Goal: Task Accomplishment & Management: Use online tool/utility

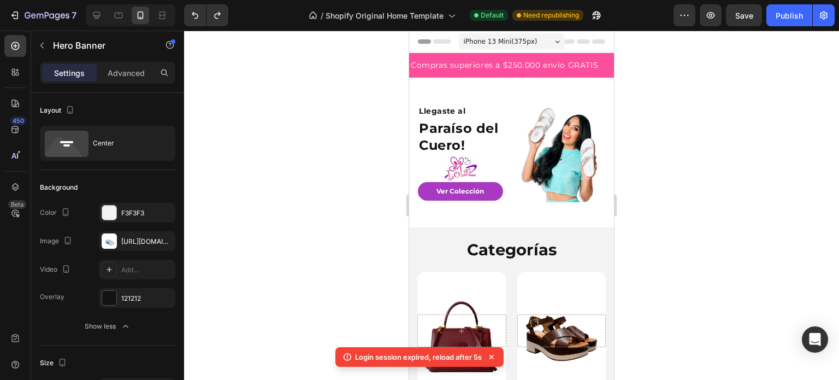
scroll to position [601, 0]
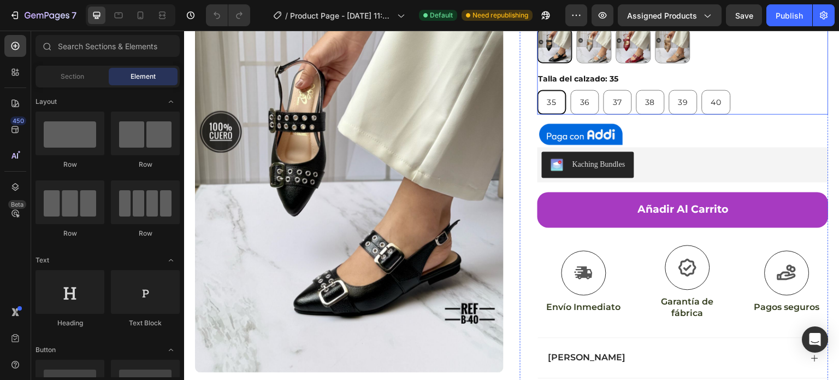
scroll to position [219, 0]
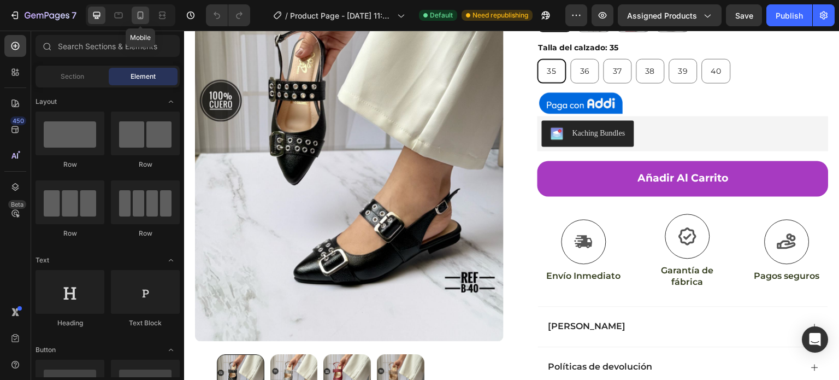
click at [140, 10] on icon at bounding box center [140, 15] width 11 height 11
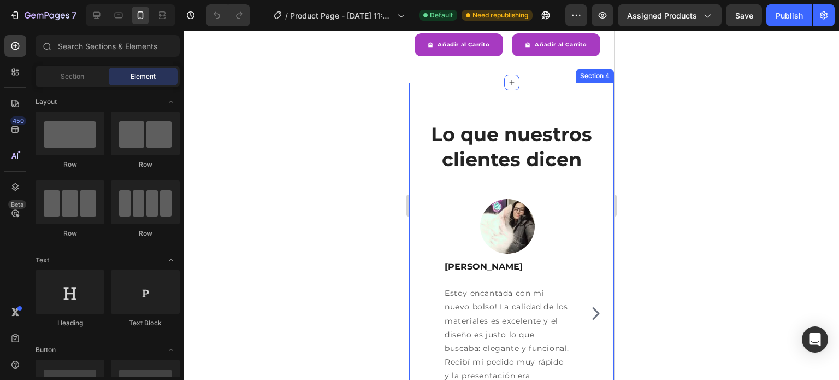
scroll to position [1311, 0]
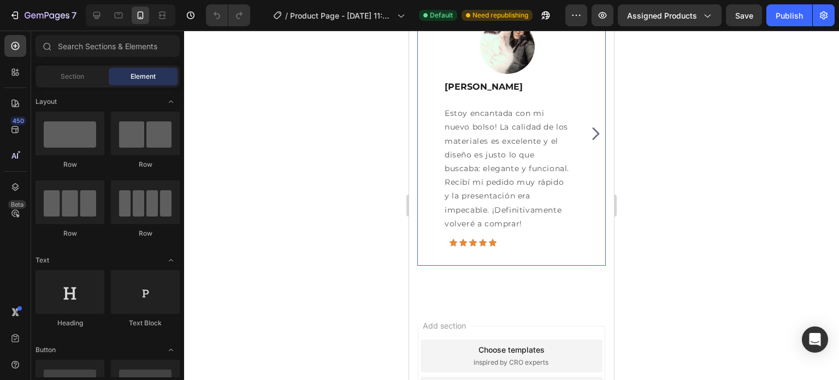
click at [587, 133] on icon "Carousel Next Arrow" at bounding box center [595, 133] width 17 height 22
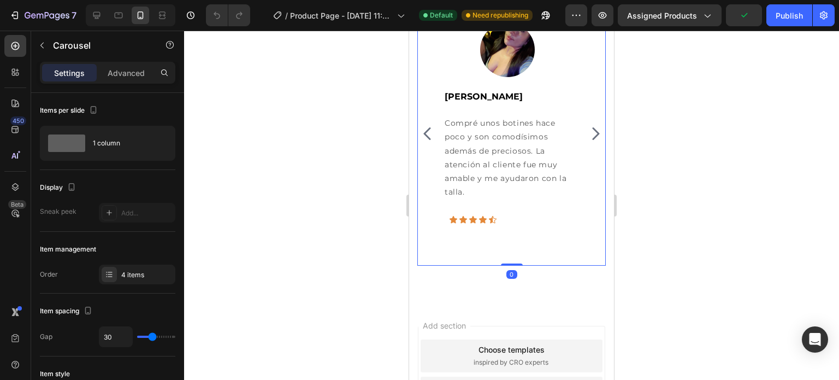
click at [587, 133] on icon "Carousel Next Arrow" at bounding box center [595, 133] width 17 height 22
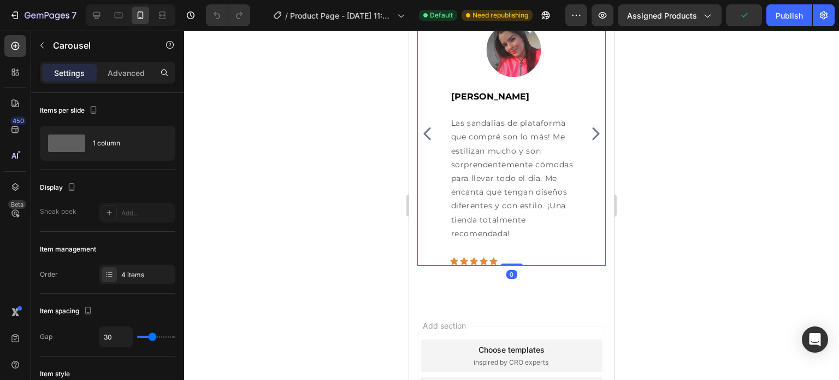
click at [587, 133] on icon "Carousel Next Arrow" at bounding box center [595, 133] width 17 height 22
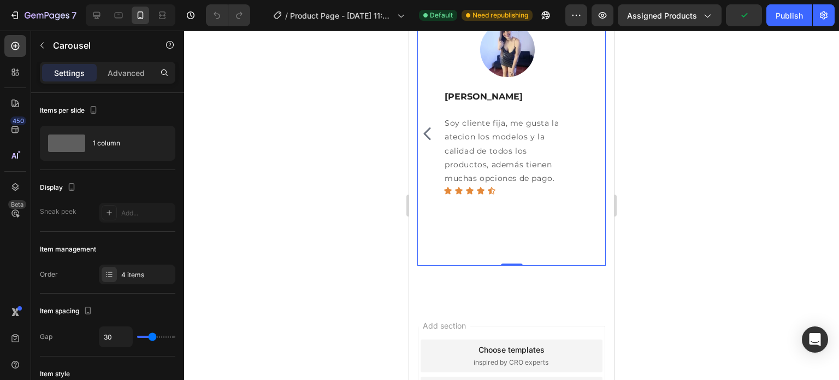
click at [585, 133] on div "Image Helena Suarez Text block Estoy encantada con mi nuevo bolso! La calidad d…" at bounding box center [511, 134] width 189 height 264
click at [90, 11] on div at bounding box center [96, 15] width 17 height 17
type input "24"
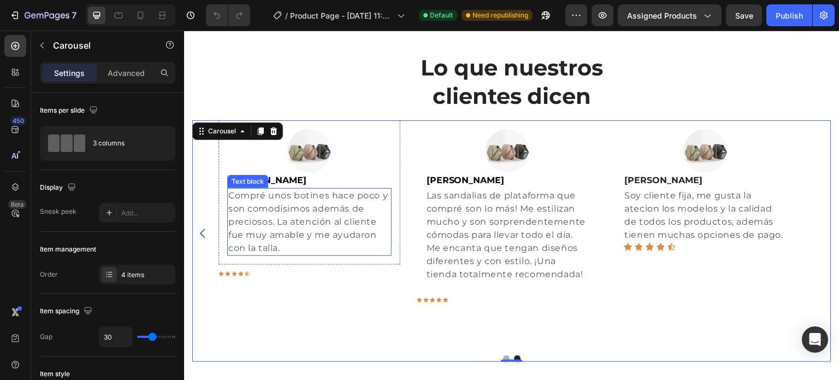
scroll to position [1240, 0]
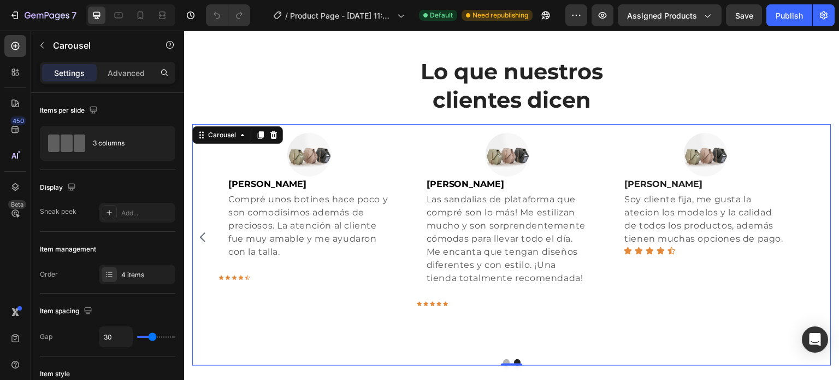
click at [199, 234] on icon "Carousel Back Arrow" at bounding box center [202, 237] width 13 height 13
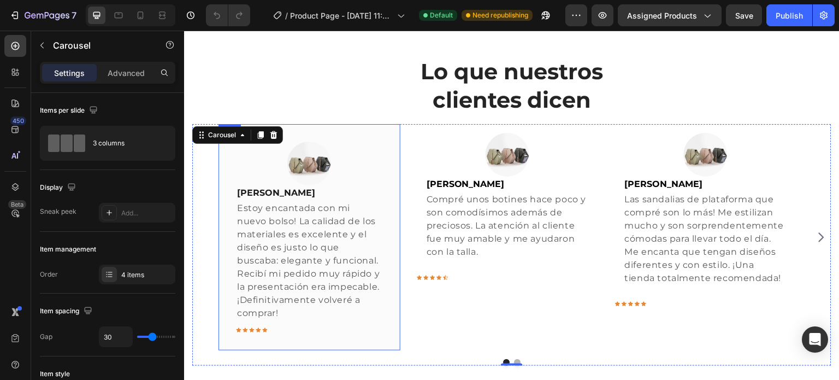
click at [394, 158] on div "Image Helena Suarez Text block Estoy encantada con mi nuevo bolso! La calidad d…" at bounding box center [310, 237] width 182 height 226
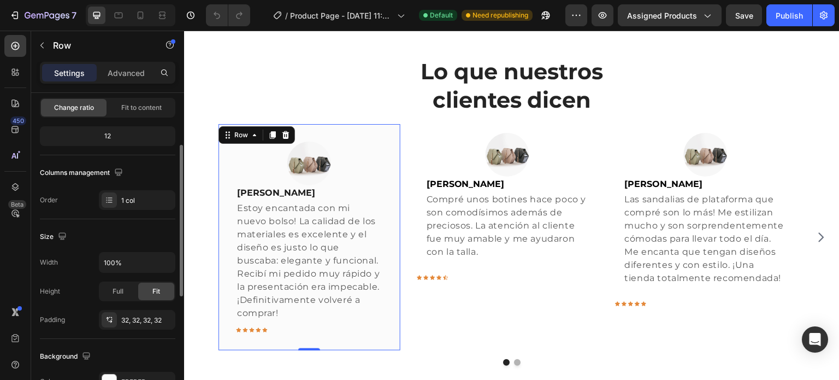
scroll to position [273, 0]
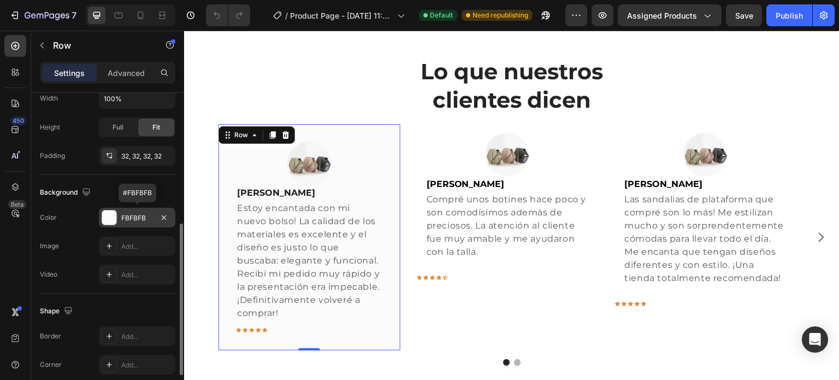
click at [131, 221] on div "FBFBFB" at bounding box center [137, 218] width 32 height 10
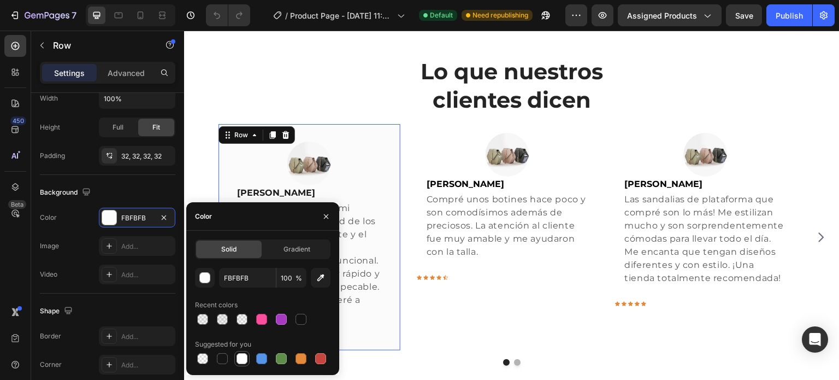
click at [237, 360] on div at bounding box center [242, 358] width 11 height 11
type input "FFFFFF"
click at [425, 337] on div "Image Jasbleidy Pedraza Text block Compré unos botines hace poco y son comodísi…" at bounding box center [508, 237] width 182 height 226
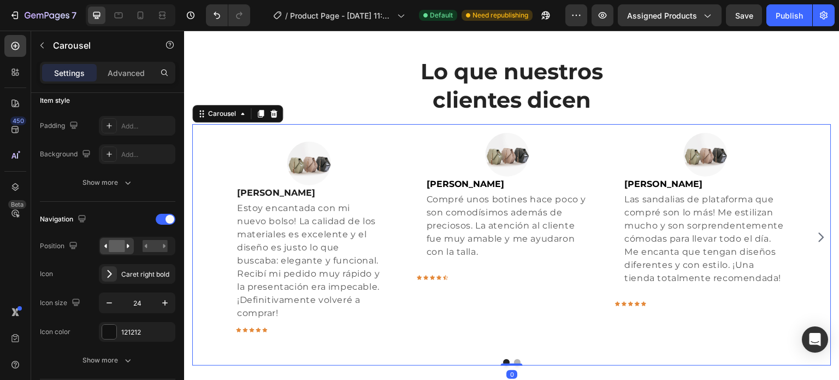
scroll to position [0, 0]
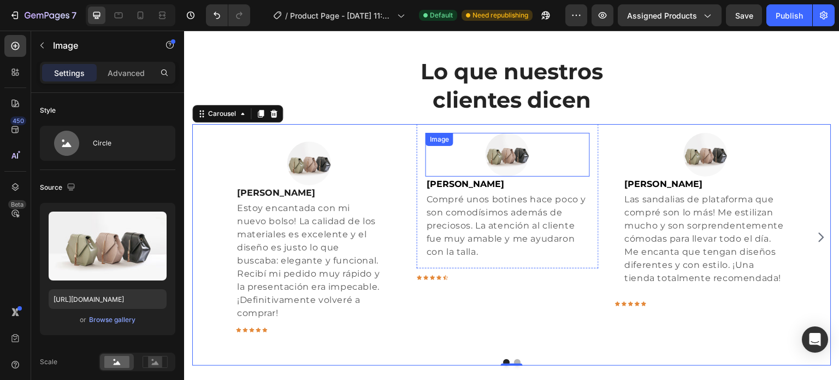
click at [513, 158] on img at bounding box center [508, 155] width 44 height 44
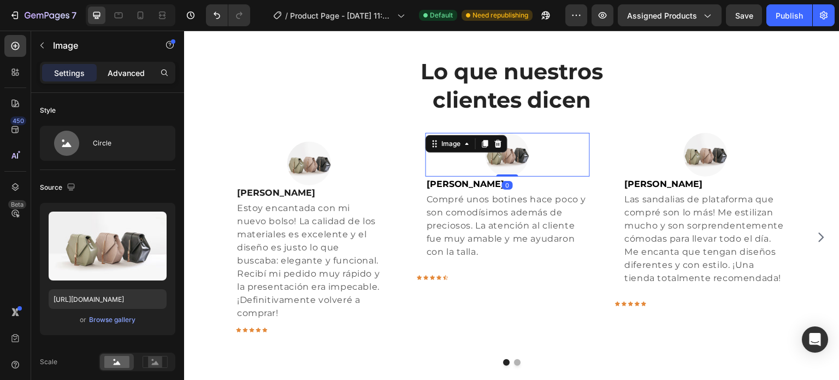
click at [127, 65] on div "Advanced" at bounding box center [126, 72] width 55 height 17
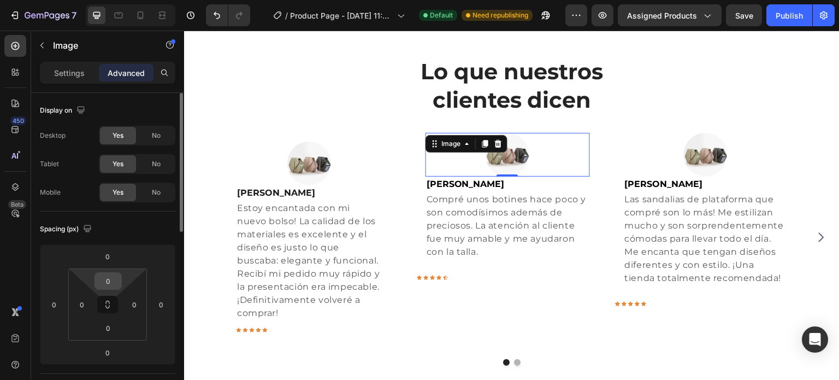
click at [116, 275] on input "0" at bounding box center [108, 281] width 22 height 16
type input "15"
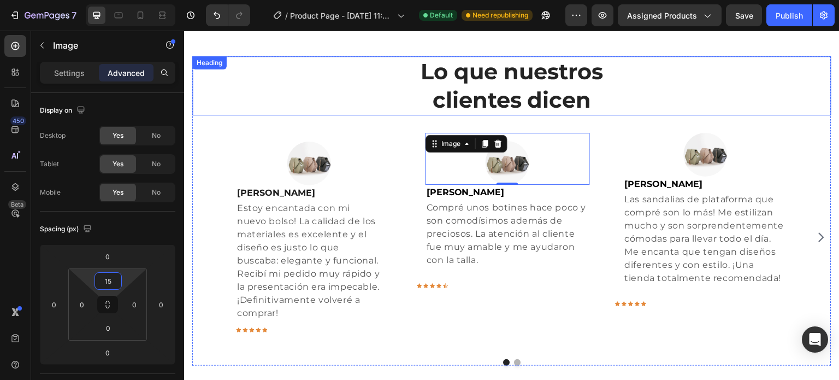
click at [352, 84] on h2 "Lo que nuestros clientes dicen" at bounding box center [511, 85] width 639 height 59
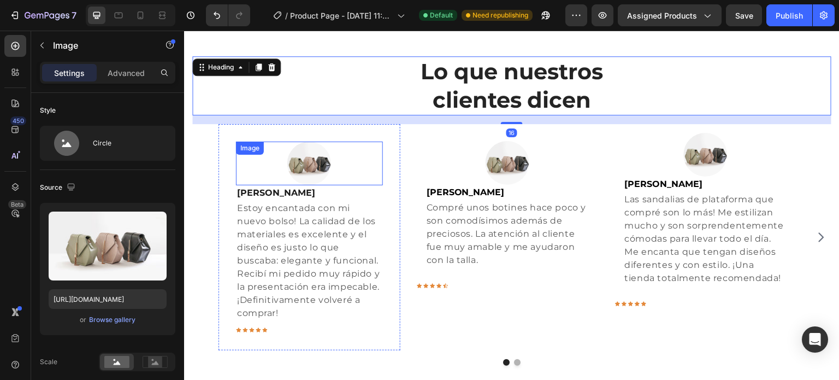
click at [321, 161] on img at bounding box center [309, 164] width 44 height 44
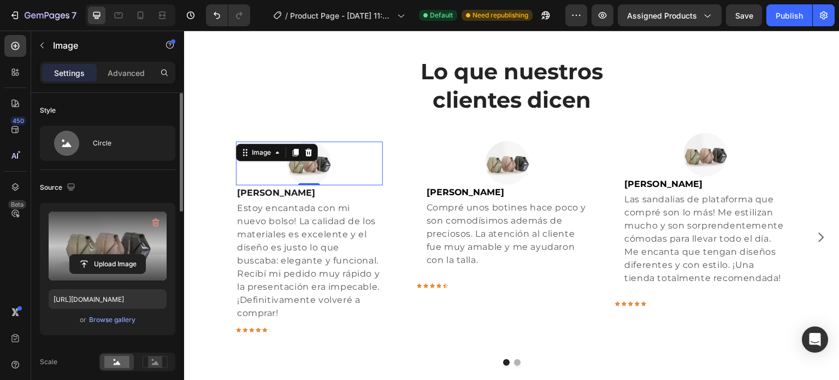
click at [115, 241] on label at bounding box center [108, 245] width 118 height 69
click at [115, 255] on input "file" at bounding box center [107, 264] width 75 height 19
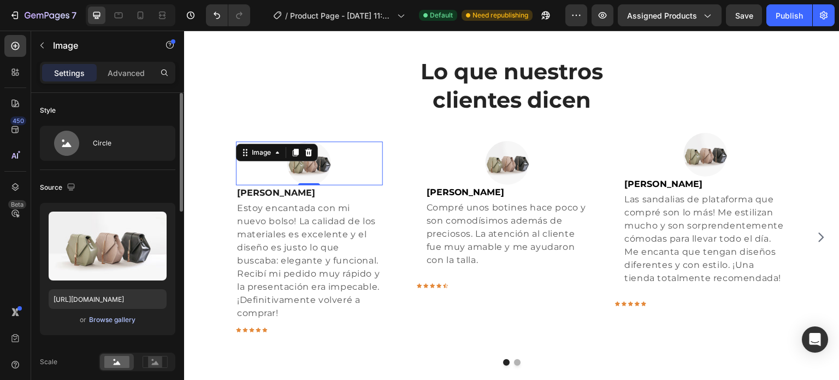
click at [123, 322] on div "Browse gallery" at bounding box center [112, 320] width 46 height 10
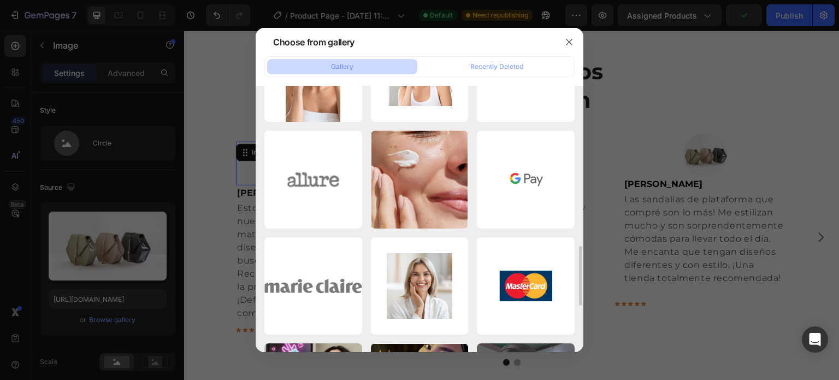
scroll to position [818, 0]
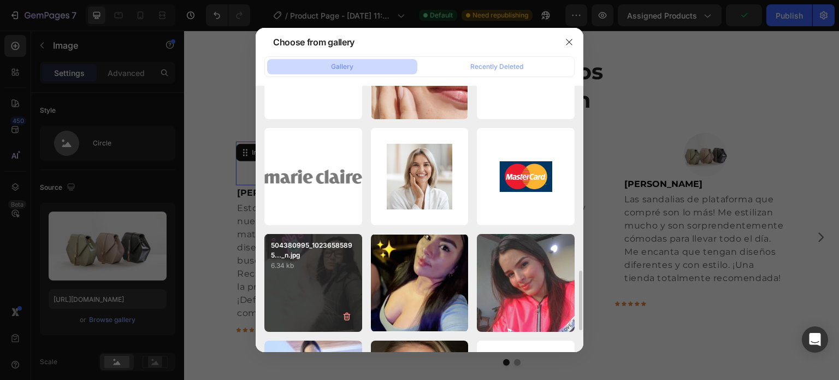
click at [333, 292] on div "504380995_10236585895..._n.jpg 6.34 kb" at bounding box center [313, 283] width 98 height 98
type input "https://cdn.shopify.com/s/files/1/0737/9360/1843/files/gempages_578471376264889…"
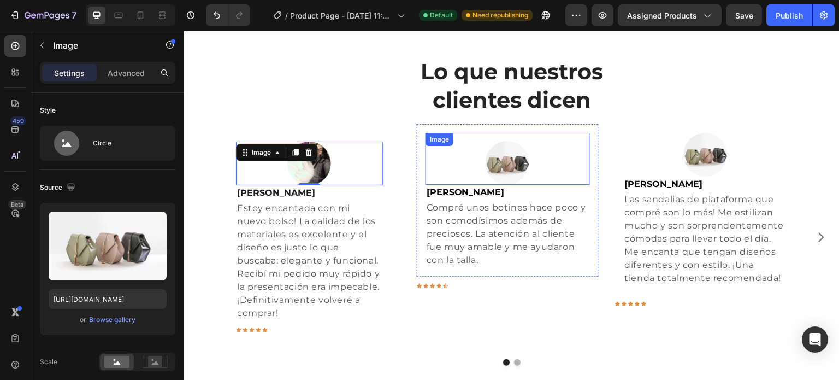
click at [520, 165] on img at bounding box center [508, 163] width 44 height 44
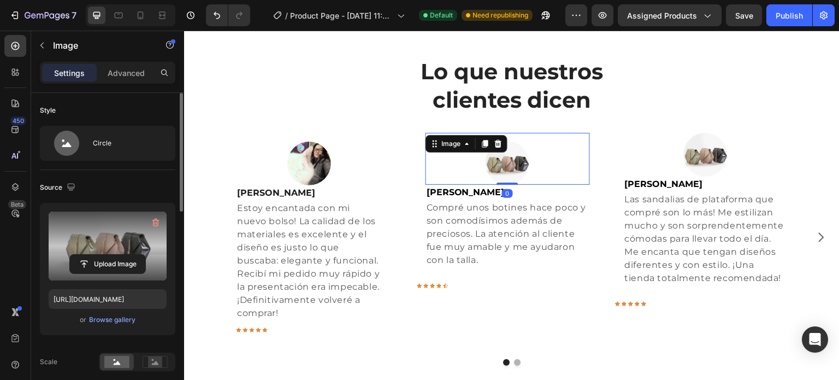
click at [138, 237] on label at bounding box center [108, 245] width 118 height 69
click at [138, 255] on input "file" at bounding box center [107, 264] width 75 height 19
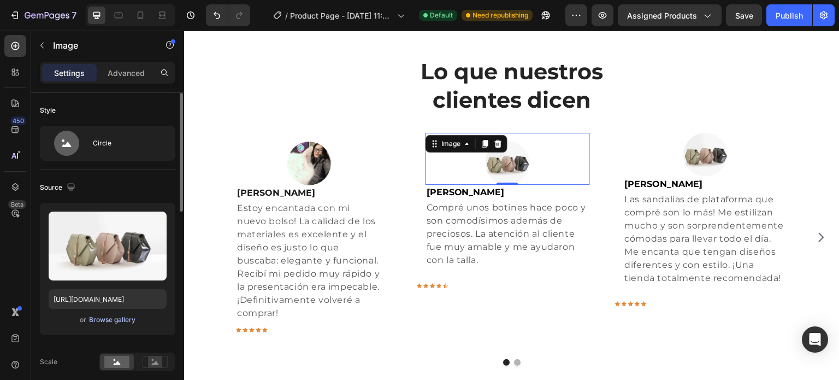
click at [102, 319] on div "Browse gallery" at bounding box center [112, 320] width 46 height 10
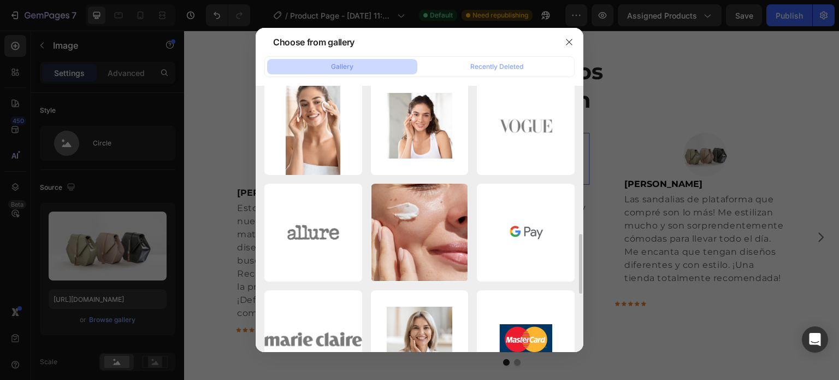
scroll to position [820, 0]
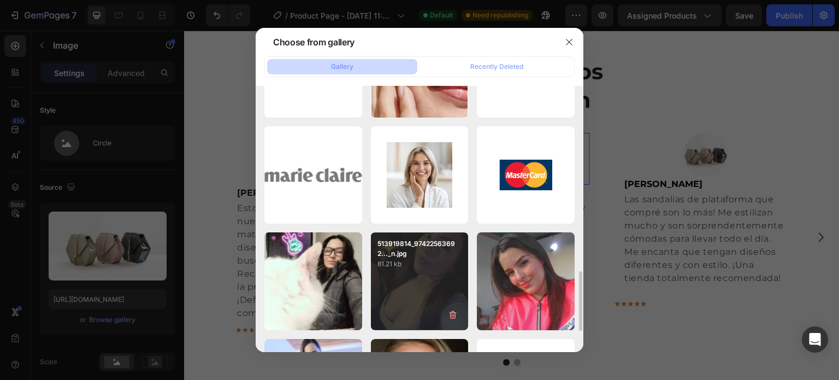
click at [433, 271] on div "513919814_97422563692..._n.jpg 81.21 kb" at bounding box center [420, 281] width 98 height 98
type input "https://cdn.shopify.com/s/files/1/0737/9360/1843/files/gempages_578471376264889…"
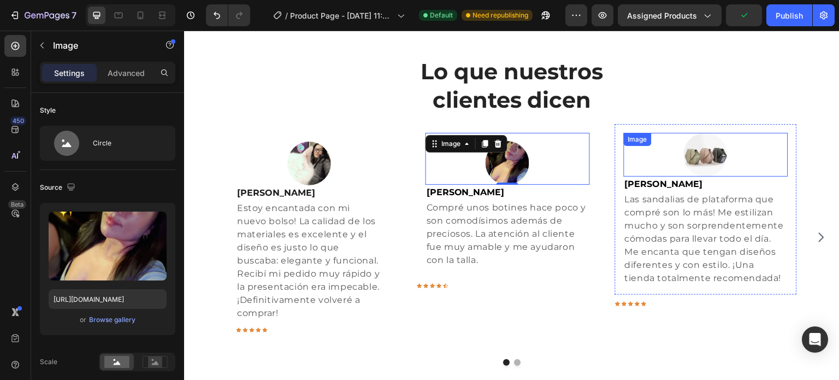
click at [705, 157] on img at bounding box center [706, 155] width 44 height 44
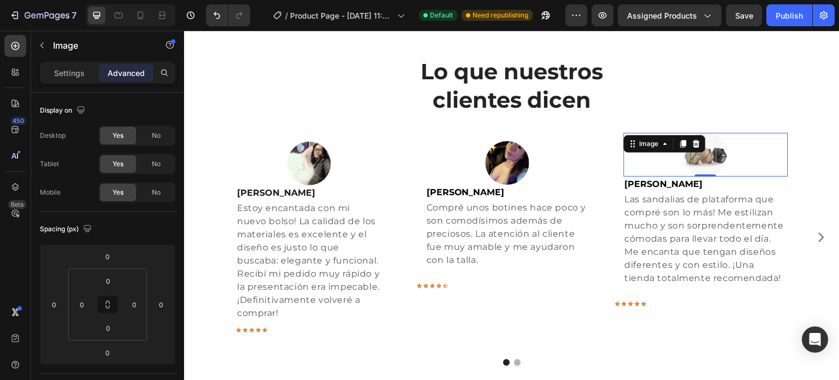
click at [706, 160] on img at bounding box center [706, 155] width 44 height 44
click at [69, 75] on p "Settings" at bounding box center [69, 72] width 31 height 11
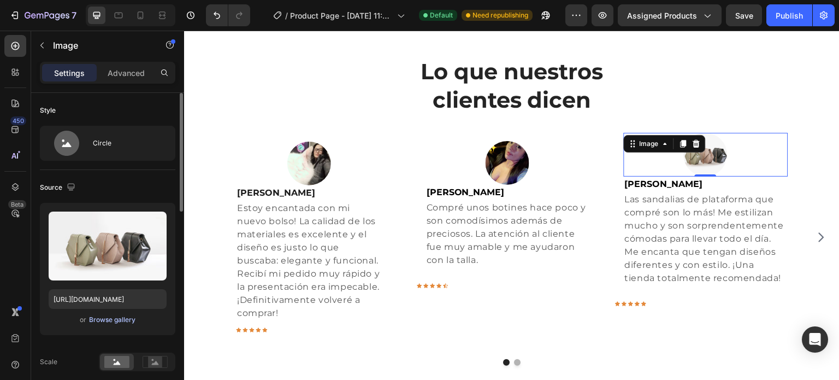
click at [114, 319] on div "Browse gallery" at bounding box center [112, 320] width 46 height 10
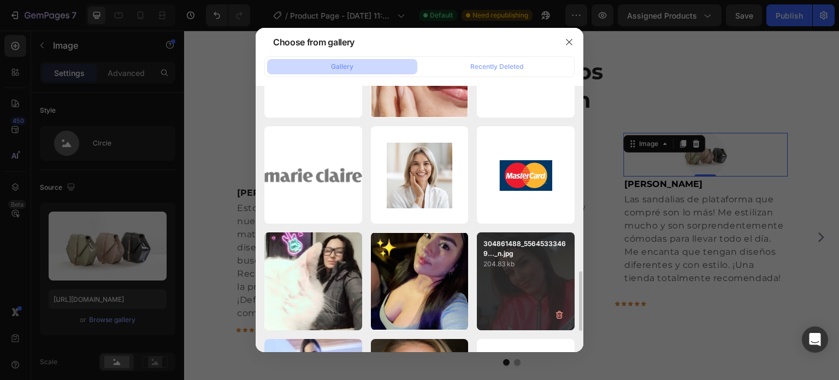
click at [498, 266] on p "204.83 kb" at bounding box center [526, 263] width 85 height 11
type input "https://cdn.shopify.com/s/files/1/0737/9360/1843/files/gempages_578471376264889…"
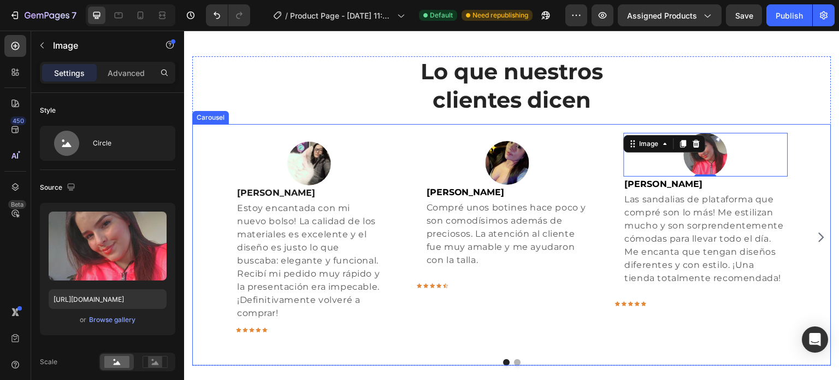
click at [815, 240] on icon "Carousel Next Arrow" at bounding box center [821, 237] width 13 height 13
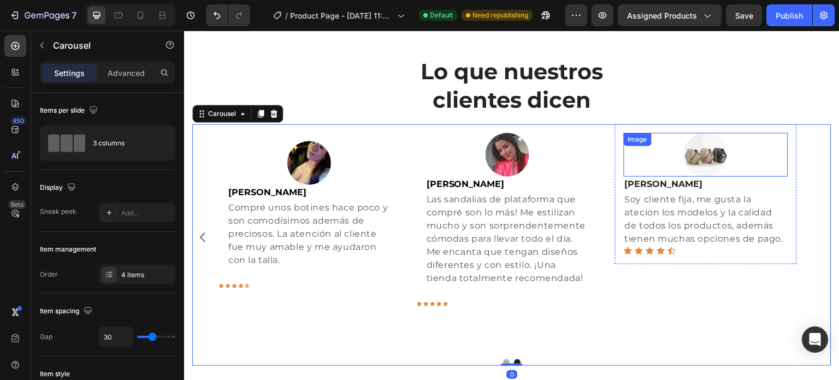
click at [701, 155] on img at bounding box center [706, 155] width 44 height 44
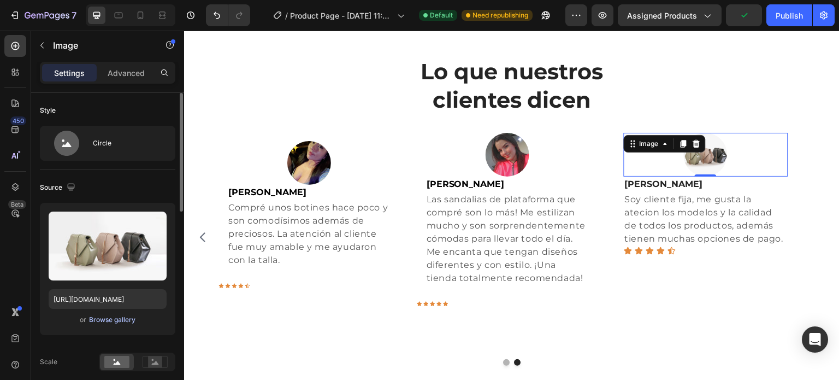
click at [114, 315] on div "Browse gallery" at bounding box center [112, 320] width 46 height 10
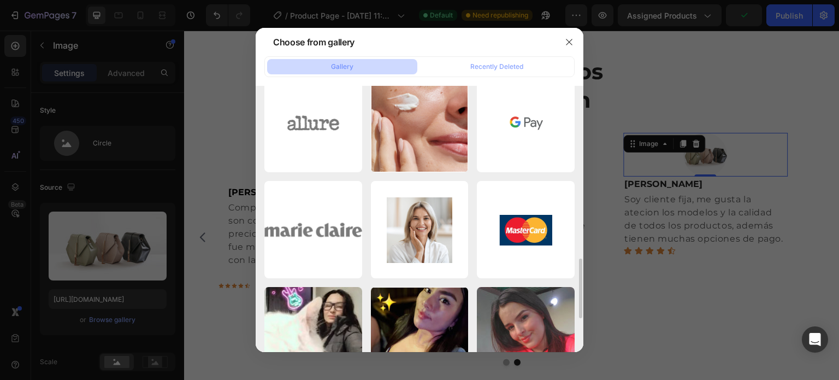
scroll to position [913, 0]
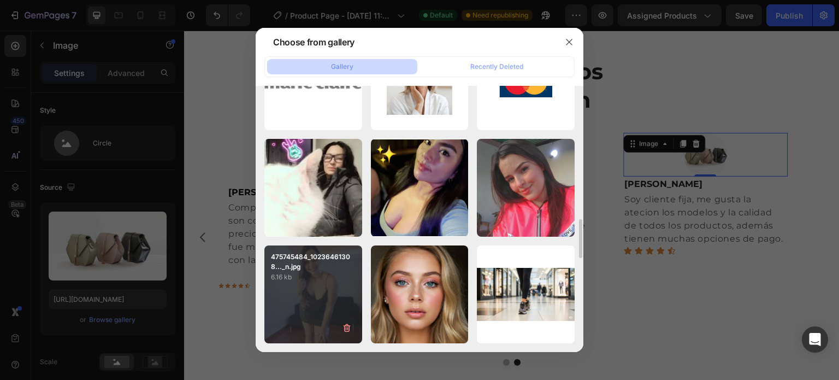
click at [333, 276] on p "6.16 kb" at bounding box center [313, 277] width 85 height 11
type input "https://cdn.shopify.com/s/files/1/0737/9360/1843/files/gempages_578471376264889…"
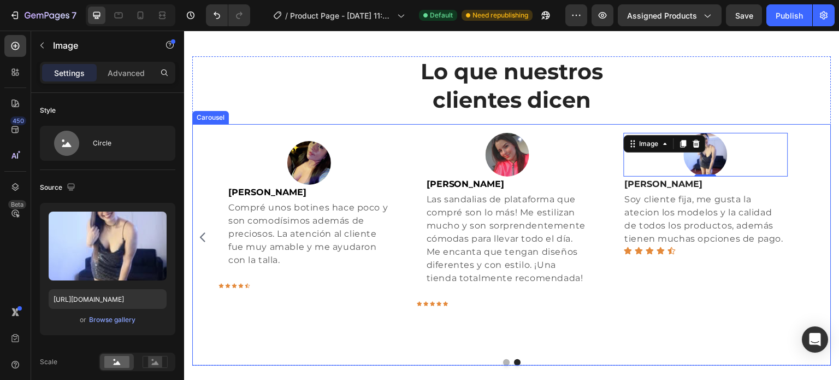
click at [635, 322] on div "Image 0 Vanessa Peña Text block Soy cliente fija, me gusta la atecion los model…" at bounding box center [706, 237] width 182 height 226
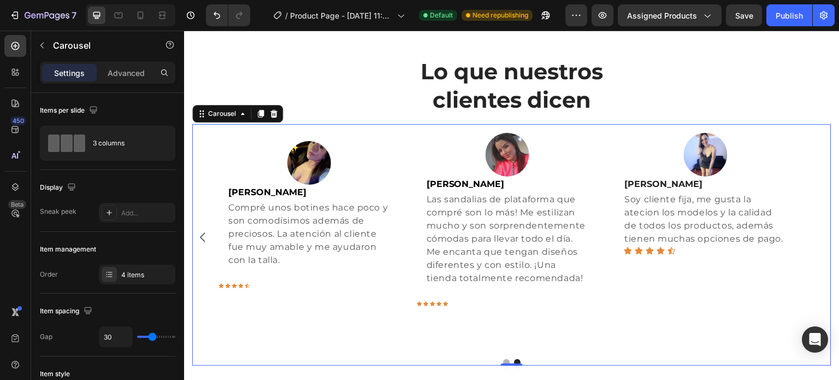
click at [203, 238] on icon "Carousel Back Arrow" at bounding box center [202, 237] width 13 height 13
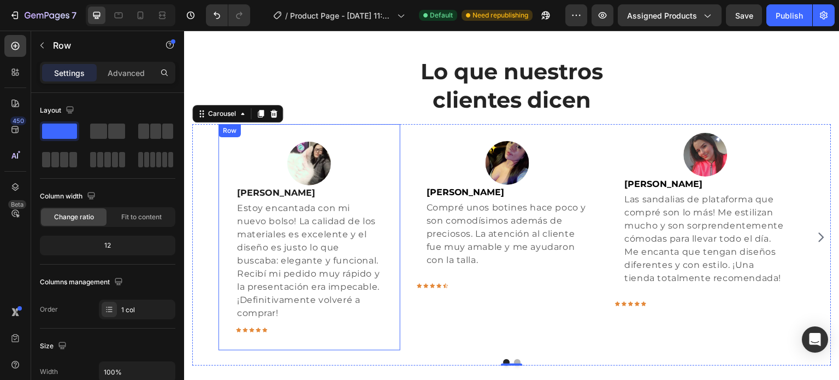
click at [305, 138] on div "Image Helena Suarez Text block Estoy encantada con mi nuevo bolso! La calidad d…" at bounding box center [310, 237] width 182 height 226
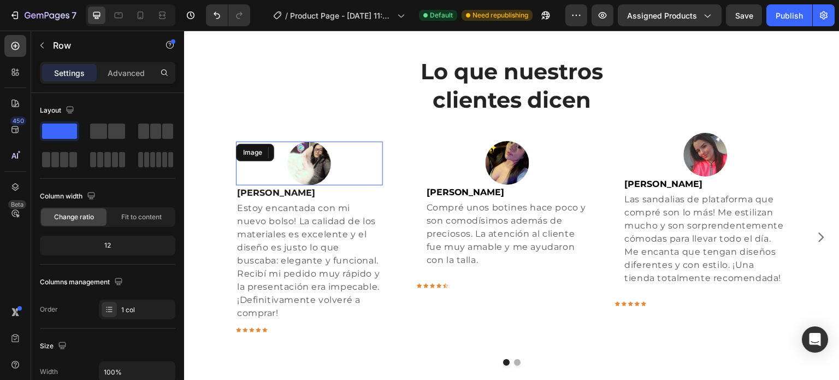
click at [307, 150] on div "Image" at bounding box center [309, 164] width 147 height 44
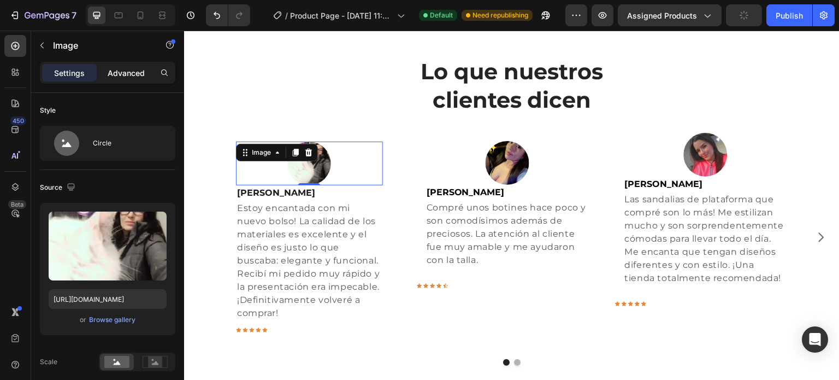
click at [129, 76] on p "Advanced" at bounding box center [126, 72] width 37 height 11
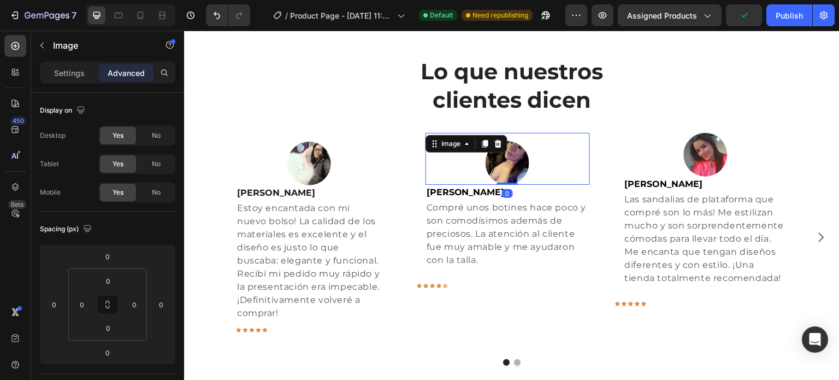
click at [507, 167] on img at bounding box center [508, 163] width 44 height 44
click at [281, 166] on div at bounding box center [309, 164] width 147 height 44
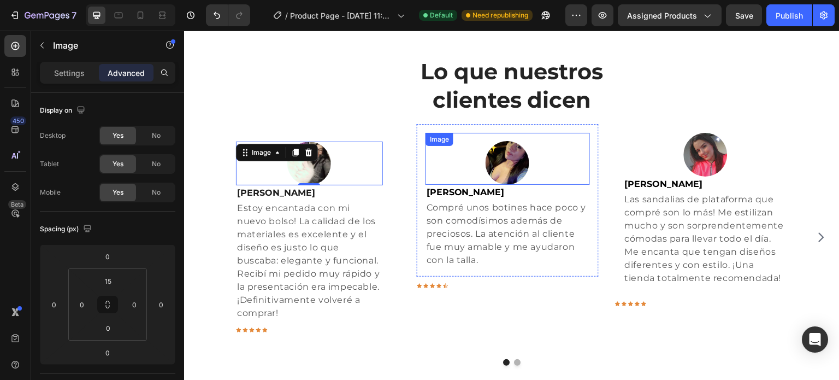
click at [547, 149] on div at bounding box center [508, 163] width 164 height 44
click at [367, 163] on div at bounding box center [309, 164] width 147 height 44
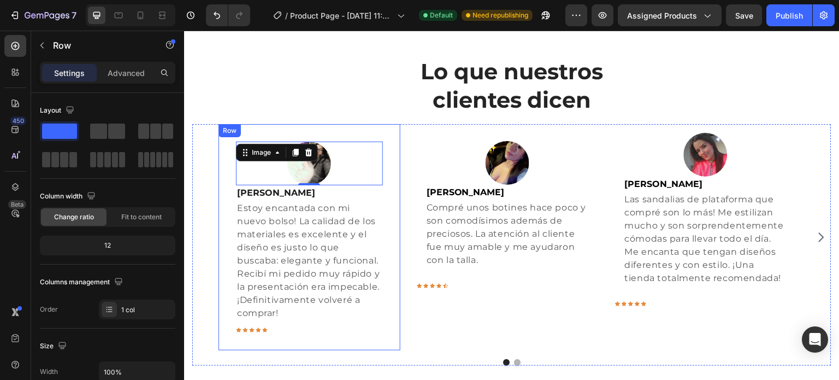
click at [307, 132] on div "Image 0 Helena Suarez Text block Estoy encantada con mi nuevo bolso! La calidad…" at bounding box center [310, 237] width 182 height 226
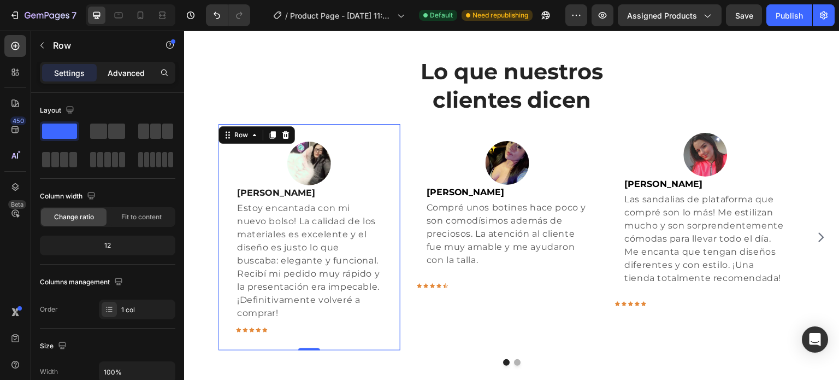
click at [127, 72] on p "Advanced" at bounding box center [126, 72] width 37 height 11
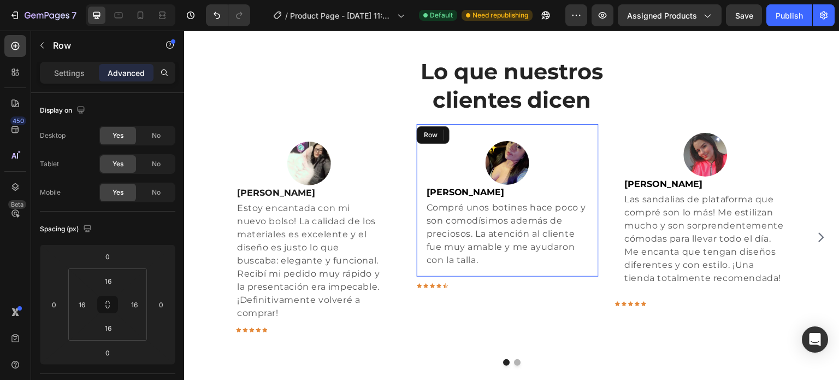
click at [510, 124] on div "Image Jasbleidy Pedraza Text block Compré unos botines hace poco y son comodísi…" at bounding box center [508, 200] width 182 height 152
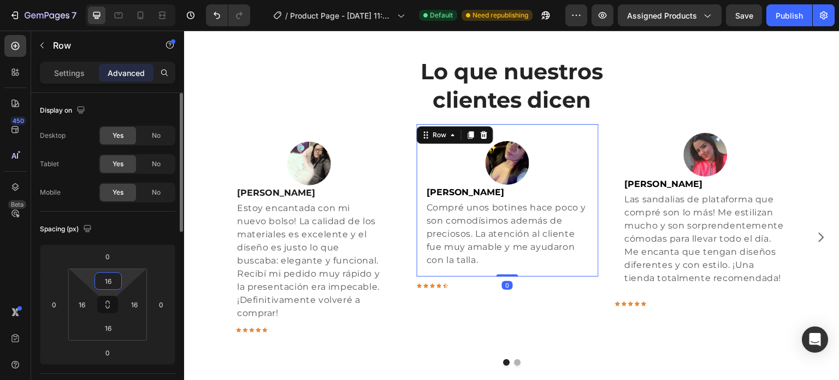
click at [118, 275] on input "16" at bounding box center [108, 281] width 22 height 16
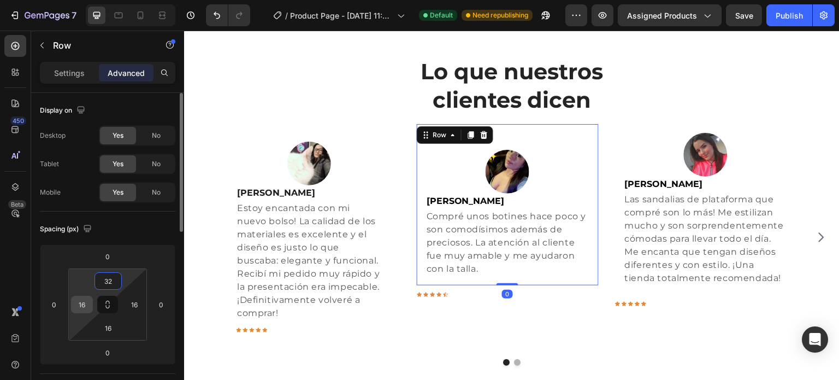
type input "32"
click at [87, 305] on input "16" at bounding box center [82, 304] width 16 height 16
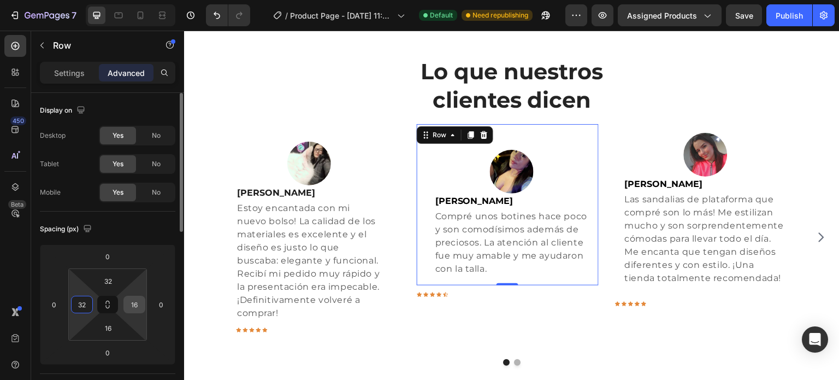
type input "32"
click at [137, 308] on input "16" at bounding box center [134, 304] width 16 height 16
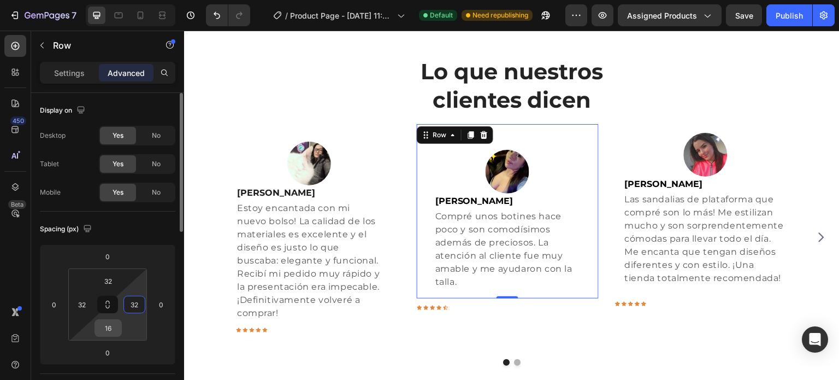
type input "32"
click at [113, 328] on input "16" at bounding box center [108, 328] width 22 height 16
type input "32"
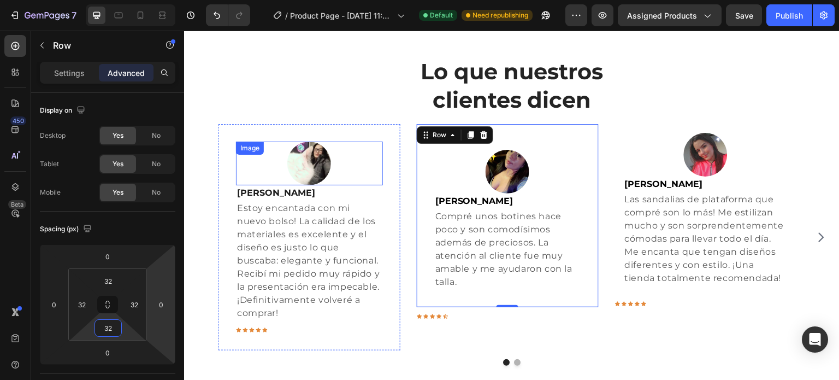
click at [379, 169] on div at bounding box center [309, 164] width 147 height 44
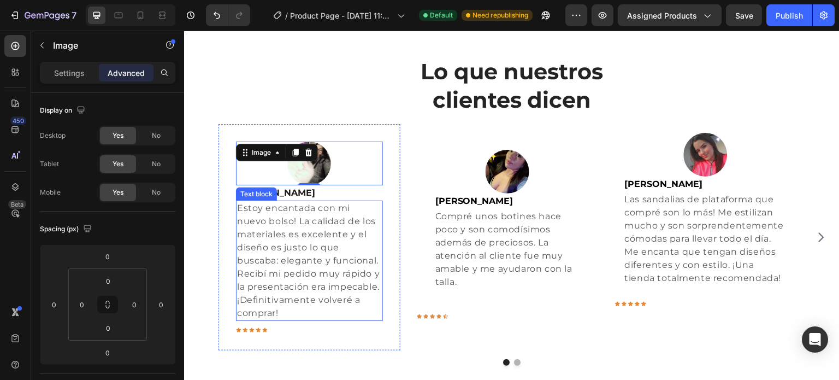
click at [280, 273] on p "Estoy encantada con mi nuevo bolso! La calidad de los materiales es excelente y…" at bounding box center [309, 261] width 145 height 118
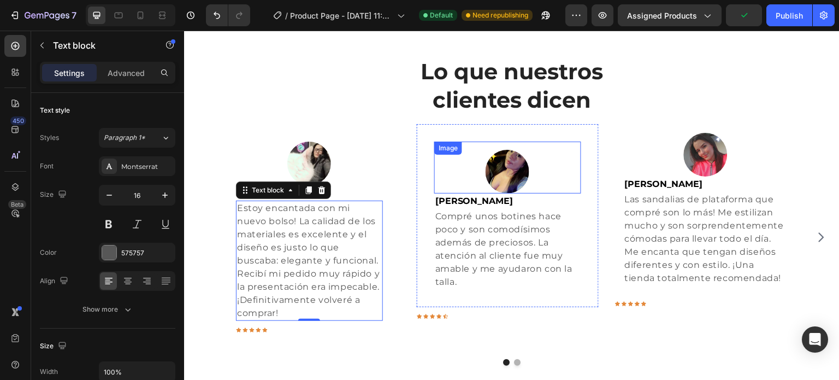
click at [499, 151] on div "Image" at bounding box center [507, 168] width 147 height 52
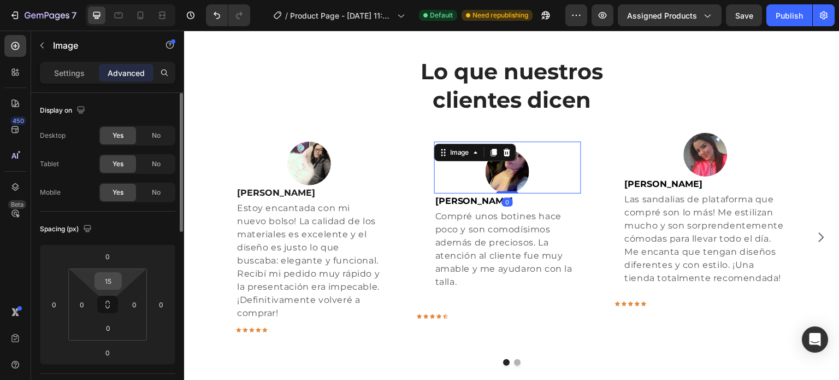
click at [114, 286] on input "15" at bounding box center [108, 281] width 22 height 16
type input "0"
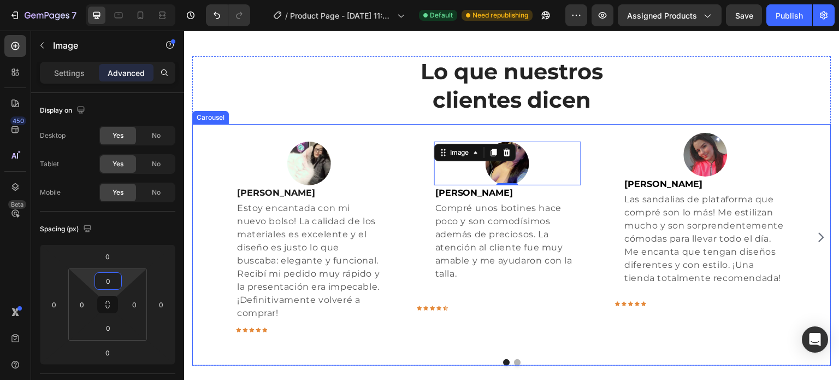
click at [408, 199] on div "Image Helena Suarez Text block Estoy encantada con mi nuevo bolso! La calidad d…" at bounding box center [512, 237] width 587 height 226
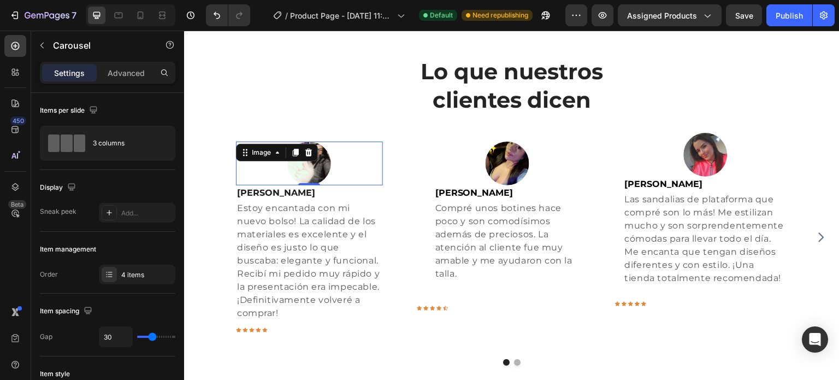
click at [336, 162] on div at bounding box center [309, 164] width 147 height 44
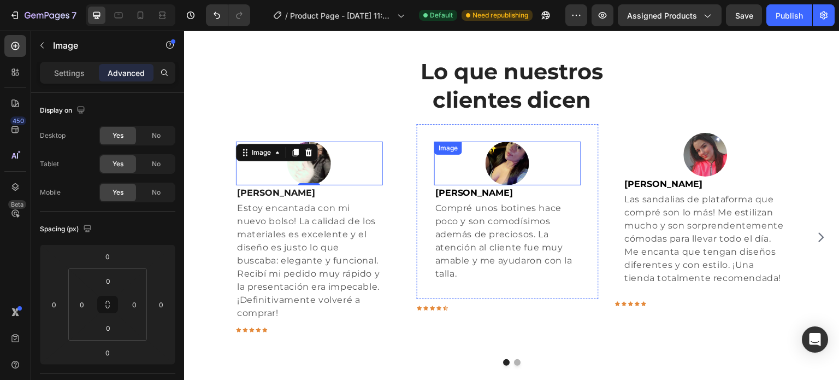
click at [529, 161] on img at bounding box center [508, 164] width 44 height 44
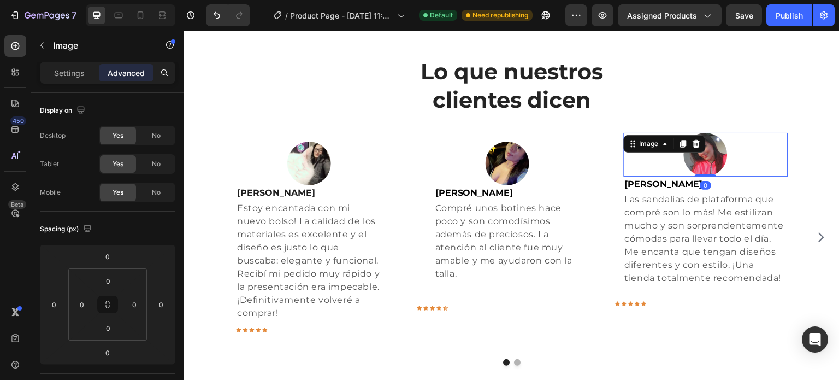
click at [702, 146] on div "Image 0" at bounding box center [706, 155] width 164 height 44
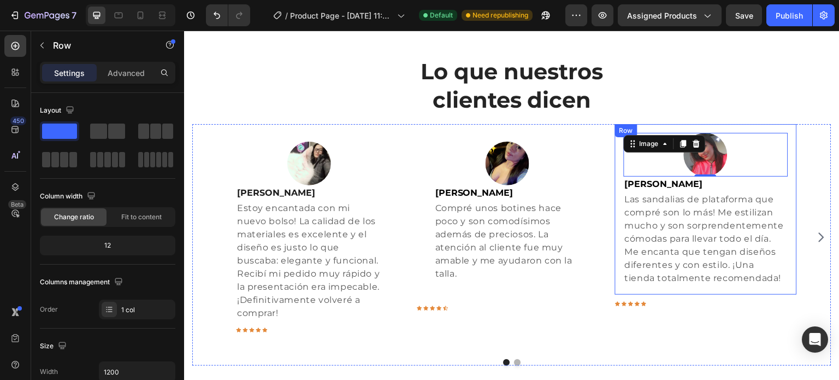
click at [796, 227] on div "Image 0 Karina López Text block Las sandalias de plataforma que compré son lo m…" at bounding box center [706, 209] width 182 height 170
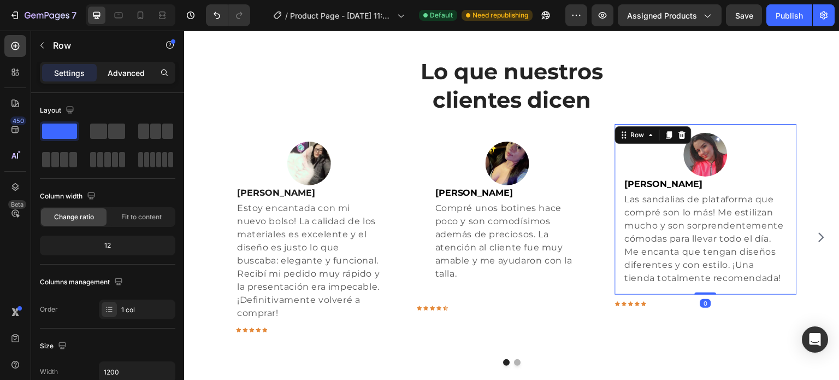
click at [138, 78] on div "Advanced" at bounding box center [126, 72] width 55 height 17
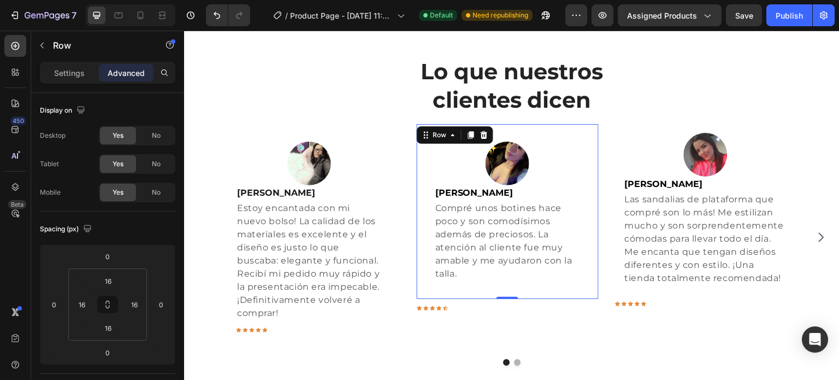
click at [425, 179] on div "Image Jasbleidy Pedraza Text block Compré unos botines hace poco y son comodísi…" at bounding box center [508, 211] width 182 height 175
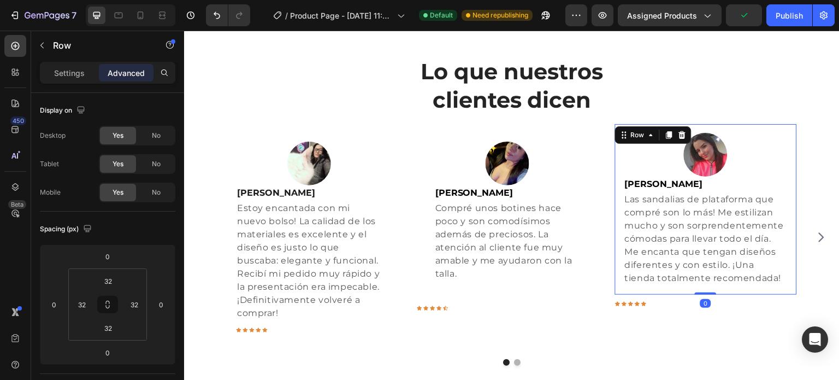
click at [788, 189] on div "Image Karina López Text block Las sandalias de plataforma que compré son lo más…" at bounding box center [706, 209] width 182 height 170
click at [103, 303] on icon at bounding box center [107, 304] width 9 height 9
click at [111, 284] on input "16" at bounding box center [108, 281] width 22 height 16
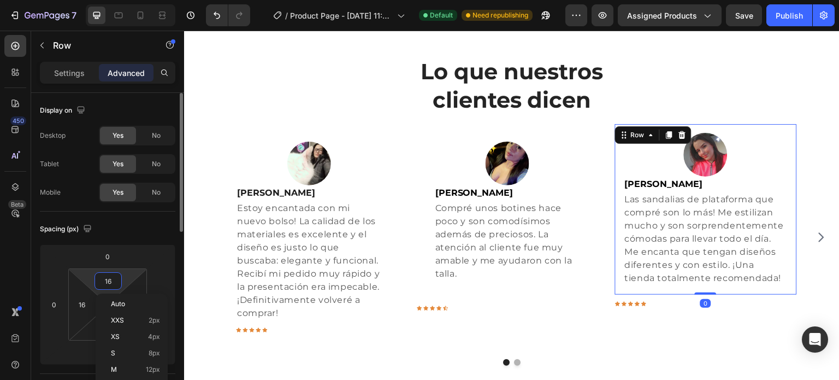
type input "3"
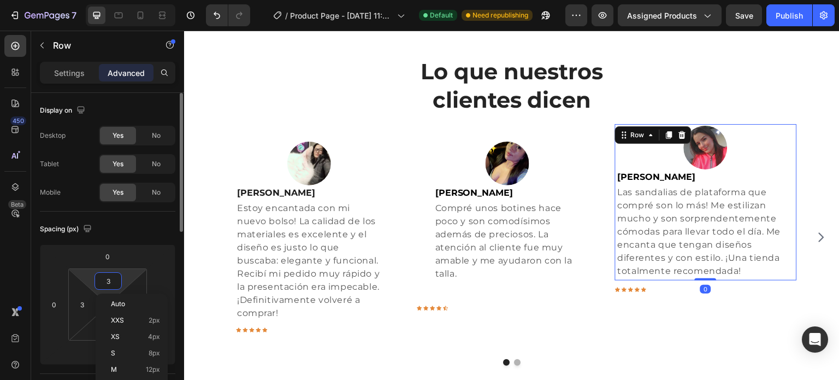
type input "32"
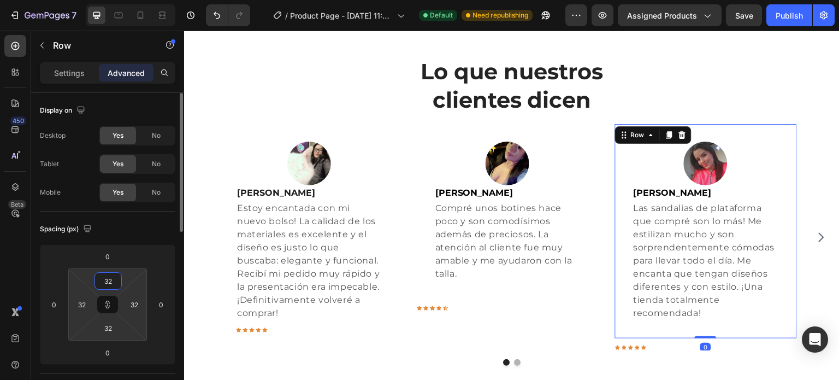
type input "32"
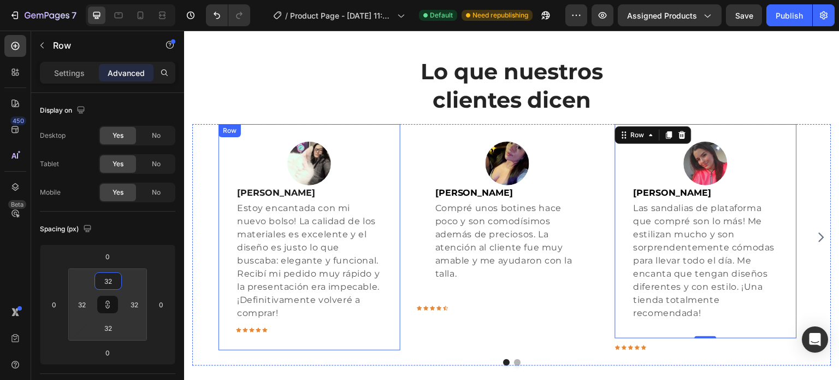
click at [363, 113] on h2 "Lo que nuestros clientes dicen" at bounding box center [511, 85] width 639 height 59
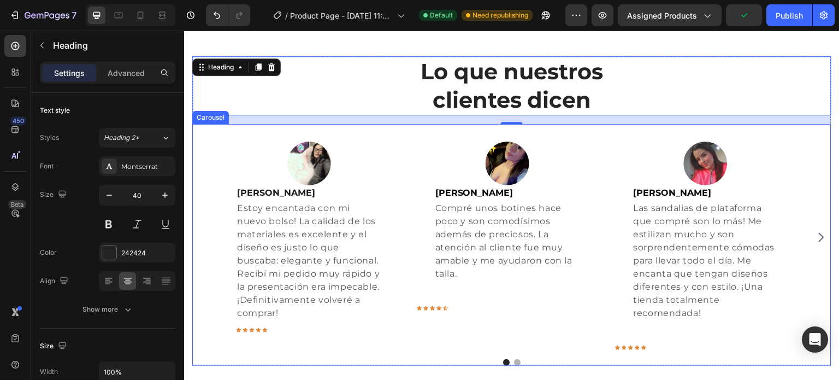
click at [815, 240] on icon "Carousel Next Arrow" at bounding box center [821, 237] width 13 height 13
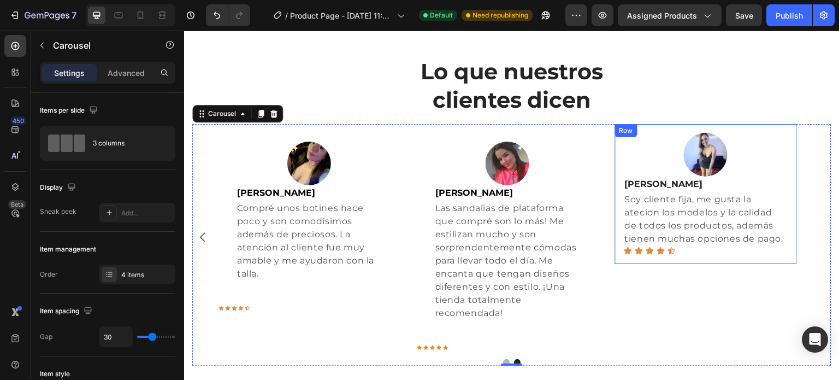
click at [617, 229] on div "Image Vanessa Peña Text block Soy cliente fija, me gusta la atecion los modelos…" at bounding box center [706, 194] width 182 height 140
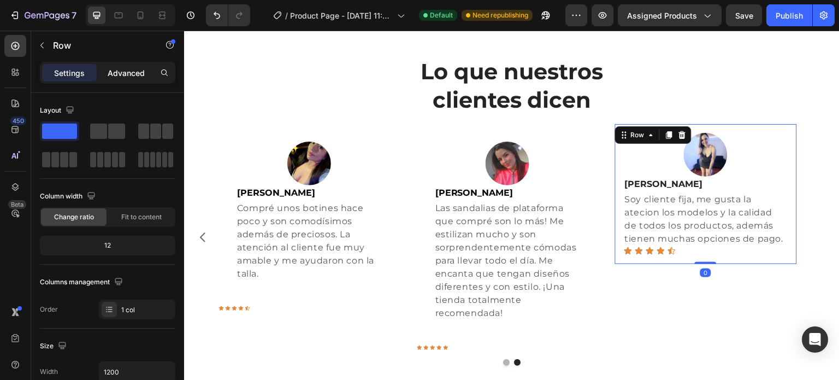
click at [131, 67] on p "Advanced" at bounding box center [126, 72] width 37 height 11
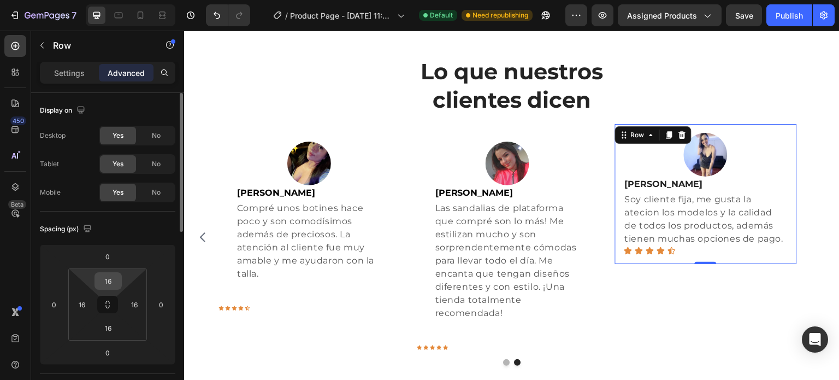
click at [110, 285] on input "16" at bounding box center [108, 281] width 22 height 16
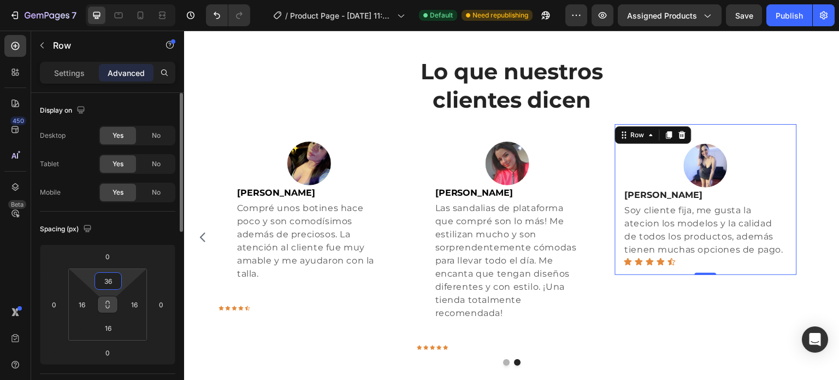
click at [107, 305] on icon at bounding box center [107, 304] width 9 height 9
click at [111, 286] on input "36" at bounding box center [108, 281] width 22 height 16
type input "3"
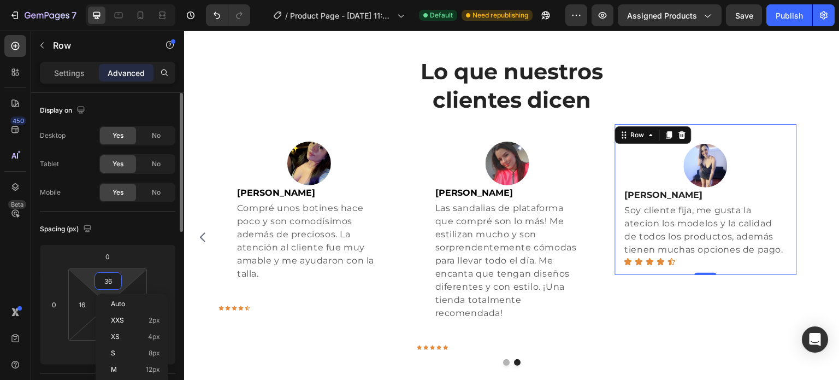
type input "3"
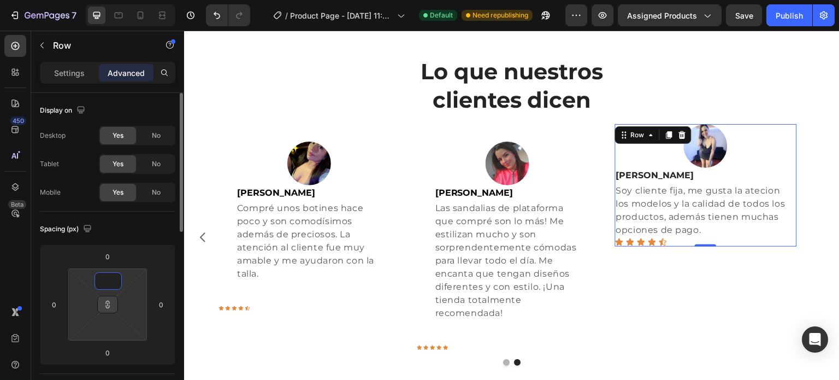
type input "3"
type input "36"
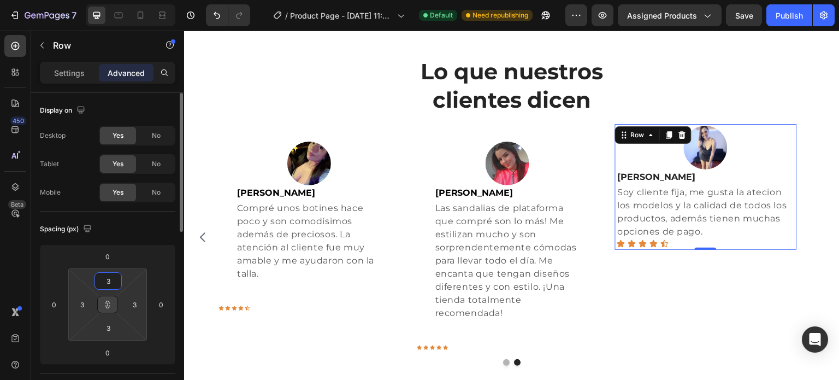
type input "36"
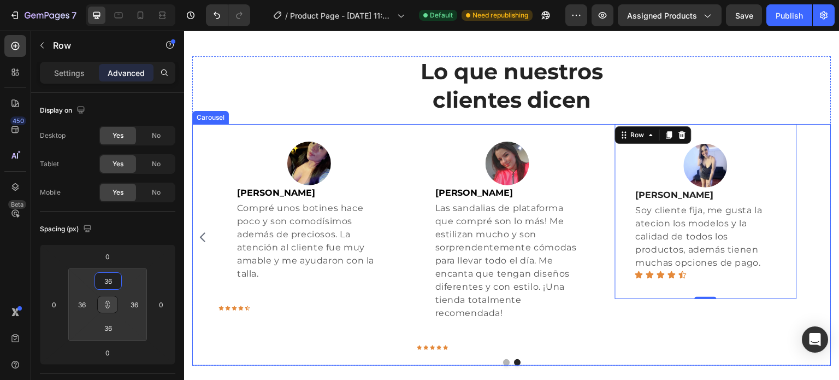
click at [194, 274] on div "Image Helena Suarez Text block Estoy encantada con mi nuevo bolso! La calidad d…" at bounding box center [511, 237] width 639 height 226
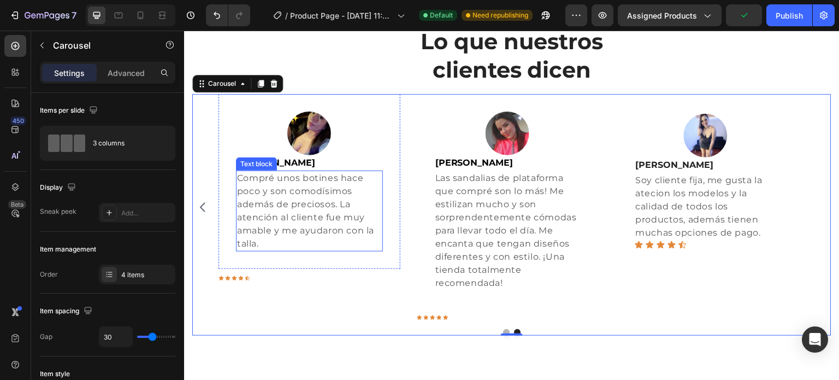
scroll to position [1240, 0]
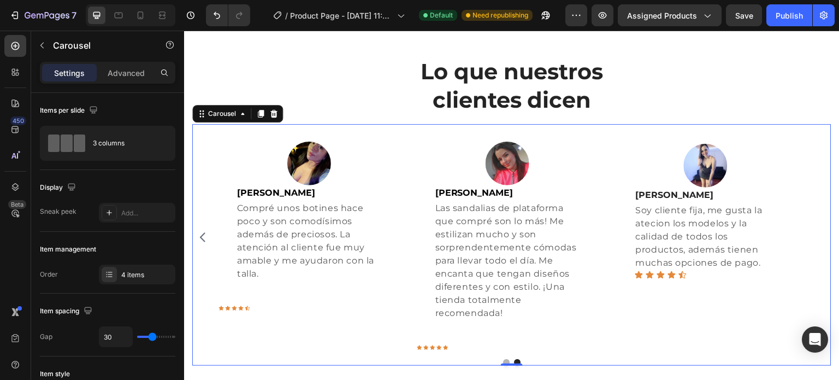
click at [199, 237] on icon "Carousel Back Arrow" at bounding box center [202, 237] width 13 height 13
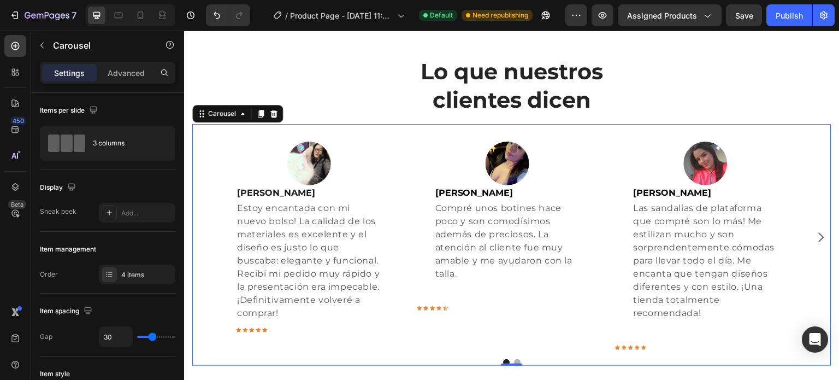
click at [819, 233] on icon "Carousel Next Arrow" at bounding box center [821, 236] width 5 height 9
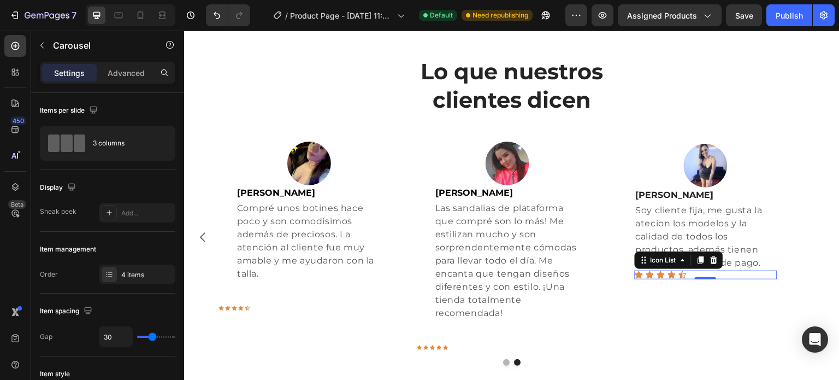
click at [677, 276] on div "Icon Icon Icon Icon Icon" at bounding box center [706, 274] width 143 height 9
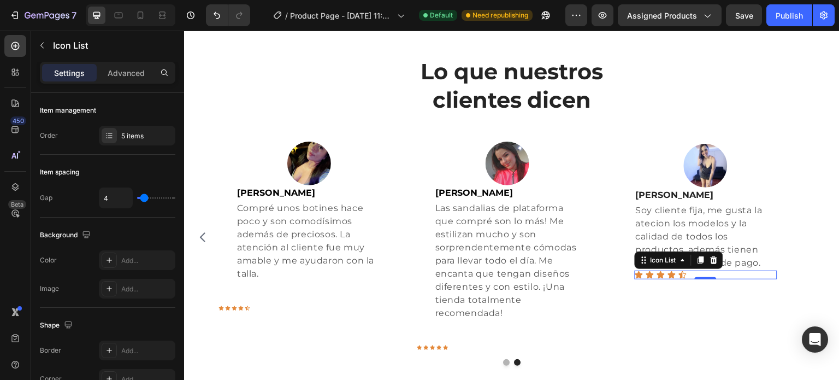
click at [768, 275] on div "Icon Icon Icon Icon Icon" at bounding box center [706, 274] width 143 height 9
click at [738, 294] on div "Image Vanessa Peña Text block Soy cliente fija, me gusta la atecion los modelos…" at bounding box center [706, 211] width 182 height 175
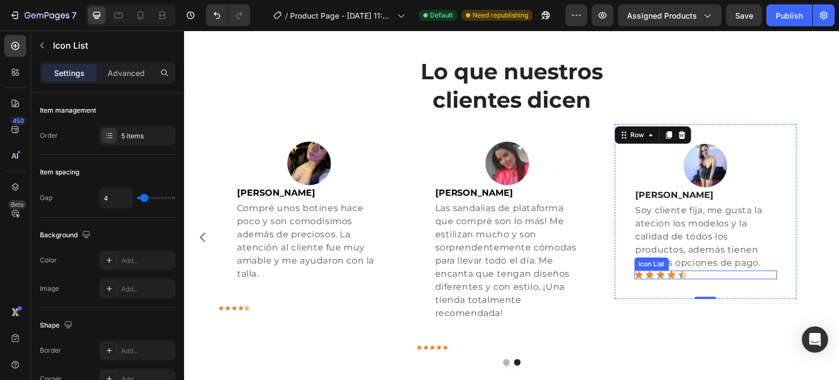
click at [701, 272] on div "Icon Icon Icon Icon Icon" at bounding box center [706, 274] width 143 height 9
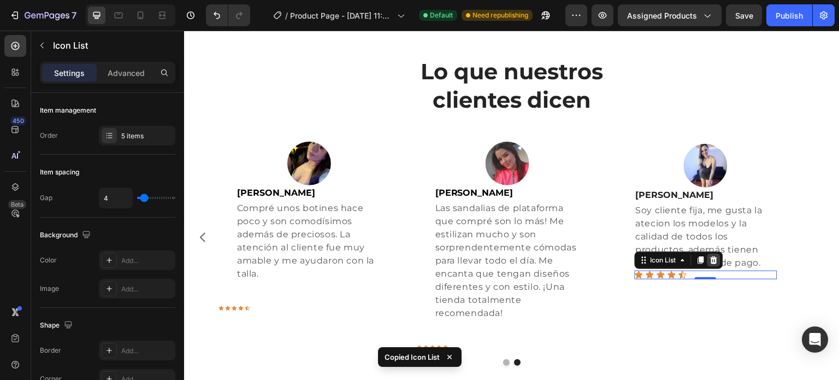
click at [716, 259] on icon at bounding box center [713, 260] width 7 height 8
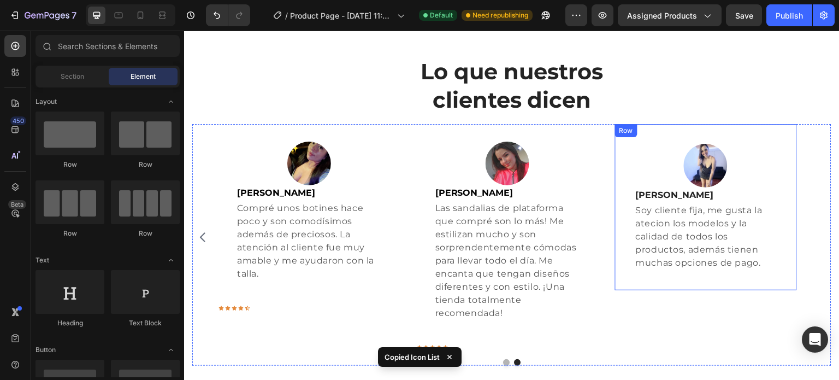
click at [708, 270] on div "Image Vanessa Peña Text block Soy cliente fija, me gusta la atecion los modelos…" at bounding box center [706, 207] width 182 height 166
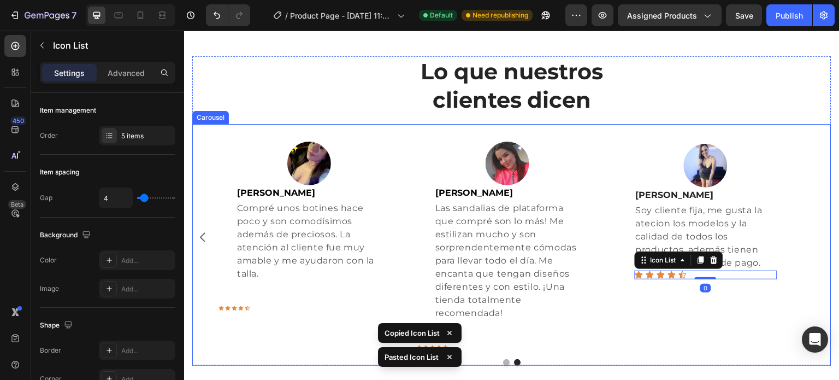
click at [703, 301] on div "Image Vanessa Peña Text block Soy cliente fija, me gusta la atecion los modelos…" at bounding box center [706, 237] width 182 height 226
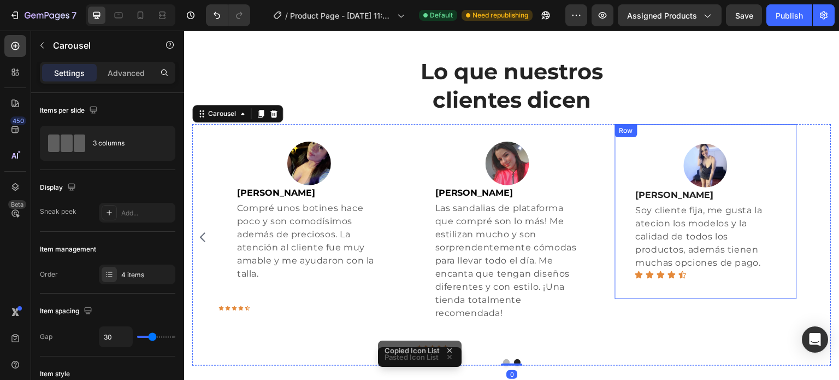
click at [706, 293] on div "Image Vanessa Peña Text block Soy cliente fija, me gusta la atecion los modelos…" at bounding box center [706, 211] width 182 height 175
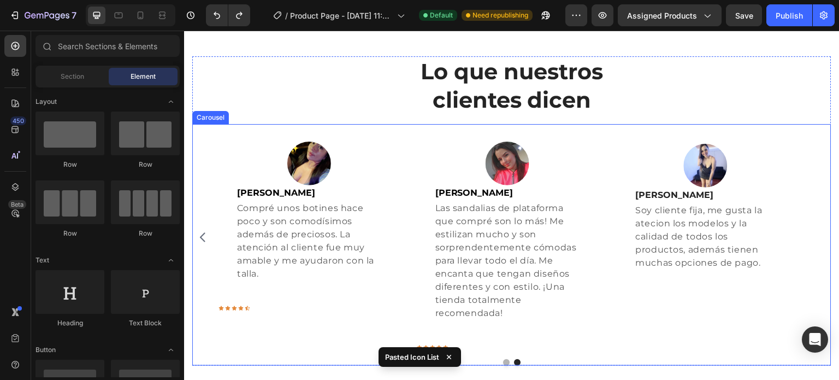
click at [679, 332] on div "Image Vanessa Peña Text block Soy cliente fija, me gusta la atecion los modelos…" at bounding box center [706, 237] width 182 height 226
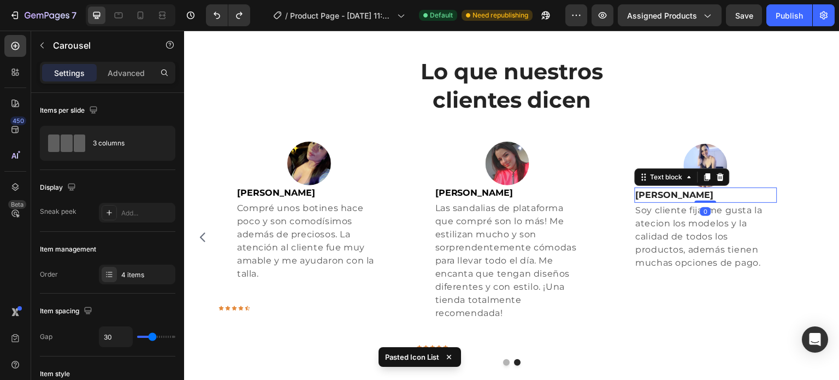
click at [679, 198] on strong "[PERSON_NAME]" at bounding box center [675, 195] width 78 height 10
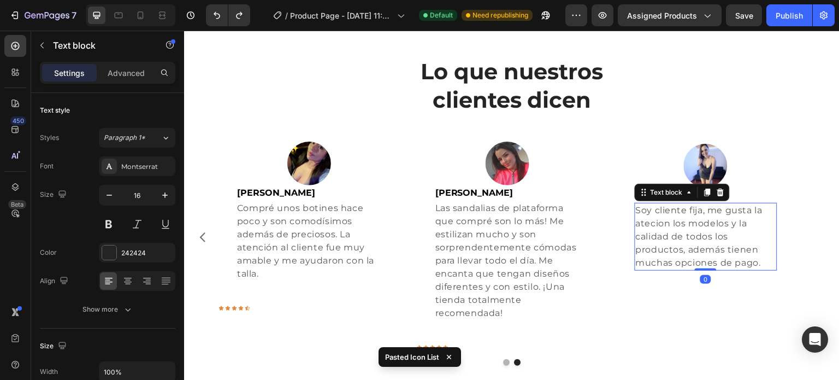
click at [677, 235] on p "Soy cliente fija, me gusta la atecion los modelos y la calidad de todos los pro…" at bounding box center [706, 237] width 140 height 66
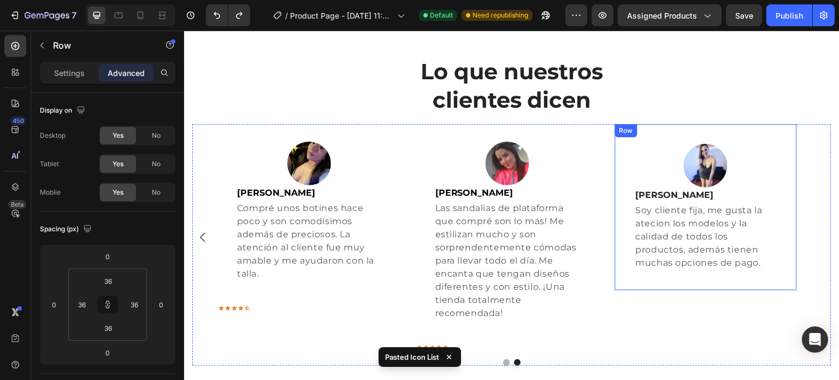
click at [628, 282] on div "Image Vanessa Peña Text block Soy cliente fija, me gusta la atecion los modelos…" at bounding box center [706, 207] width 182 height 166
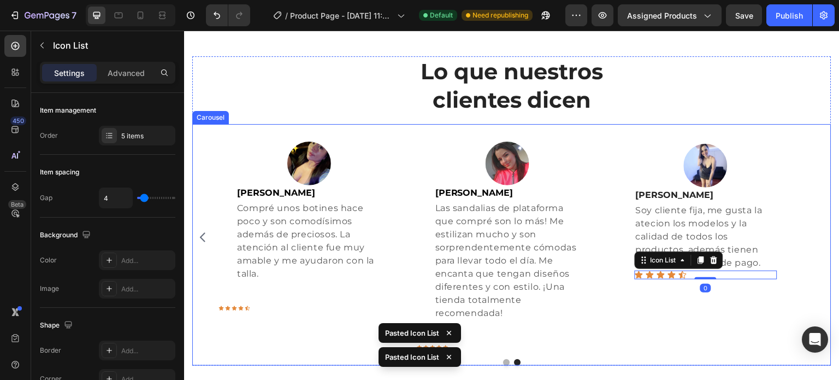
click at [633, 317] on div "Image Vanessa Peña Text block Soy cliente fija, me gusta la atecion los modelos…" at bounding box center [706, 237] width 182 height 226
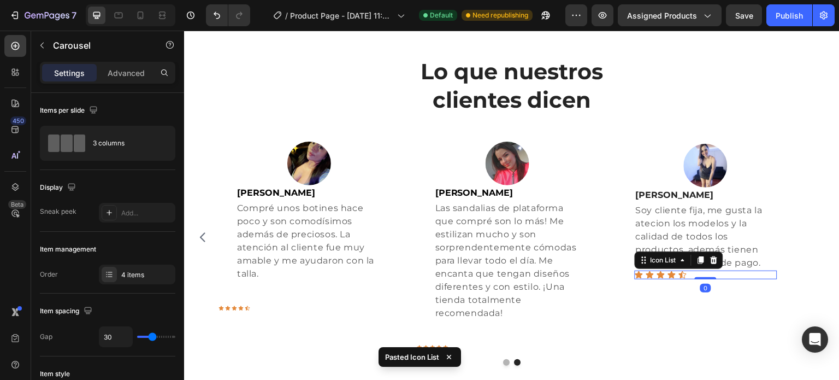
click at [726, 275] on div "Icon Icon Icon Icon Icon" at bounding box center [706, 274] width 143 height 9
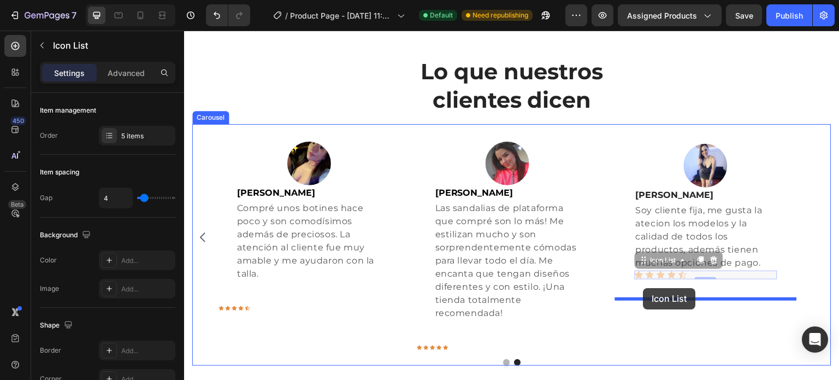
drag, startPoint x: 640, startPoint y: 260, endPoint x: 644, endPoint y: 288, distance: 28.1
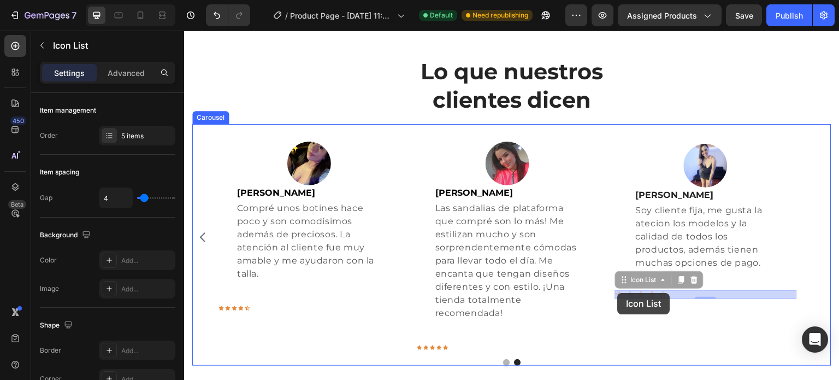
drag, startPoint x: 623, startPoint y: 279, endPoint x: 618, endPoint y: 293, distance: 14.7
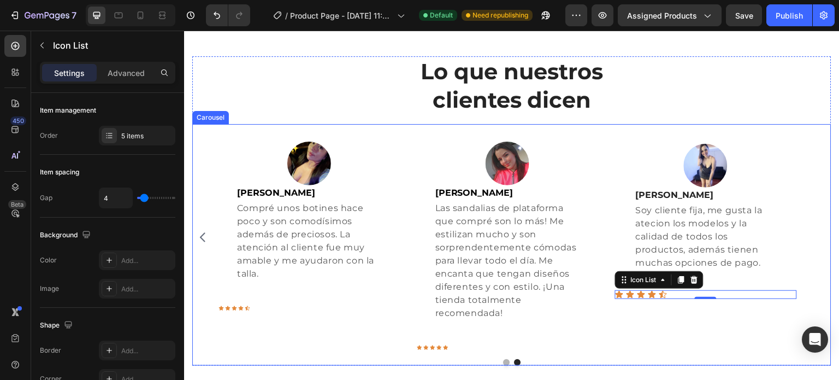
click at [666, 323] on div "Image Vanessa Peña Text block Soy cliente fija, me gusta la atecion los modelos…" at bounding box center [706, 237] width 182 height 226
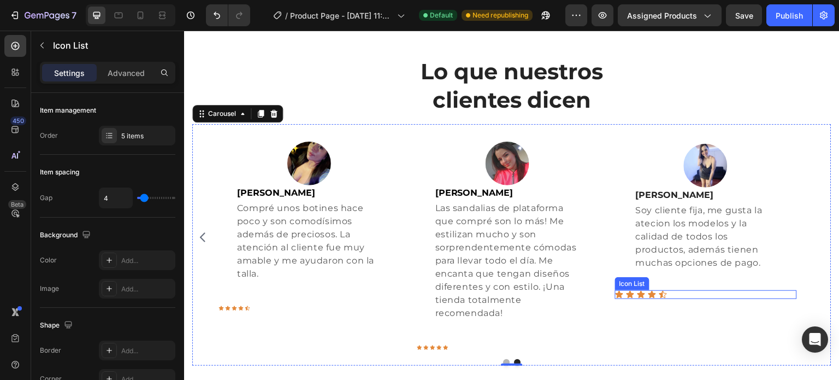
click at [697, 296] on div "Icon Icon Icon Icon Icon Icon List" at bounding box center [706, 294] width 182 height 9
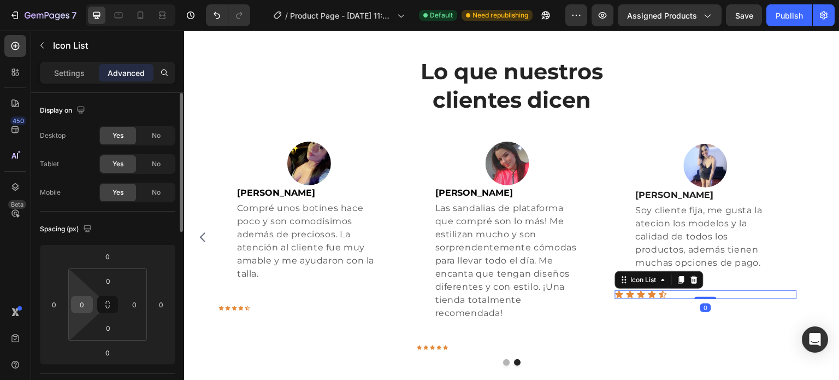
click at [81, 307] on input "0" at bounding box center [82, 304] width 16 height 16
type input "36"
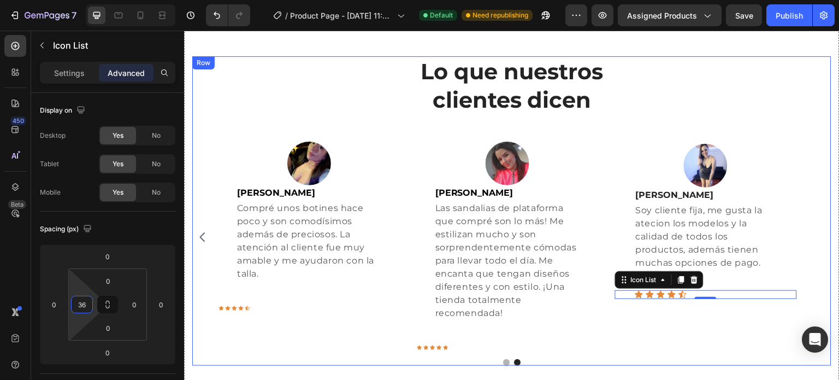
click at [688, 111] on h2 "Lo que nuestros clientes dicen" at bounding box center [511, 85] width 639 height 59
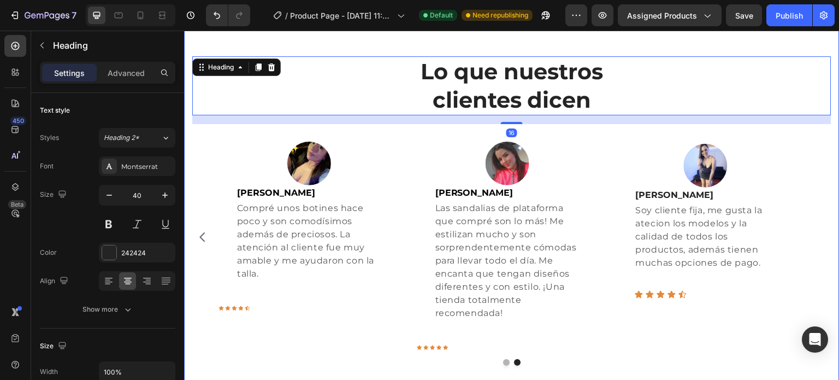
click at [697, 365] on div at bounding box center [511, 362] width 639 height 7
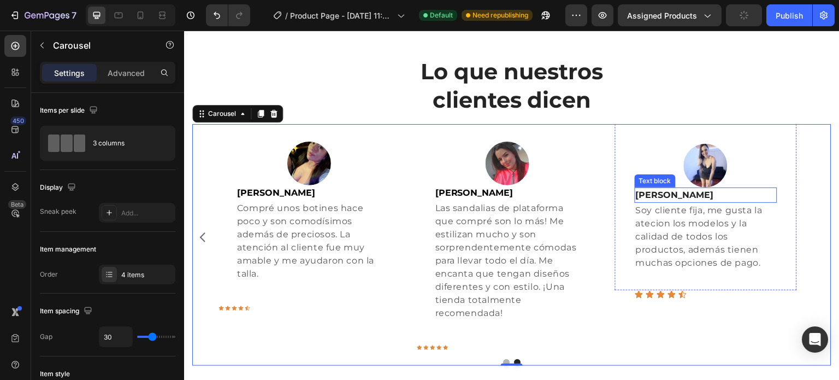
click at [747, 199] on p "[PERSON_NAME]" at bounding box center [706, 195] width 140 height 13
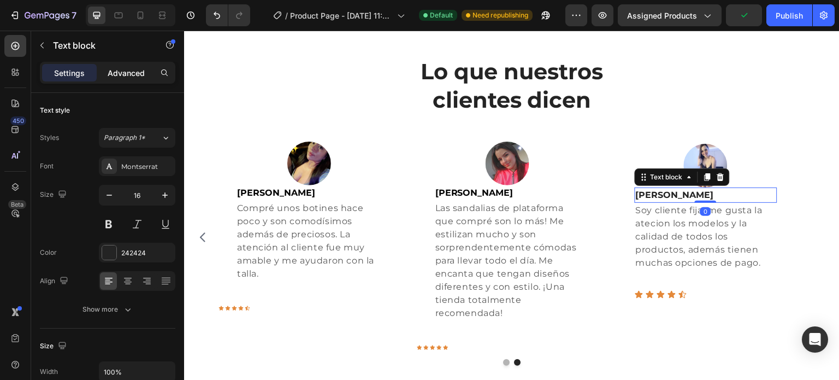
click at [116, 75] on p "Advanced" at bounding box center [126, 72] width 37 height 11
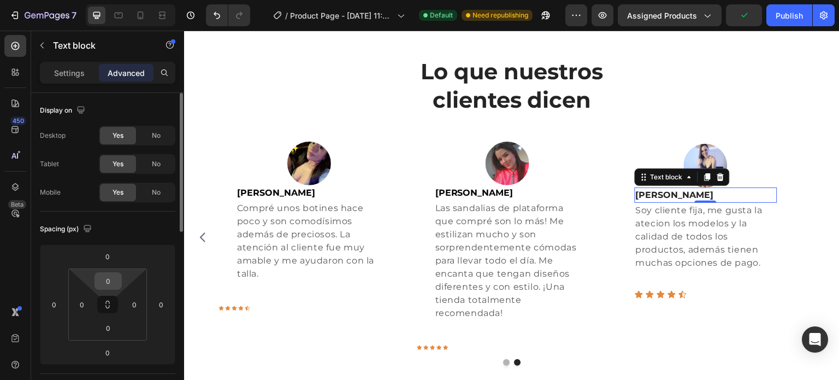
click at [107, 282] on input "0" at bounding box center [108, 281] width 22 height 16
type input "16"
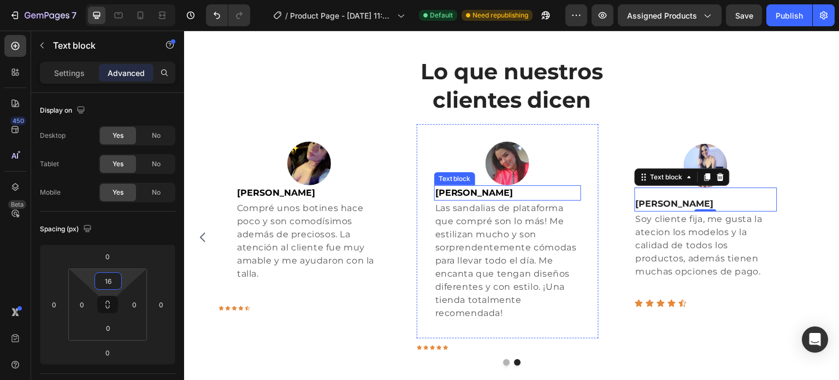
click at [504, 191] on p "[PERSON_NAME]" at bounding box center [507, 192] width 145 height 13
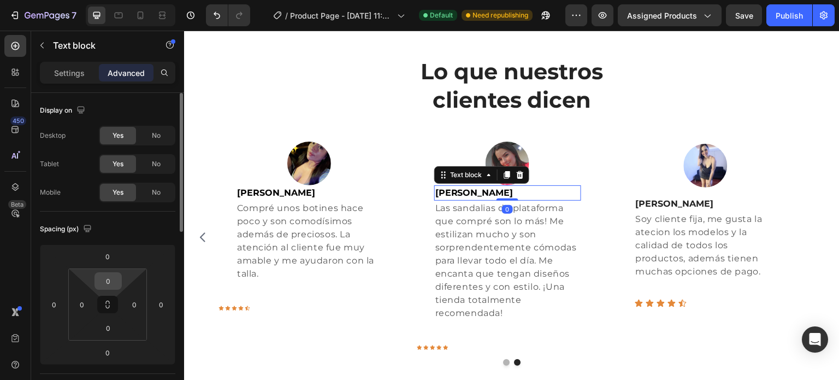
click at [97, 279] on input "0" at bounding box center [108, 281] width 22 height 16
type input "16"
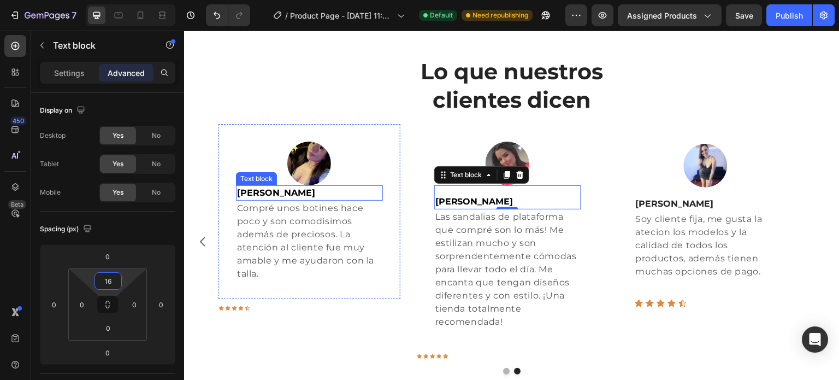
click at [335, 195] on p "[PERSON_NAME]" at bounding box center [309, 192] width 145 height 13
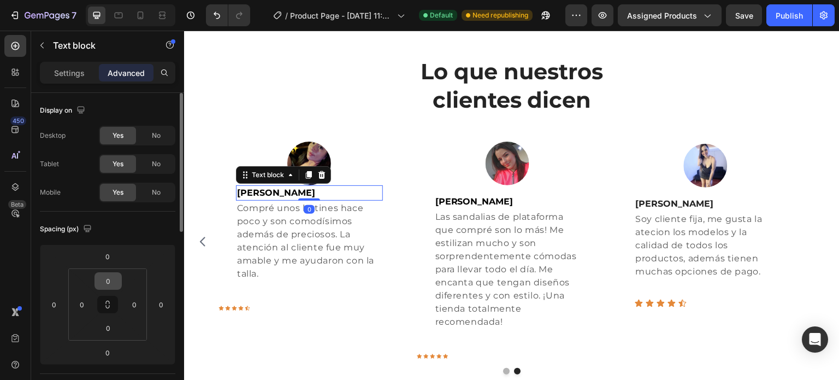
click at [110, 284] on input "0" at bounding box center [108, 281] width 22 height 16
type input "16"
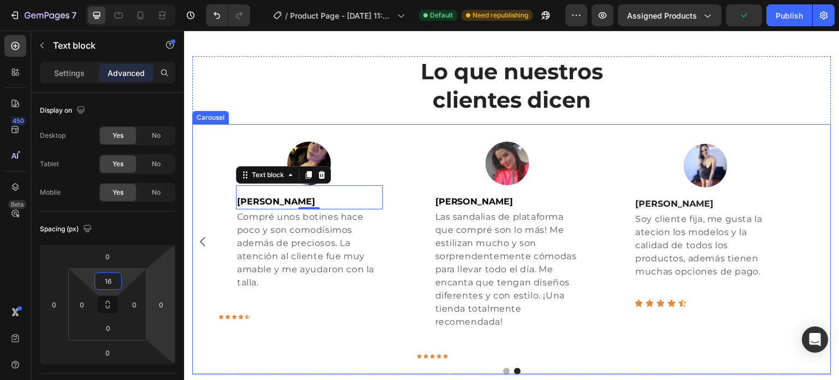
click at [202, 244] on icon "Carousel Back Arrow" at bounding box center [202, 241] width 13 height 13
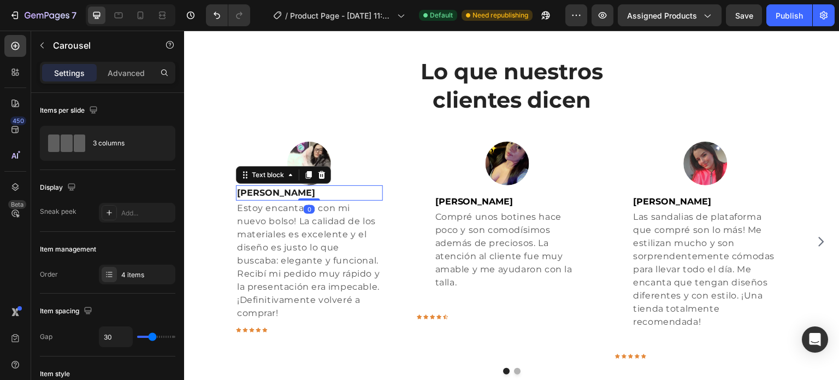
click at [333, 187] on p "[PERSON_NAME]" at bounding box center [309, 192] width 145 height 13
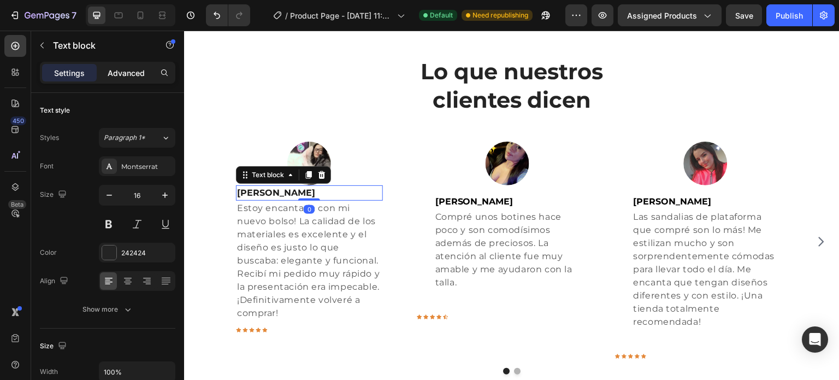
click at [131, 72] on p "Advanced" at bounding box center [126, 72] width 37 height 11
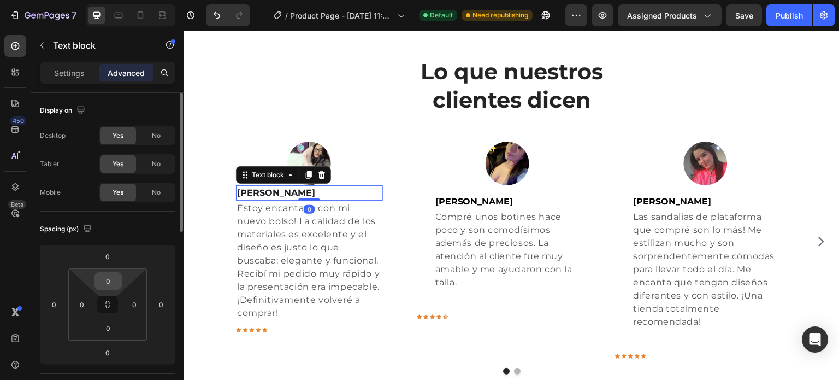
click at [116, 281] on input "0" at bounding box center [108, 281] width 22 height 16
type input "16"
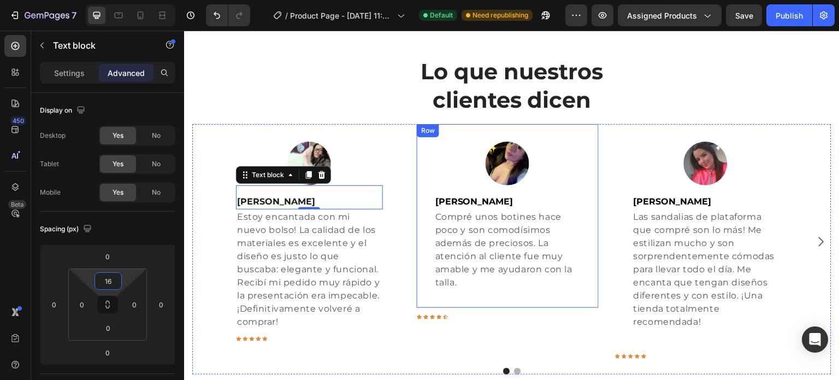
click at [547, 311] on div "Image Jasbleidy Pedraza Text block Compré unos botines hace poco y son comodísi…" at bounding box center [508, 241] width 182 height 235
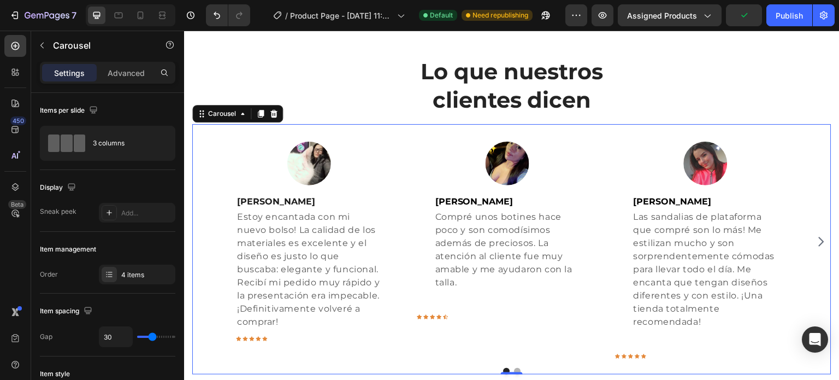
click at [815, 241] on icon "Carousel Next Arrow" at bounding box center [821, 241] width 13 height 13
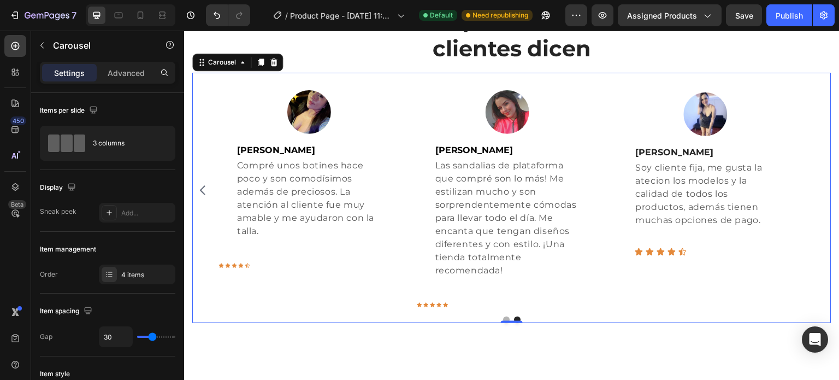
scroll to position [1294, 0]
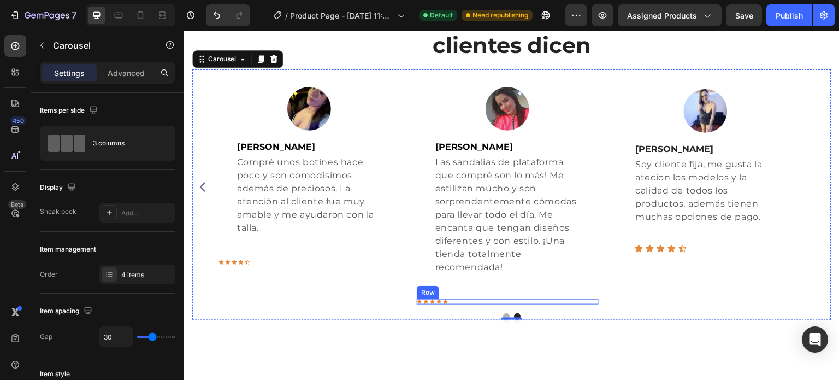
click at [474, 299] on div "Icon Icon Icon Icon Icon Row" at bounding box center [508, 301] width 182 height 5
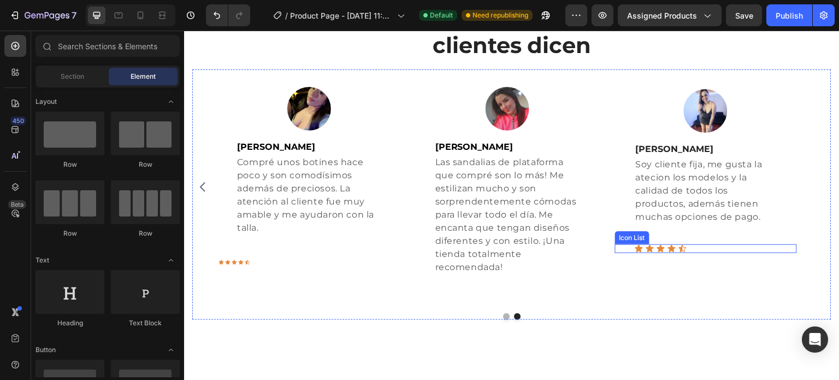
click at [708, 250] on div "Icon Icon Icon Icon Icon" at bounding box center [716, 248] width 162 height 9
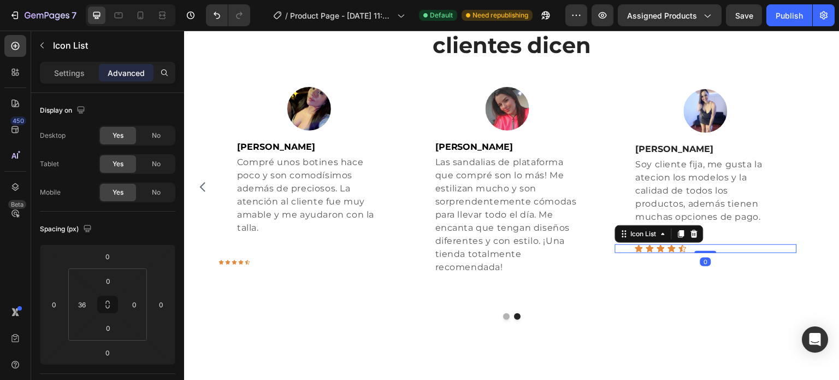
click at [776, 249] on div "Icon Icon Icon Icon Icon" at bounding box center [716, 248] width 162 height 9
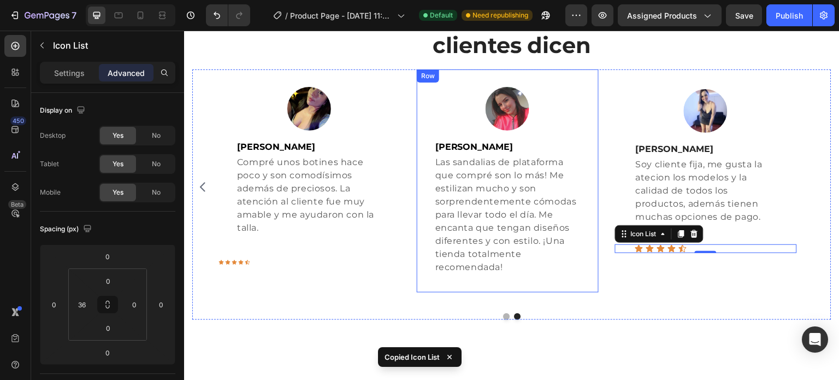
click at [467, 275] on div "Image Karina López Text block Las sandalias de plataforma que compré son lo más…" at bounding box center [508, 180] width 182 height 223
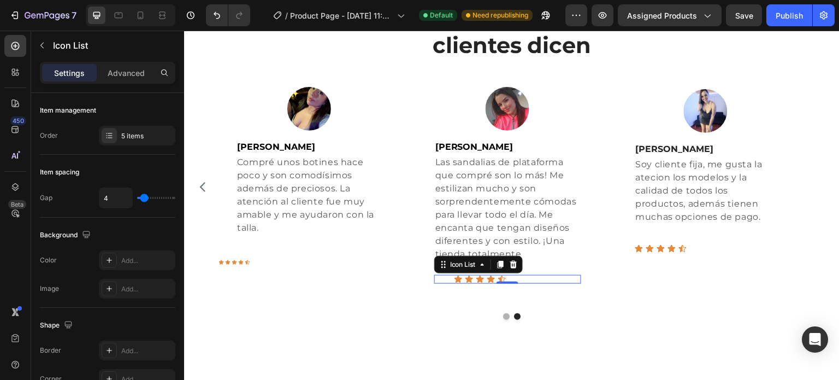
click at [535, 276] on div "Icon Icon Icon Icon Icon" at bounding box center [517, 279] width 127 height 9
click at [128, 78] on div "Advanced" at bounding box center [126, 72] width 55 height 17
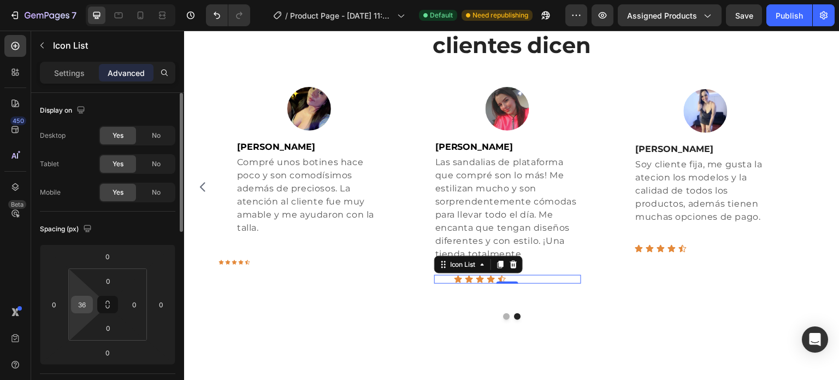
click at [79, 296] on input "36" at bounding box center [82, 304] width 16 height 16
type input "12"
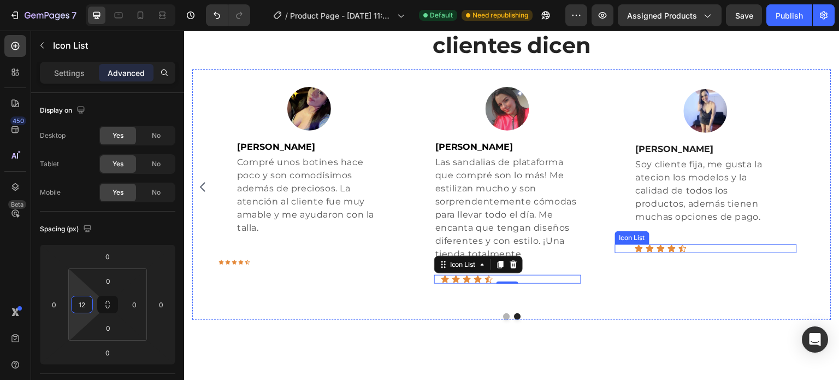
click at [707, 247] on div "Icon Icon Icon Icon Icon" at bounding box center [716, 248] width 162 height 9
click at [517, 279] on div "Icon Icon Icon Icon Icon" at bounding box center [511, 279] width 140 height 9
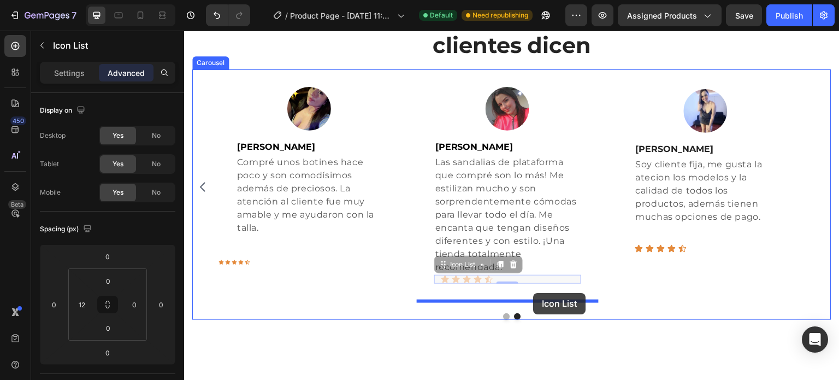
drag, startPoint x: 537, startPoint y: 278, endPoint x: 534, endPoint y: 293, distance: 15.6
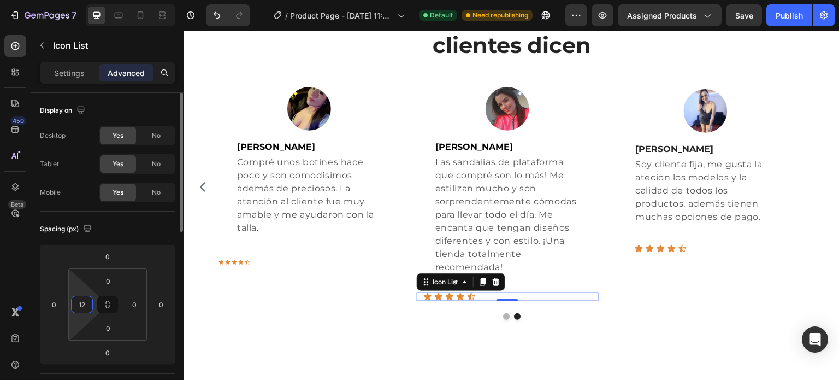
click at [85, 299] on input "12" at bounding box center [82, 304] width 16 height 16
type input "36"
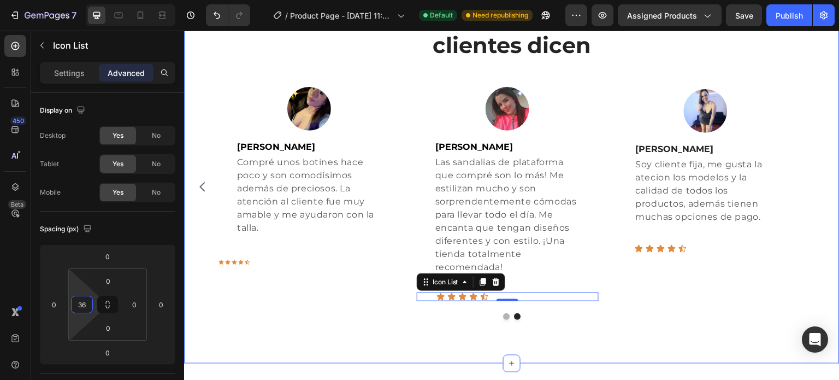
click at [342, 339] on div "Lo que nuestros clientes dicen Heading Image Helena Suarez Text block Estoy enc…" at bounding box center [512, 160] width 656 height 405
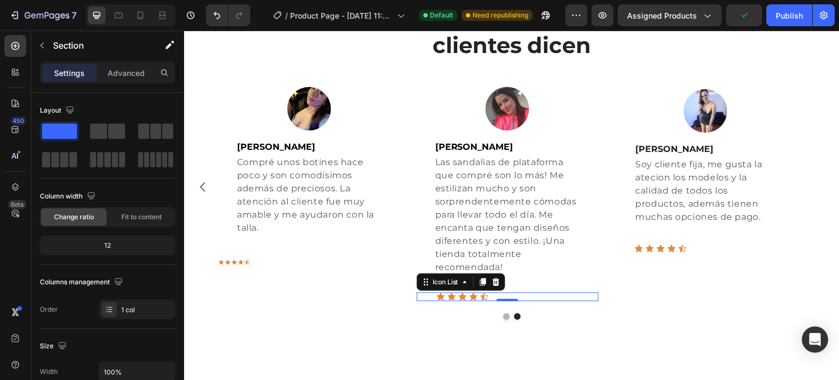
click at [434, 298] on div "Icon Icon Icon Icon Icon Icon List 0" at bounding box center [508, 296] width 182 height 9
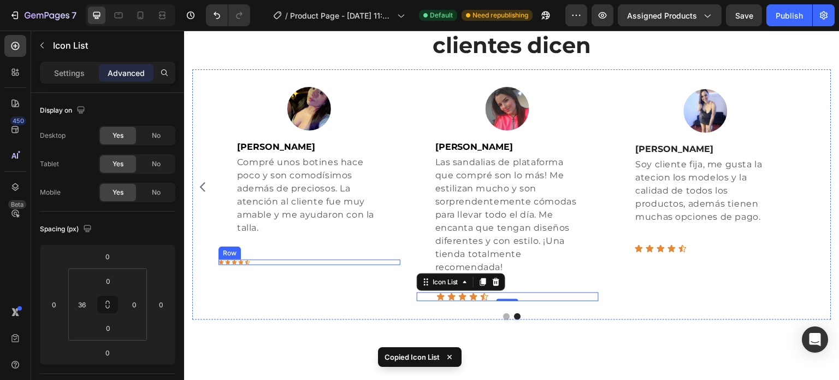
click at [281, 264] on div "Image Jasbleidy Pedraza Text block Compré unos botines hace poco y son comodísi…" at bounding box center [310, 186] width 182 height 235
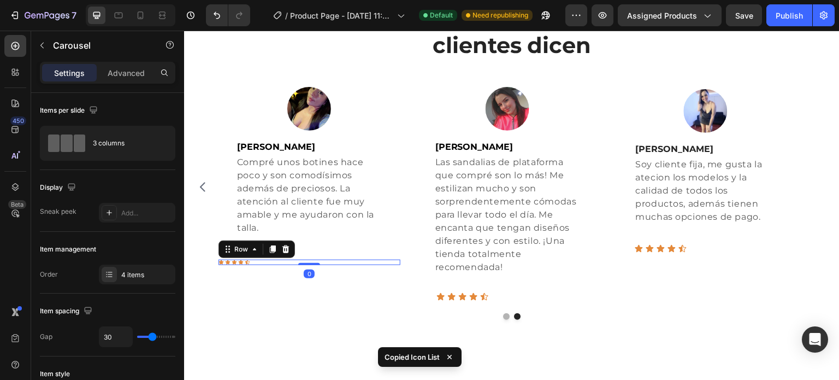
click at [287, 260] on div "Icon Icon Icon Icon Icon Row 0" at bounding box center [310, 262] width 182 height 5
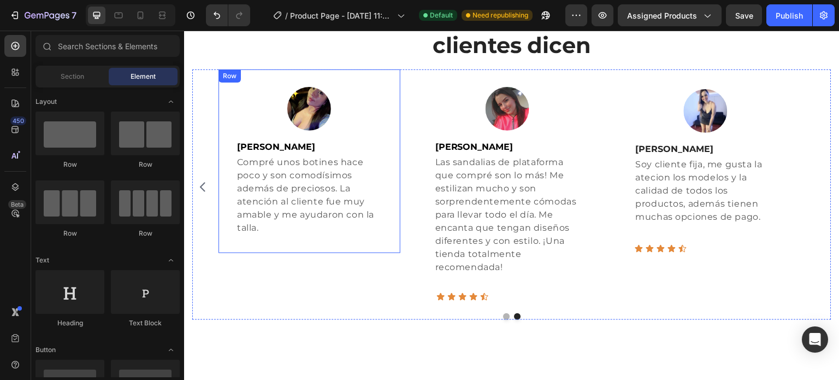
click at [302, 246] on div "Image Jasbleidy Pedraza Text block Compré unos botines hace poco y son comodísi…" at bounding box center [310, 161] width 182 height 184
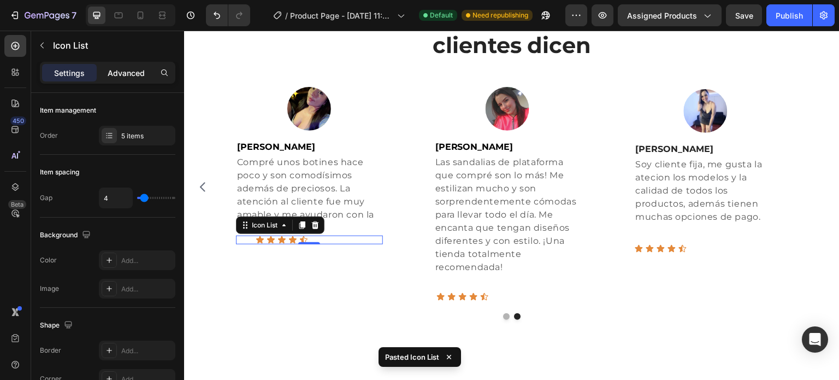
click at [133, 72] on p "Advanced" at bounding box center [126, 72] width 37 height 11
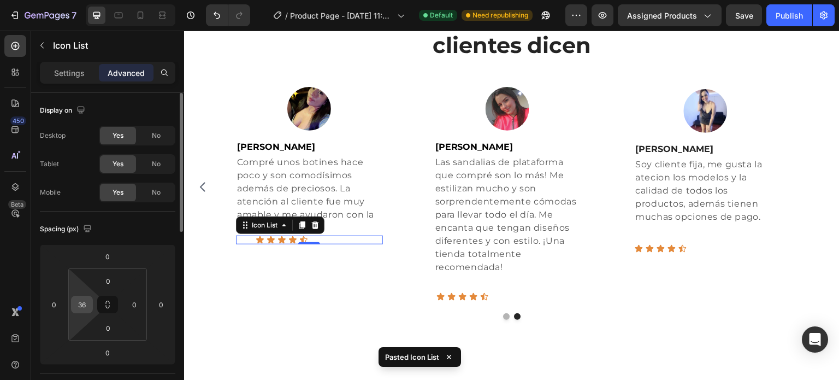
click at [84, 304] on input "36" at bounding box center [82, 304] width 16 height 16
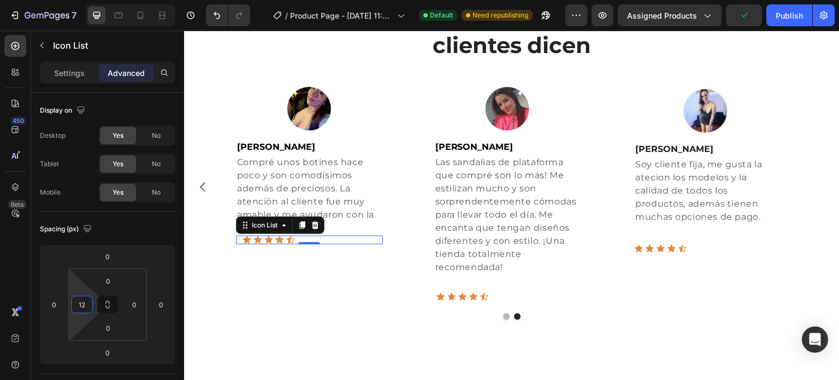
type input "12"
click at [330, 241] on div "Icon Icon Icon Icon Icon" at bounding box center [313, 239] width 140 height 9
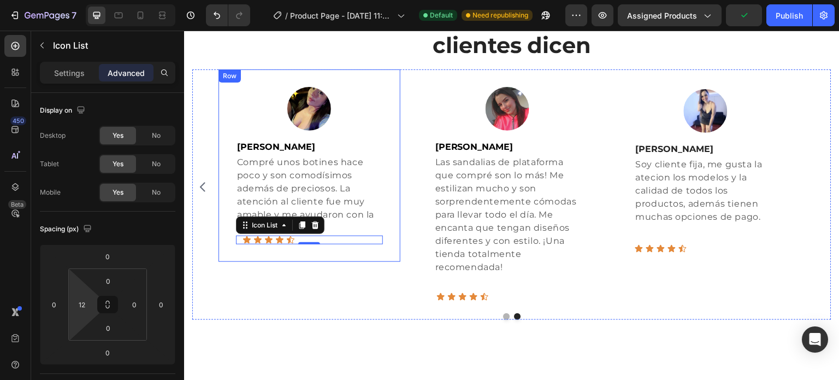
click at [348, 274] on div "Image Jasbleidy Pedraza Text block Compré unos botines hace poco y son comodísi…" at bounding box center [310, 186] width 182 height 235
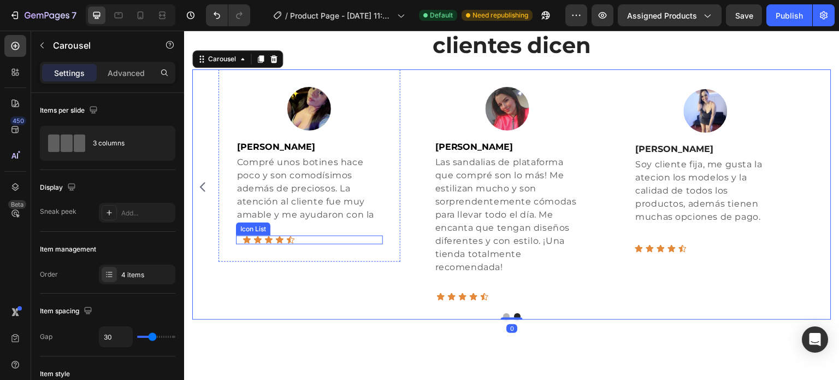
click at [319, 243] on div "Icon Icon Icon Icon Icon Icon List" at bounding box center [309, 239] width 147 height 9
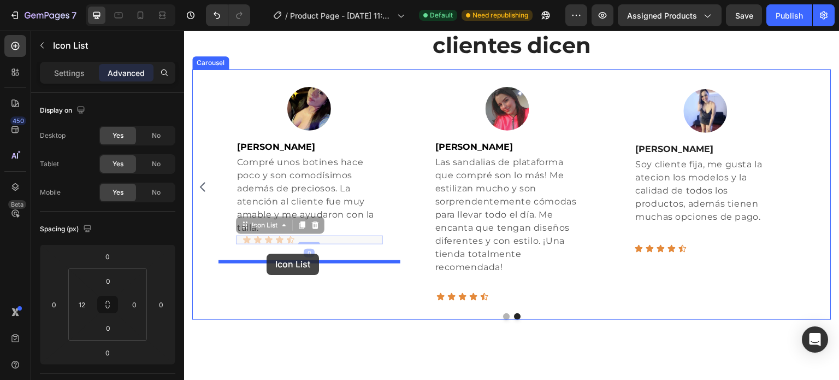
drag, startPoint x: 344, startPoint y: 241, endPoint x: 267, endPoint y: 254, distance: 78.1
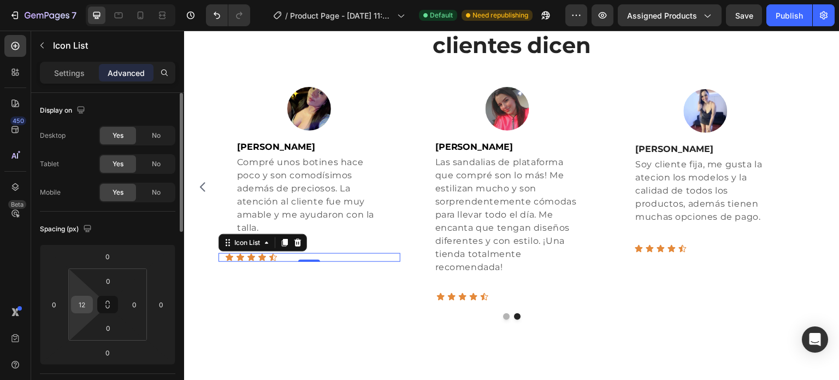
click at [90, 309] on input "12" at bounding box center [82, 304] width 16 height 16
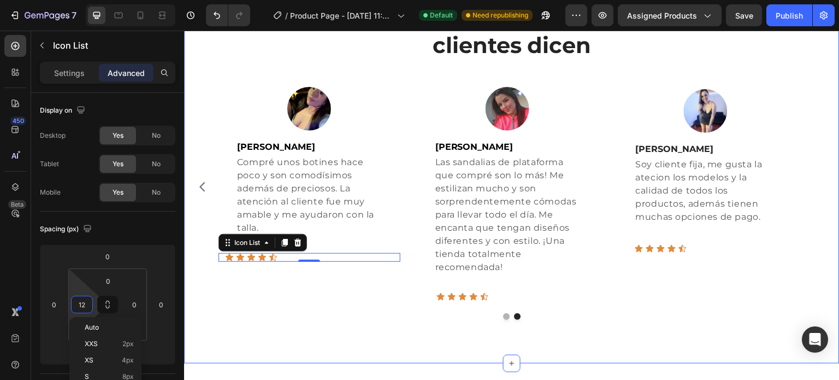
click at [414, 355] on div "Lo que nuestros clientes dicen Heading Image Helena Suarez Text block Estoy enc…" at bounding box center [512, 160] width 656 height 405
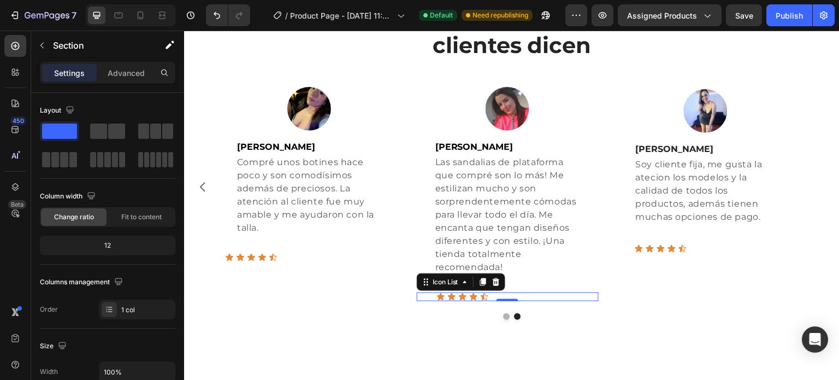
click at [534, 295] on div "Icon Icon Icon Icon Icon" at bounding box center [518, 296] width 162 height 9
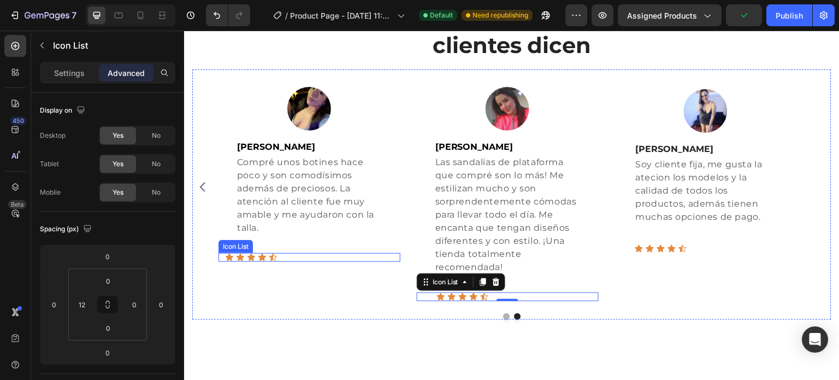
click at [290, 257] on div "Icon Icon Icon Icon Icon" at bounding box center [312, 257] width 175 height 9
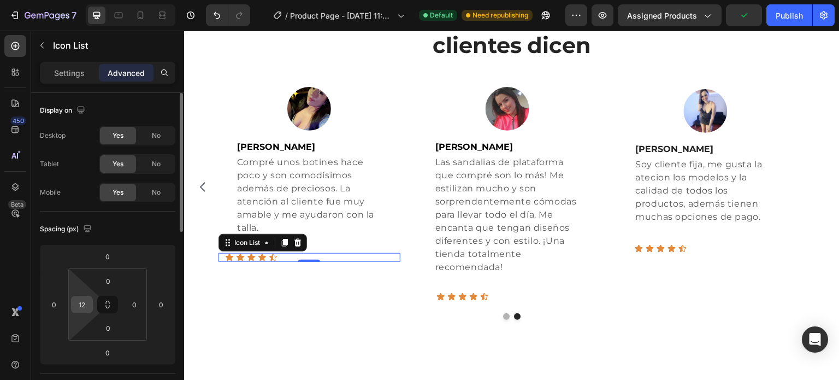
click at [92, 305] on div "12" at bounding box center [82, 304] width 22 height 17
click at [89, 305] on input "12" at bounding box center [82, 304] width 16 height 16
type input "36"
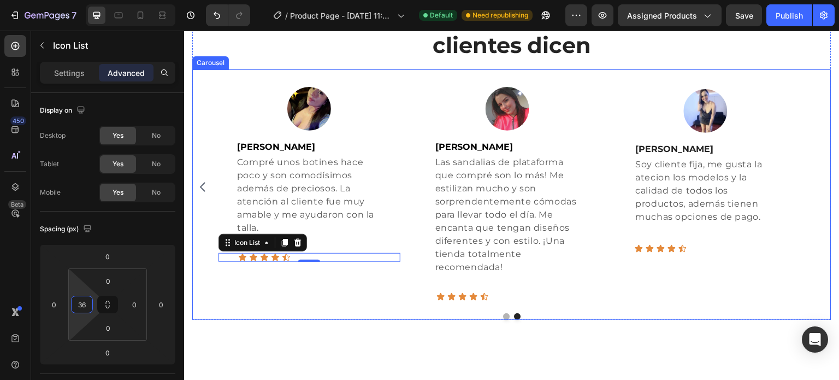
click at [317, 309] on div "Image Helena Suarez Text block Estoy encantada con mi nuevo bolso! La calidad d…" at bounding box center [511, 194] width 639 height 250
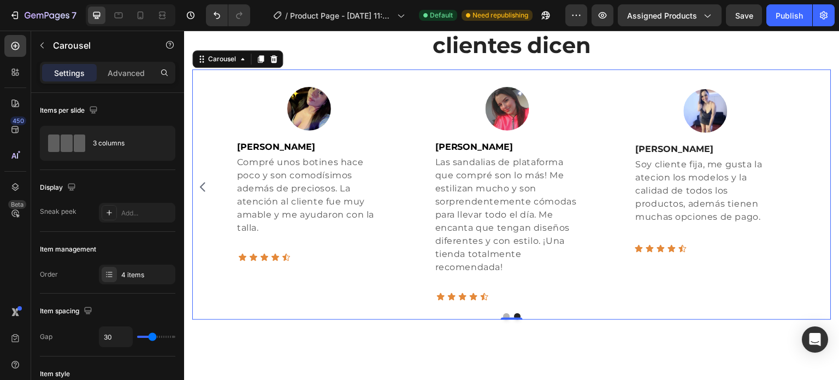
click at [337, 263] on div "Image Jasbleidy Pedraza Text block Compré unos botines hace poco y son comodísi…" at bounding box center [310, 186] width 182 height 235
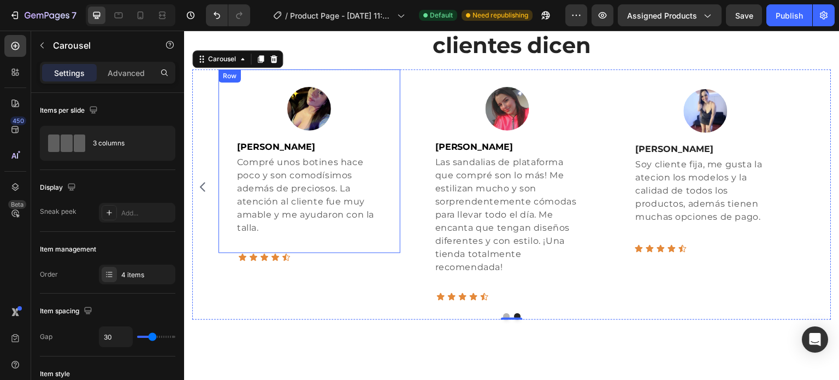
click at [344, 237] on div "Image Jasbleidy Pedraza Text block Compré unos botines hace poco y son comodísi…" at bounding box center [310, 161] width 182 height 184
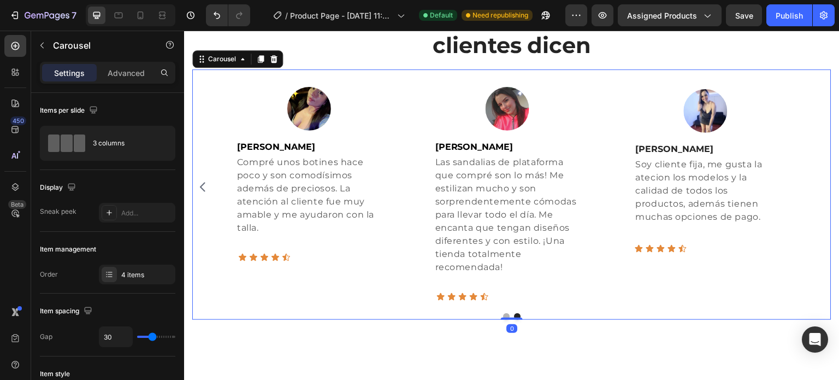
click at [203, 190] on icon "Carousel Back Arrow" at bounding box center [201, 186] width 5 height 9
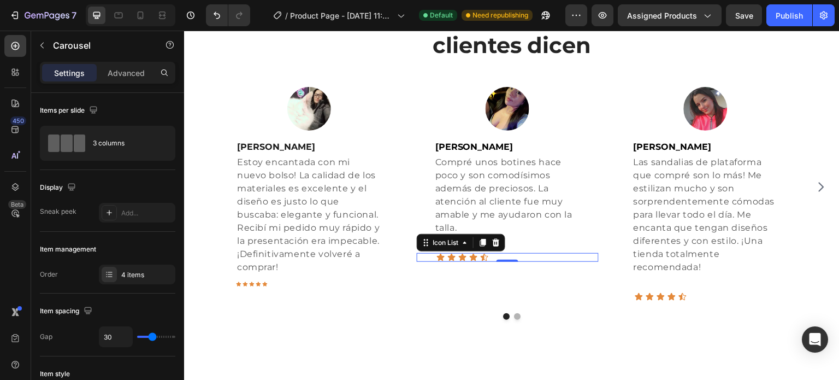
click at [525, 260] on div "Icon Icon Icon Icon Icon" at bounding box center [518, 257] width 162 height 9
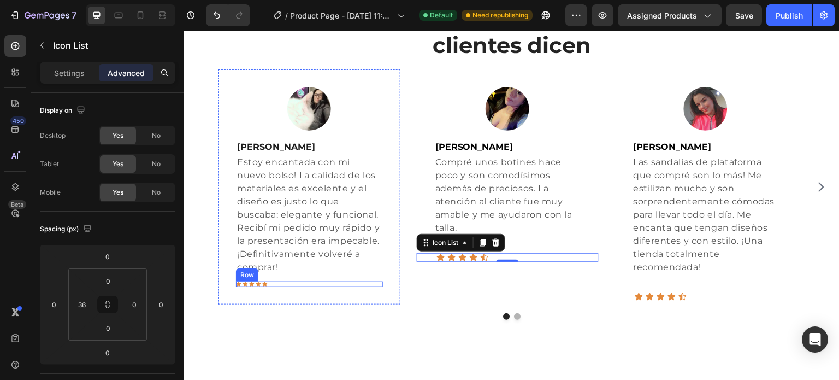
click at [268, 285] on div "Icon Icon Icon Icon Icon Row" at bounding box center [309, 283] width 147 height 5
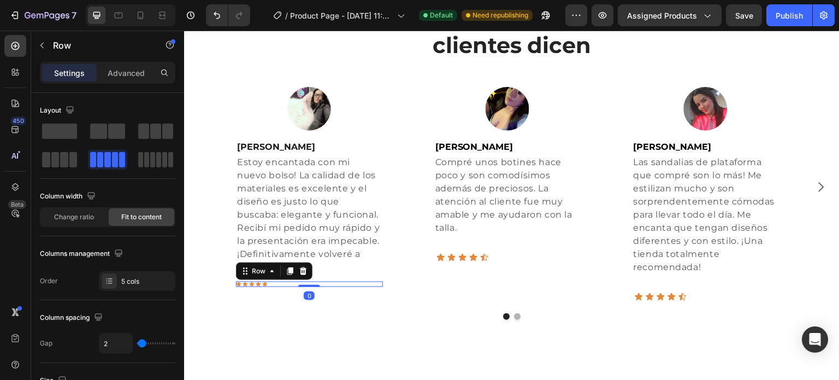
click at [291, 284] on div "Icon Icon Icon Icon Icon Row 0" at bounding box center [309, 283] width 147 height 5
click at [305, 273] on icon at bounding box center [303, 271] width 7 height 8
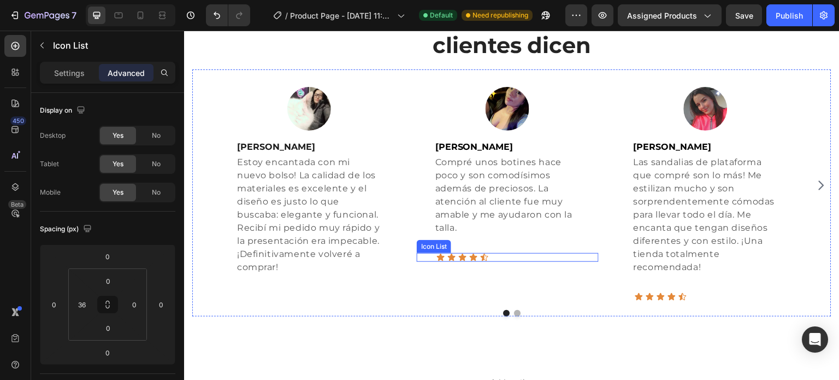
click at [515, 257] on div "Icon Icon Icon Icon Icon" at bounding box center [518, 257] width 162 height 9
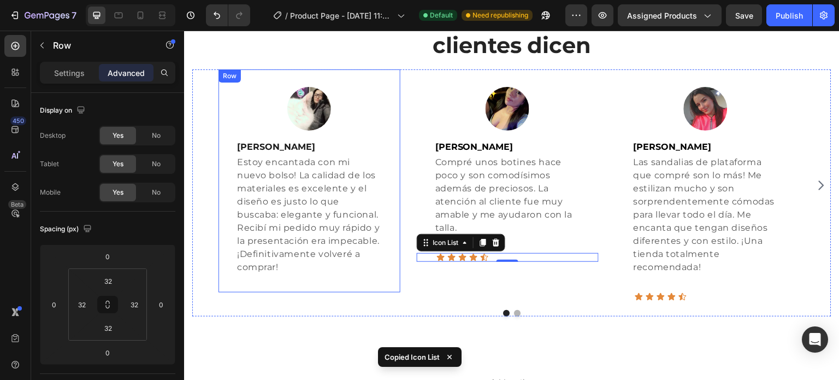
click at [308, 274] on div "Image Helena Suarez Text block Estoy encantada con mi nuevo bolso! La calidad d…" at bounding box center [310, 180] width 182 height 223
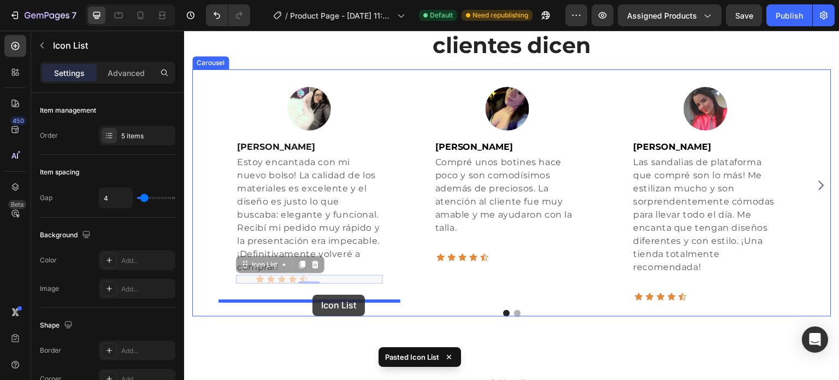
drag, startPoint x: 342, startPoint y: 280, endPoint x: 313, endPoint y: 295, distance: 33.0
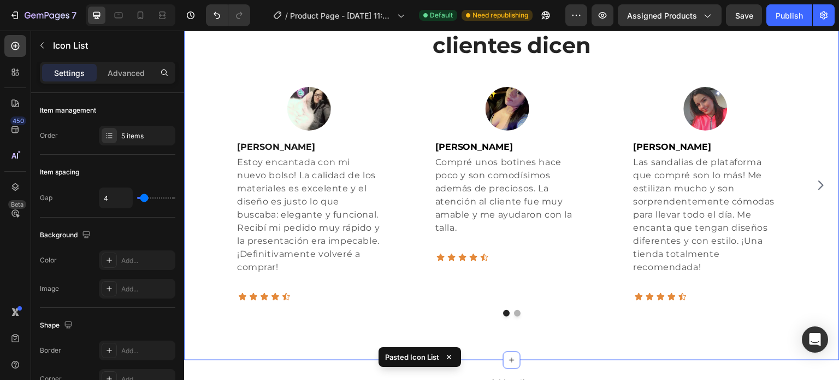
click at [260, 321] on div "Lo que nuestros clientes dicen Heading Image Helena Suarez Text block Estoy enc…" at bounding box center [512, 159] width 656 height 402
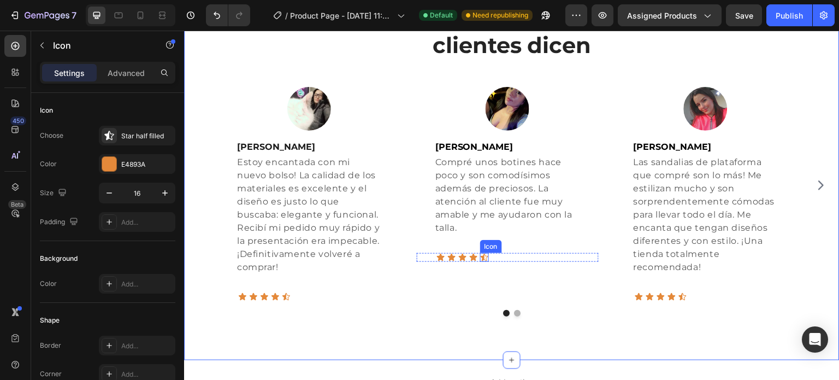
click at [486, 257] on div "Icon" at bounding box center [484, 257] width 9 height 9
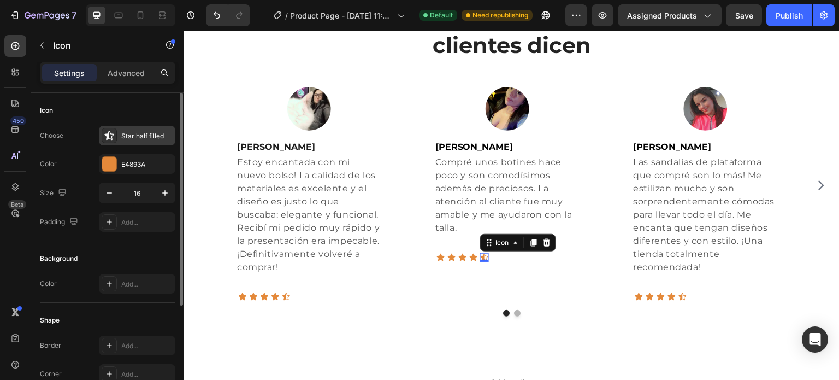
click at [144, 134] on div "Star half filled" at bounding box center [146, 136] width 51 height 10
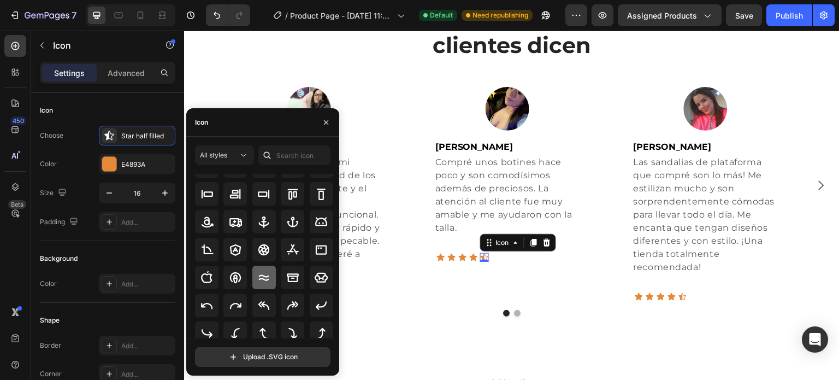
scroll to position [120, 0]
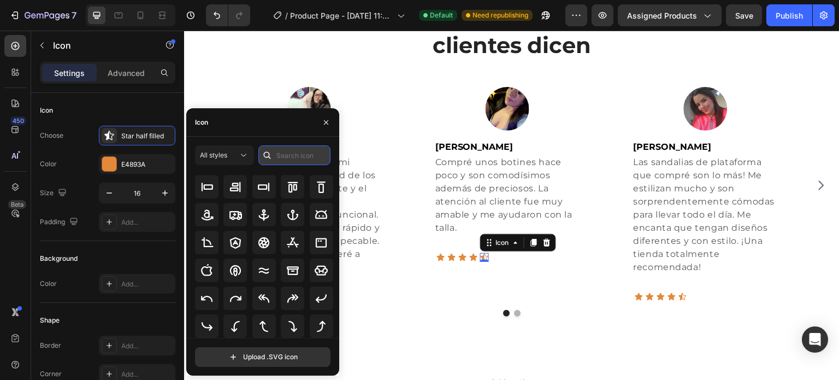
click at [295, 148] on input "text" at bounding box center [294, 155] width 72 height 20
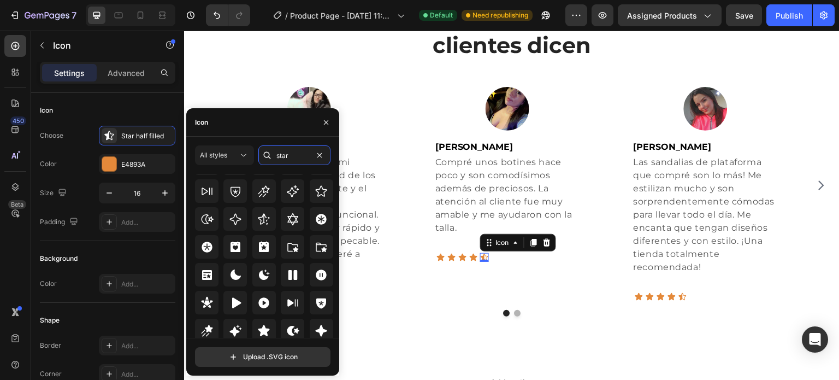
scroll to position [332, 0]
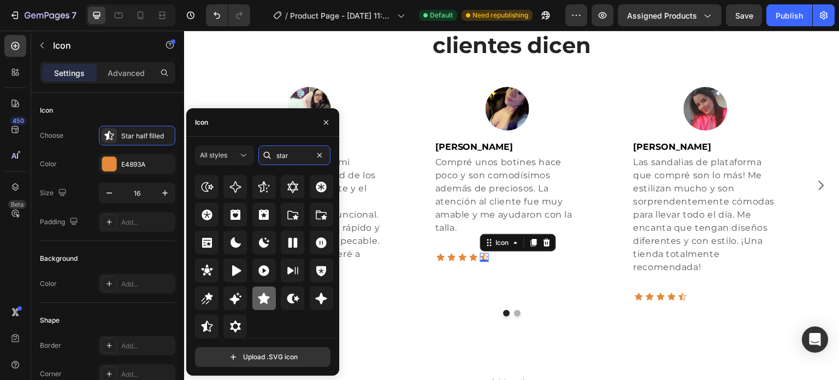
type input "star"
click at [264, 302] on icon at bounding box center [263, 297] width 11 height 11
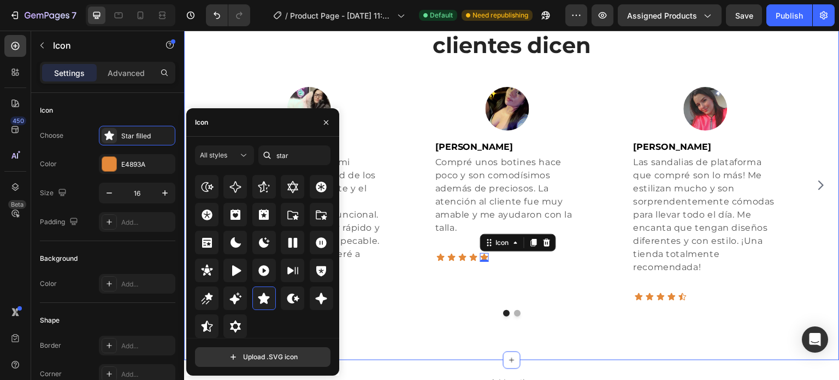
click at [611, 340] on div "Lo que nuestros clientes dicen Heading Image Helena Suarez Text block Estoy enc…" at bounding box center [512, 159] width 656 height 402
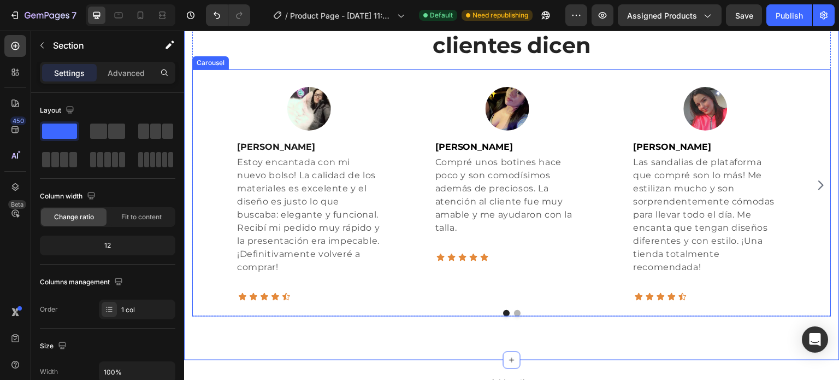
click at [815, 189] on icon "Carousel Next Arrow" at bounding box center [821, 185] width 13 height 13
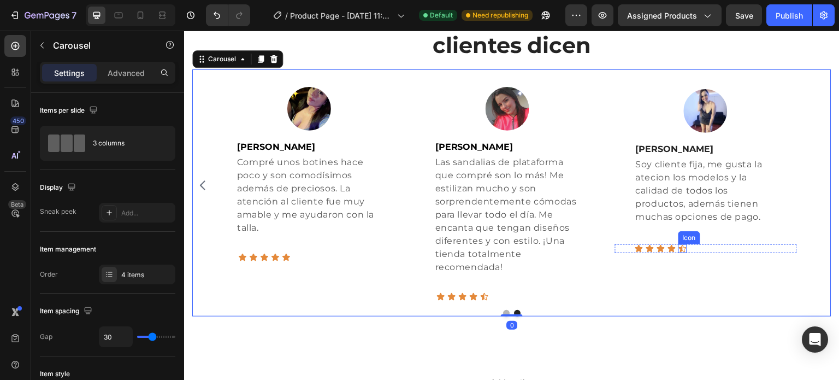
click at [684, 249] on div "Icon" at bounding box center [683, 248] width 9 height 9
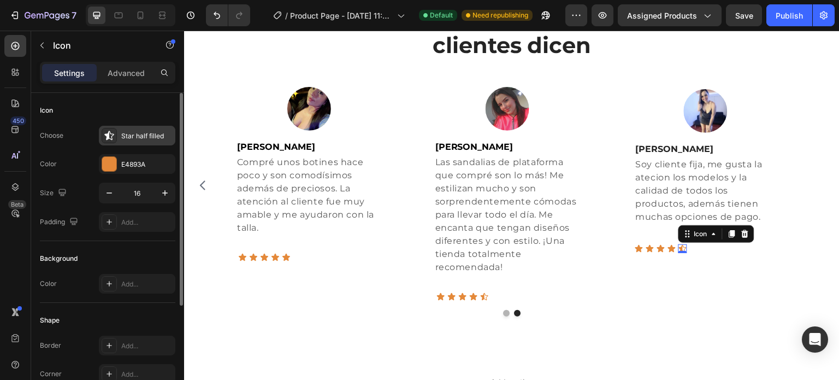
click at [143, 138] on div "Star half filled" at bounding box center [146, 136] width 51 height 10
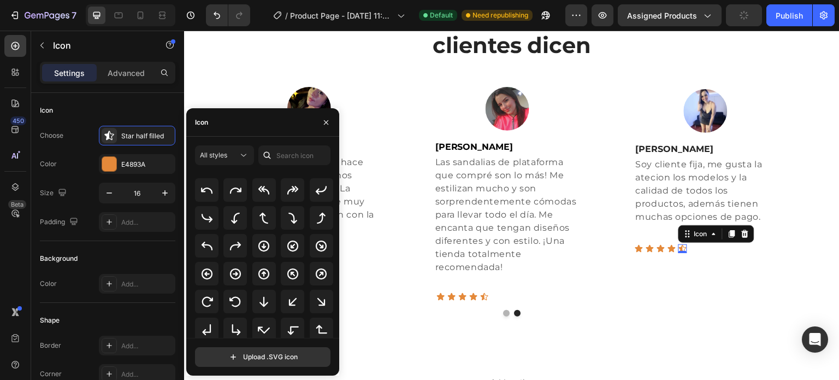
scroll to position [355, 0]
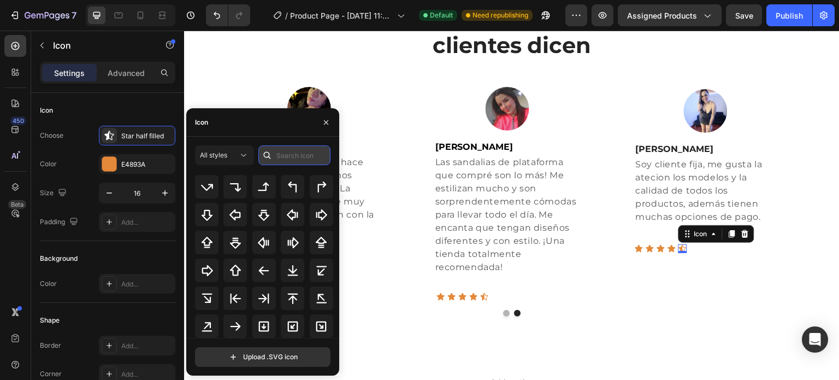
click at [286, 152] on input "text" at bounding box center [294, 155] width 72 height 20
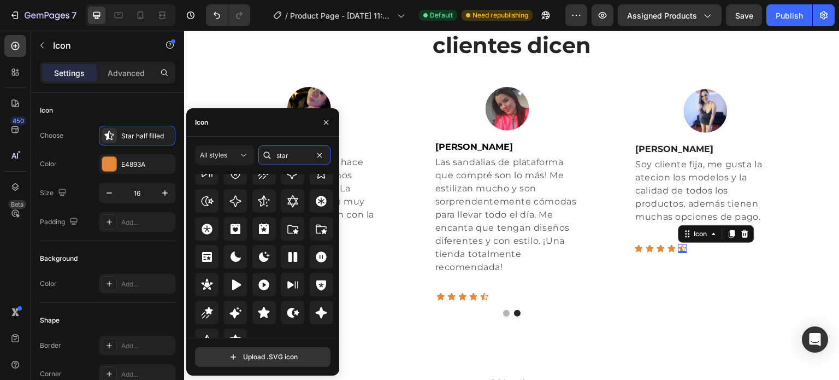
scroll to position [332, 0]
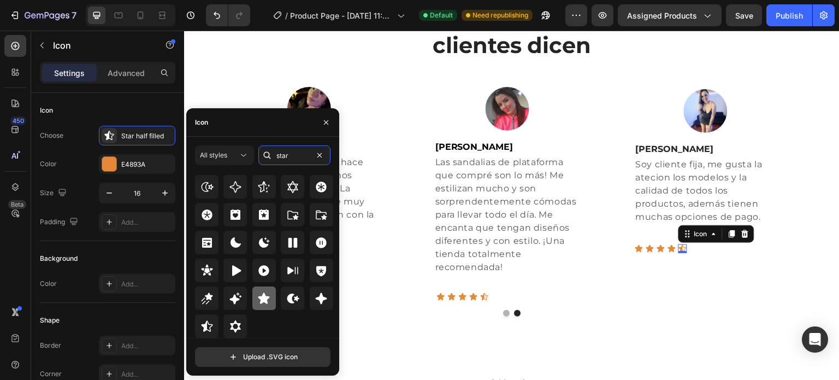
type input "star"
click at [259, 296] on icon at bounding box center [263, 297] width 11 height 11
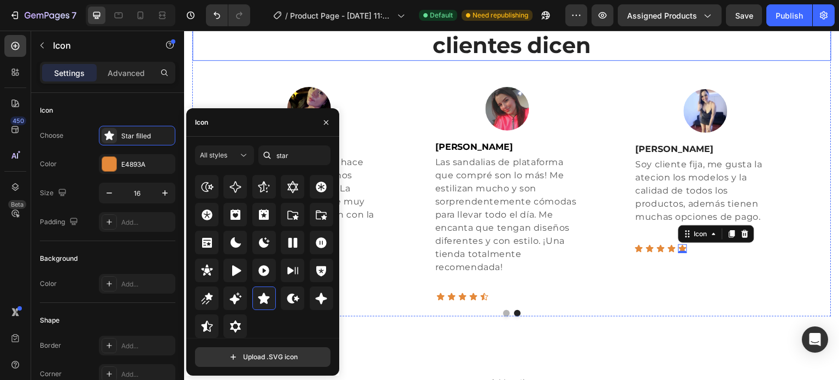
click at [245, 57] on h2 "Lo que nuestros clientes dicen" at bounding box center [511, 31] width 639 height 59
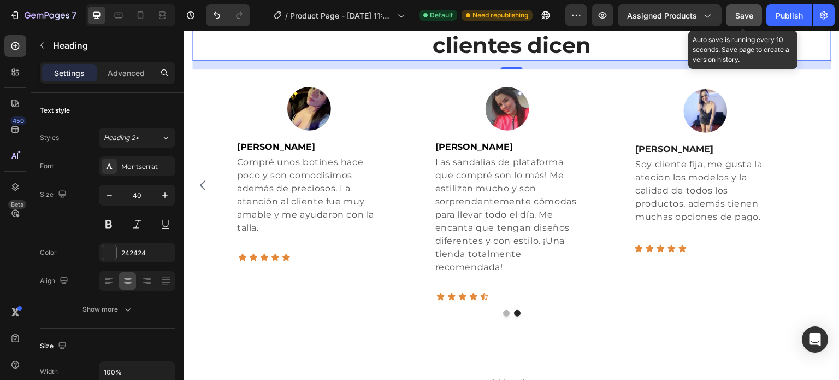
click at [750, 22] on button "Save" at bounding box center [744, 15] width 36 height 22
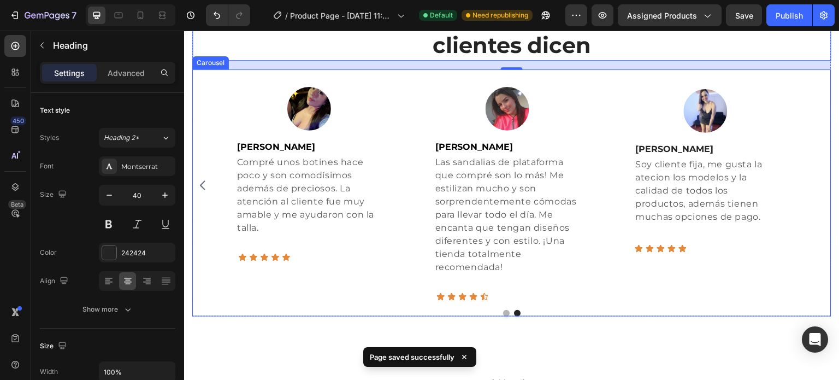
click at [205, 184] on icon "Carousel Back Arrow" at bounding box center [202, 185] width 13 height 13
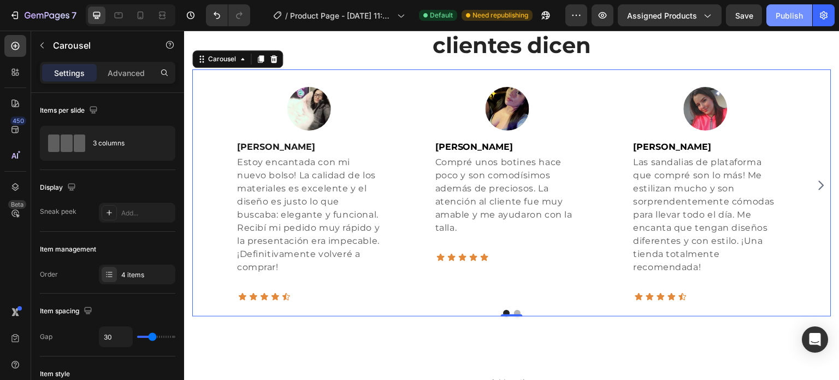
click at [794, 19] on div "Publish" at bounding box center [789, 15] width 27 height 11
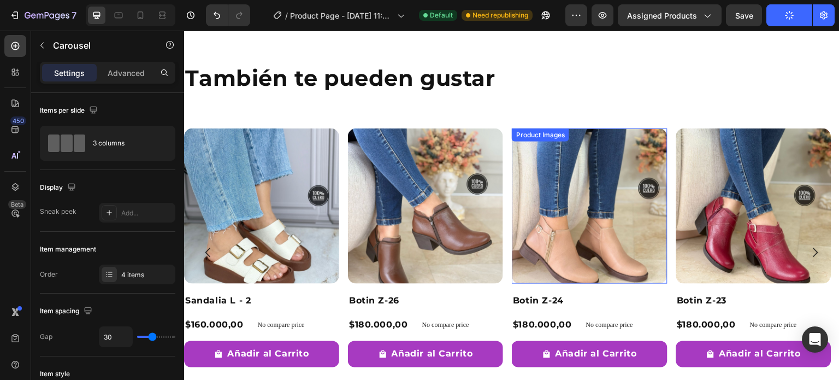
scroll to position [726, 0]
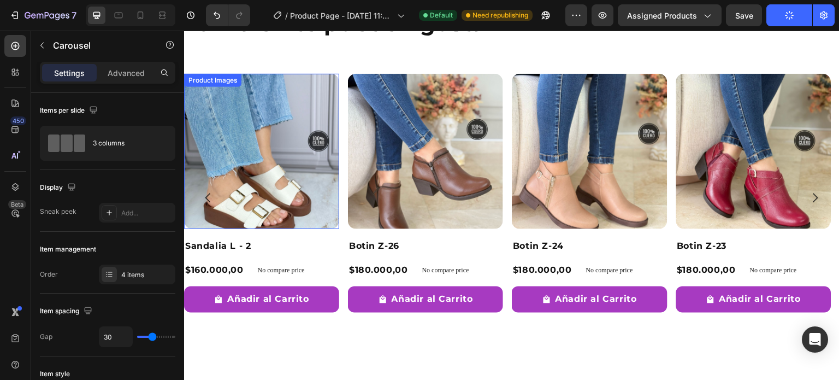
click at [266, 199] on img at bounding box center [261, 151] width 155 height 155
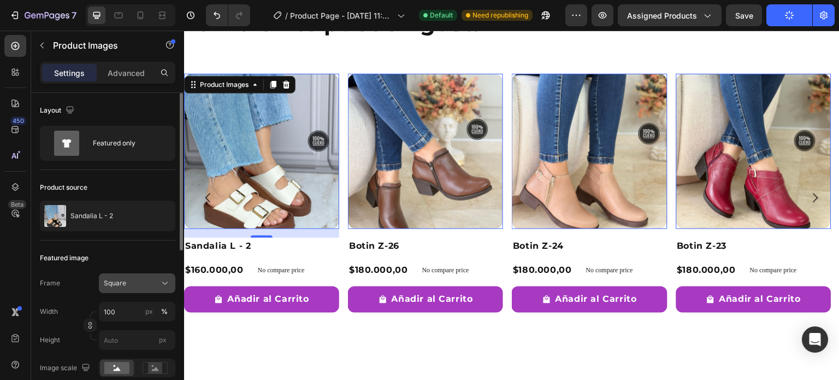
click at [128, 285] on div "Square" at bounding box center [131, 283] width 54 height 10
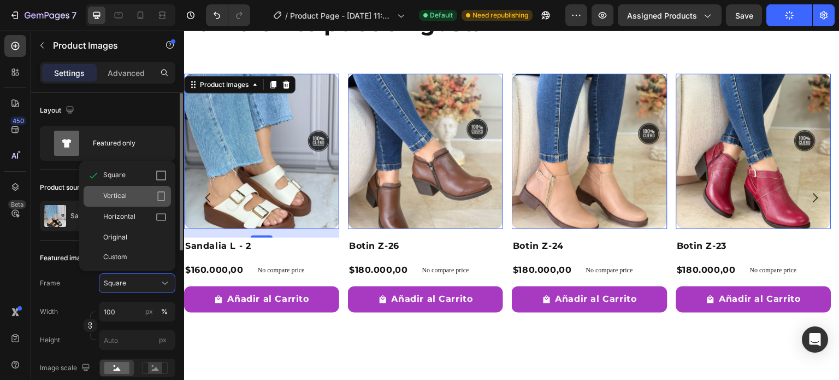
click at [138, 196] on div "Vertical" at bounding box center [134, 196] width 63 height 11
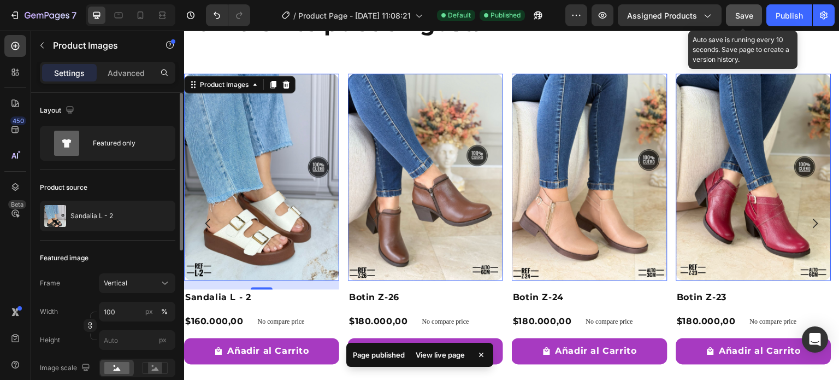
click at [750, 20] on div "Save" at bounding box center [744, 15] width 18 height 11
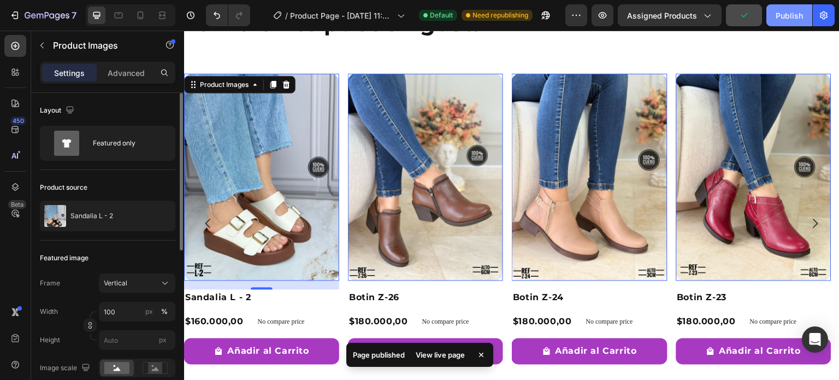
click at [785, 21] on button "Publish" at bounding box center [790, 15] width 46 height 22
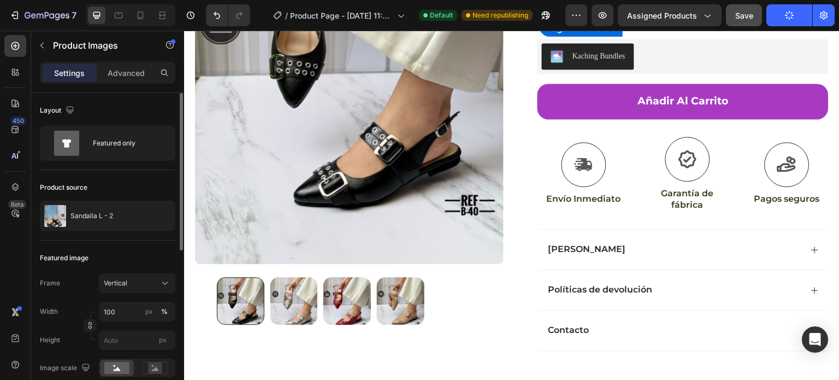
scroll to position [293, 0]
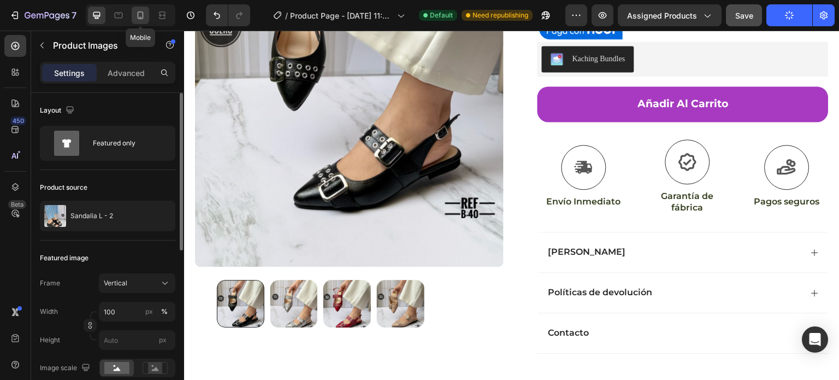
click at [138, 19] on icon at bounding box center [141, 15] width 6 height 8
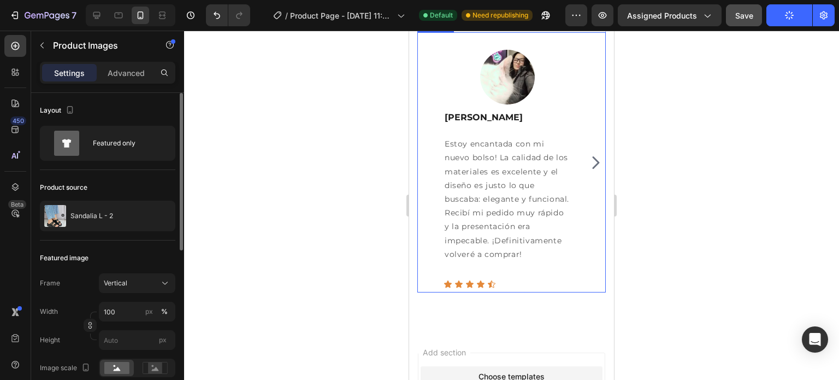
scroll to position [1276, 0]
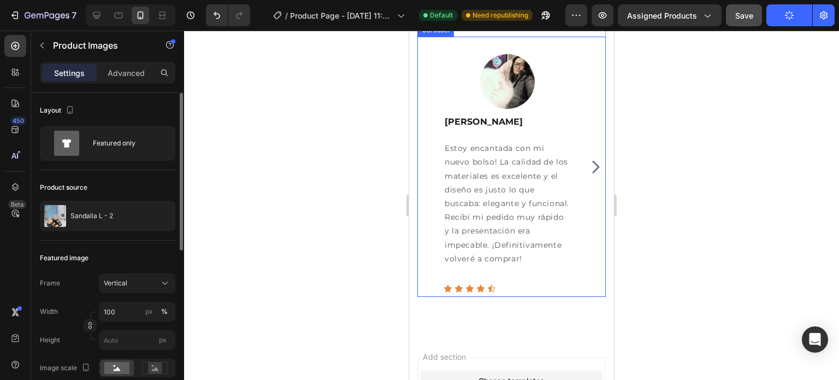
click at [587, 165] on icon "Carousel Next Arrow" at bounding box center [595, 167] width 17 height 22
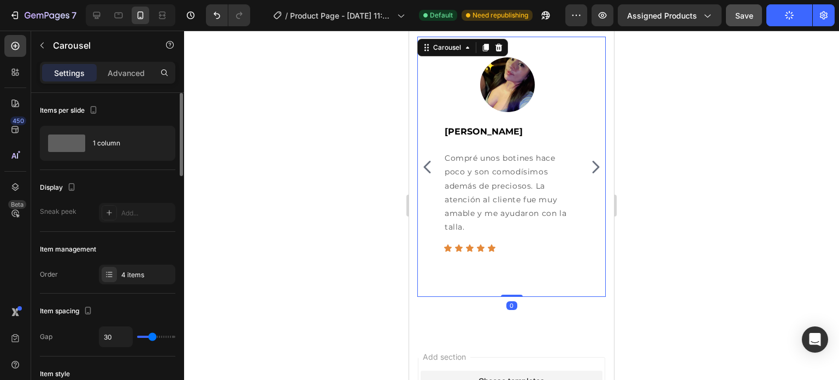
click at [587, 165] on icon "Carousel Next Arrow" at bounding box center [595, 167] width 17 height 22
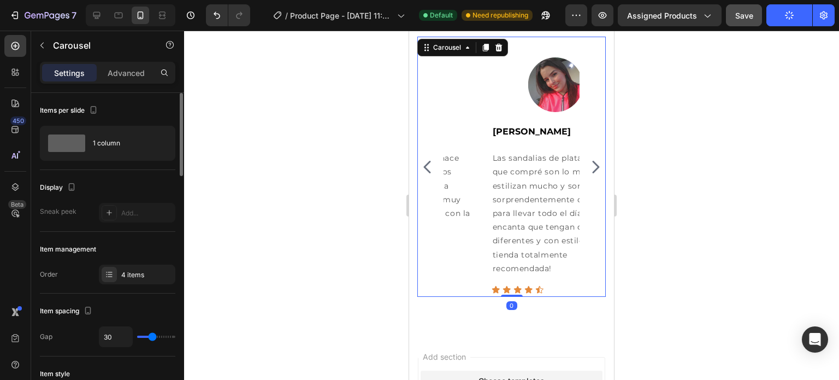
click at [587, 165] on icon "Carousel Next Arrow" at bounding box center [595, 167] width 17 height 22
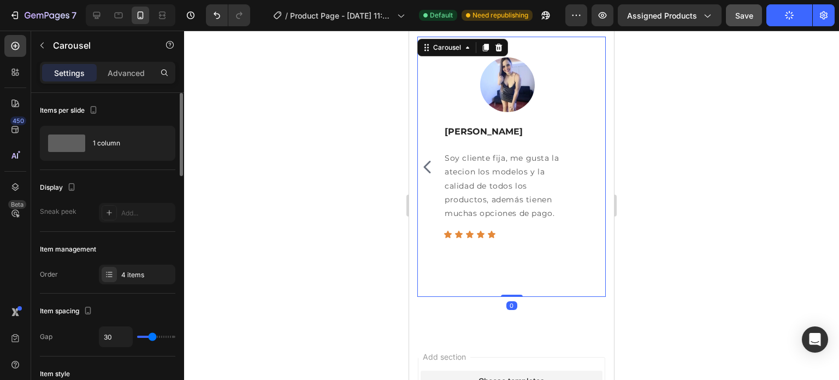
click at [584, 165] on div "Image Helena Suarez Text block Estoy encantada con mi nuevo bolso! La calidad d…" at bounding box center [511, 167] width 189 height 260
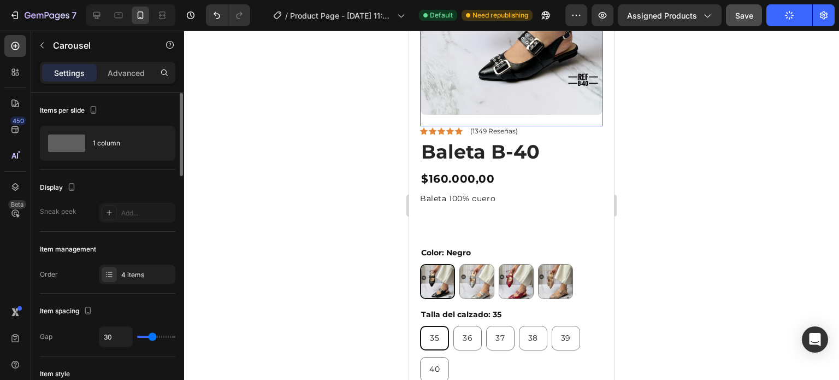
scroll to position [219, 0]
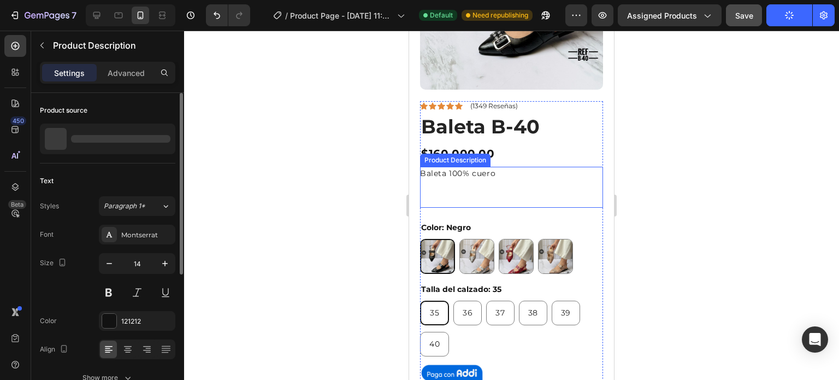
click at [479, 182] on div "Baleta 100% cuero" at bounding box center [511, 188] width 183 height 42
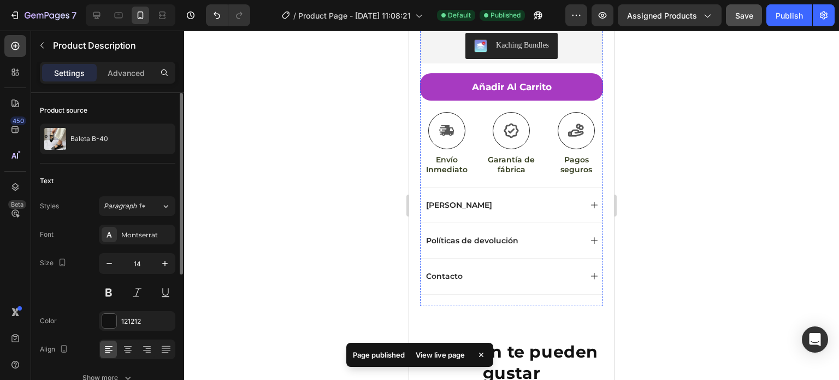
scroll to position [601, 0]
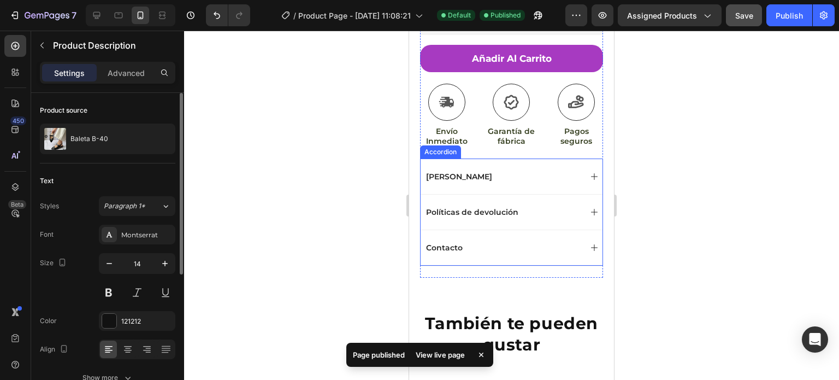
click at [590, 172] on icon at bounding box center [594, 176] width 9 height 9
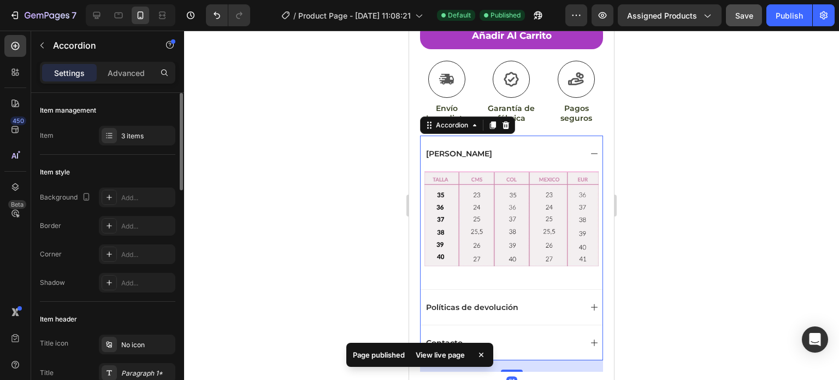
scroll to position [656, 0]
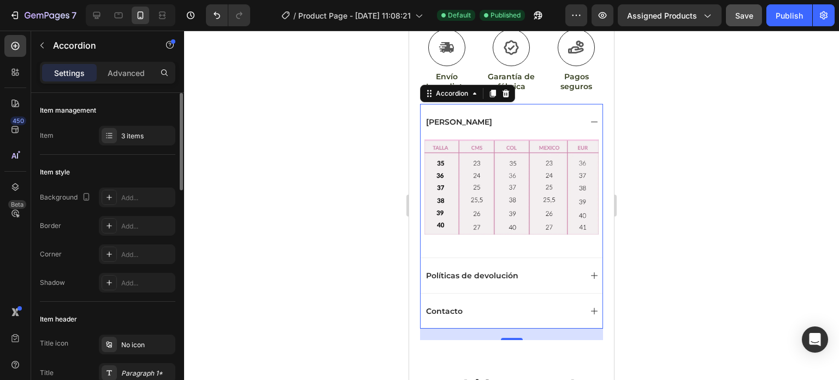
click at [590, 271] on icon at bounding box center [594, 275] width 9 height 9
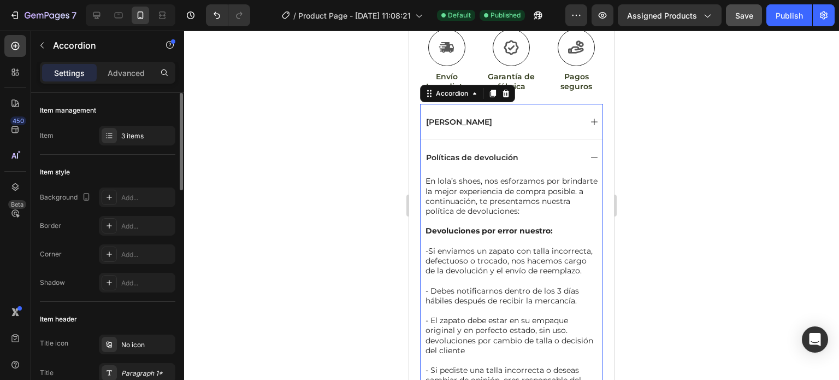
click at [591, 119] on icon at bounding box center [594, 122] width 7 height 7
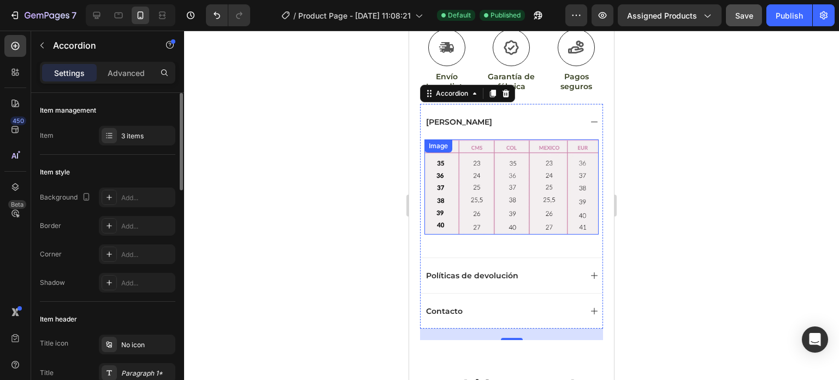
click at [523, 171] on img at bounding box center [512, 186] width 174 height 95
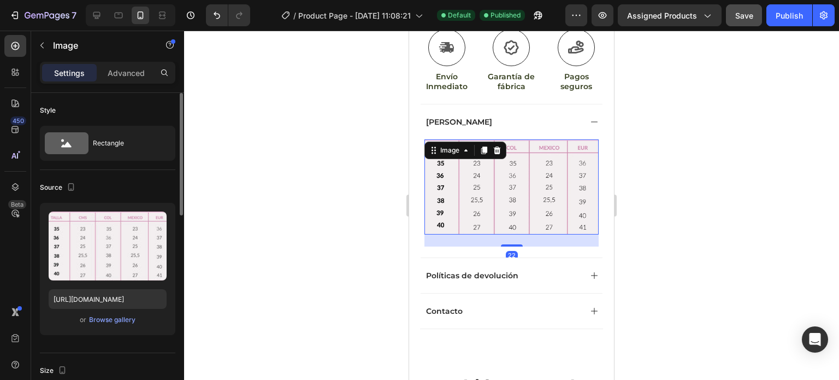
click at [695, 187] on div at bounding box center [511, 205] width 655 height 349
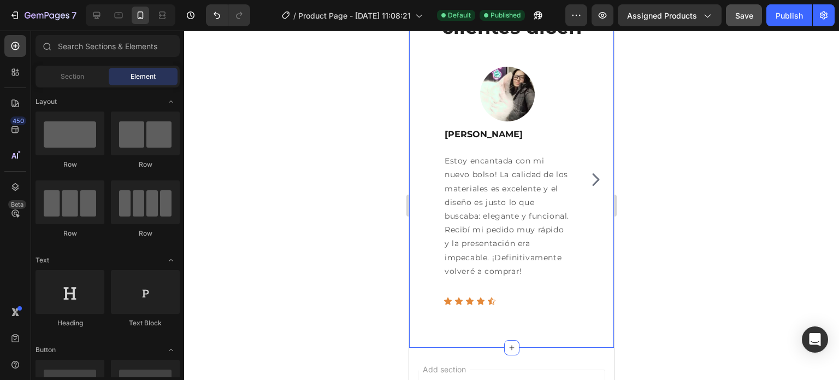
scroll to position [1143, 0]
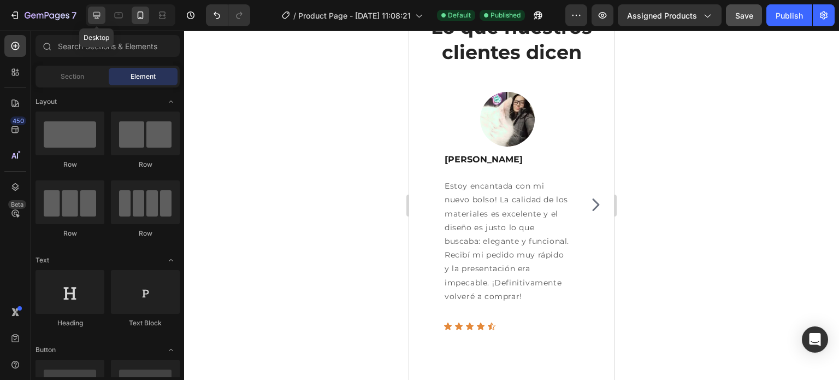
click at [92, 18] on icon at bounding box center [96, 15] width 11 height 11
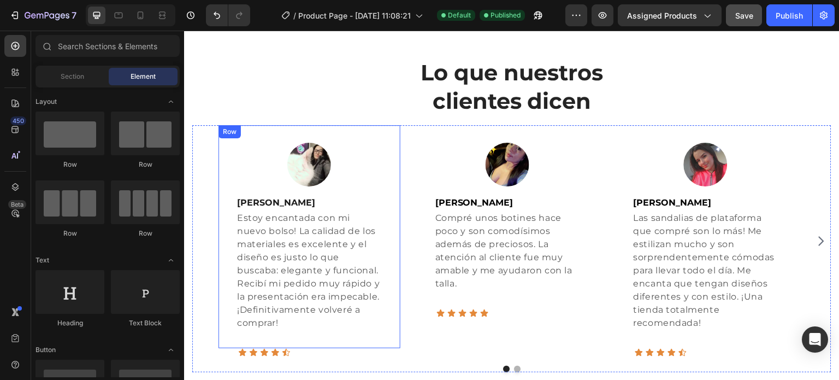
click at [393, 170] on div "Image Helena Suarez Text block Estoy encantada con mi nuevo bolso! La calidad d…" at bounding box center [310, 236] width 182 height 223
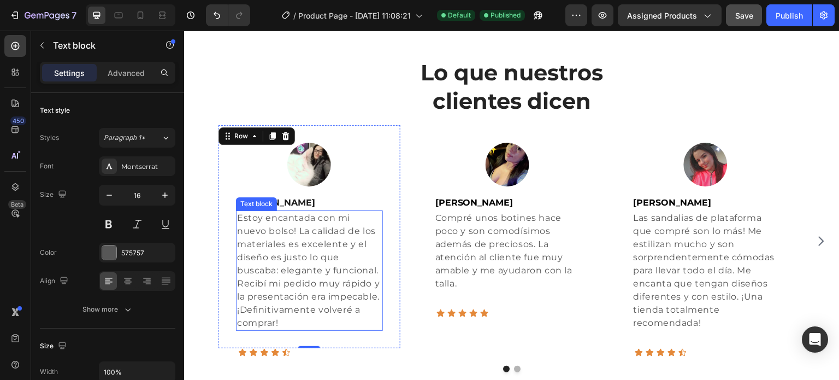
click at [361, 247] on p "Estoy encantada con mi nuevo bolso! La calidad de los materiales es excelente y…" at bounding box center [309, 270] width 145 height 118
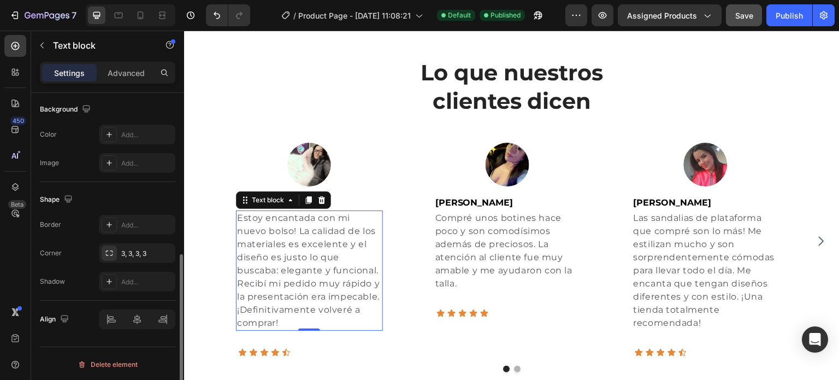
scroll to position [273, 0]
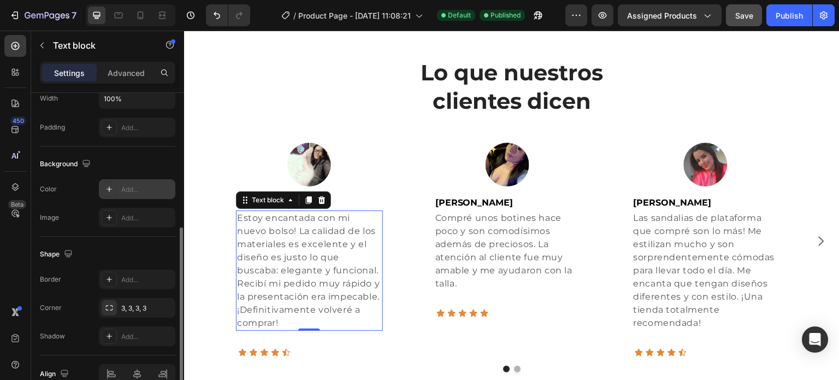
click at [130, 187] on div "Add..." at bounding box center [146, 190] width 51 height 10
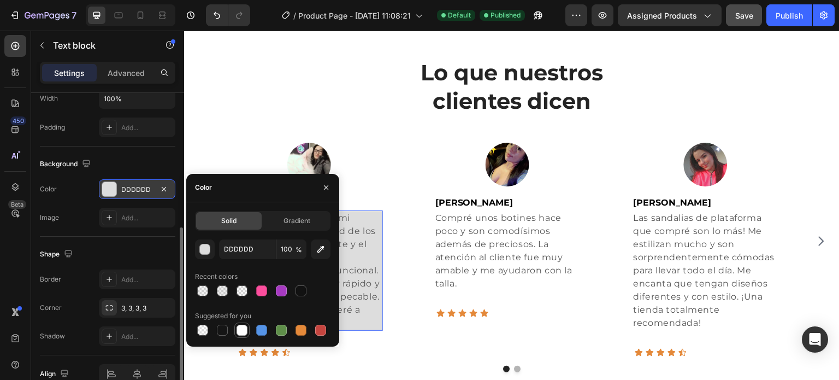
click at [238, 333] on div at bounding box center [242, 330] width 11 height 11
type input "FFFFFF"
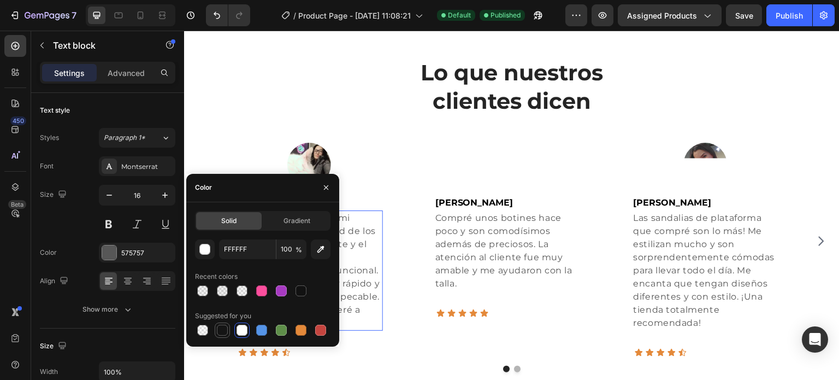
scroll to position [273, 0]
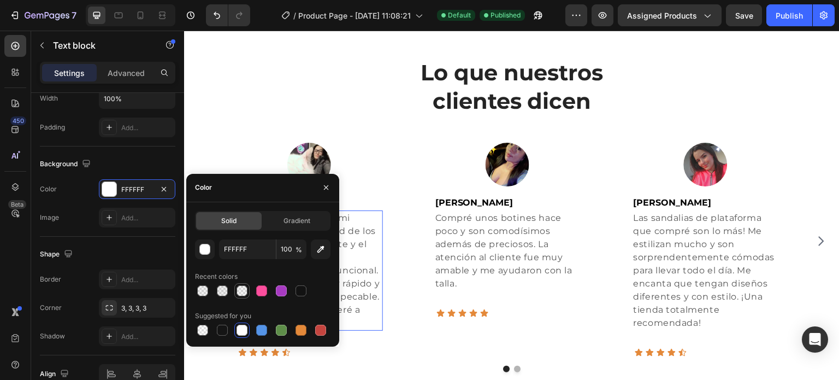
click at [240, 295] on div at bounding box center [242, 290] width 11 height 11
type input "595959"
type input "5"
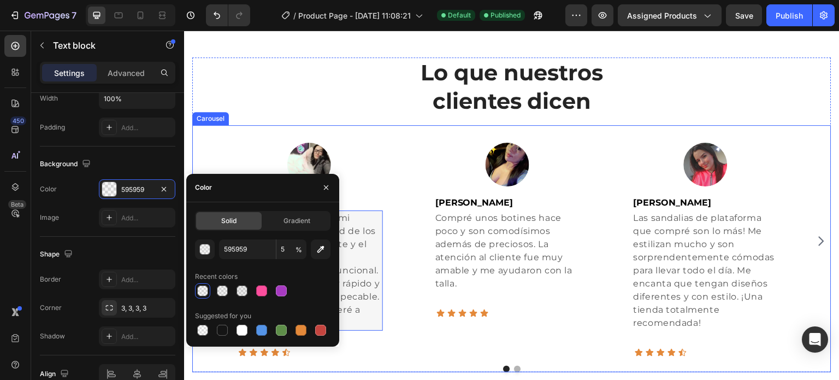
click at [403, 190] on div "Image Helena Suarez Text block Estoy encantada con mi nuevo bolso! La calidad d…" at bounding box center [512, 241] width 587 height 232
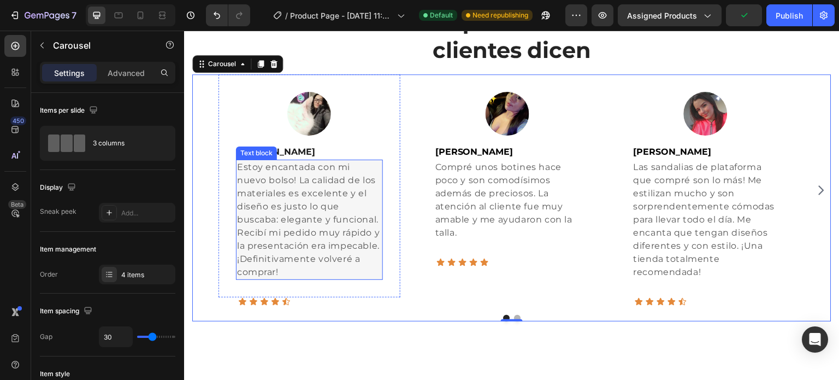
scroll to position [1198, 0]
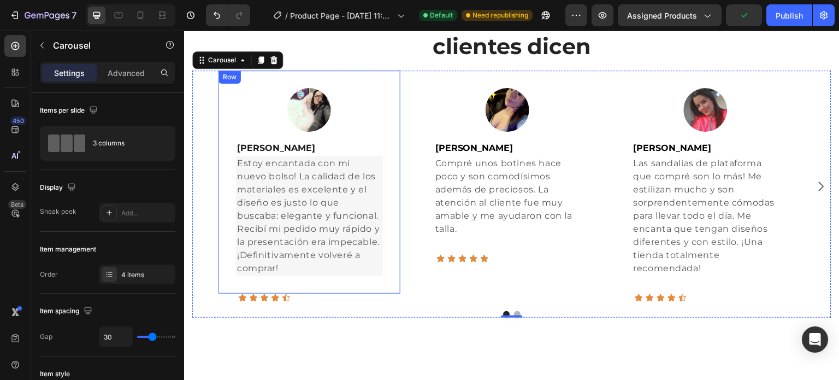
click at [398, 261] on div "Image [PERSON_NAME] Text block Estoy encantada con mi nuevo bolso! La calidad d…" at bounding box center [310, 181] width 182 height 223
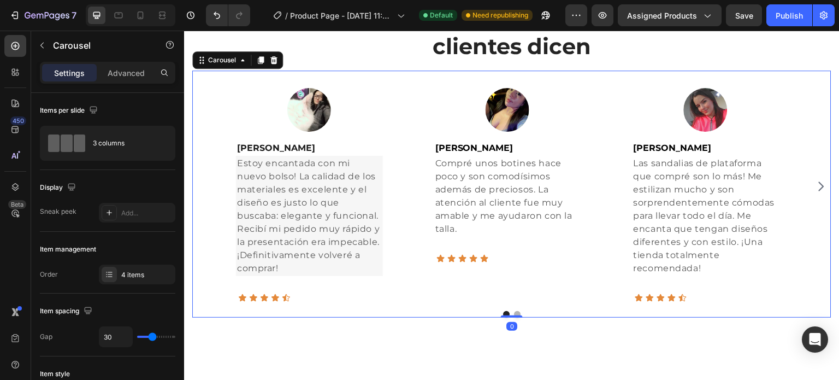
click at [464, 302] on div "Image Helena Suarez Text block Estoy encantada con mi nuevo bolso! La calidad d…" at bounding box center [511, 193] width 639 height 247
click at [453, 265] on div "Image Jasbleidy Pedraza Text block Compré unos botines hace poco y son comodísi…" at bounding box center [508, 186] width 182 height 232
click at [568, 244] on div "Image [PERSON_NAME] Text block Compré unos botines hace poco y son comodísimos …" at bounding box center [508, 162] width 182 height 184
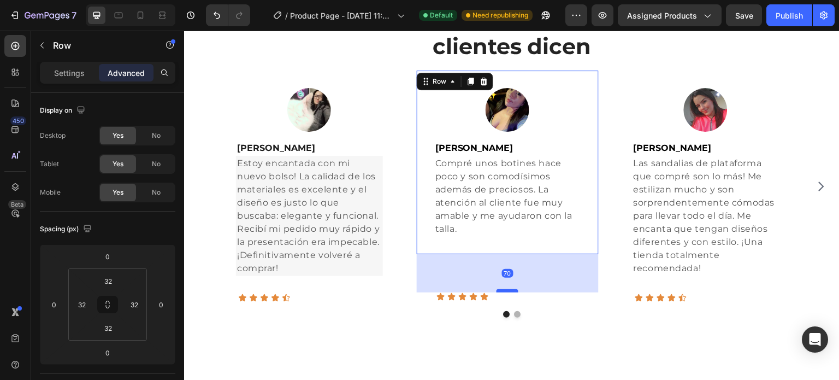
drag, startPoint x: 510, startPoint y: 252, endPoint x: 505, endPoint y: 291, distance: 38.6
click at [505, 291] on div at bounding box center [508, 290] width 22 height 3
type input "70"
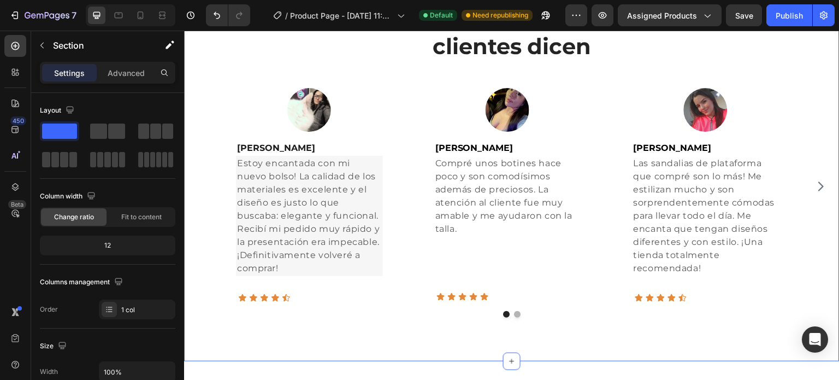
click at [607, 323] on div "Lo que nuestros clientes dicen Heading Image Helena Suarez Text block Estoy enc…" at bounding box center [512, 160] width 656 height 402
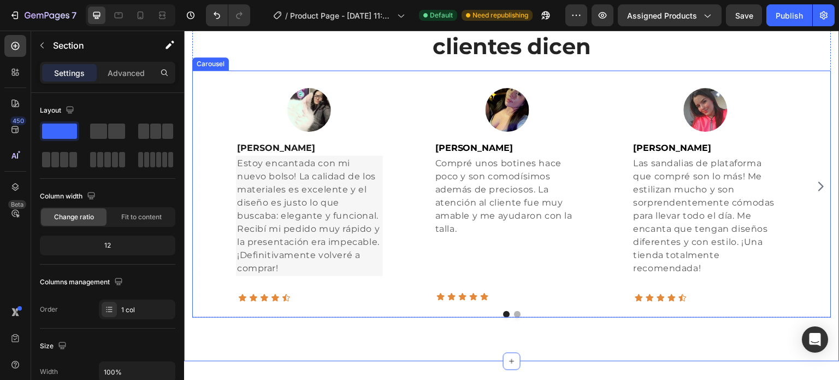
click at [531, 256] on div "Image Jasbleidy Pedraza Text block Compré unos botines hace poco y son comodísi…" at bounding box center [508, 186] width 182 height 232
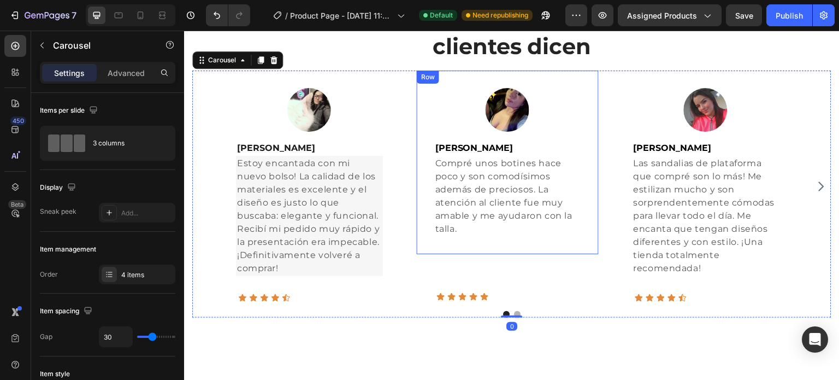
click at [515, 219] on p "Compré unos botines hace poco y son comodísimos además de preciosos. La atenció…" at bounding box center [507, 196] width 145 height 79
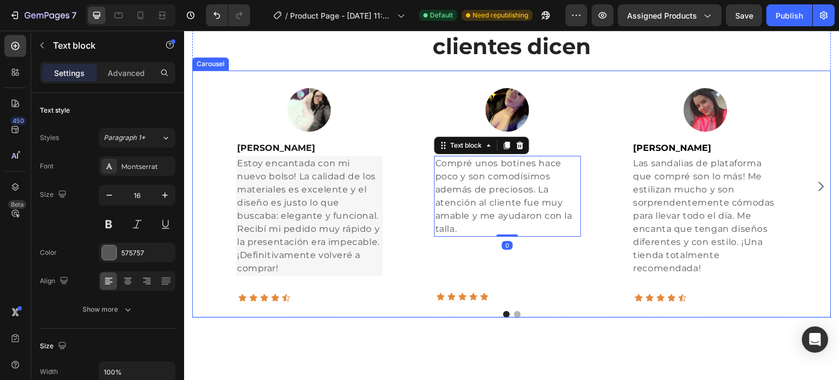
click at [496, 284] on div "Image Jasbleidy Pedraza Text block Compré unos botines hace poco y son comodísi…" at bounding box center [508, 186] width 182 height 232
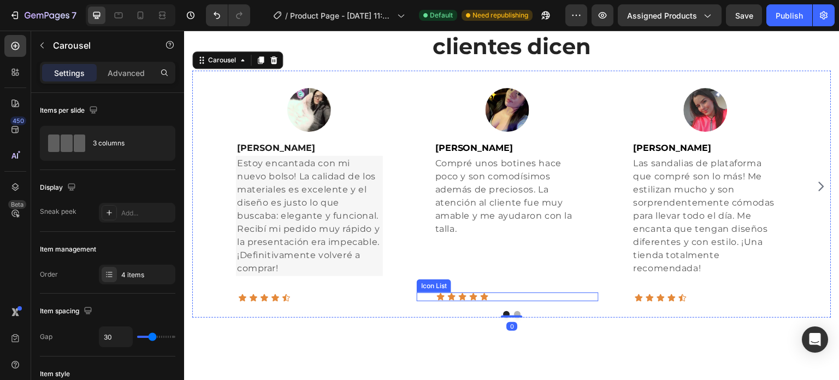
click at [479, 298] on div "Icon Icon Icon Icon Icon" at bounding box center [518, 296] width 162 height 9
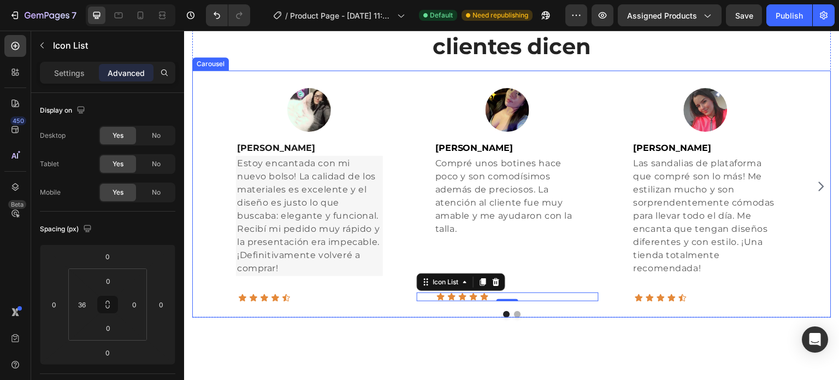
click at [516, 287] on div "Image Jasbleidy Pedraza Text block Compré unos botines hace poco y son comodísi…" at bounding box center [508, 186] width 182 height 232
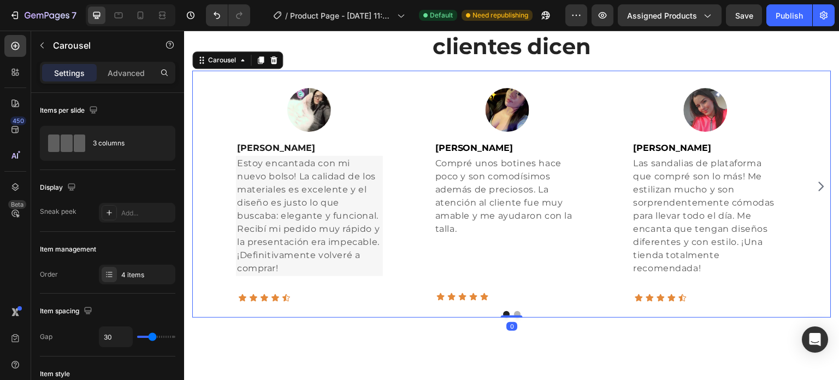
click at [549, 274] on div "Image Jasbleidy Pedraza Text block Compré unos botines hace poco y son comodísi…" at bounding box center [508, 186] width 182 height 232
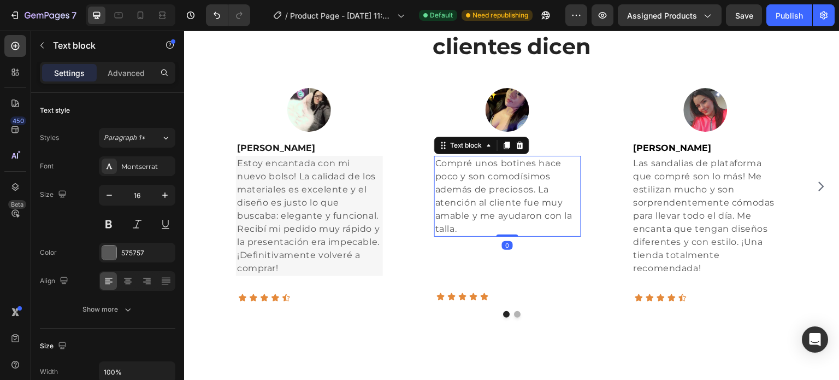
click at [550, 232] on p "Compré unos botines hace poco y son comodísimos además de preciosos. La atenció…" at bounding box center [507, 196] width 145 height 79
click at [219, 21] on button "Undo/Redo" at bounding box center [217, 15] width 22 height 22
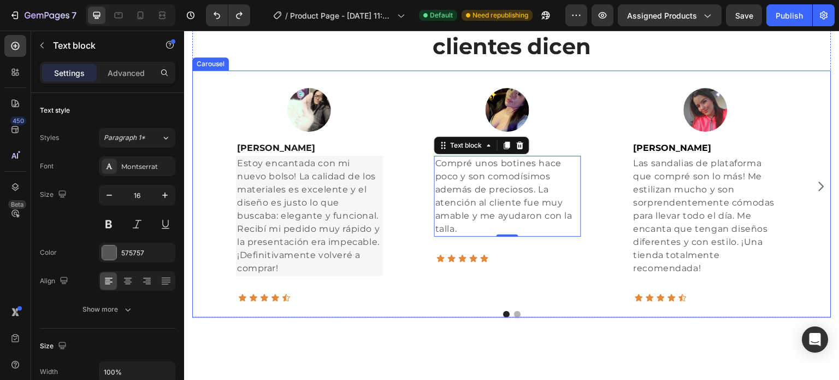
click at [511, 315] on div "Image Helena Suarez Text block Estoy encantada con mi nuevo bolso! La calidad d…" at bounding box center [511, 193] width 639 height 247
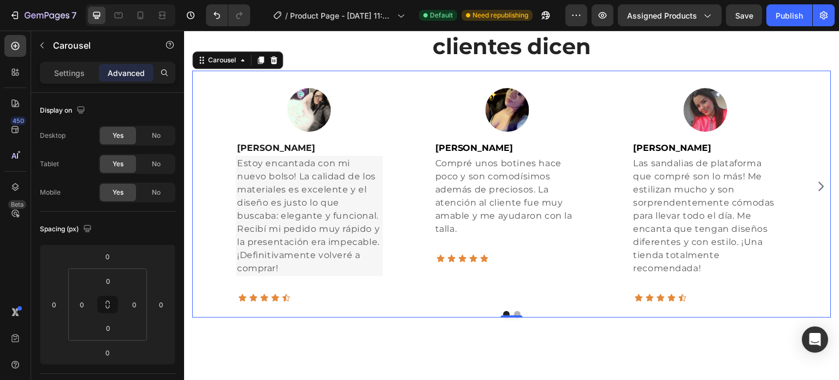
click at [514, 311] on button "Dot" at bounding box center [517, 314] width 7 height 7
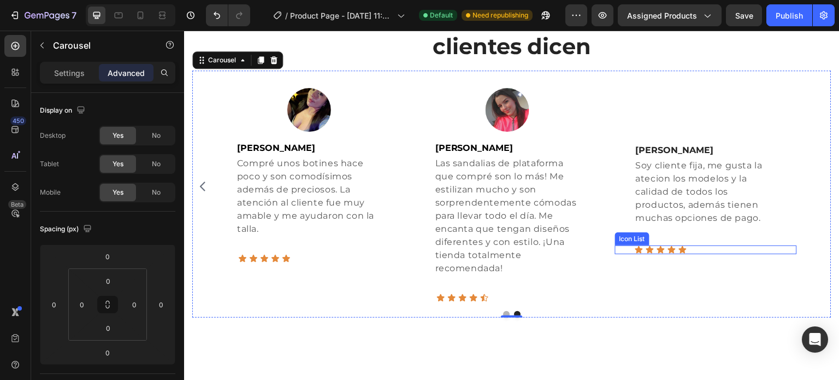
click at [709, 248] on div "Icon Icon Icon Icon Icon" at bounding box center [716, 249] width 162 height 9
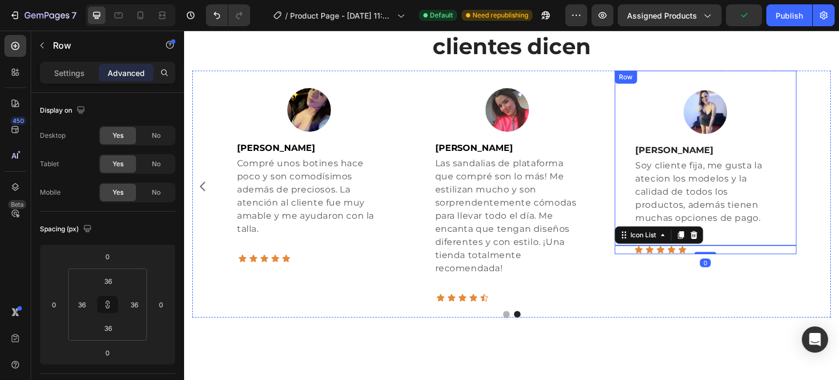
click at [717, 229] on div "Image Vanessa Peña Text block Soy cliente fija, me gusta la atecion los modelos…" at bounding box center [706, 157] width 182 height 175
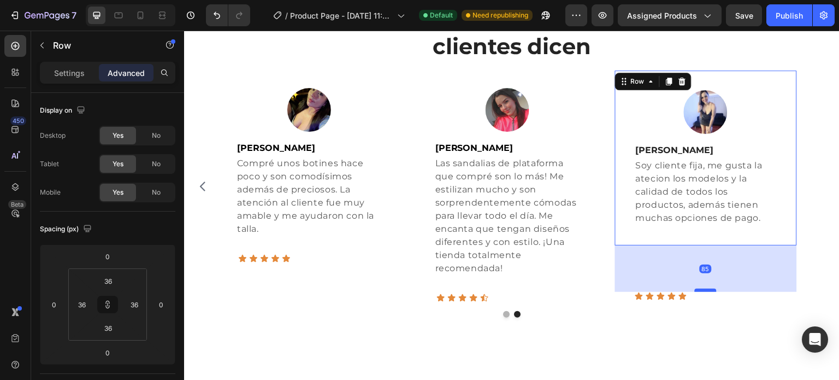
drag, startPoint x: 708, startPoint y: 243, endPoint x: 701, endPoint y: 289, distance: 47.0
click at [701, 289] on div at bounding box center [706, 289] width 22 height 3
type input "85"
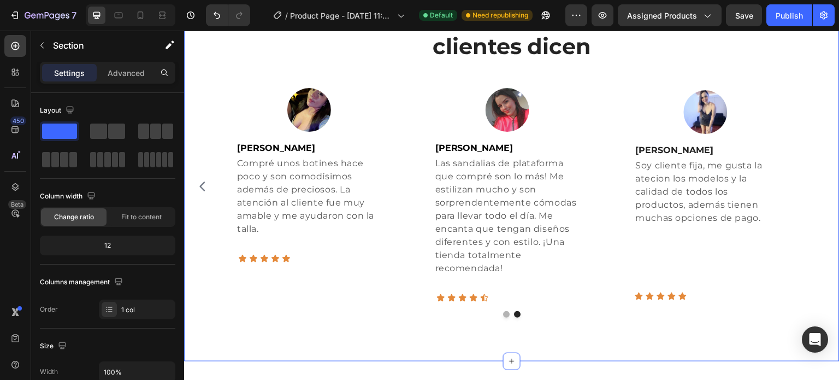
click at [741, 332] on div "Lo que nuestros clientes dicen Heading Image Helena Suarez Text block Estoy enc…" at bounding box center [512, 160] width 656 height 402
click at [304, 232] on p "Compré unos botines hace poco y son comodísimos además de preciosos. La atenció…" at bounding box center [309, 196] width 145 height 79
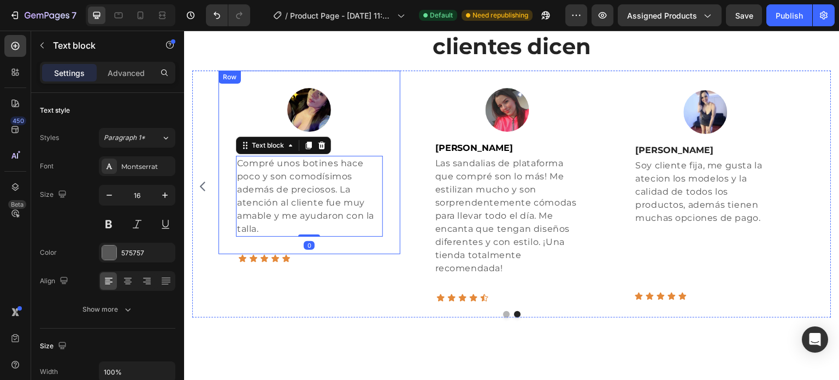
click at [282, 249] on div "Image Jasbleidy Pedraza Text block Compré unos botines hace poco y son comodísi…" at bounding box center [310, 162] width 182 height 184
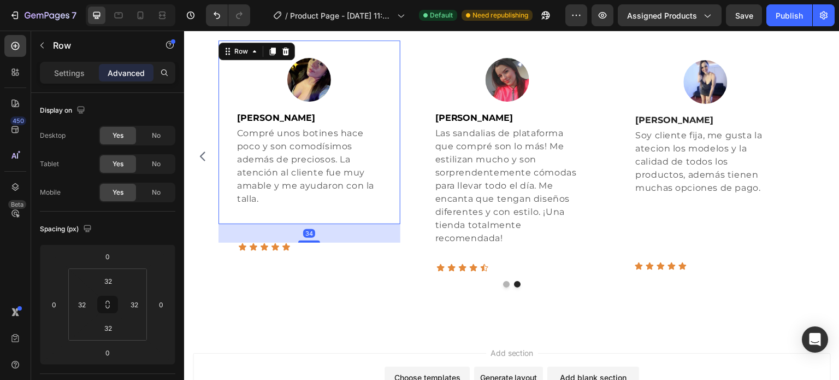
scroll to position [1252, 0]
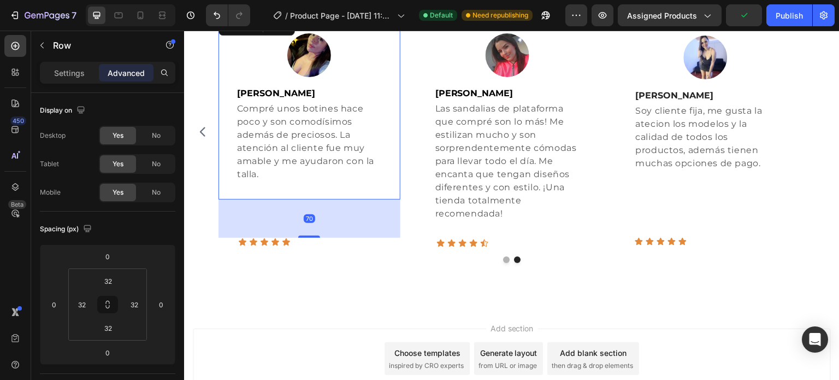
drag, startPoint x: 306, startPoint y: 252, endPoint x: 311, endPoint y: 291, distance: 38.6
click at [311, 291] on div "Lo que nuestros clientes dicen Heading Image Helena Suarez Text block Estoy enc…" at bounding box center [512, 105] width 656 height 402
type input "70"
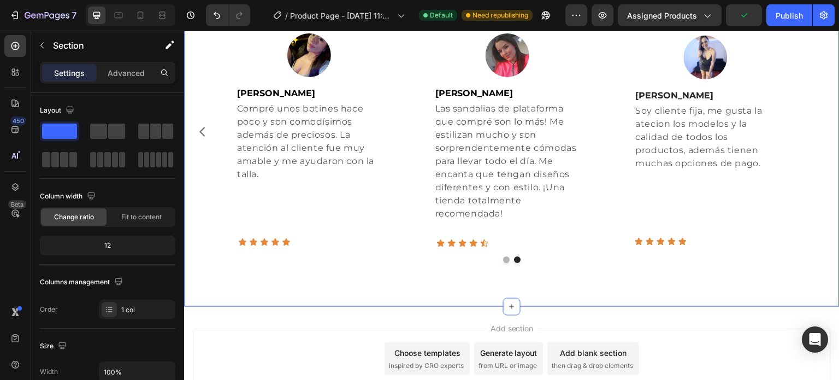
click at [423, 271] on div "Lo que nuestros clientes dicen Heading Image Helena Suarez Text block Estoy enc…" at bounding box center [512, 105] width 656 height 402
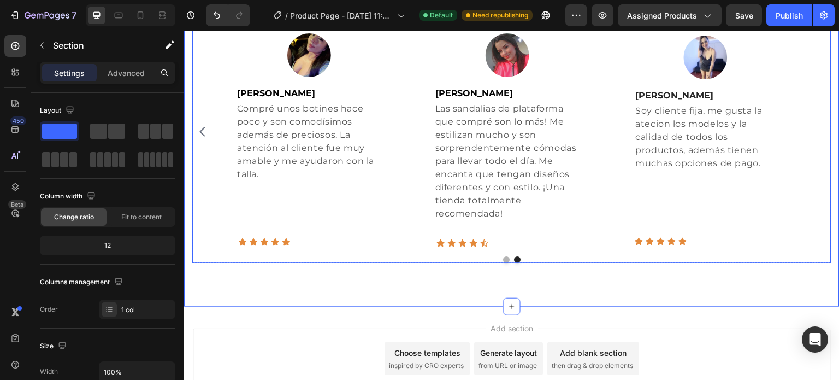
click at [203, 132] on icon "Carousel Back Arrow" at bounding box center [202, 131] width 13 height 13
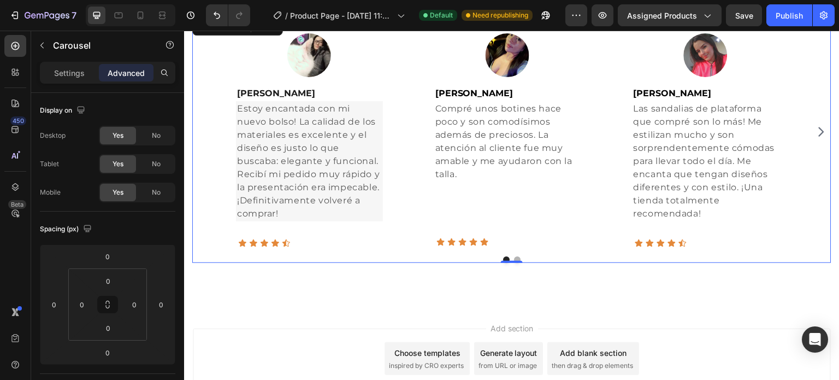
click at [819, 135] on icon "Carousel Next Arrow" at bounding box center [821, 131] width 5 height 9
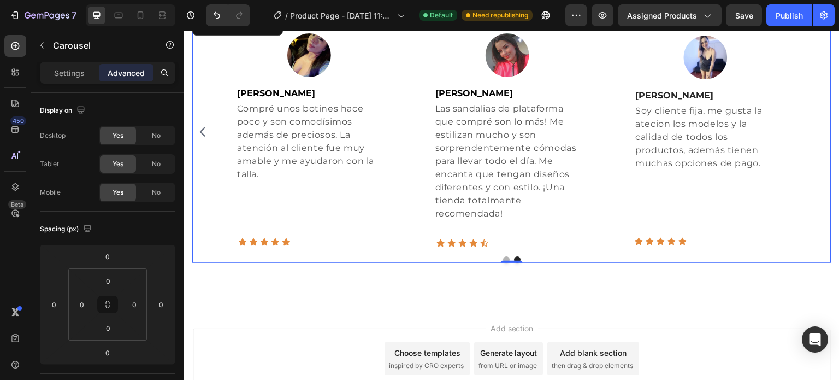
click at [206, 131] on icon "Carousel Back Arrow" at bounding box center [202, 131] width 13 height 13
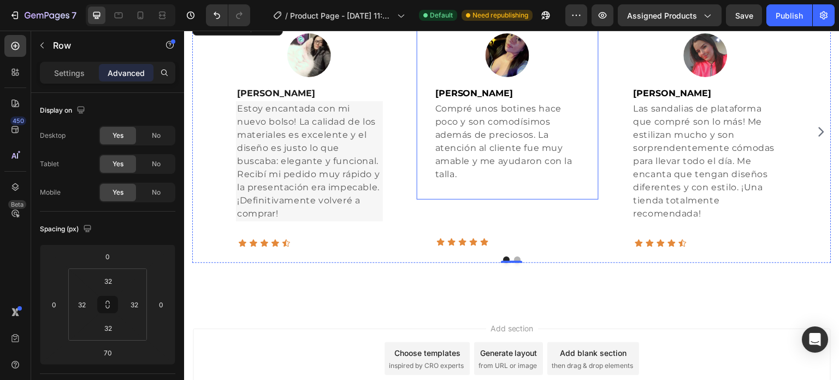
click at [481, 196] on div "Image Jasbleidy Pedraza Text block Compré unos botines hace poco y son comodísi…" at bounding box center [508, 108] width 182 height 184
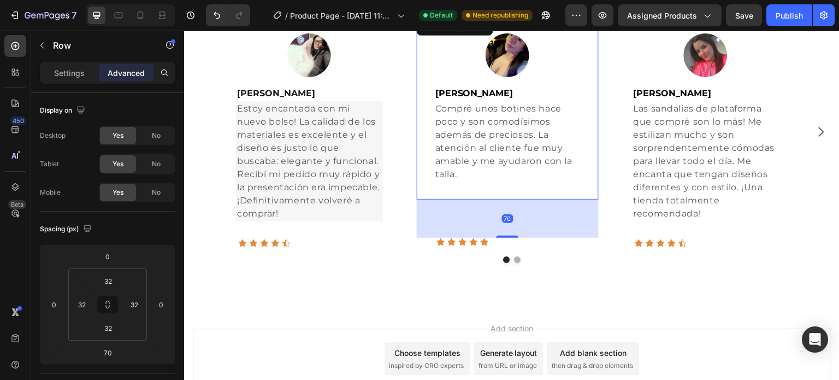
click at [533, 186] on div "Image Jasbleidy Pedraza Text block Compré unos botines hace poco y son comodísi…" at bounding box center [508, 108] width 182 height 184
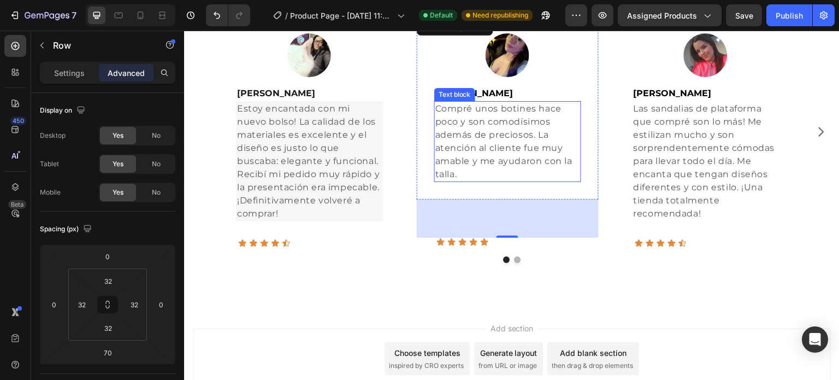
click at [482, 179] on p "Compré unos botines hace poco y son comodísimos además de preciosos. La atenció…" at bounding box center [507, 141] width 145 height 79
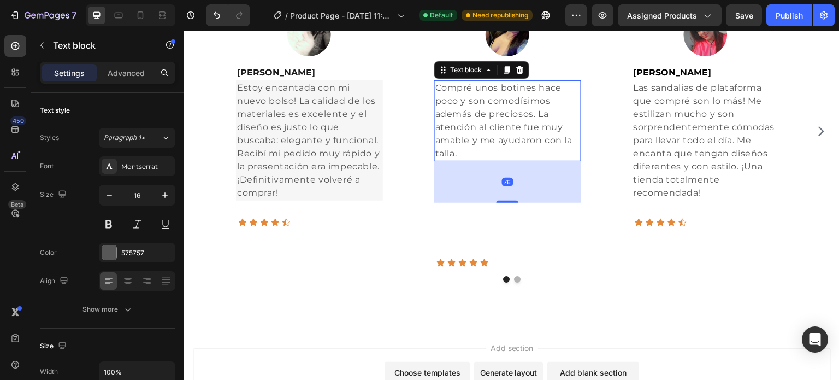
scroll to position [1273, 0]
drag, startPoint x: 507, startPoint y: 179, endPoint x: 506, endPoint y: 220, distance: 41.0
click at [506, 220] on div "Image Jasbleidy Pedraza Text block Compré unos botines hace poco y son comodísi…" at bounding box center [508, 132] width 182 height 272
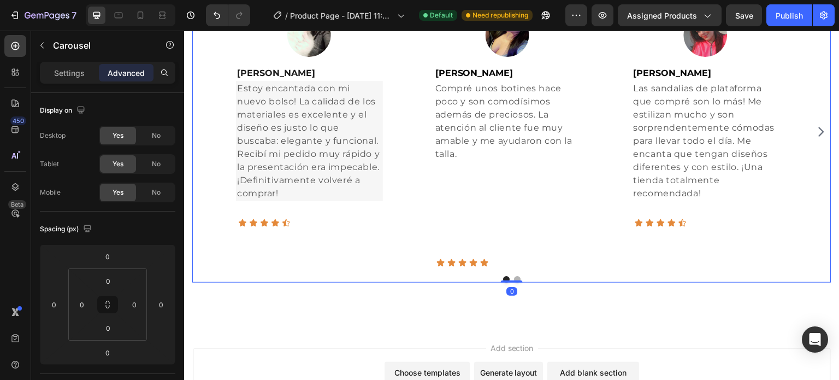
click at [371, 229] on div "Image Helena Suarez Text block Estoy encantada con mi nuevo bolso! La calidad d…" at bounding box center [310, 132] width 182 height 272
click at [483, 160] on p "Compré unos botines hace poco y son comodísimos además de preciosos. La atenció…" at bounding box center [507, 121] width 145 height 79
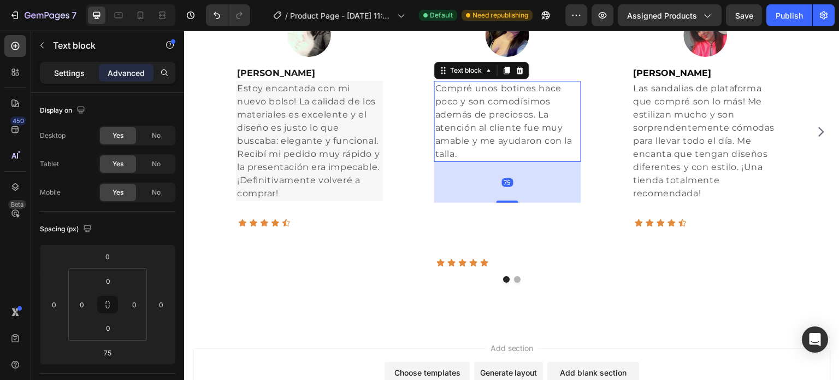
click at [75, 78] on p "Settings" at bounding box center [69, 72] width 31 height 11
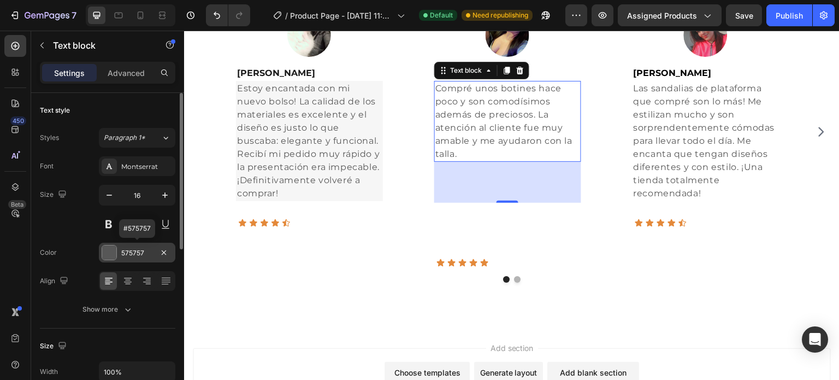
click at [131, 252] on div "575757" at bounding box center [137, 253] width 32 height 10
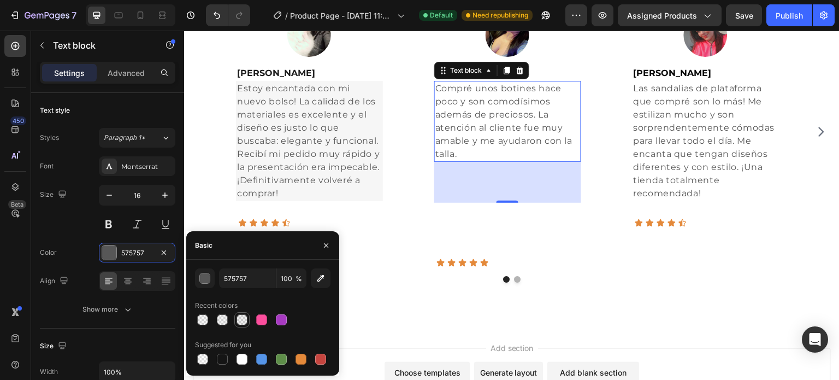
click at [239, 317] on div at bounding box center [242, 319] width 11 height 11
type input "595959"
type input "10"
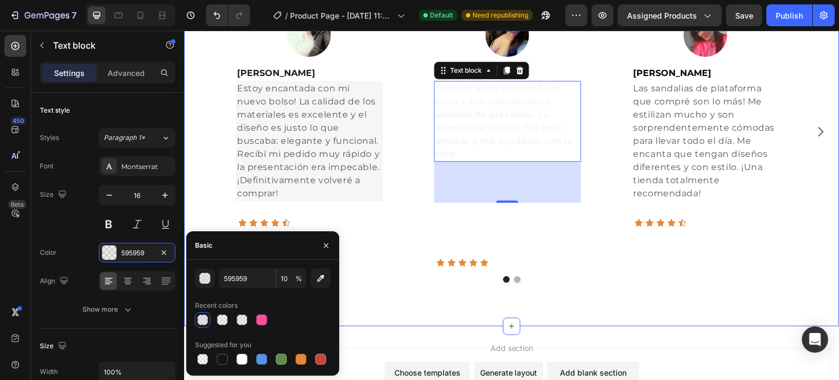
type input "575757"
type input "100"
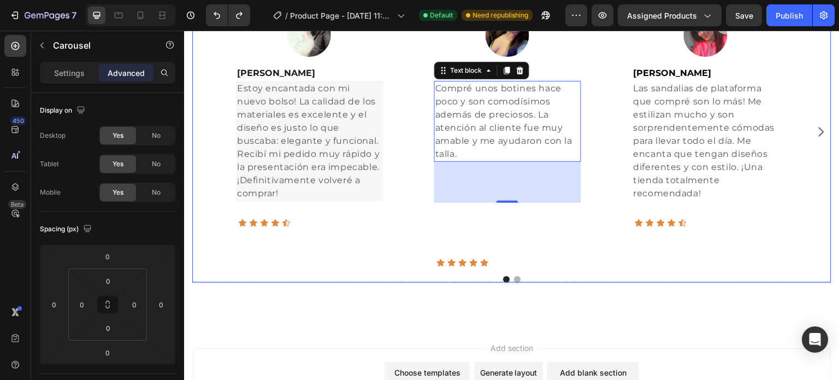
click at [561, 235] on div "Image Jasbleidy Pedraza Text block Compré unos botines hace poco y son comodísi…" at bounding box center [508, 132] width 182 height 272
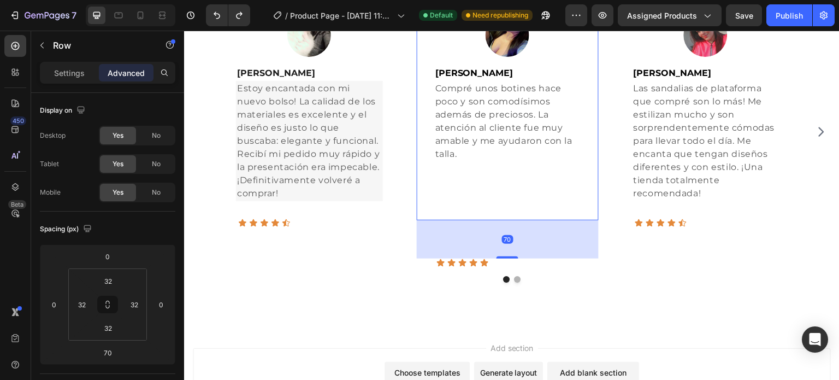
click at [573, 190] on div "Image Jasbleidy Pedraza Text block Compré unos botines hace poco y son comodísi…" at bounding box center [507, 108] width 147 height 190
click at [579, 128] on p "Compré unos botines hace poco y son comodísimos además de preciosos. La atenció…" at bounding box center [507, 121] width 145 height 79
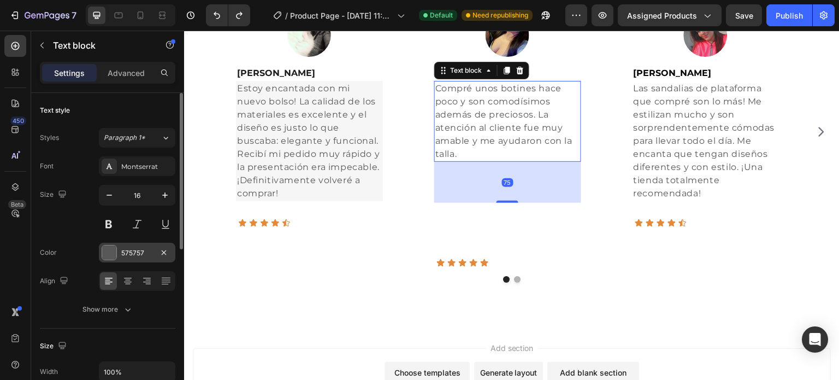
click at [130, 252] on div "575757" at bounding box center [137, 253] width 32 height 10
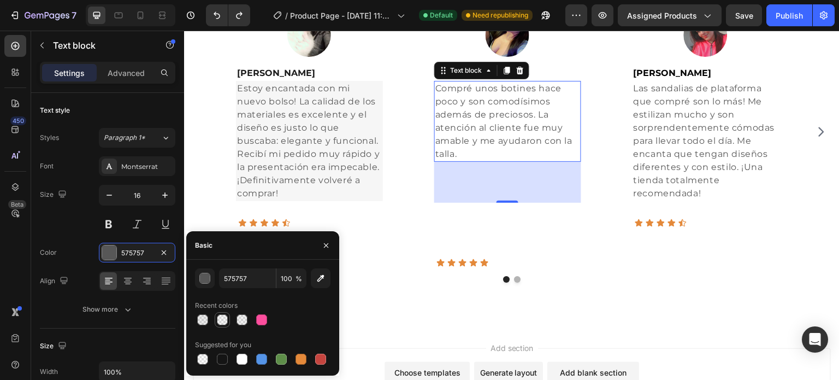
click at [221, 319] on div at bounding box center [222, 319] width 11 height 11
type input "595959"
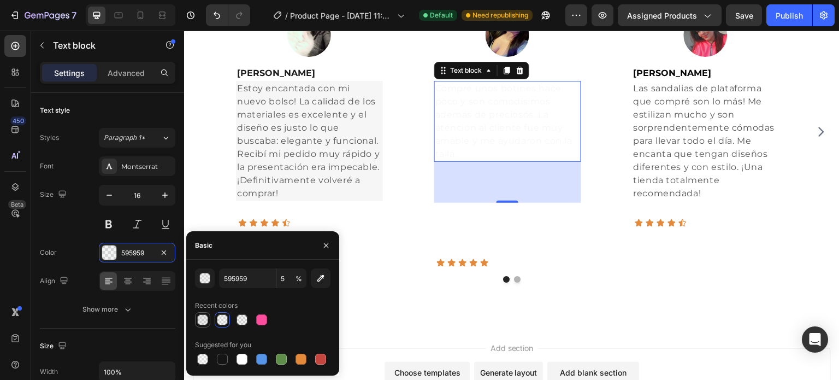
click at [205, 321] on div at bounding box center [202, 319] width 11 height 11
type input "5"
type input "575757"
type input "100"
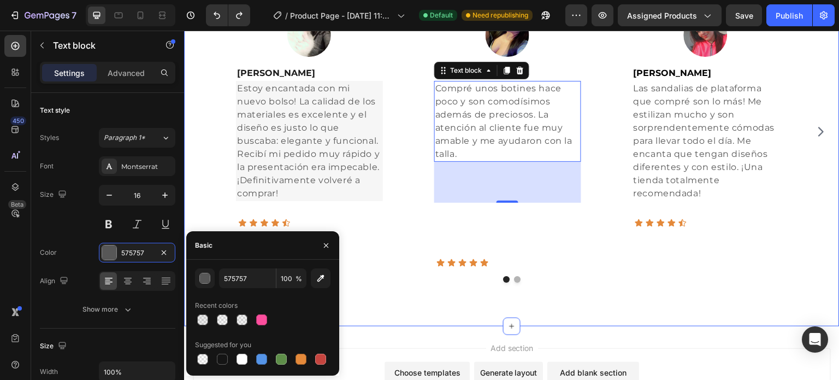
click at [547, 309] on div "Lo que nuestros clientes dicen Heading Image Helena Suarez Text block Estoy enc…" at bounding box center [512, 105] width 656 height 442
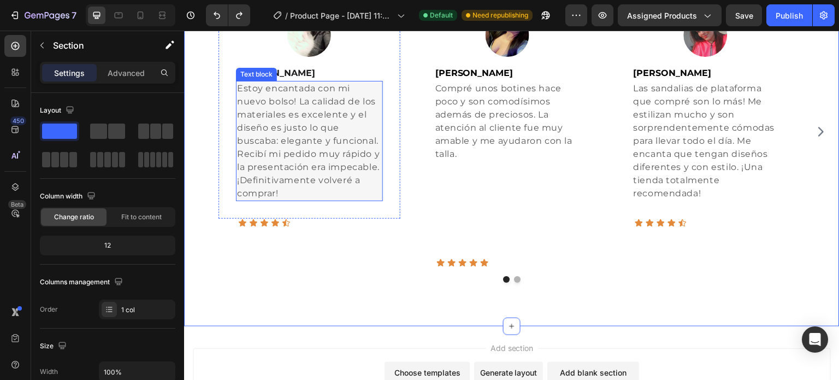
click at [370, 189] on p "Estoy encantada con mi nuevo bolso! La calidad de los materiales es excelente y…" at bounding box center [309, 141] width 145 height 118
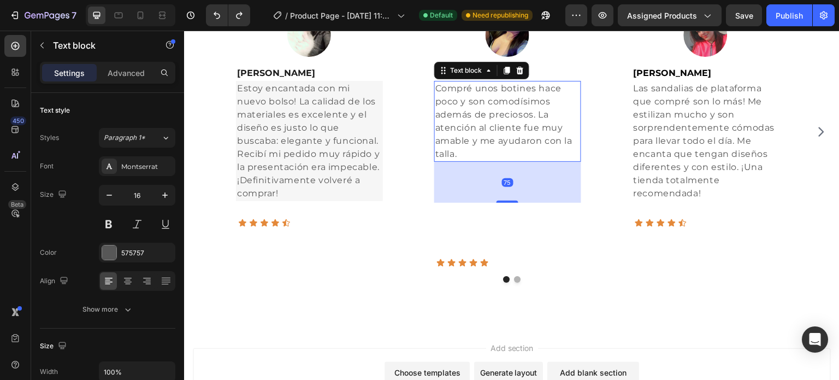
click at [496, 133] on p "Compré unos botines hace poco y son comodísimos además de preciosos. La atenció…" at bounding box center [507, 121] width 145 height 79
click at [151, 252] on div "575757" at bounding box center [137, 253] width 32 height 10
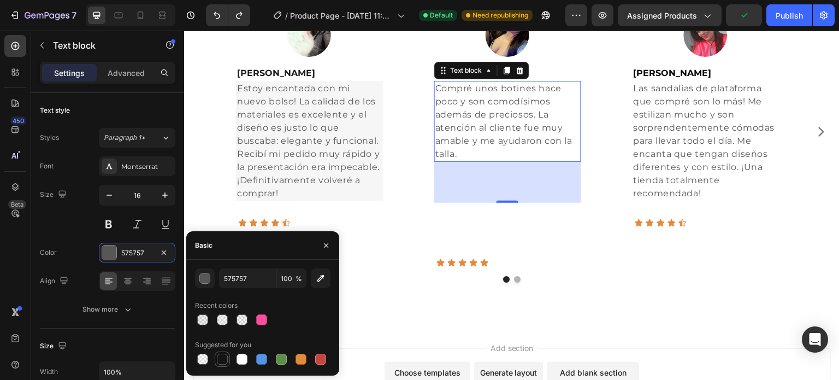
click at [225, 360] on div at bounding box center [222, 359] width 11 height 11
type input "575757"
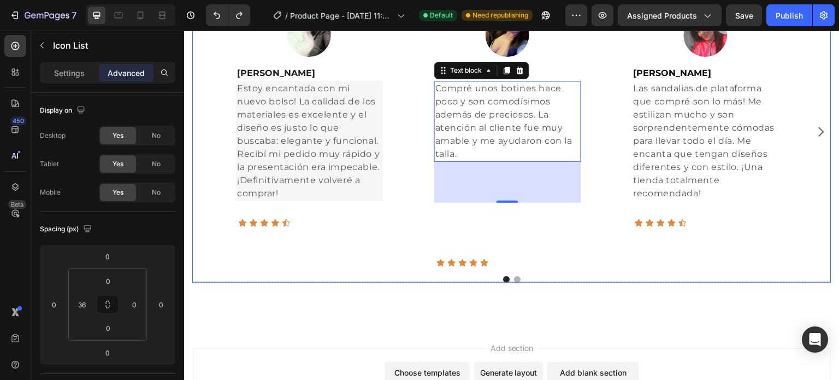
click at [579, 264] on div "Icon Icon Icon Icon Icon" at bounding box center [518, 262] width 162 height 9
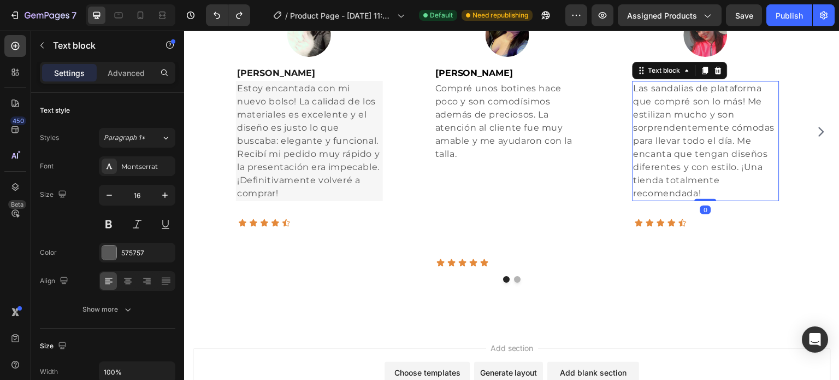
click at [767, 184] on p "Las sandalias de plataforma que compré son lo más! Me estilizan mucho y son sor…" at bounding box center [706, 141] width 145 height 118
click at [379, 191] on p "Estoy encantada con mi nuevo bolso! La calidad de los materiales es excelente y…" at bounding box center [309, 141] width 145 height 118
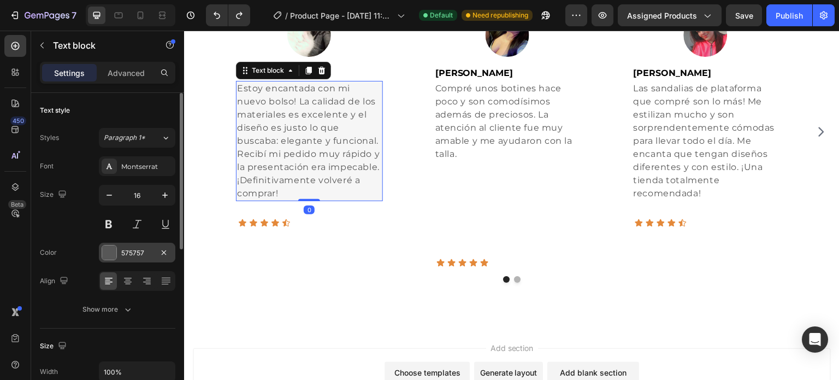
click at [129, 249] on div "575757" at bounding box center [137, 253] width 32 height 10
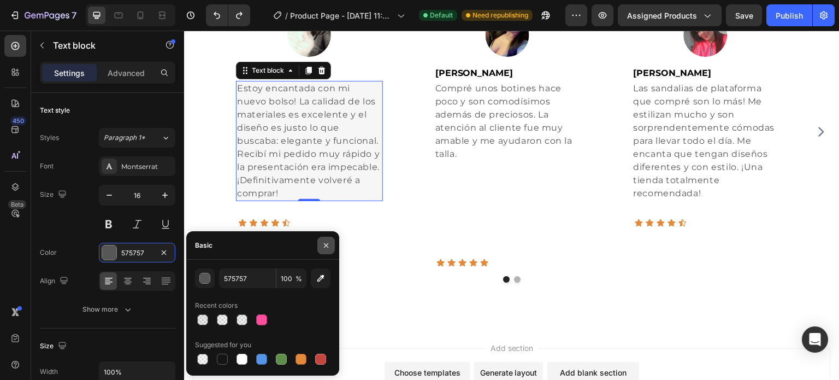
click at [323, 244] on icon "button" at bounding box center [326, 245] width 9 height 9
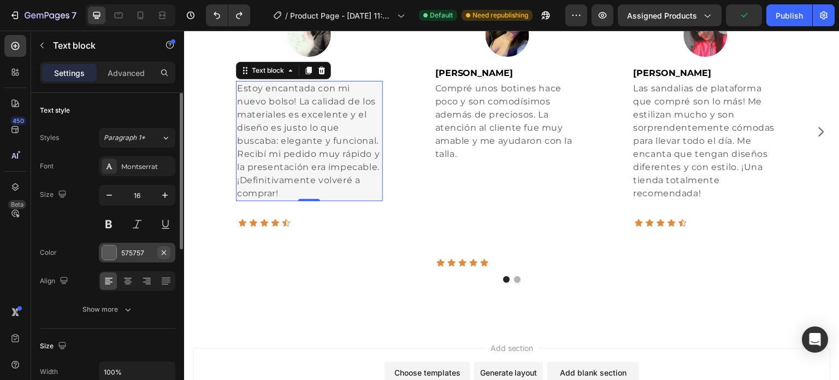
click at [160, 249] on icon "button" at bounding box center [164, 252] width 9 height 9
click at [212, 15] on icon "Undo/Redo" at bounding box center [216, 15] width 11 height 11
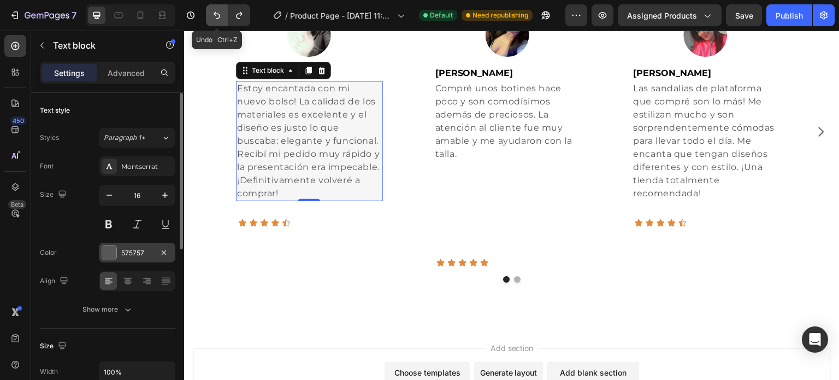
click at [212, 15] on icon "Undo/Redo" at bounding box center [216, 15] width 11 height 11
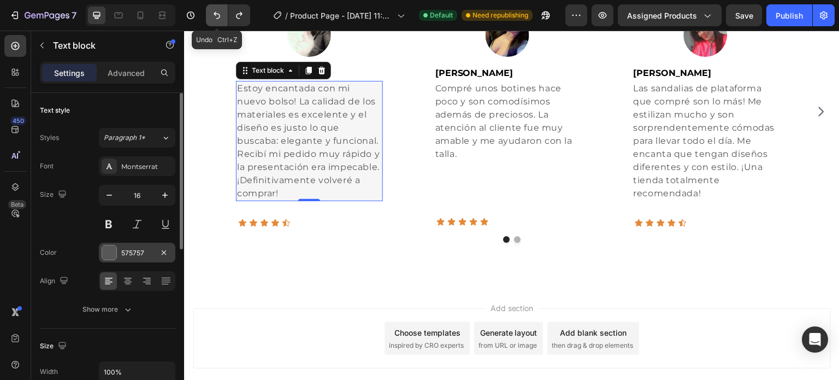
scroll to position [1252, 0]
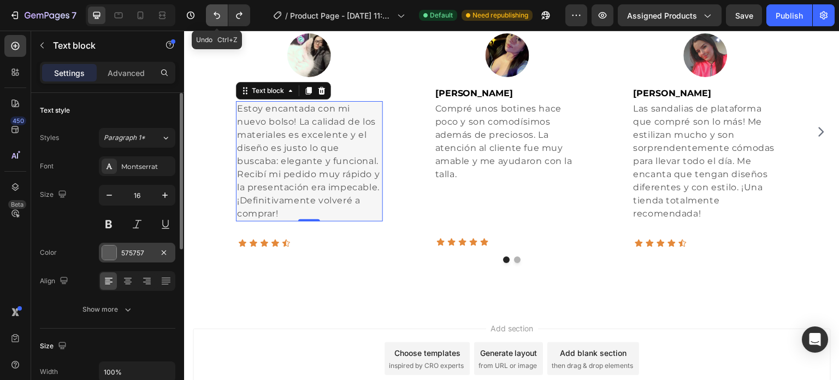
click at [212, 15] on icon "Undo/Redo" at bounding box center [216, 15] width 11 height 11
click at [242, 15] on icon "Undo/Redo" at bounding box center [239, 15] width 11 height 11
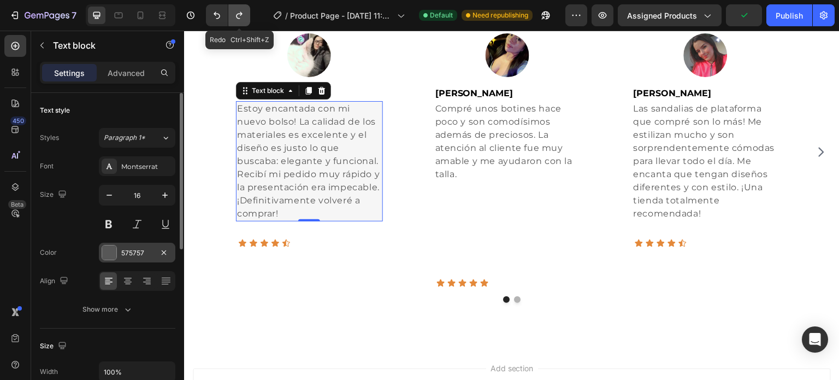
scroll to position [1273, 0]
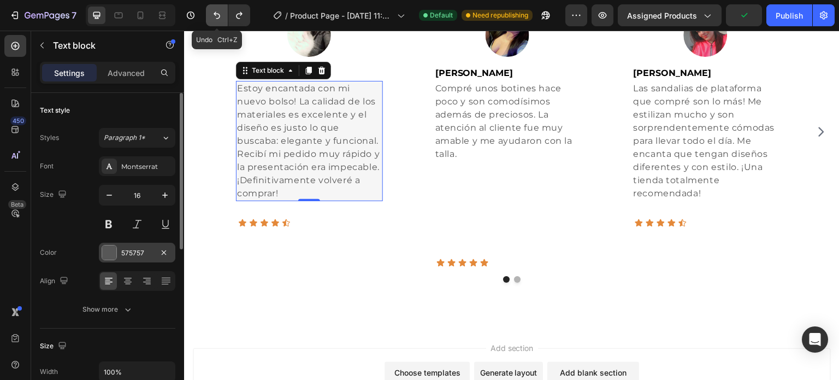
click at [214, 17] on icon "Undo/Redo" at bounding box center [216, 15] width 11 height 11
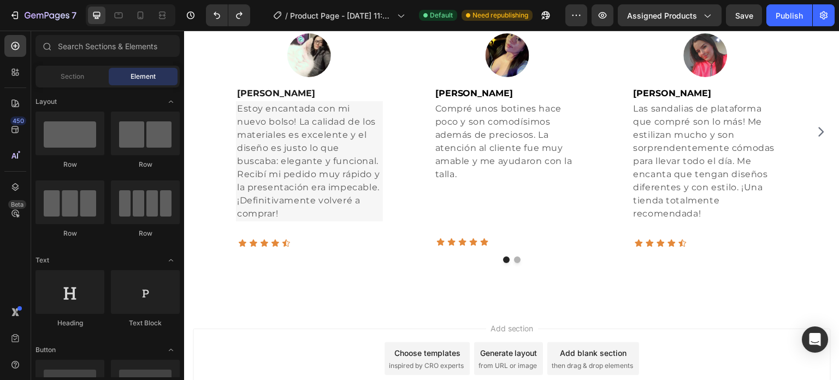
click at [706, 311] on div "Add section Choose templates inspired by CRO experts Generate layout from URL o…" at bounding box center [512, 374] width 656 height 134
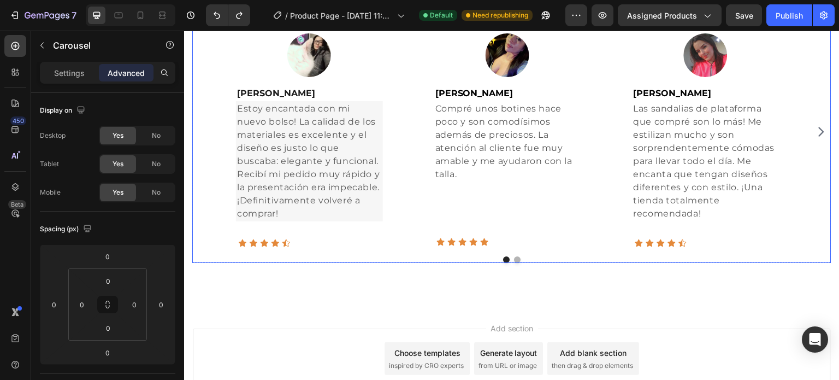
click at [816, 131] on icon "Carousel Next Arrow" at bounding box center [821, 131] width 13 height 13
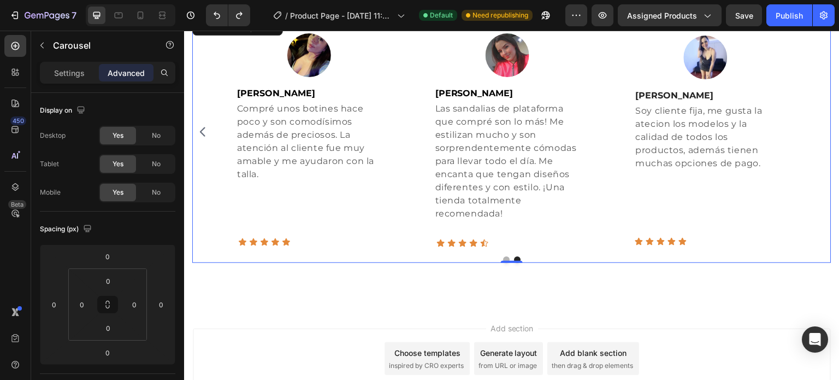
click at [204, 133] on icon "Carousel Back Arrow" at bounding box center [202, 131] width 13 height 13
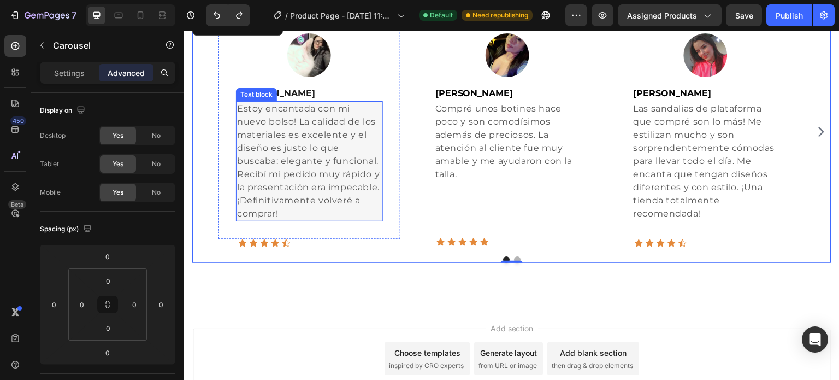
click at [363, 219] on p "Estoy encantada con mi nuevo bolso! La calidad de los materiales es excelente y…" at bounding box center [309, 161] width 145 height 118
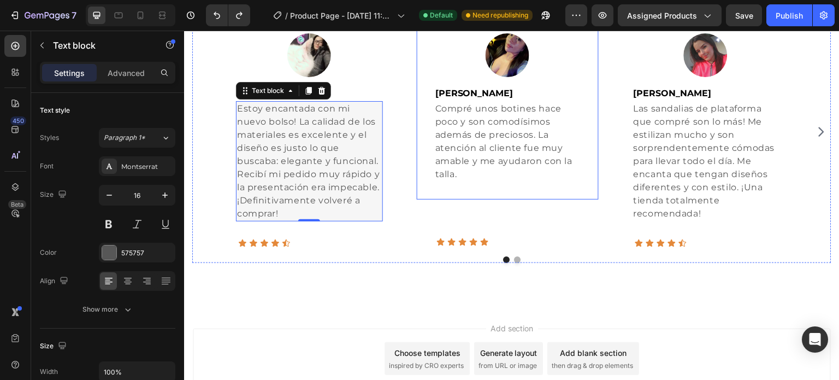
click at [531, 193] on div "Image Jasbleidy Pedraza Text block Compré unos botines hace poco y son comodísi…" at bounding box center [508, 108] width 182 height 184
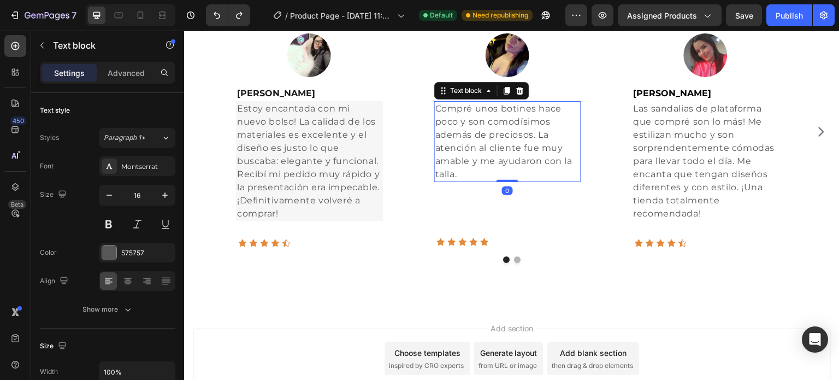
click at [539, 168] on p "Compré unos botines hace poco y son comodísimos además de preciosos. La atenció…" at bounding box center [507, 141] width 145 height 79
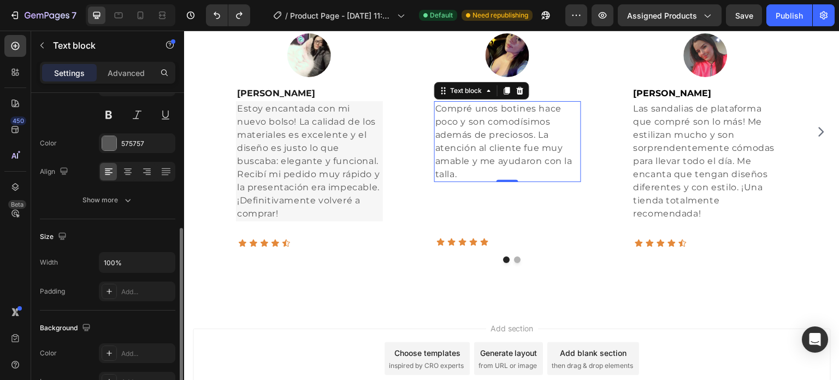
scroll to position [164, 0]
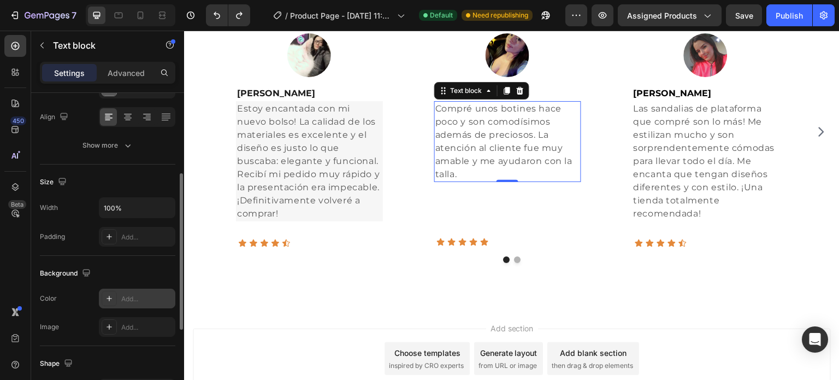
click at [125, 300] on div "Add..." at bounding box center [146, 299] width 51 height 10
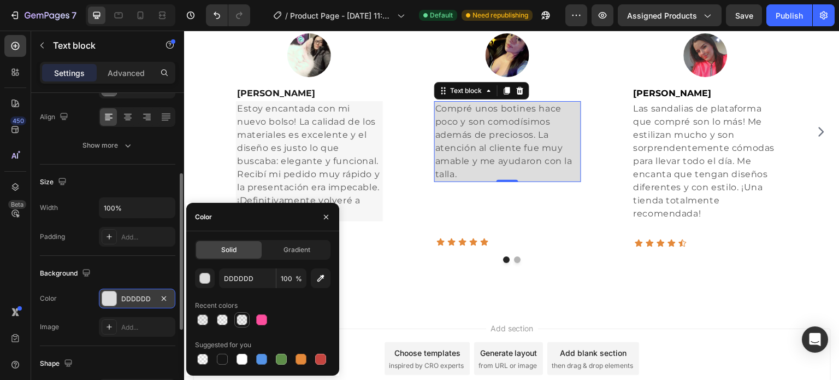
click at [241, 321] on div at bounding box center [242, 319] width 11 height 11
type input "595959"
type input "7"
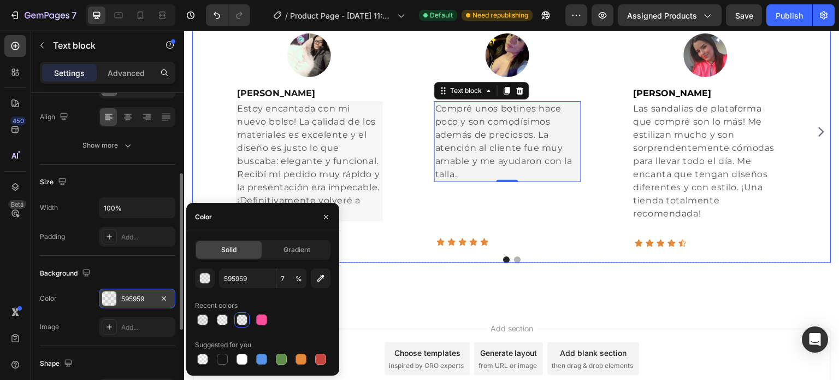
click at [515, 209] on div "Image Jasbleidy Pedraza Text block Compré unos botines hace poco y son comodísi…" at bounding box center [508, 132] width 182 height 232
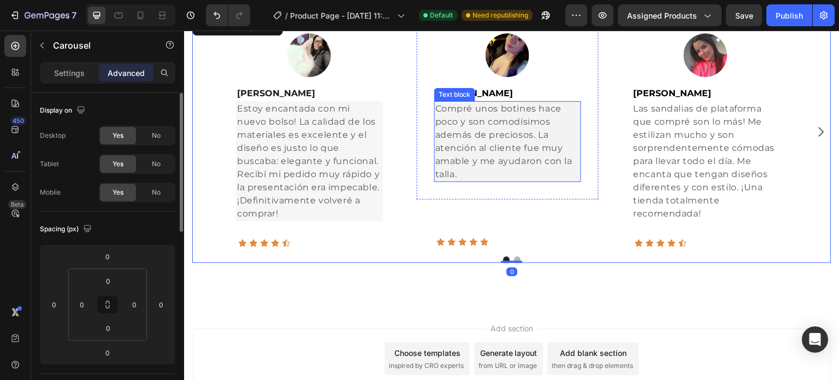
click at [513, 180] on div "Compré unos botines hace poco y son comodísimos además de preciosos. La atenció…" at bounding box center [507, 141] width 147 height 81
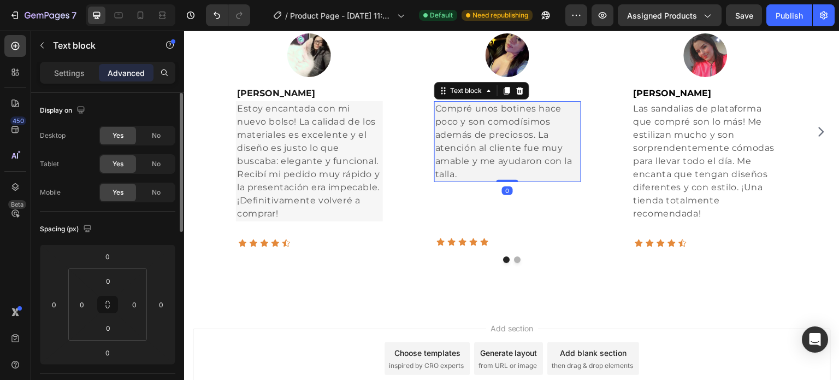
click at [512, 176] on p "Compré unos botines hace poco y son comodísimos además de preciosos. La atenció…" at bounding box center [507, 141] width 145 height 79
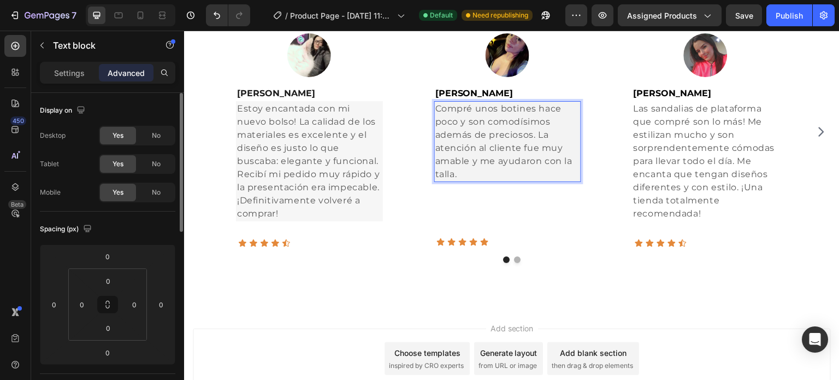
click at [509, 180] on p "Compré unos botines hace poco y son comodísimos además de preciosos. La atenció…" at bounding box center [507, 141] width 145 height 79
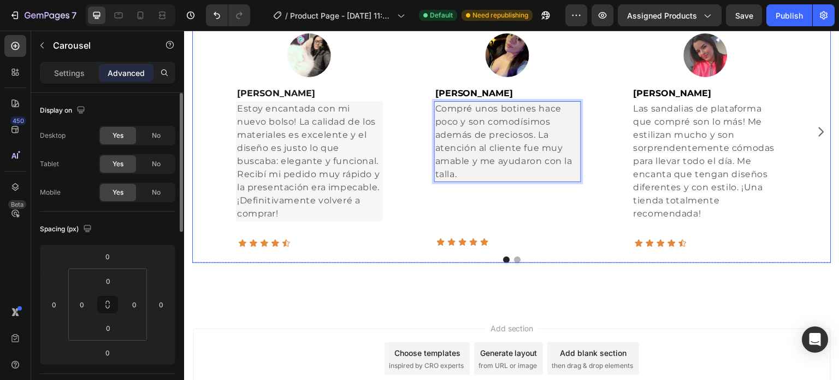
click at [604, 240] on div "Image Helena Suarez Text block Estoy encantada con mi nuevo bolso! La calidad d…" at bounding box center [512, 132] width 587 height 232
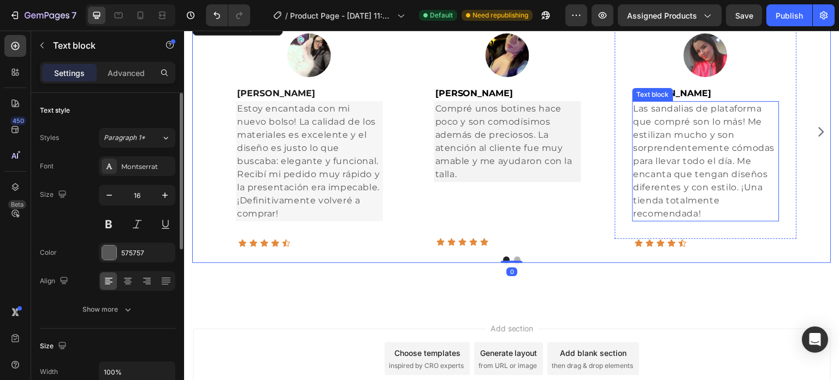
click at [728, 210] on p "Las sandalias de plataforma que compré son lo más! Me estilizan mucho y son sor…" at bounding box center [706, 161] width 145 height 118
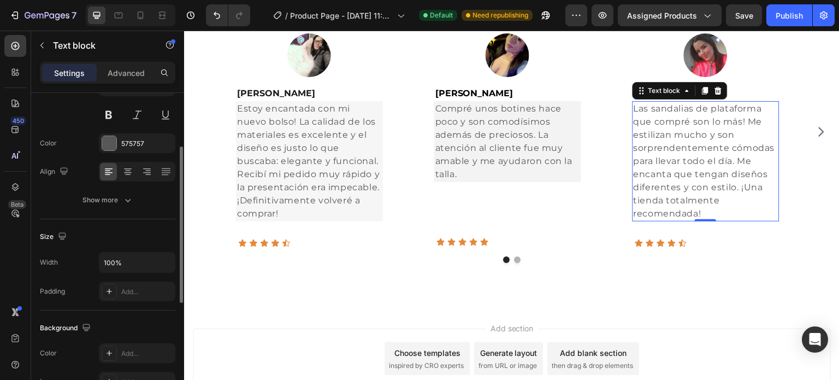
scroll to position [164, 0]
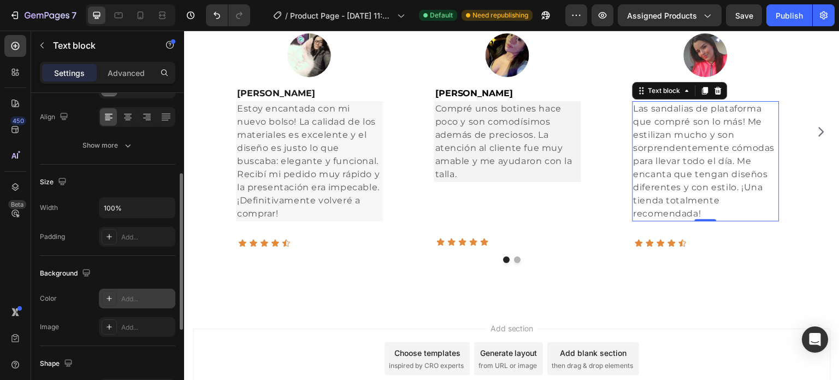
click at [138, 301] on div "Add..." at bounding box center [146, 299] width 51 height 10
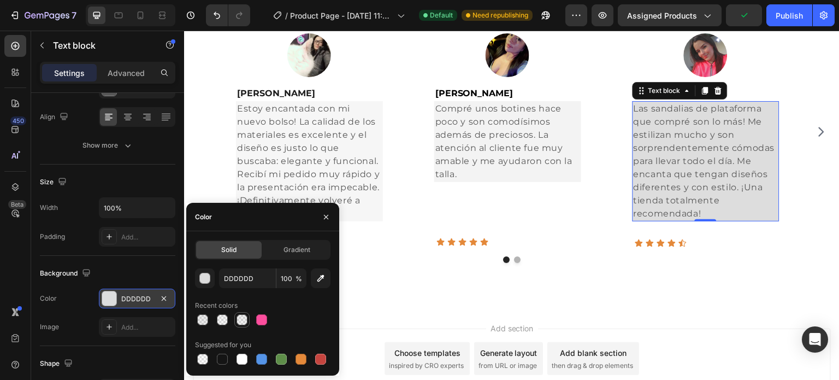
click at [243, 318] on div at bounding box center [242, 319] width 11 height 11
type input "595959"
type input "7"
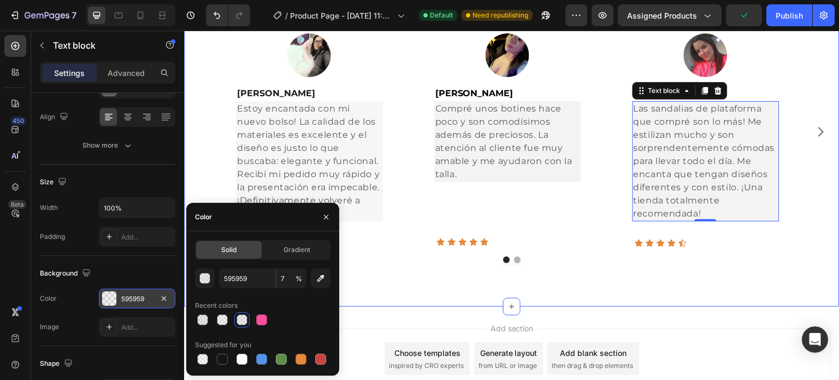
click at [611, 274] on div "Lo que nuestros clientes dicen Heading Image Helena Suarez Text block Estoy enc…" at bounding box center [512, 105] width 656 height 402
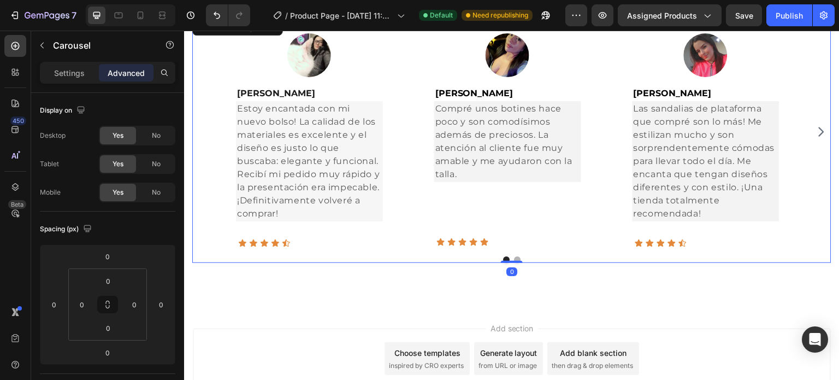
click at [817, 129] on icon "Carousel Next Arrow" at bounding box center [821, 131] width 13 height 13
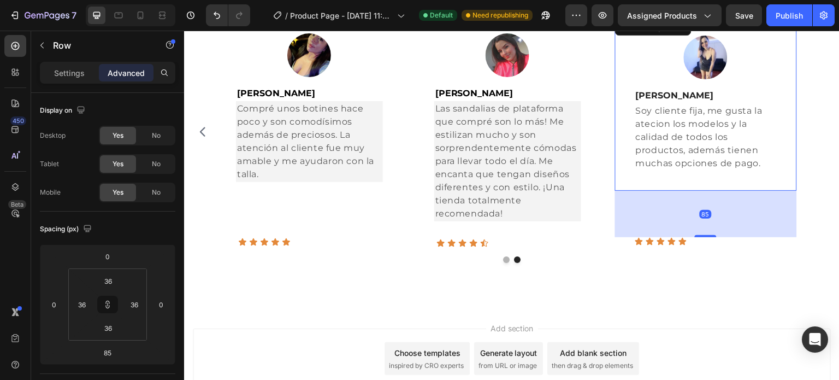
click at [668, 173] on div "Image Vanessa Peña Text block Soy cliente fija, me gusta la atecion los modelos…" at bounding box center [706, 103] width 182 height 175
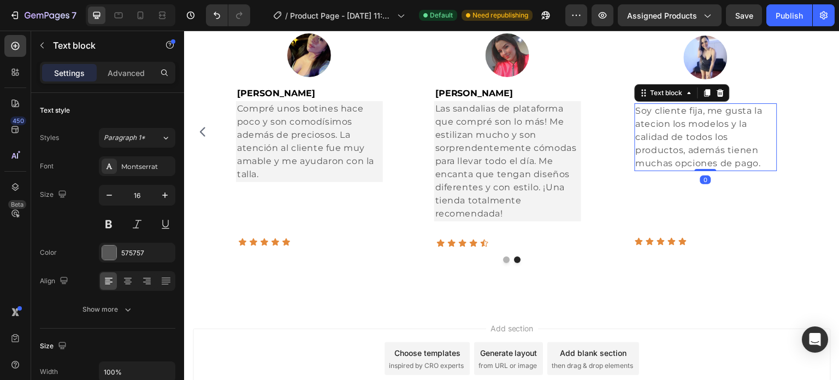
click at [685, 166] on p "Soy cliente fija, me gusta la atecion los modelos y la calidad de todos los pro…" at bounding box center [706, 137] width 140 height 66
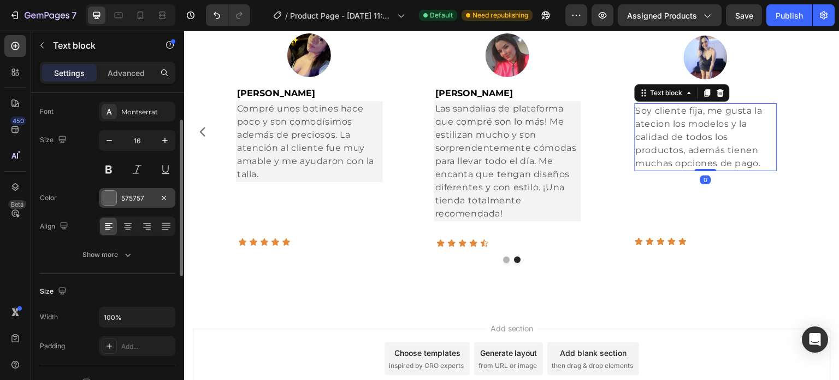
scroll to position [164, 0]
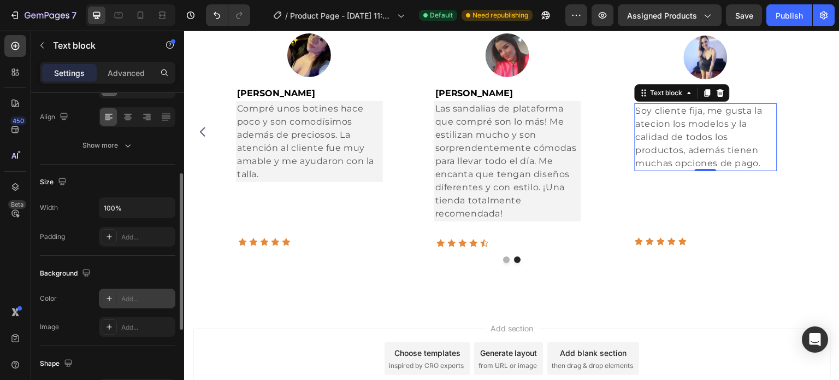
click at [138, 301] on div "Add..." at bounding box center [146, 299] width 51 height 10
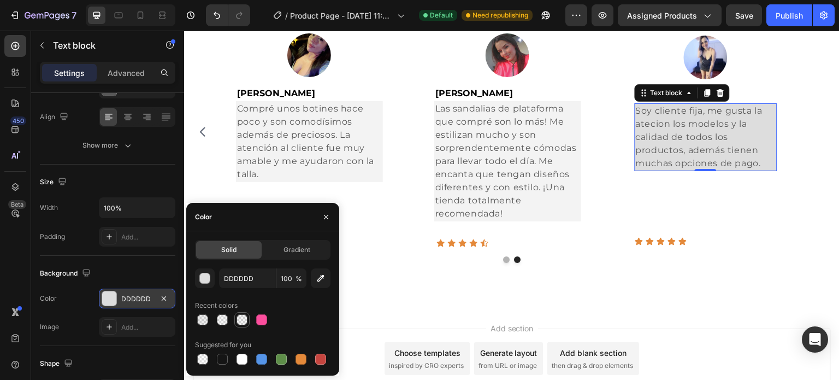
click at [242, 323] on div at bounding box center [242, 319] width 11 height 11
type input "595959"
type input "7"
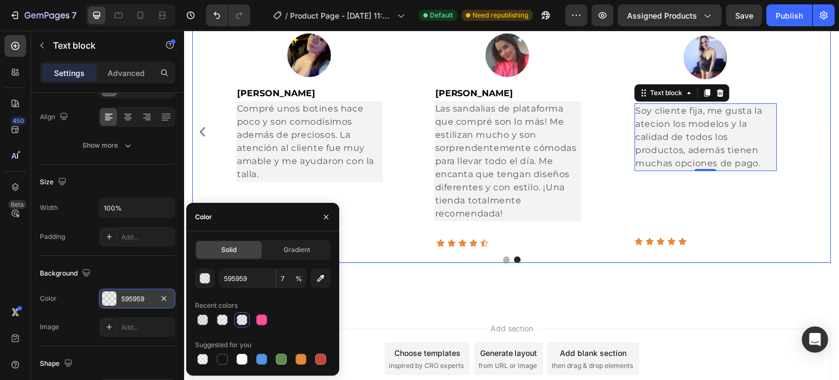
click at [677, 220] on div "Image Vanessa Peña Text block Soy cliente fija, me gusta la atecion los modelos…" at bounding box center [706, 132] width 182 height 232
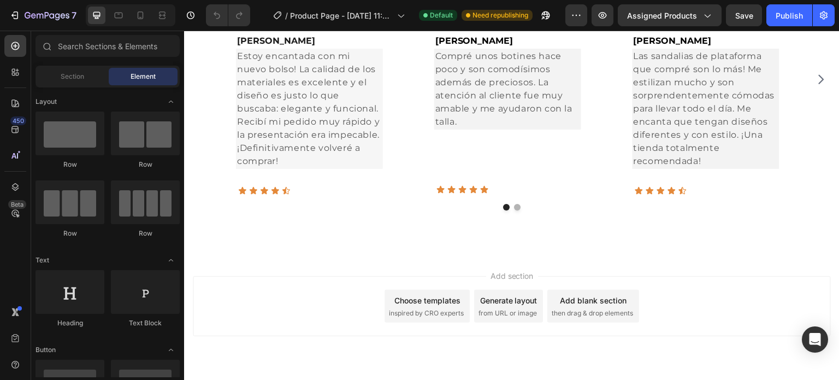
scroll to position [1132, 0]
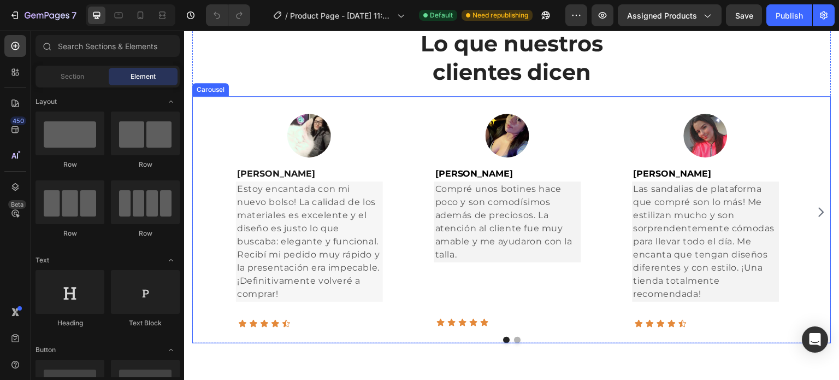
click at [815, 213] on icon "Carousel Next Arrow" at bounding box center [821, 211] width 13 height 13
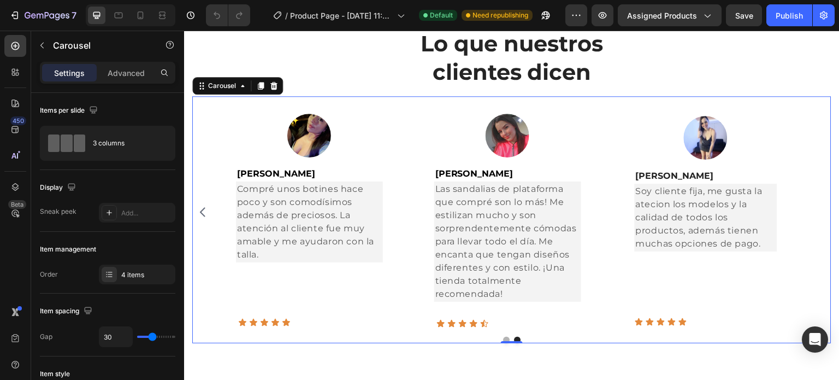
click at [204, 214] on icon "Carousel Back Arrow" at bounding box center [202, 211] width 13 height 13
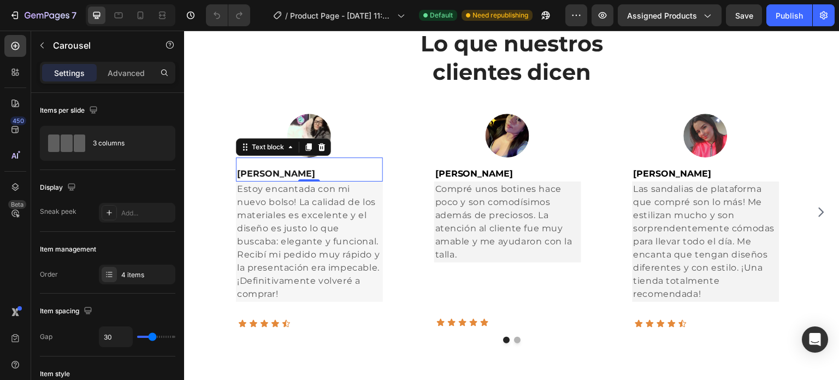
click at [304, 172] on p "[PERSON_NAME]" at bounding box center [309, 173] width 145 height 13
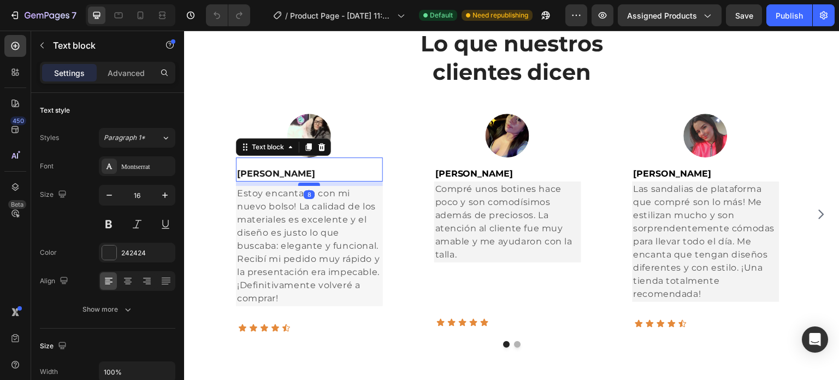
click at [315, 184] on div at bounding box center [309, 183] width 22 height 3
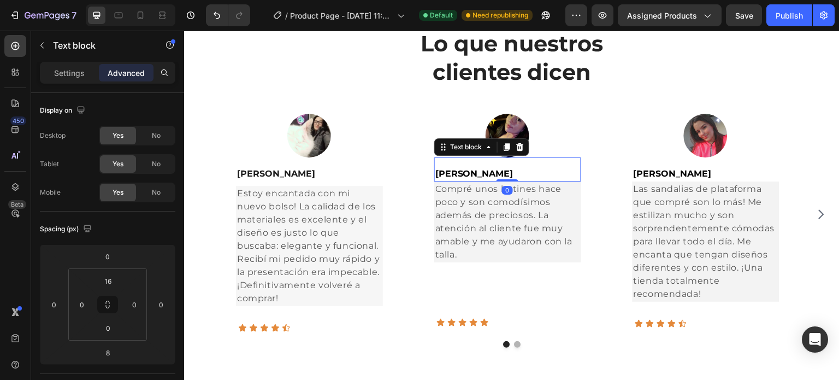
click at [482, 173] on strong "[PERSON_NAME]" at bounding box center [474, 173] width 78 height 10
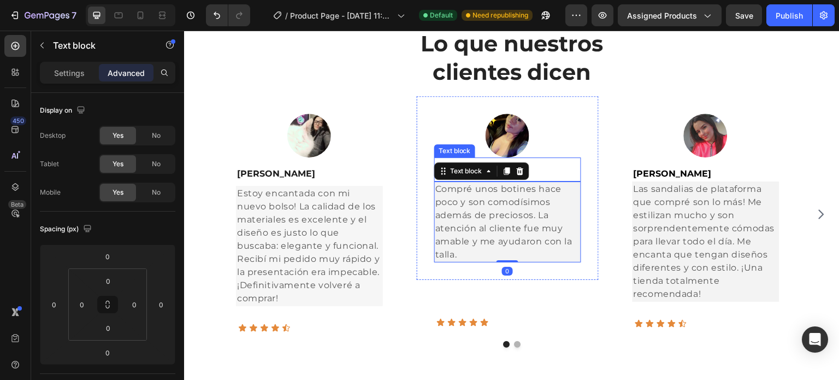
click at [550, 174] on p "[PERSON_NAME]" at bounding box center [507, 173] width 145 height 13
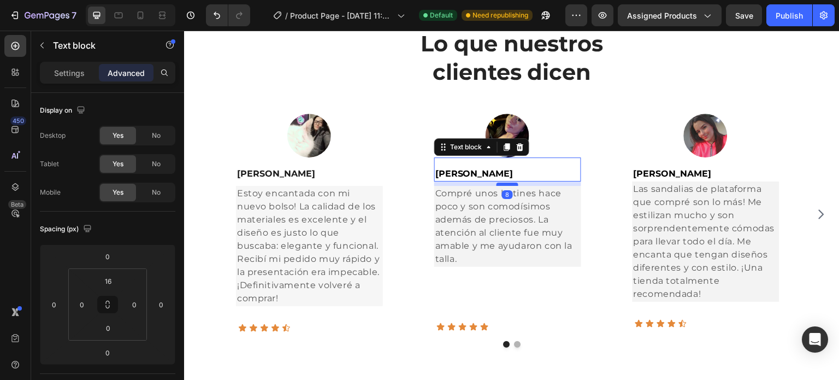
click at [510, 185] on div at bounding box center [508, 183] width 22 height 3
type input "8"
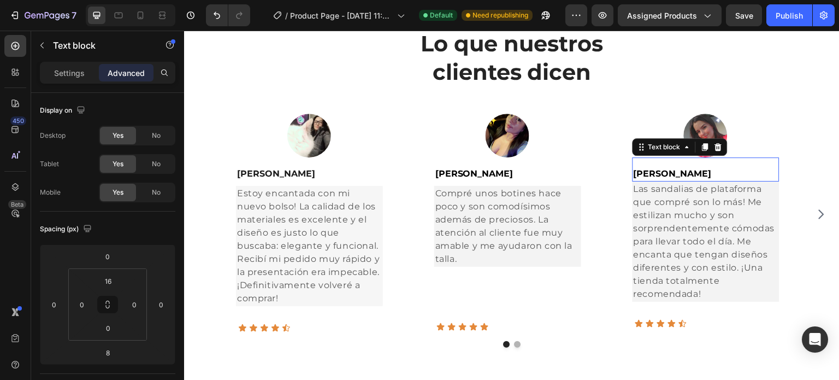
click at [719, 177] on p "[PERSON_NAME]" at bounding box center [706, 173] width 145 height 13
click at [706, 184] on div at bounding box center [706, 183] width 22 height 3
type input "8"
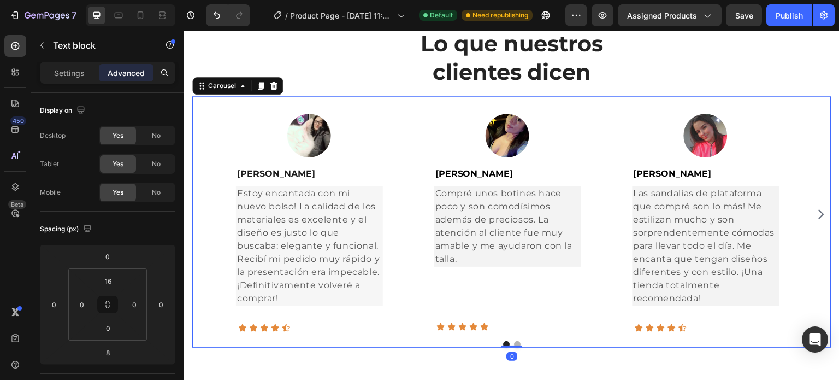
click at [815, 209] on icon "Carousel Next Arrow" at bounding box center [821, 214] width 13 height 13
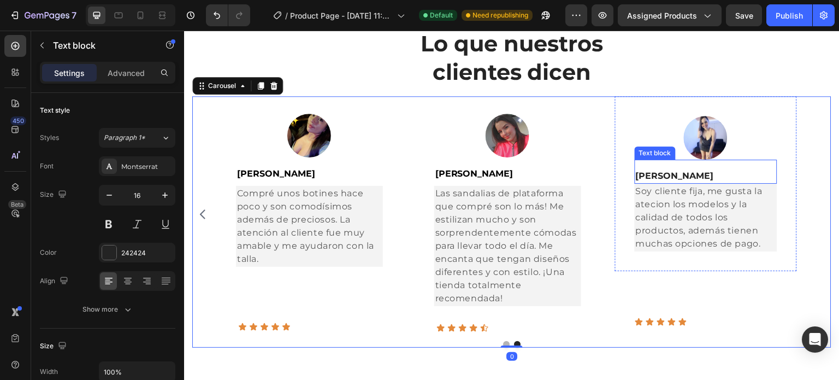
click at [697, 179] on strong "[PERSON_NAME]" at bounding box center [675, 175] width 78 height 10
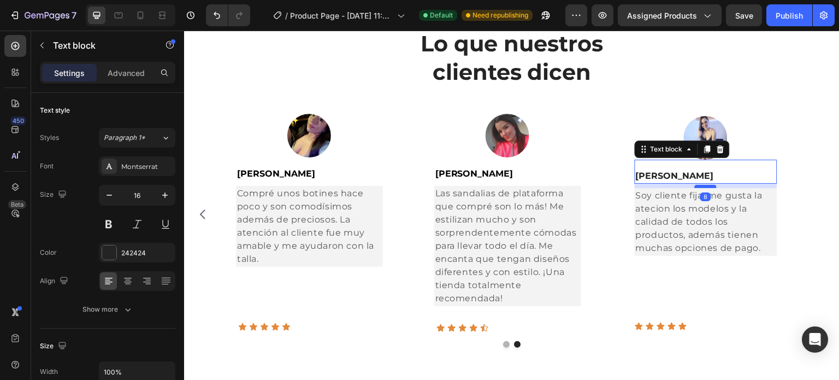
click at [707, 185] on div at bounding box center [706, 186] width 22 height 3
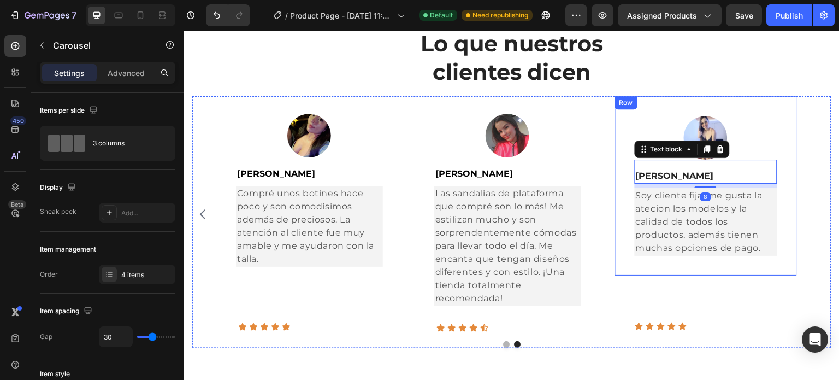
click at [798, 185] on div "Image Helena Suarez Text block Estoy encantada con mi nuevo bolso! La calidad d…" at bounding box center [511, 214] width 639 height 236
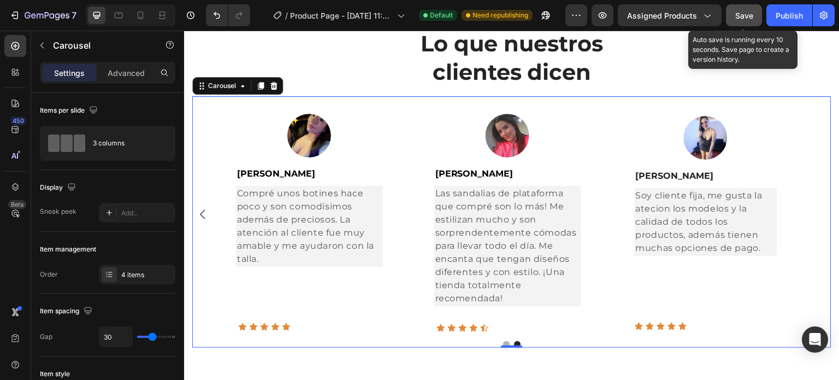
click at [734, 11] on button "Save" at bounding box center [744, 15] width 36 height 22
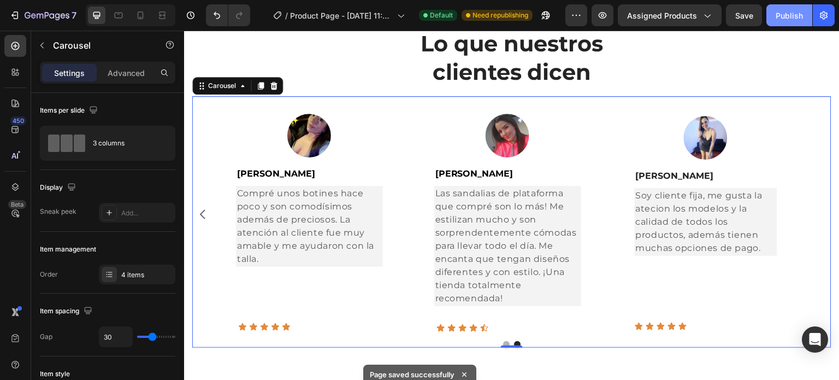
click at [799, 11] on div "Publish" at bounding box center [789, 15] width 27 height 11
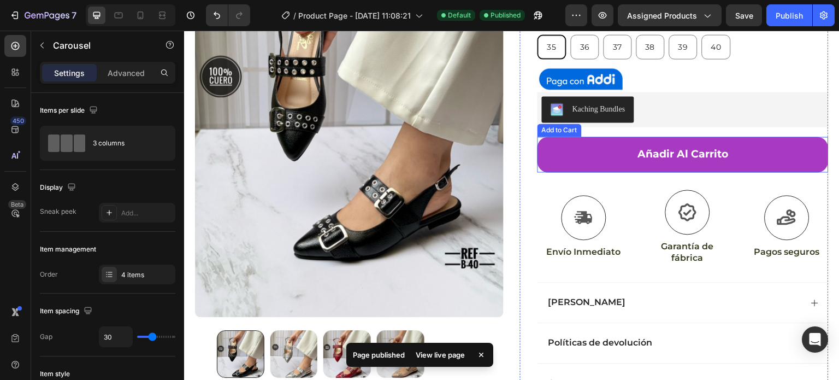
scroll to position [219, 0]
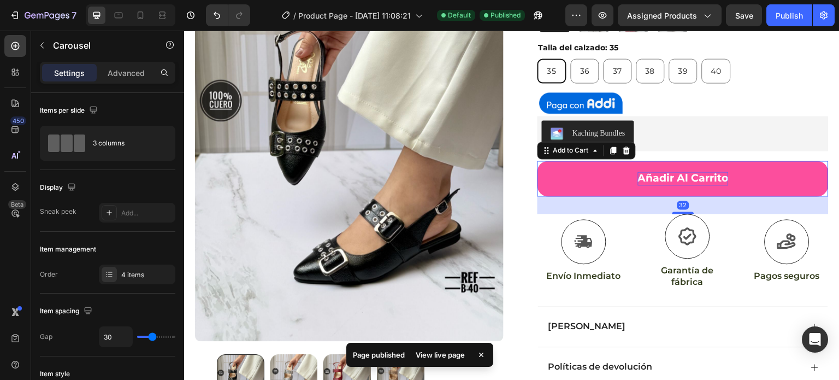
click at [668, 179] on div "Añadir al Carrito" at bounding box center [683, 179] width 91 height 14
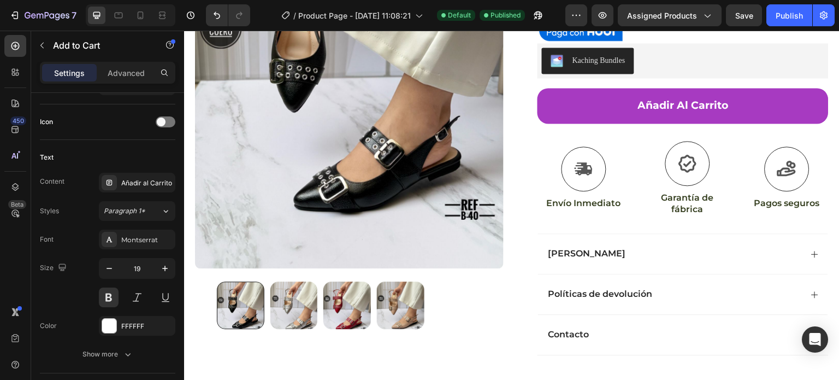
scroll to position [0, 0]
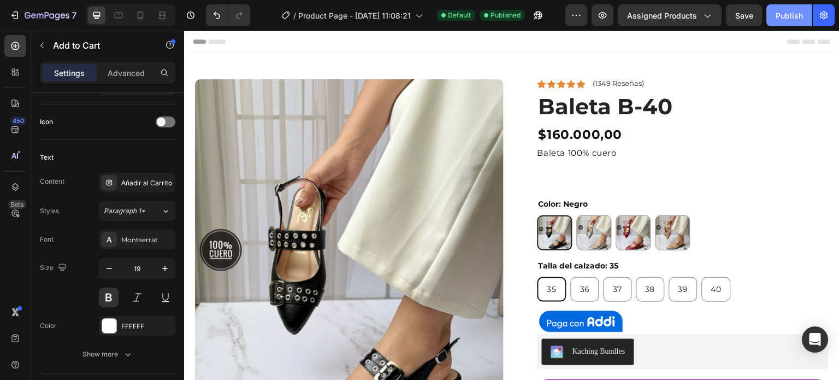
click at [774, 24] on button "Publish" at bounding box center [790, 15] width 46 height 22
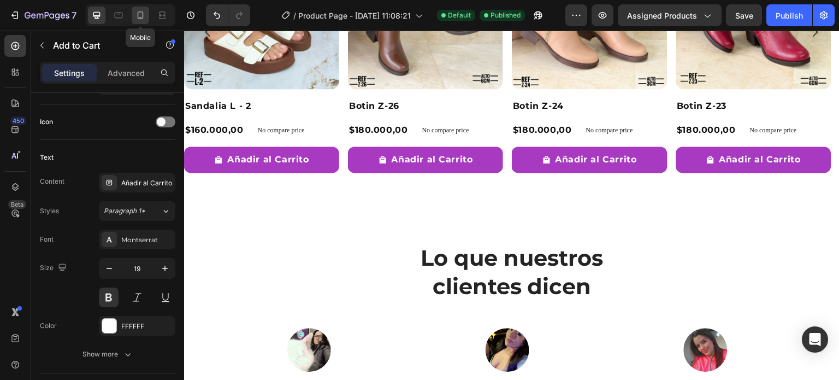
click at [136, 17] on icon at bounding box center [140, 15] width 11 height 11
type input "50"
type input "17"
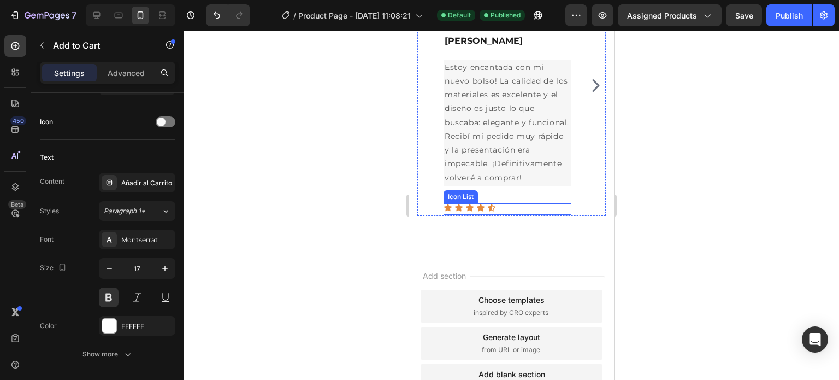
scroll to position [1140, 0]
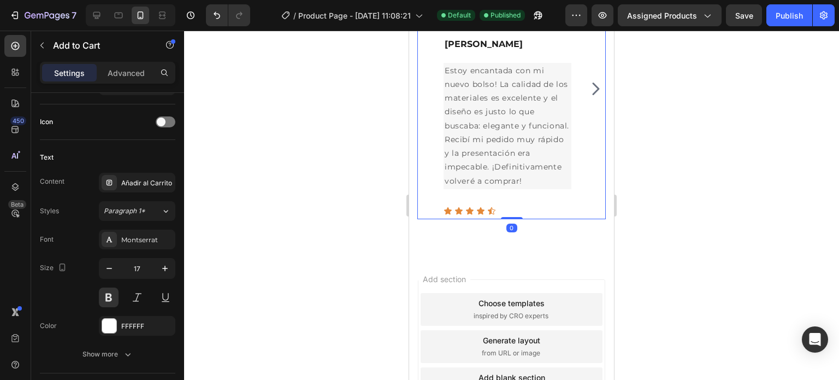
click at [588, 93] on icon "Carousel Next Arrow" at bounding box center [595, 89] width 17 height 22
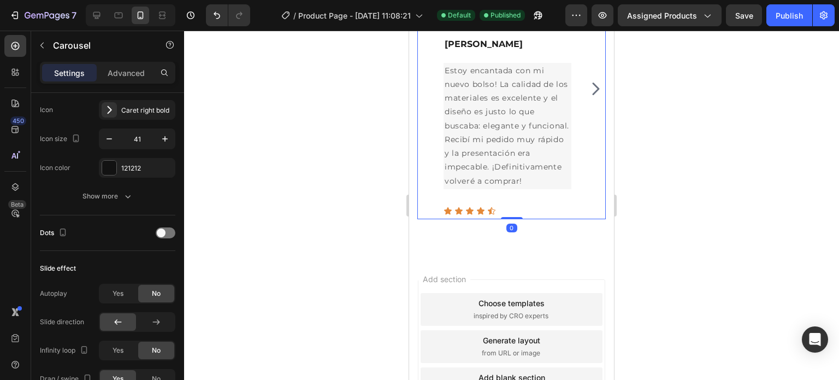
scroll to position [0, 0]
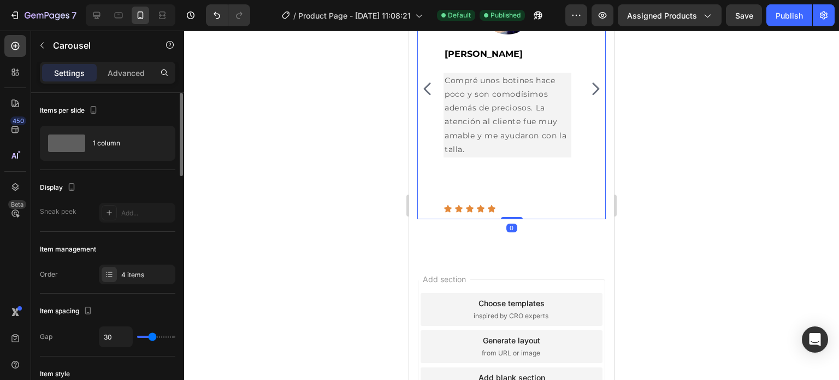
click at [587, 93] on icon "Carousel Next Arrow" at bounding box center [595, 89] width 17 height 22
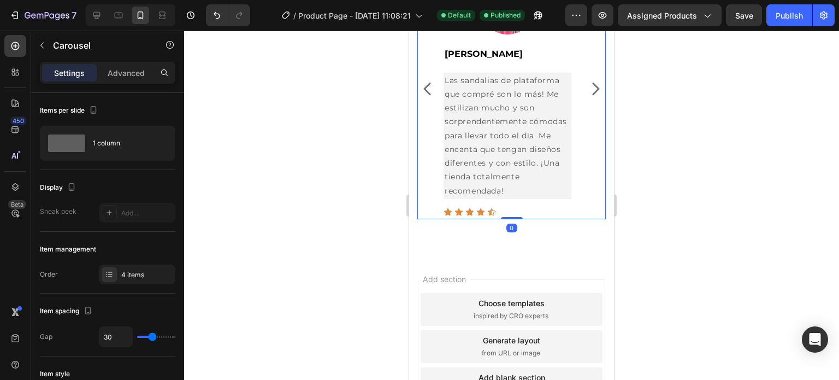
click at [587, 93] on icon "Carousel Next Arrow" at bounding box center [595, 89] width 17 height 22
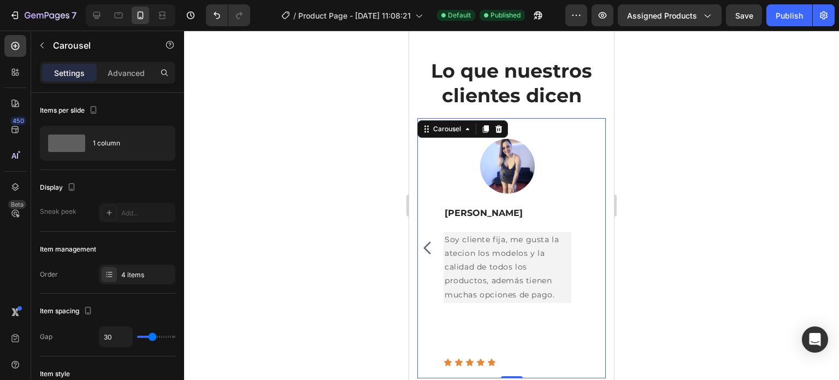
scroll to position [976, 0]
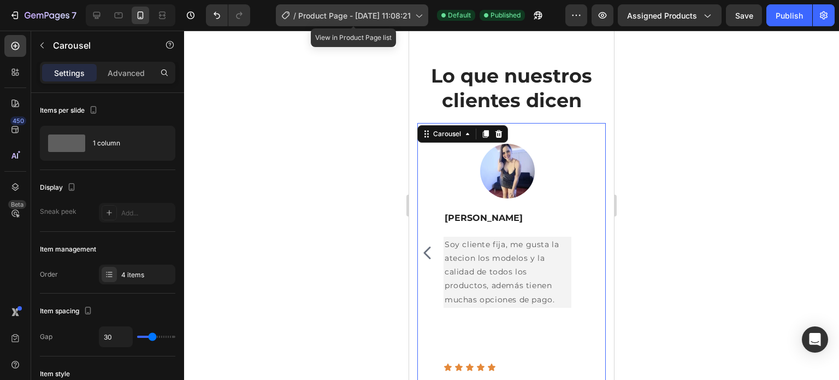
click at [378, 14] on span "Product Page - Aug 24, 11:08:21" at bounding box center [354, 15] width 113 height 11
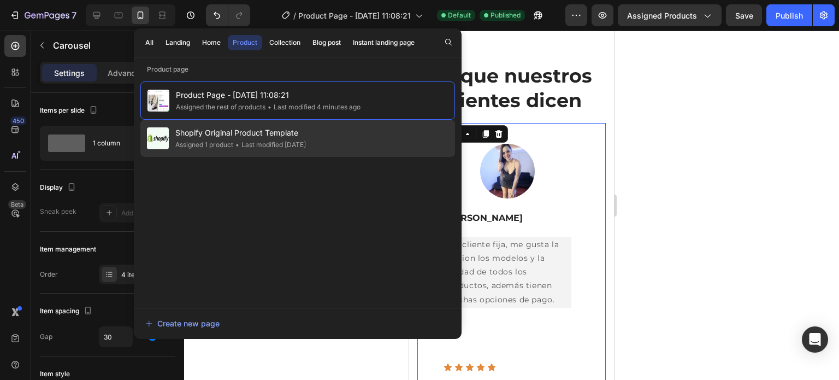
click at [294, 132] on span "Shopify Original Product Template" at bounding box center [240, 132] width 131 height 13
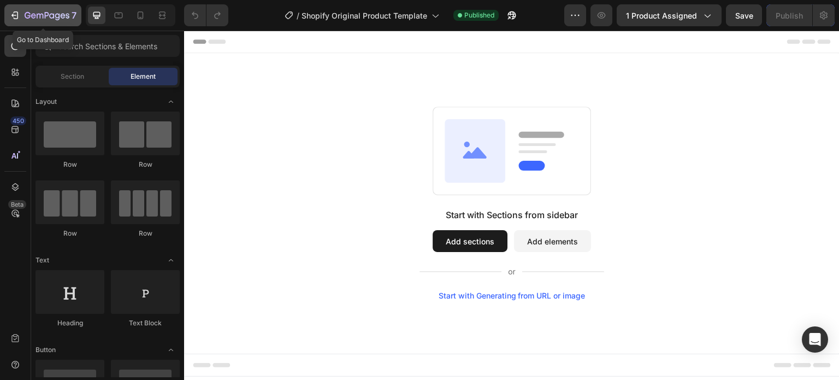
click at [13, 13] on icon "button" at bounding box center [14, 15] width 11 height 11
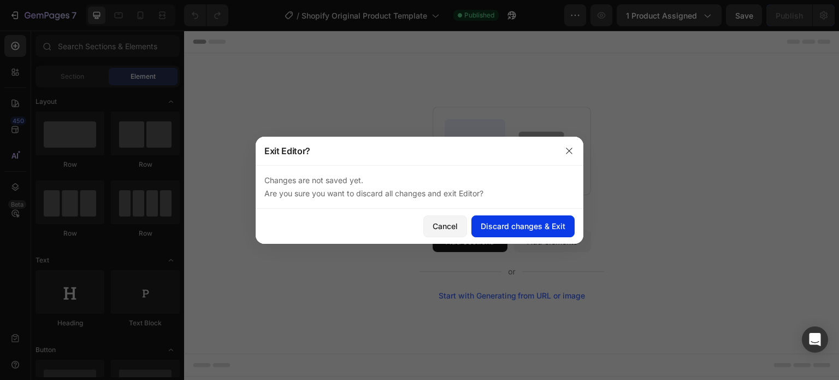
click at [517, 227] on div "Discard changes & Exit" at bounding box center [523, 225] width 85 height 11
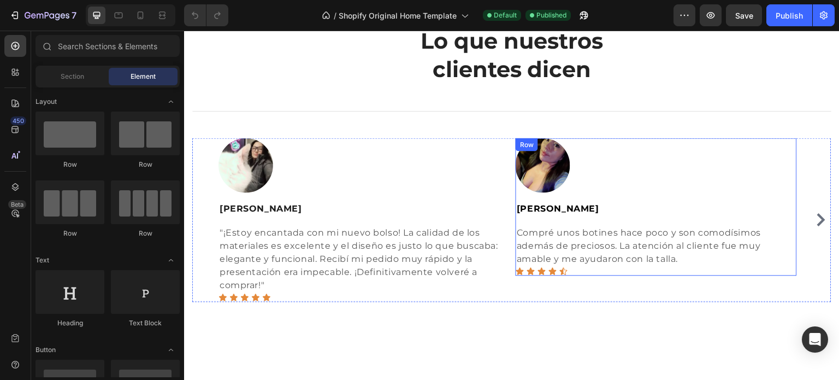
scroll to position [2177, 0]
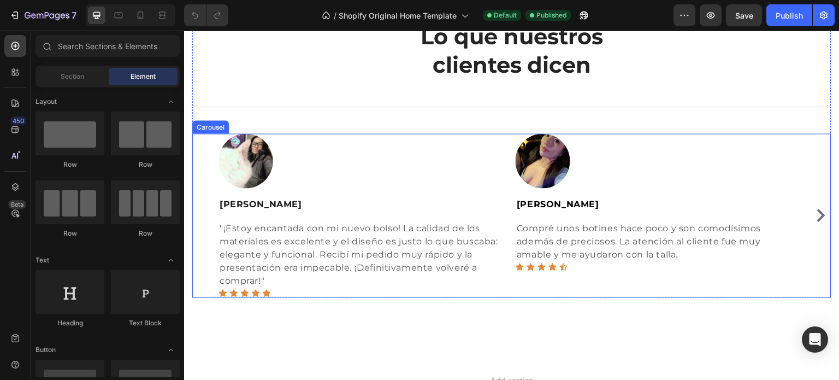
click at [817, 214] on icon "Carousel Next Arrow" at bounding box center [821, 215] width 8 height 13
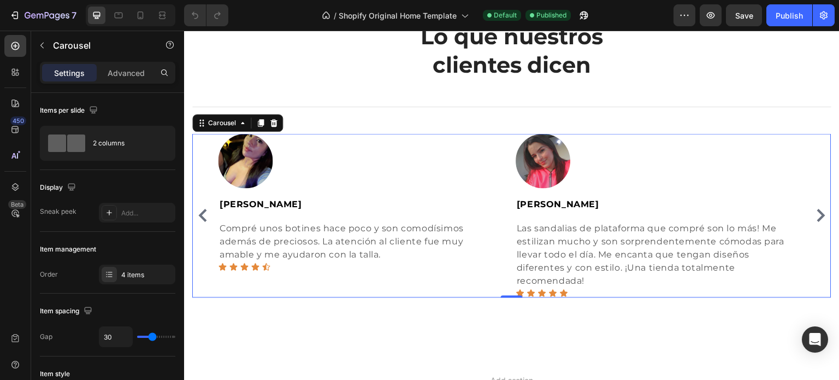
click at [817, 214] on icon "Carousel Next Arrow" at bounding box center [821, 215] width 8 height 13
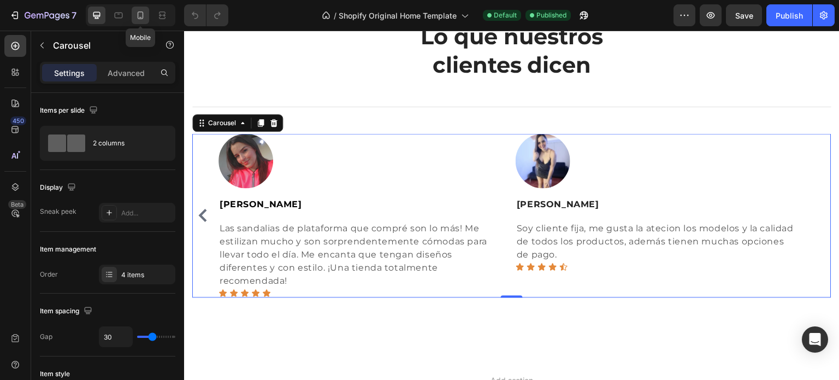
click at [136, 8] on div at bounding box center [140, 15] width 17 height 17
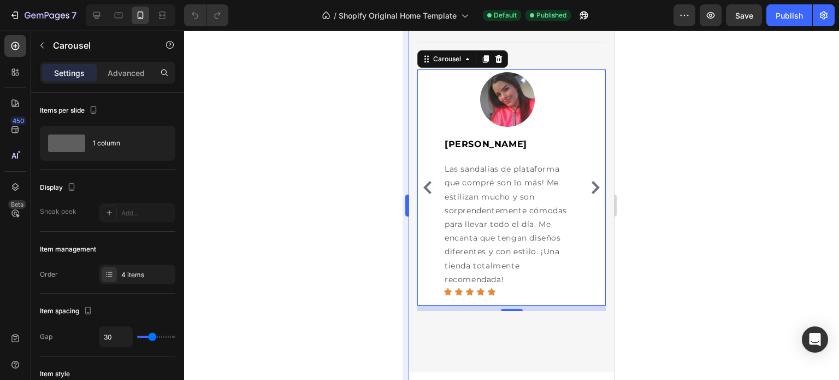
scroll to position [2277, 0]
click at [431, 183] on icon "Carousel Back Arrow" at bounding box center [427, 187] width 13 height 13
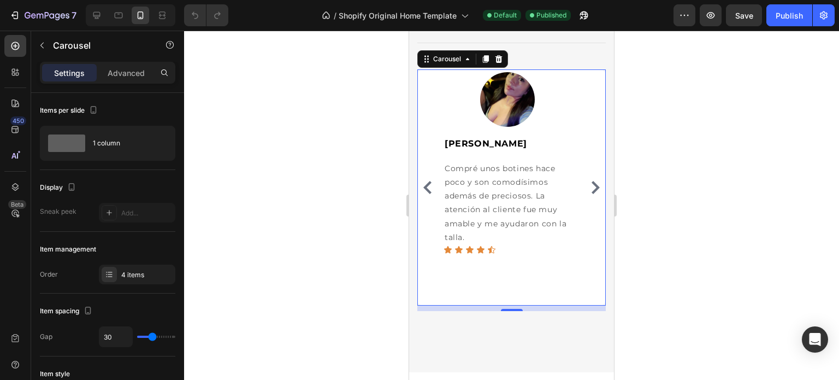
click at [431, 183] on icon "Carousel Back Arrow" at bounding box center [427, 187] width 13 height 13
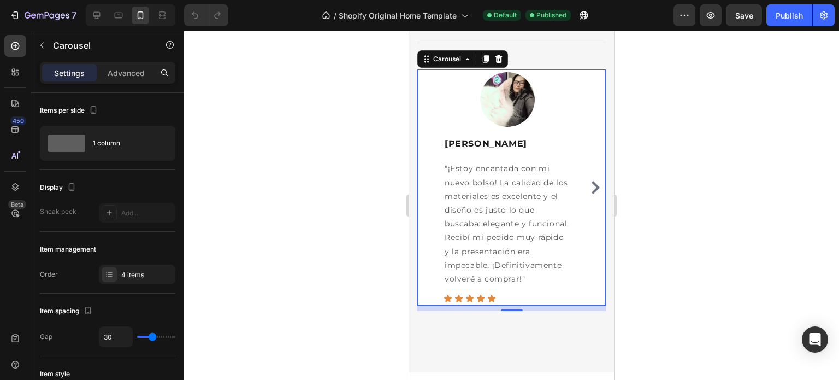
click at [431, 183] on div "Image [PERSON_NAME] Text block "¡Estoy encantada con mi nuevo bolso! La calidad…" at bounding box center [511, 187] width 189 height 236
click at [592, 185] on icon "Carousel Next Arrow" at bounding box center [596, 187] width 8 height 13
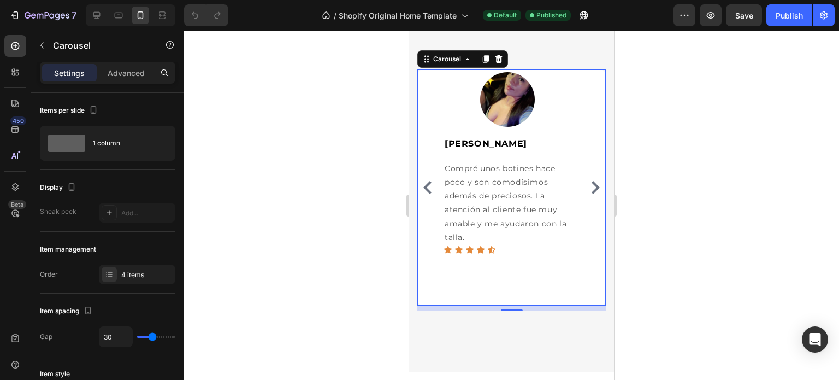
click at [426, 187] on icon "Carousel Back Arrow" at bounding box center [427, 187] width 8 height 13
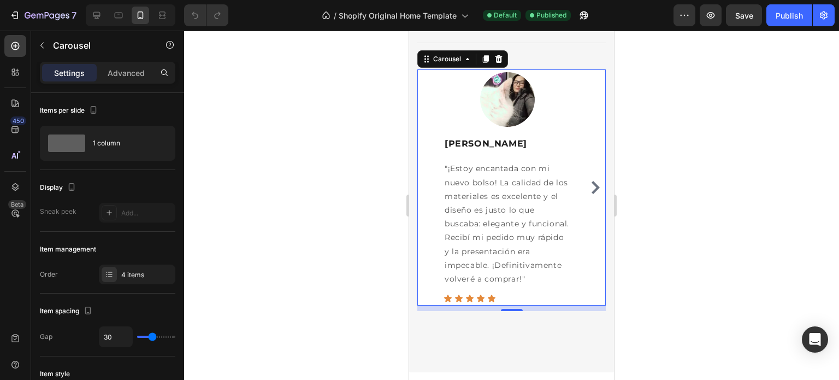
click at [589, 185] on icon "Carousel Next Arrow" at bounding box center [595, 187] width 13 height 13
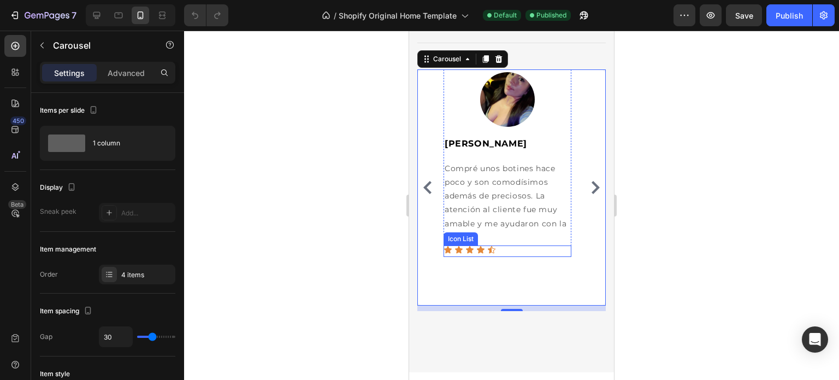
click at [503, 250] on div "Icon Icon Icon Icon Icon" at bounding box center [508, 249] width 128 height 9
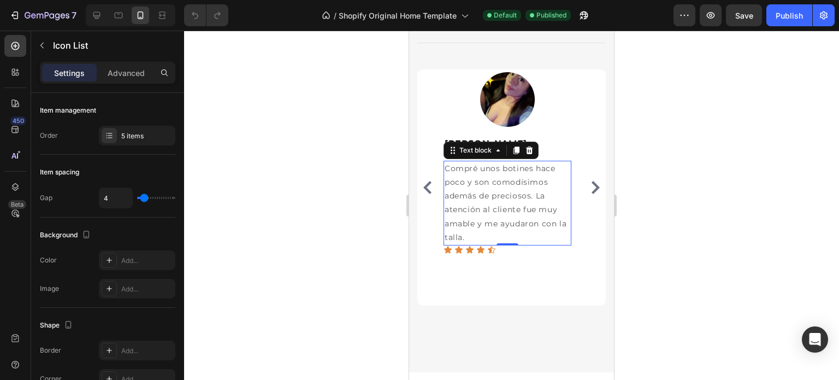
click at [540, 231] on p "Compré unos botines hace poco y son comodísimos además de preciosos. La atenció…" at bounding box center [508, 203] width 126 height 83
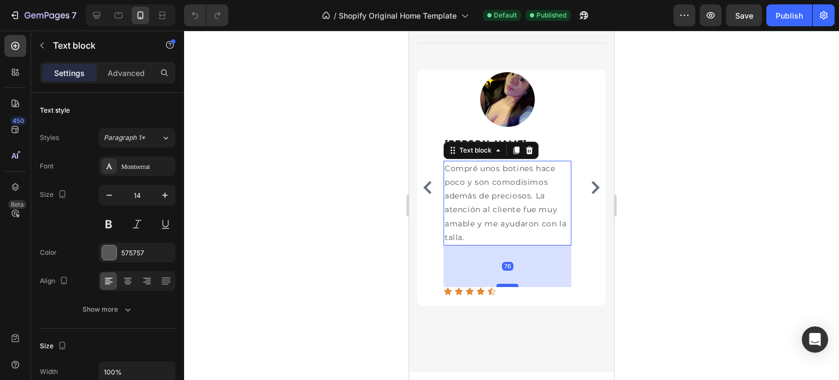
drag, startPoint x: 510, startPoint y: 242, endPoint x: 508, endPoint y: 284, distance: 41.6
click at [508, 284] on div at bounding box center [508, 285] width 22 height 3
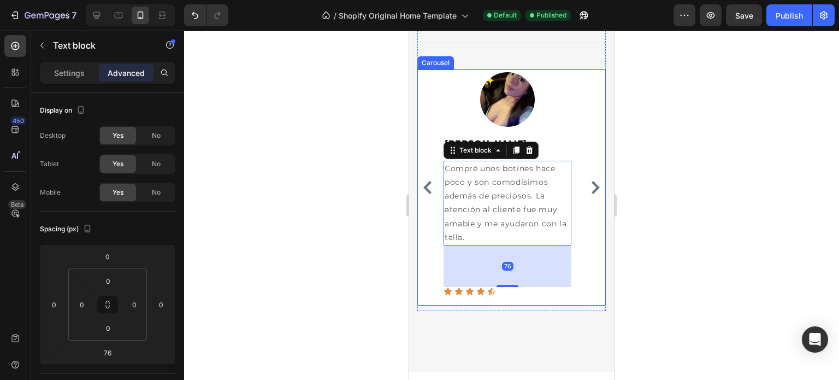
click at [423, 186] on icon "Carousel Back Arrow" at bounding box center [427, 187] width 13 height 13
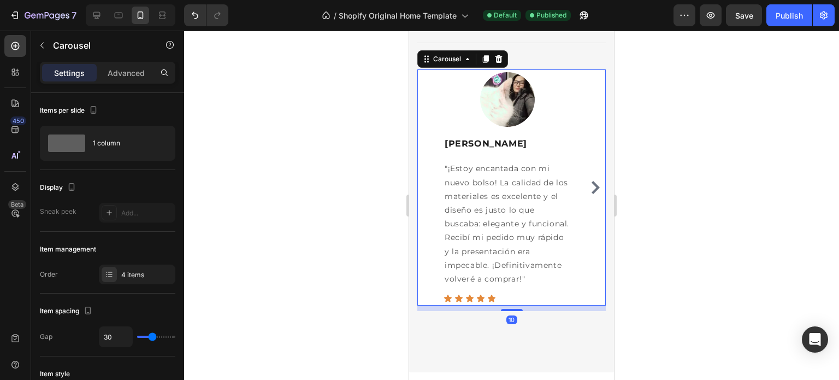
click at [589, 187] on icon "Carousel Next Arrow" at bounding box center [595, 187] width 13 height 13
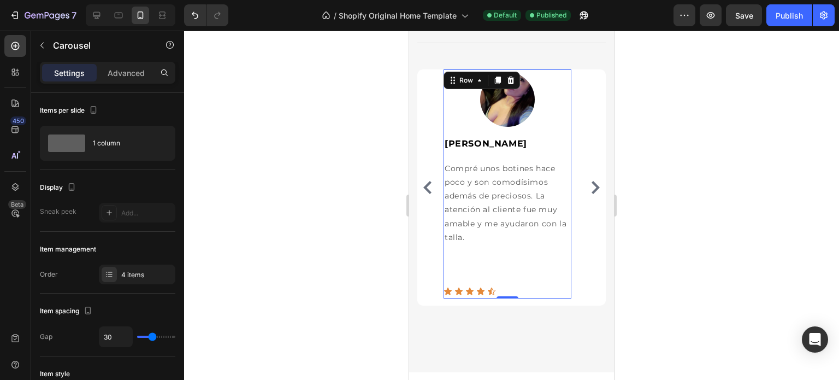
click at [500, 258] on div "Image [PERSON_NAME] Text block Compré unos botines hace poco y son comodísimos …" at bounding box center [508, 183] width 128 height 229
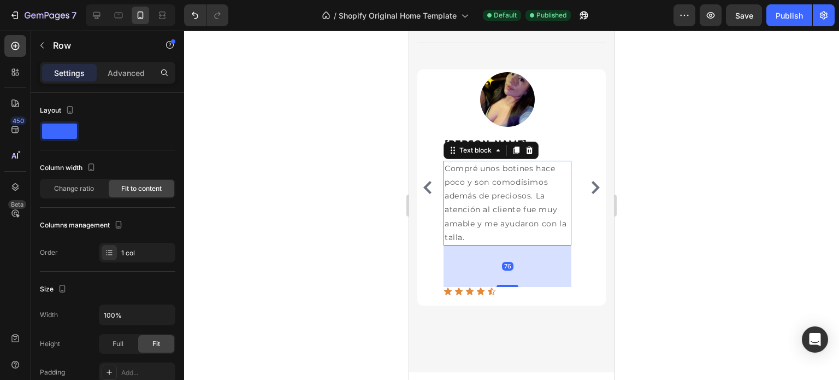
click at [516, 229] on p "Compré unos botines hace poco y son comodísimos además de preciosos. La atenció…" at bounding box center [508, 203] width 126 height 83
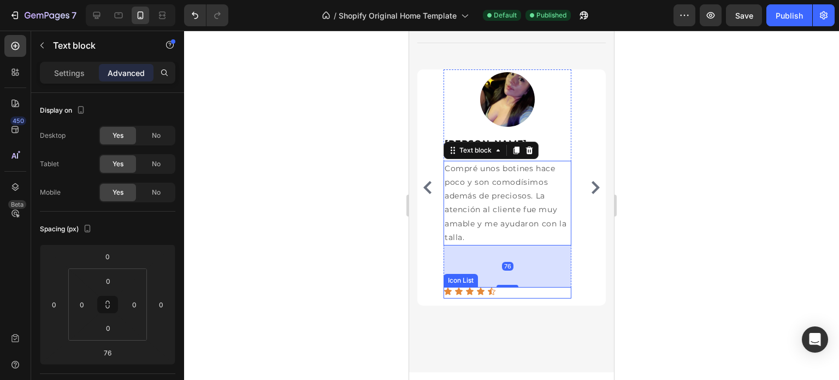
click at [507, 287] on div "Icon Icon Icon Icon Icon" at bounding box center [508, 291] width 128 height 9
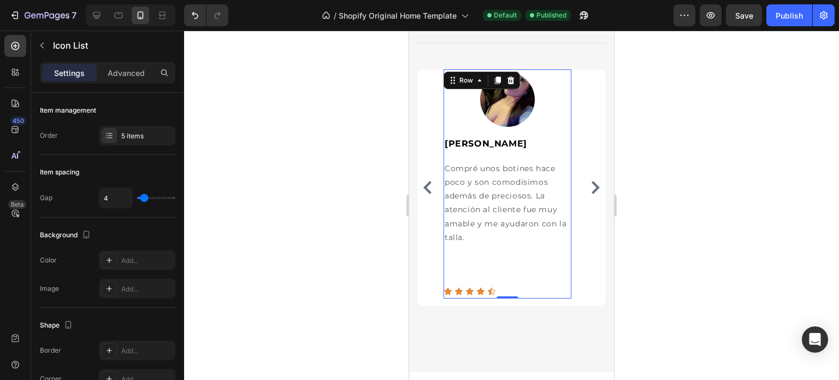
click at [526, 256] on div "Image [PERSON_NAME] Text block Compré unos botines hace poco y son comodísimos …" at bounding box center [508, 183] width 128 height 229
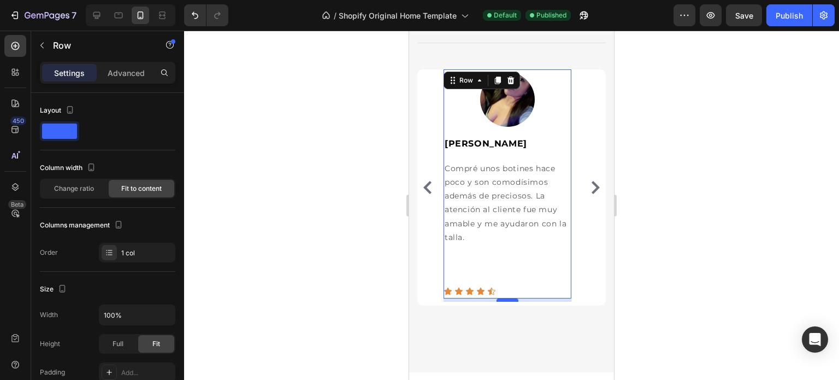
click at [510, 299] on div at bounding box center [508, 299] width 22 height 3
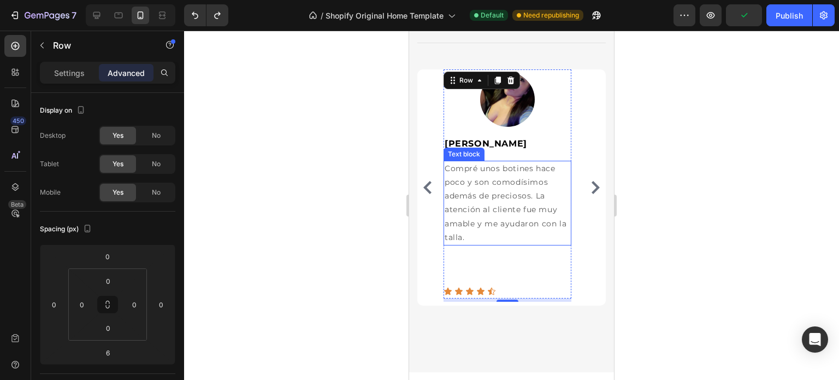
click at [531, 231] on p "Compré unos botines hace poco y son comodísimos además de preciosos. La atenció…" at bounding box center [508, 203] width 126 height 83
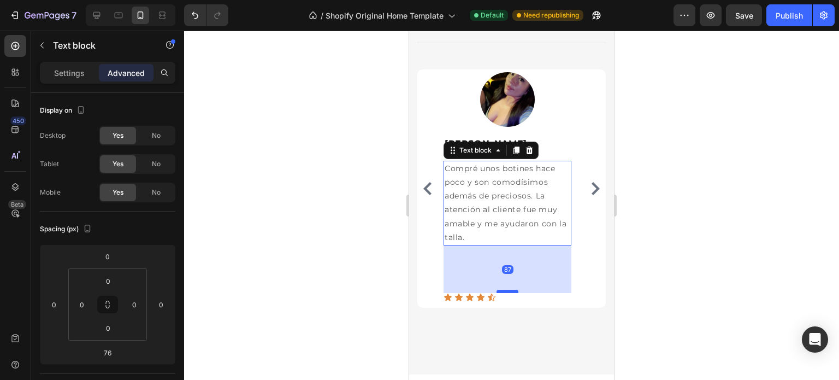
drag, startPoint x: 507, startPoint y: 284, endPoint x: 508, endPoint y: 290, distance: 6.1
click at [508, 290] on div at bounding box center [508, 291] width 22 height 3
type input "87"
click at [503, 296] on div "Icon Icon Icon Icon Icon" at bounding box center [508, 297] width 128 height 9
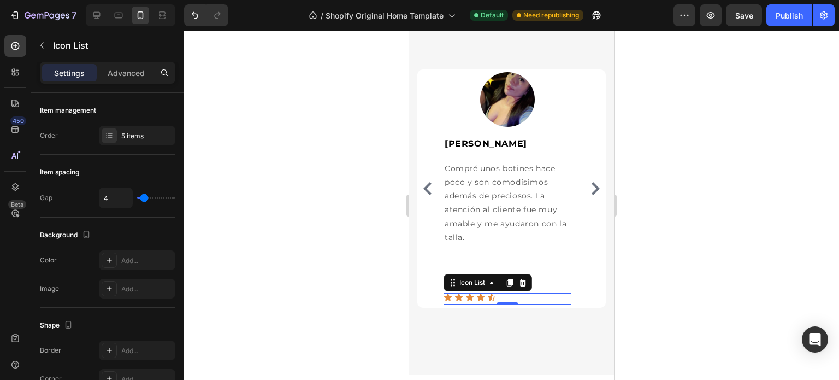
drag, startPoint x: 506, startPoint y: 302, endPoint x: 509, endPoint y: 296, distance: 6.8
click at [509, 296] on div "Icon Icon Icon Icon Icon Icon List 0" at bounding box center [508, 298] width 128 height 11
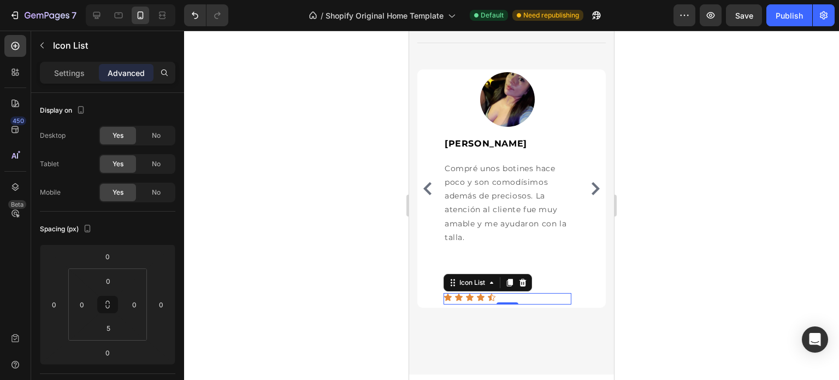
drag, startPoint x: 509, startPoint y: 301, endPoint x: 509, endPoint y: 295, distance: 6.0
click at [509, 295] on div "Icon Icon Icon Icon Icon Icon List 0" at bounding box center [508, 298] width 128 height 11
drag, startPoint x: 509, startPoint y: 303, endPoint x: 510, endPoint y: 296, distance: 7.2
click at [510, 296] on div "Icon Icon Icon Icon Icon Icon List 0" at bounding box center [508, 298] width 128 height 11
click at [195, 13] on icon "Undo/Redo" at bounding box center [195, 15] width 11 height 11
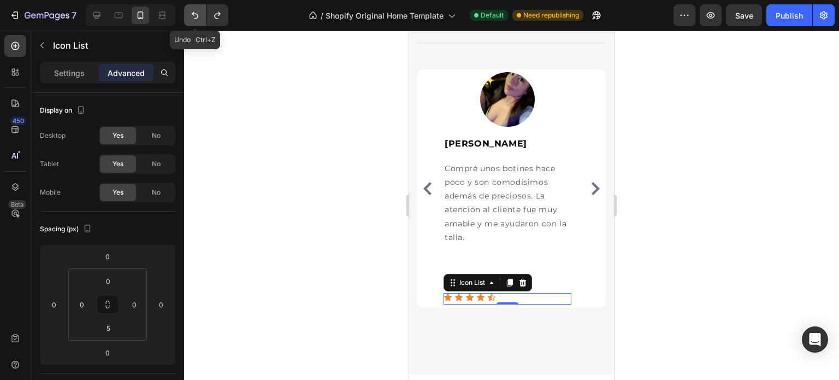
click at [195, 13] on icon "Undo/Redo" at bounding box center [195, 15] width 11 height 11
click at [201, 21] on button "Undo/Redo" at bounding box center [195, 15] width 22 height 22
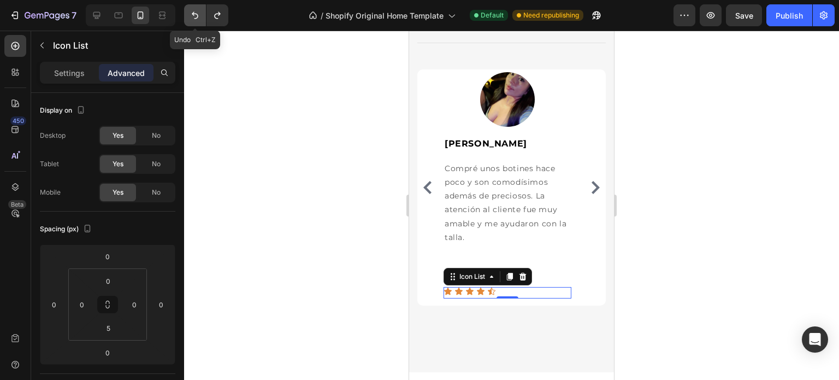
click at [201, 21] on button "Undo/Redo" at bounding box center [195, 15] width 22 height 22
click at [197, 20] on icon "Undo/Redo" at bounding box center [195, 15] width 11 height 11
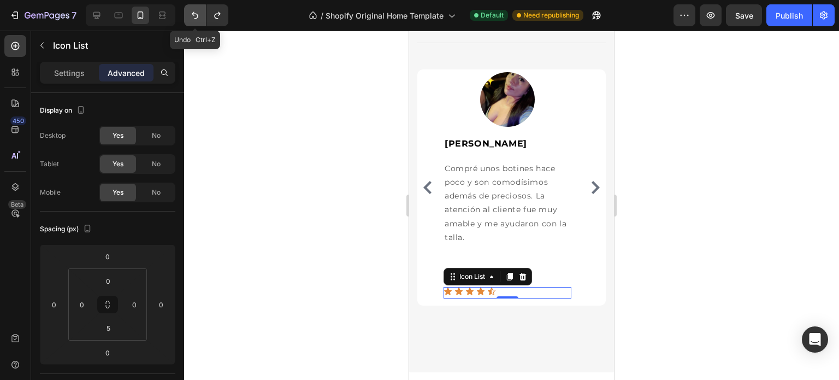
click at [201, 13] on button "Undo/Redo" at bounding box center [195, 15] width 22 height 22
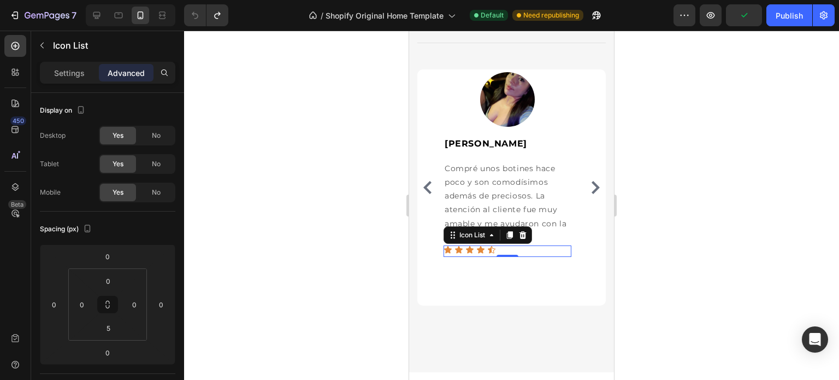
click at [684, 240] on div at bounding box center [511, 205] width 655 height 349
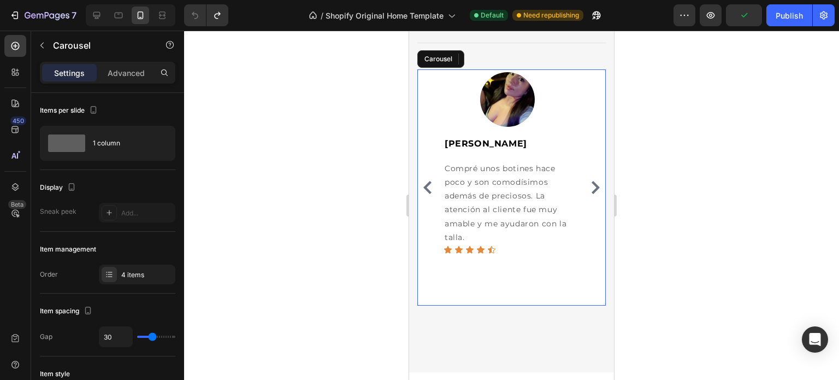
click at [428, 186] on icon "Carousel Back Arrow" at bounding box center [427, 187] width 13 height 13
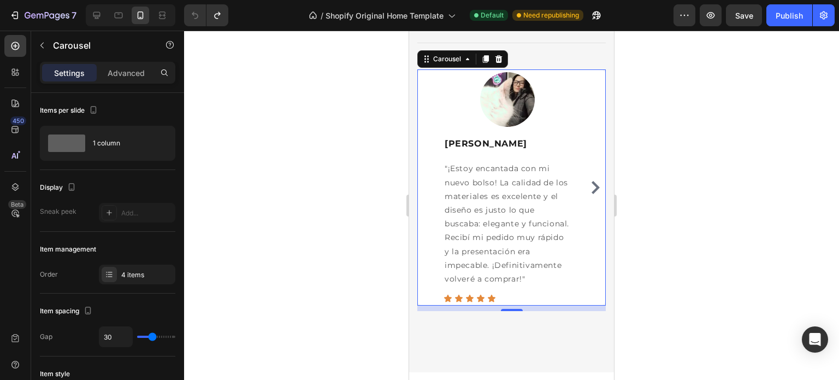
click at [592, 187] on icon "Carousel Next Arrow" at bounding box center [596, 187] width 8 height 13
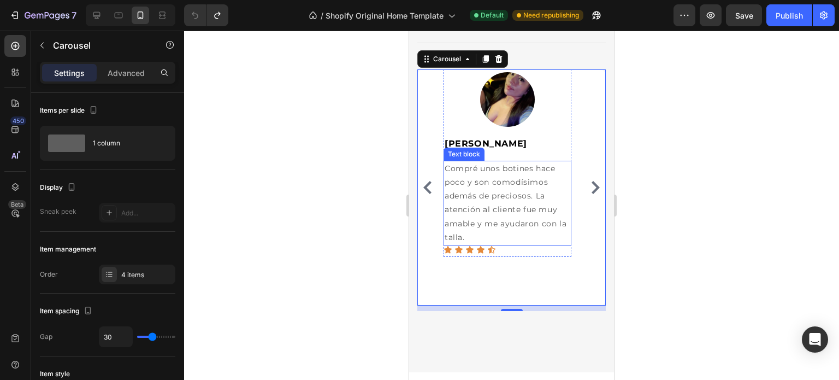
click at [501, 236] on p "Compré unos botines hace poco y son comodísimos además de preciosos. La atenció…" at bounding box center [508, 203] width 126 height 83
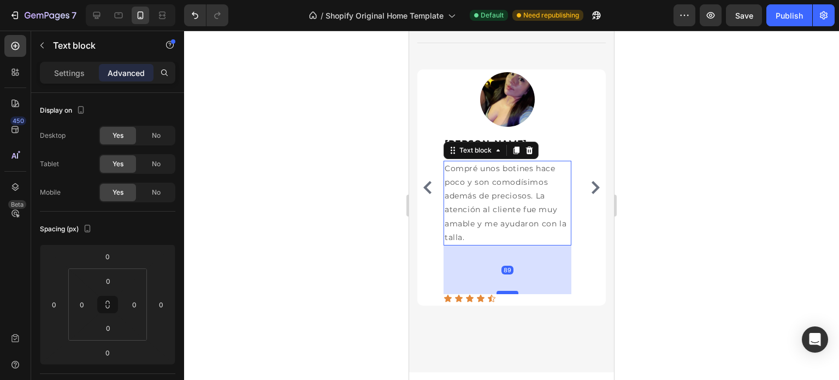
drag, startPoint x: 509, startPoint y: 243, endPoint x: 503, endPoint y: 291, distance: 49.1
click at [503, 291] on div at bounding box center [508, 292] width 22 height 3
type input "89"
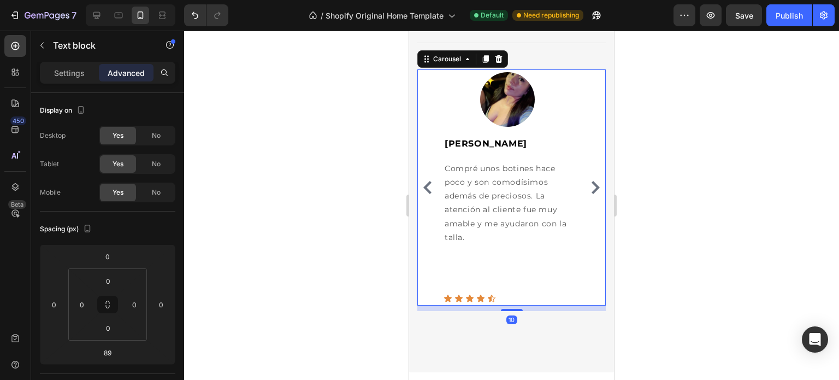
click at [428, 186] on icon "Carousel Back Arrow" at bounding box center [427, 187] width 13 height 13
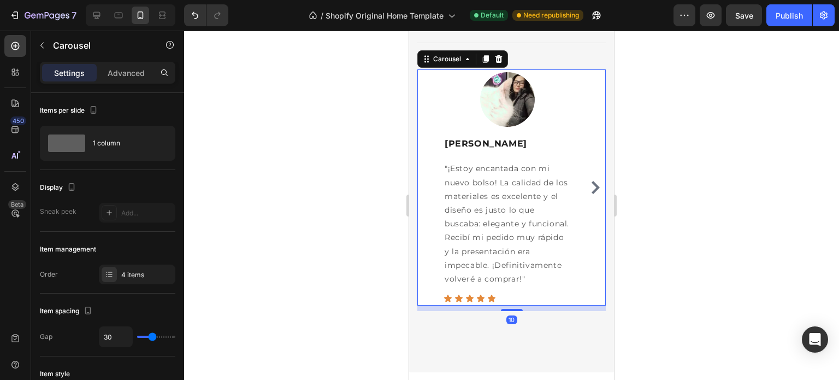
click at [589, 189] on icon "Carousel Next Arrow" at bounding box center [595, 187] width 13 height 13
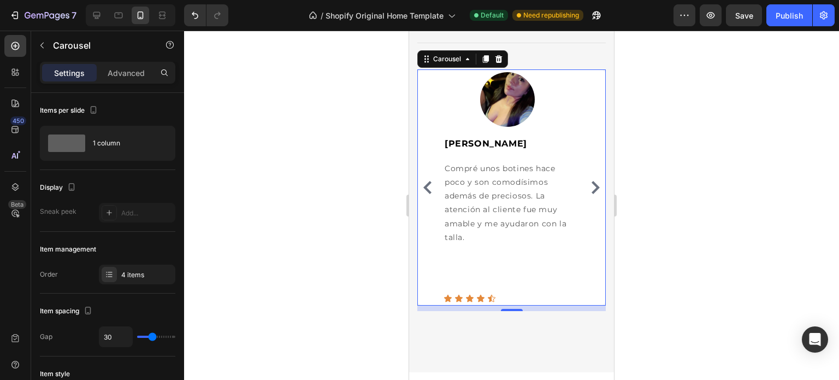
click at [589, 188] on icon "Carousel Next Arrow" at bounding box center [595, 187] width 13 height 13
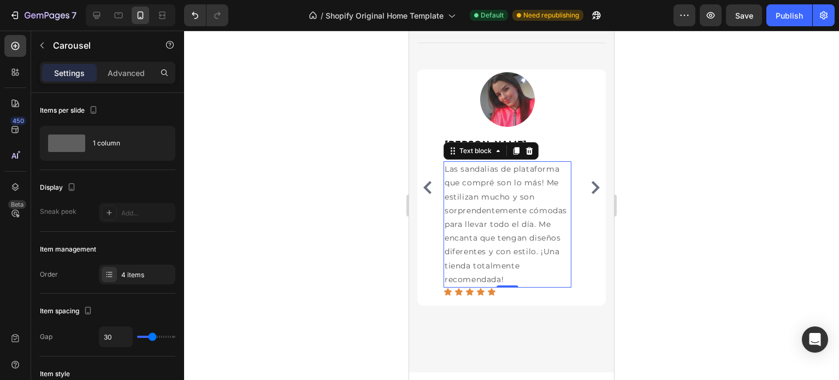
click at [535, 281] on p "Las sandalias de plataforma que compré son lo más! Me estilizan mucho y son sor…" at bounding box center [508, 224] width 126 height 124
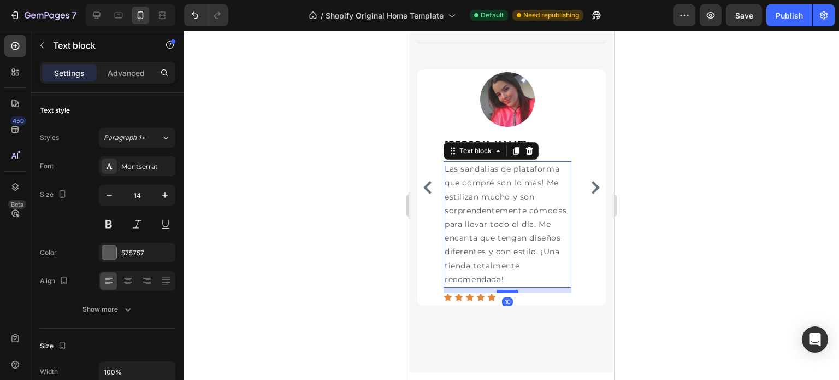
drag, startPoint x: 509, startPoint y: 286, endPoint x: 507, endPoint y: 291, distance: 5.9
click at [507, 291] on div at bounding box center [508, 291] width 22 height 3
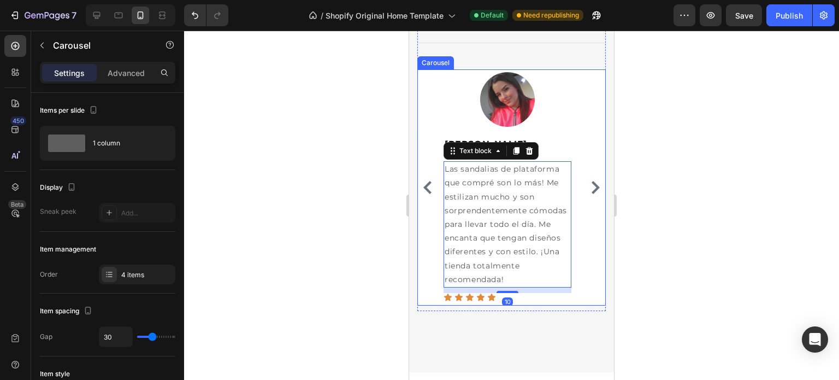
click at [593, 187] on icon "Carousel Next Arrow" at bounding box center [595, 187] width 13 height 13
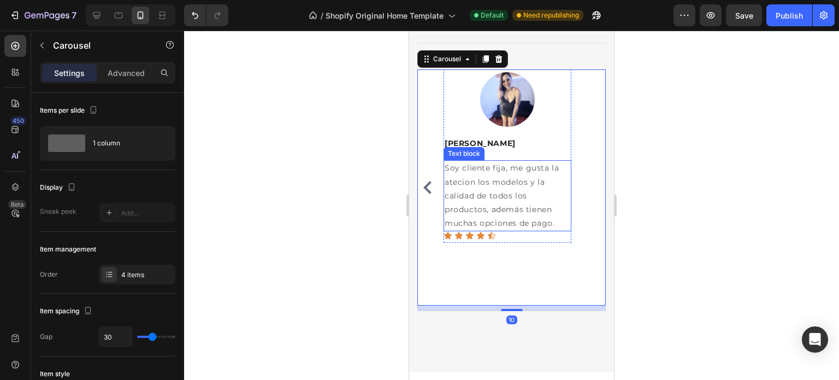
click at [514, 225] on p "Soy cliente fija, me gusta la atecion los modelos y la calidad de todos los pro…" at bounding box center [508, 195] width 126 height 69
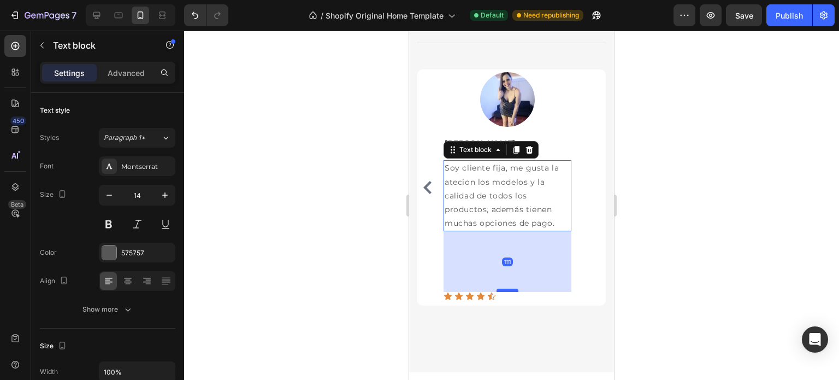
drag, startPoint x: 510, startPoint y: 229, endPoint x: 506, endPoint y: 290, distance: 60.8
click at [506, 290] on div at bounding box center [508, 289] width 22 height 3
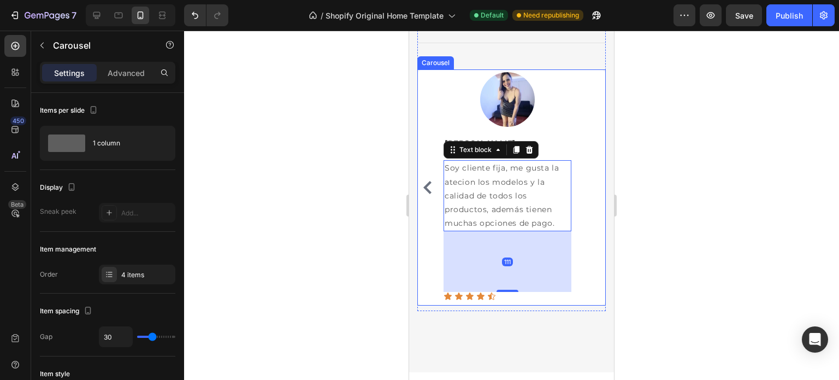
click at [427, 190] on icon "Carousel Back Arrow" at bounding box center [427, 187] width 13 height 13
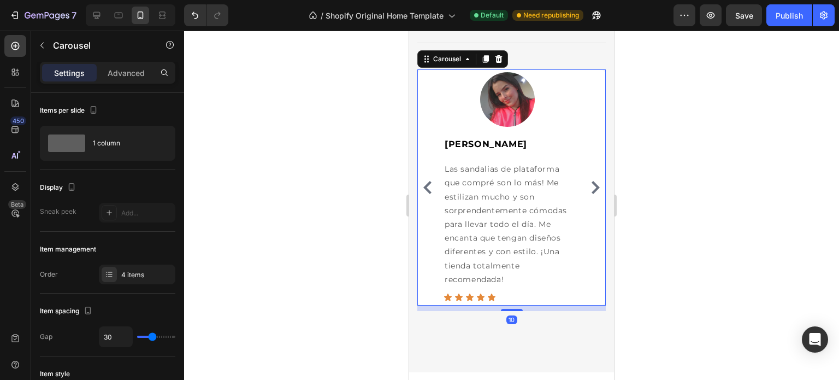
click at [427, 190] on icon "Carousel Back Arrow" at bounding box center [427, 187] width 8 height 13
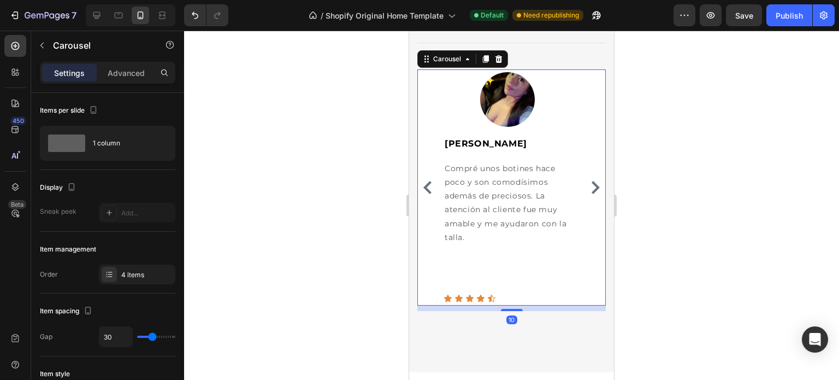
click at [427, 190] on icon "Carousel Back Arrow" at bounding box center [427, 187] width 8 height 13
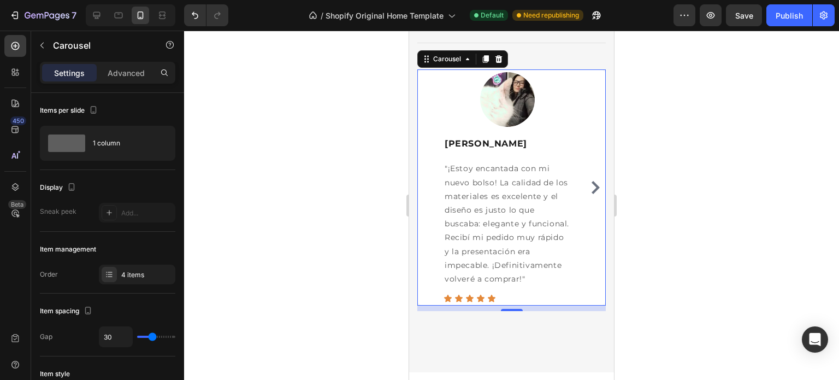
click at [589, 190] on icon "Carousel Next Arrow" at bounding box center [595, 187] width 13 height 13
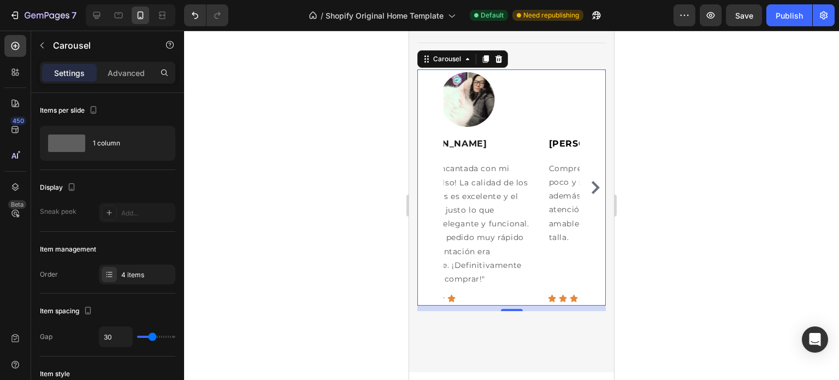
click at [589, 190] on icon "Carousel Next Arrow" at bounding box center [595, 187] width 13 height 13
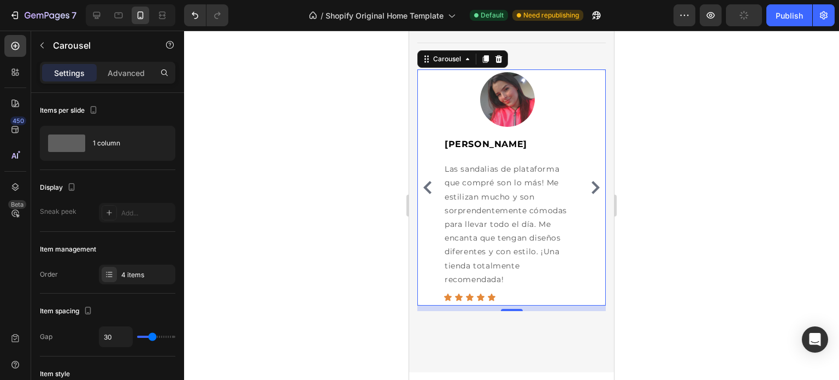
click at [589, 190] on icon "Carousel Next Arrow" at bounding box center [595, 187] width 13 height 13
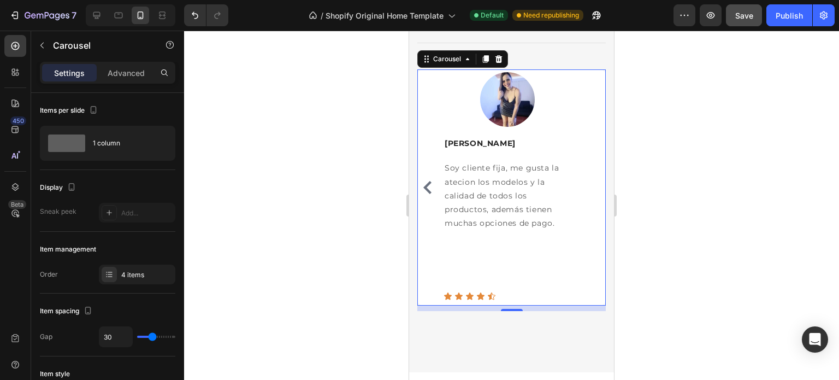
click at [747, 13] on span "Save" at bounding box center [744, 15] width 18 height 9
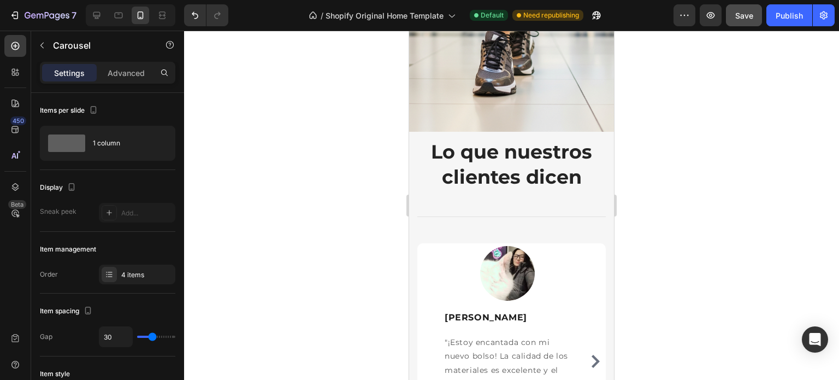
scroll to position [2295, 0]
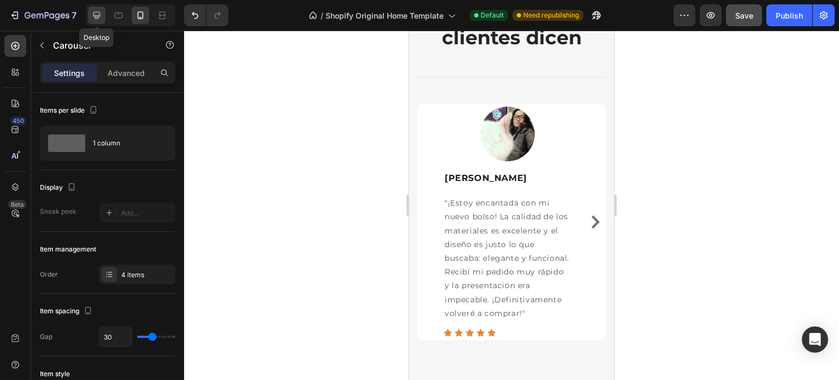
click at [98, 14] on icon at bounding box center [96, 15] width 11 height 11
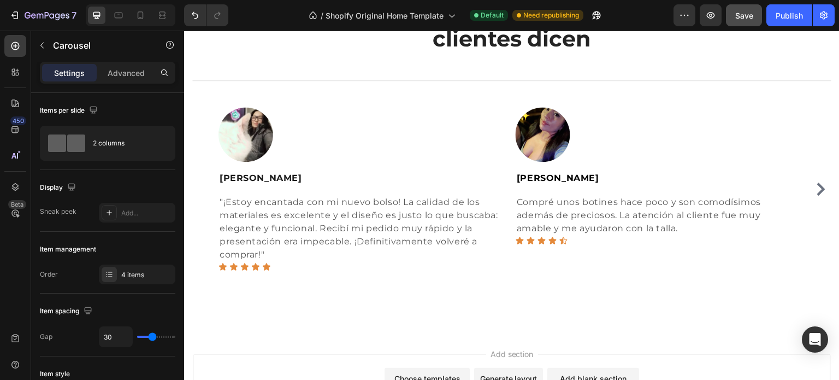
scroll to position [2293, 0]
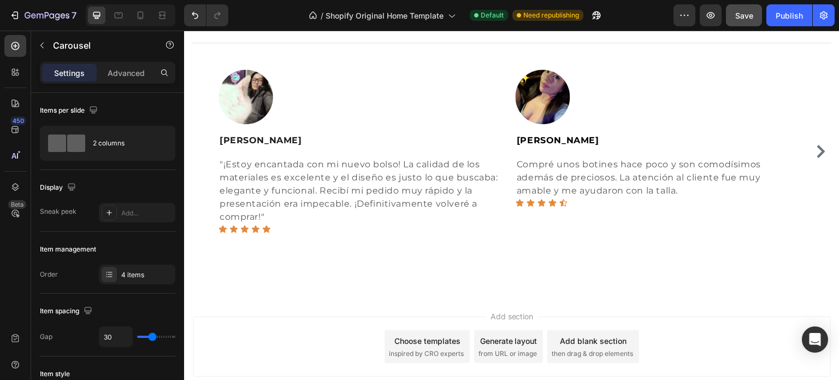
click at [815, 145] on icon "Carousel Next Arrow" at bounding box center [821, 151] width 13 height 13
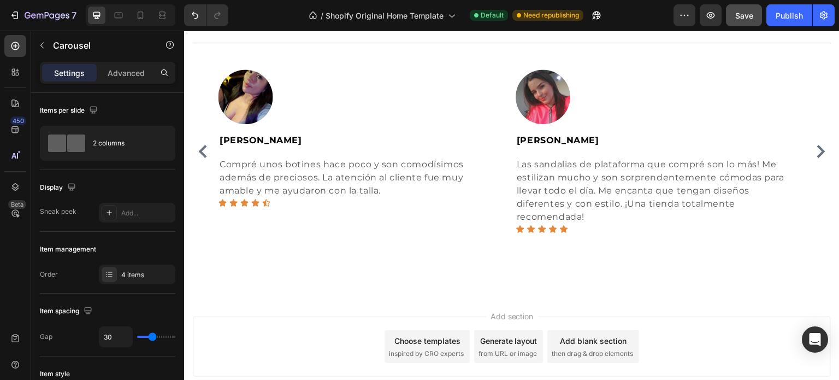
click at [815, 145] on icon "Carousel Next Arrow" at bounding box center [821, 151] width 13 height 13
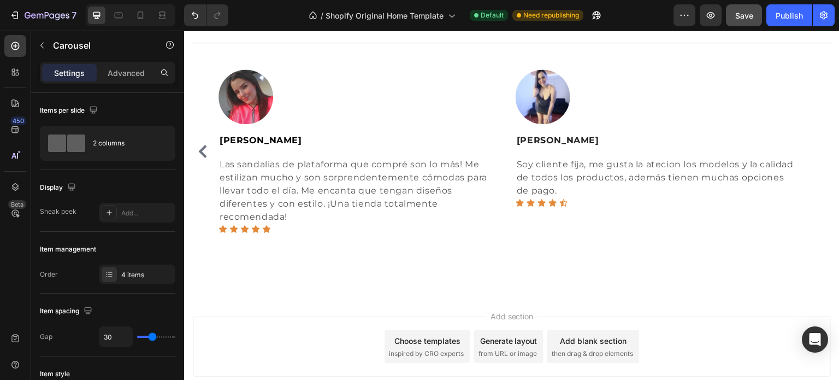
click at [203, 156] on icon "Carousel Back Arrow" at bounding box center [202, 151] width 13 height 13
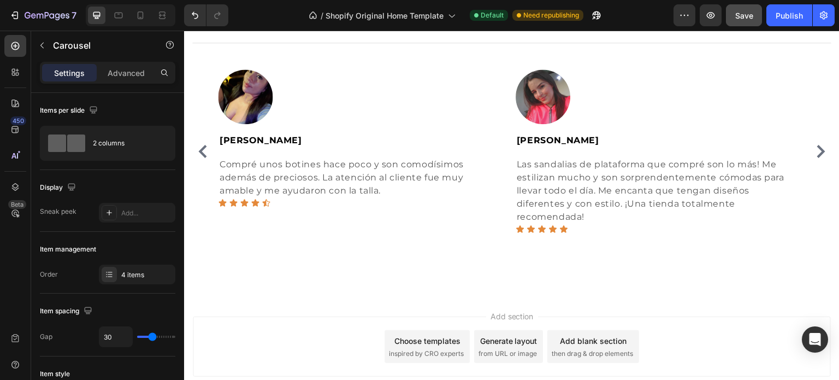
click at [203, 156] on icon "Carousel Back Arrow" at bounding box center [202, 151] width 13 height 13
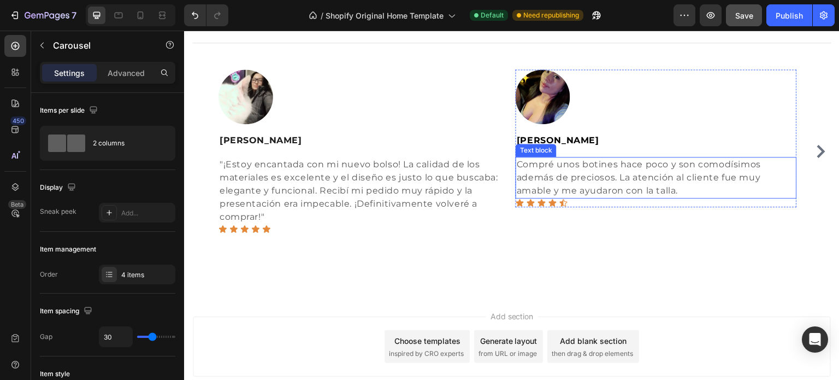
click at [606, 189] on p "Compré unos botines hace poco y son comodísimos además de preciosos. La atenció…" at bounding box center [656, 177] width 279 height 39
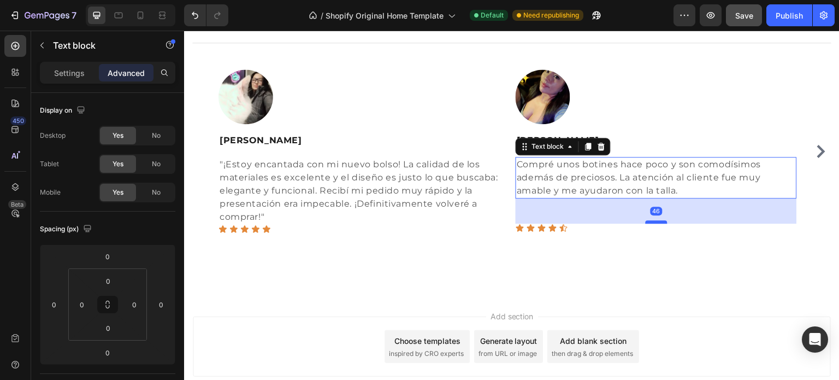
drag, startPoint x: 658, startPoint y: 196, endPoint x: 653, endPoint y: 221, distance: 25.6
click at [653, 221] on div at bounding box center [657, 221] width 22 height 3
type input "46"
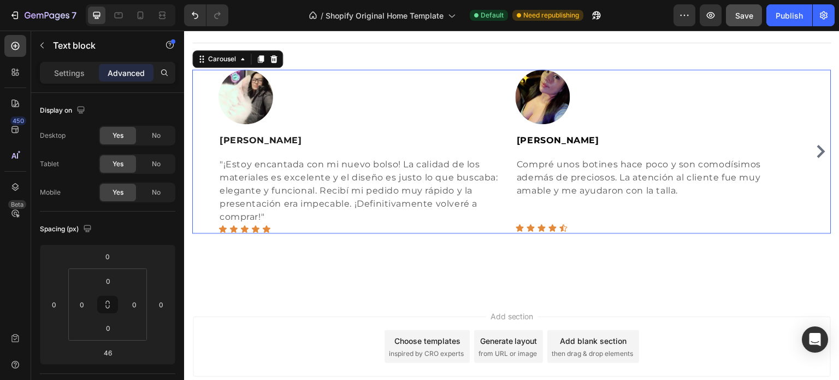
click at [819, 148] on icon "Carousel Next Arrow" at bounding box center [821, 151] width 13 height 13
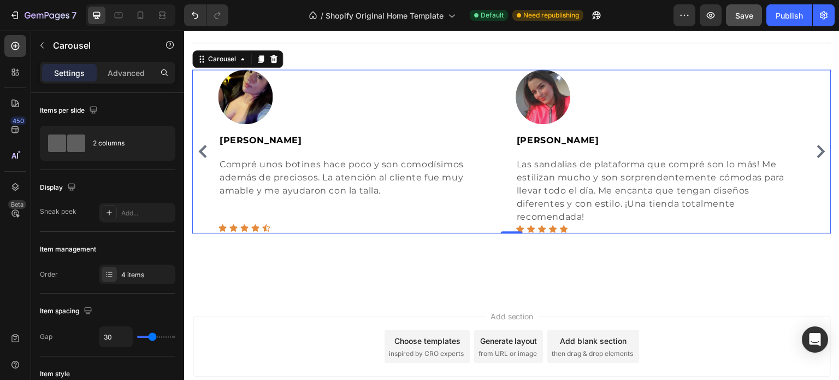
click at [819, 151] on icon "Carousel Next Arrow" at bounding box center [821, 151] width 13 height 13
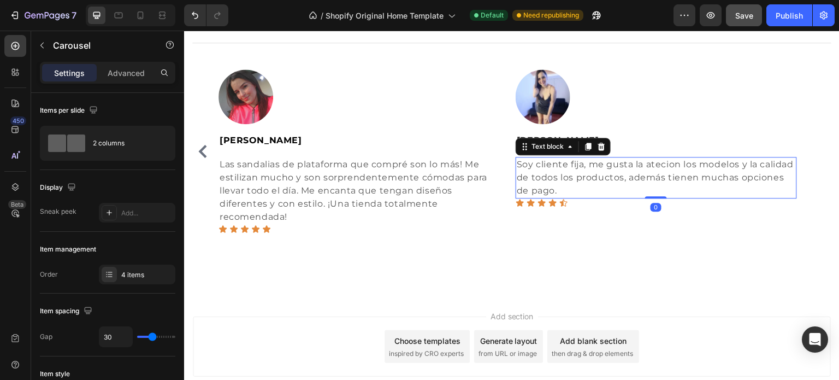
click at [617, 187] on p "Soy cliente fija, me gusta la atecion los modelos y la calidad de todos los pro…" at bounding box center [656, 177] width 279 height 39
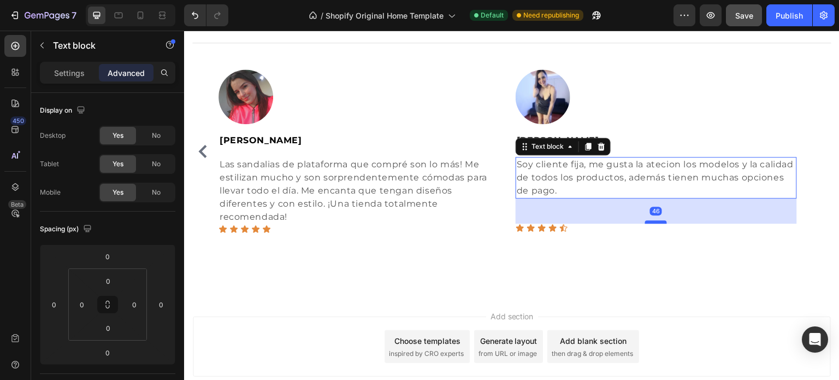
drag, startPoint x: 657, startPoint y: 196, endPoint x: 653, endPoint y: 221, distance: 25.5
click at [653, 221] on div at bounding box center [657, 221] width 22 height 3
type input "46"
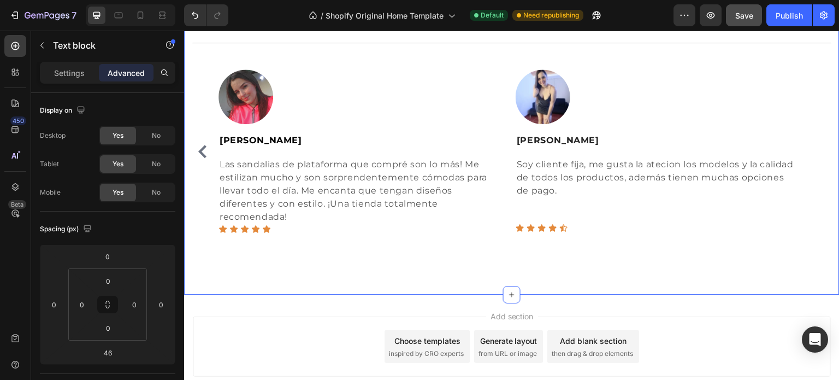
click at [531, 264] on div "Lo que nuestros clientes dicen Heading Title Line Image Helena Suarez Text bloc…" at bounding box center [512, 123] width 656 height 344
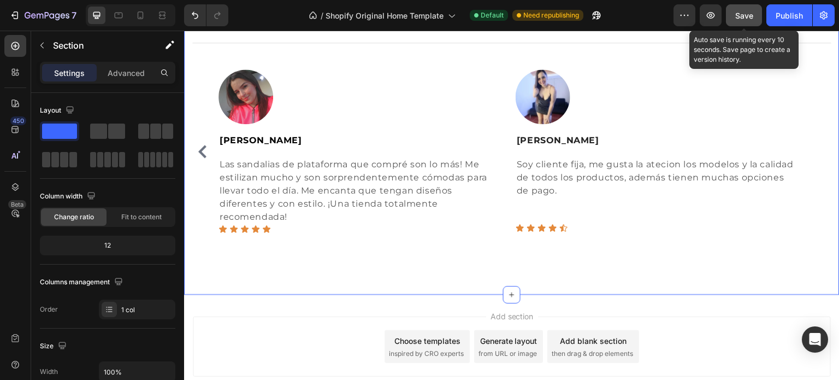
click at [742, 13] on span "Save" at bounding box center [744, 15] width 18 height 9
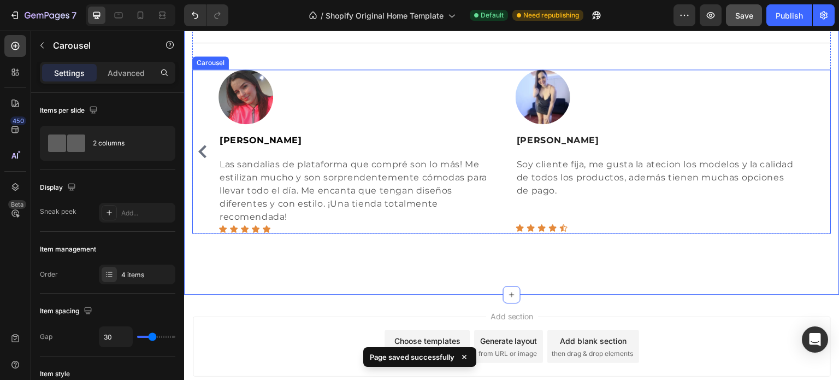
click at [203, 148] on icon "Carousel Back Arrow" at bounding box center [202, 151] width 8 height 13
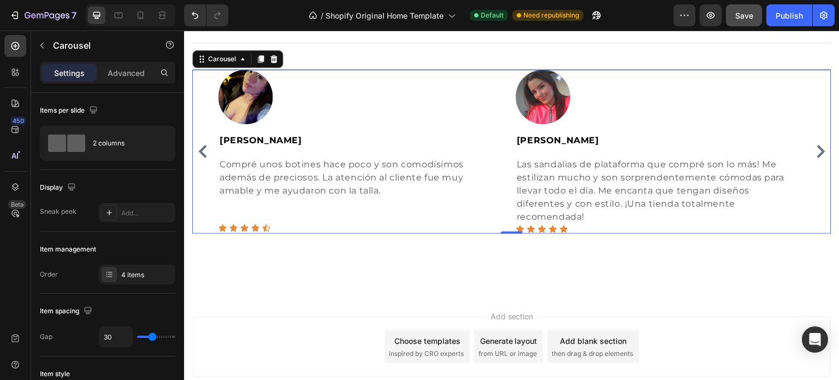
click at [203, 148] on icon "Carousel Back Arrow" at bounding box center [202, 151] width 8 height 13
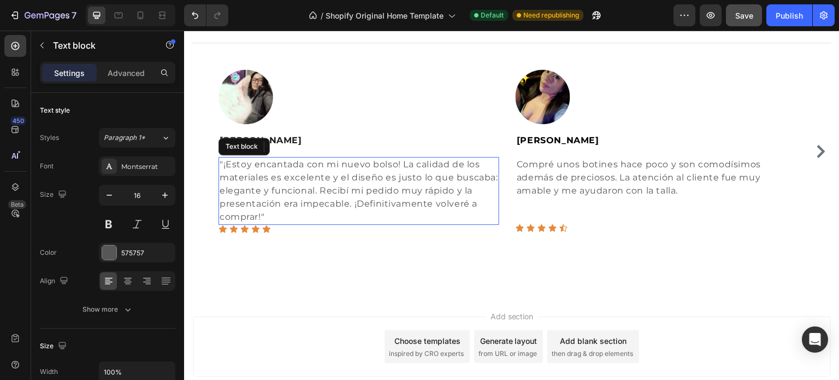
click at [390, 182] on p ""¡Estoy encantada con mi nuevo bolso! La calidad de los materiales es excelente…" at bounding box center [359, 191] width 279 height 66
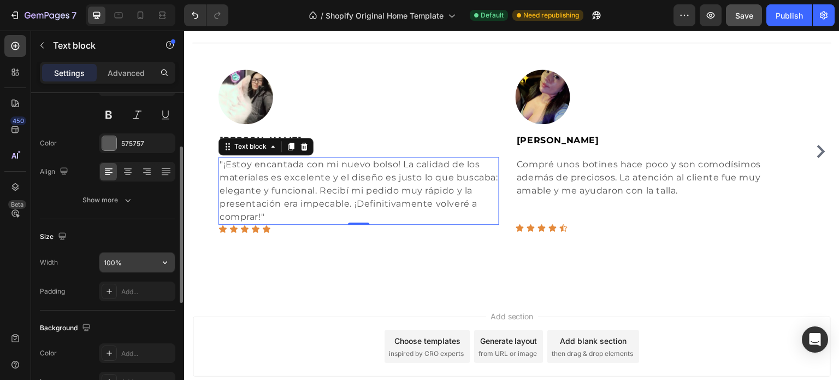
scroll to position [164, 0]
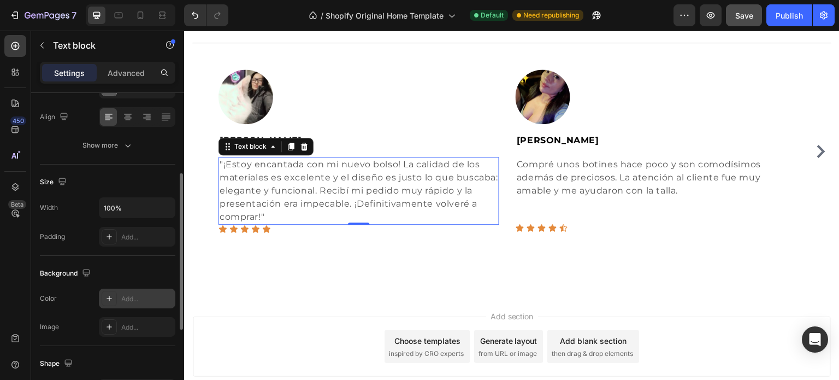
click at [138, 299] on div "Add..." at bounding box center [146, 299] width 51 height 10
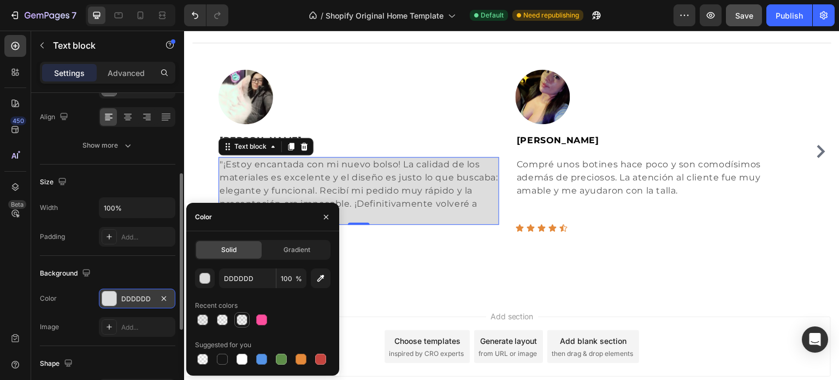
click at [238, 319] on div at bounding box center [242, 319] width 11 height 11
type input "595959"
type input "7"
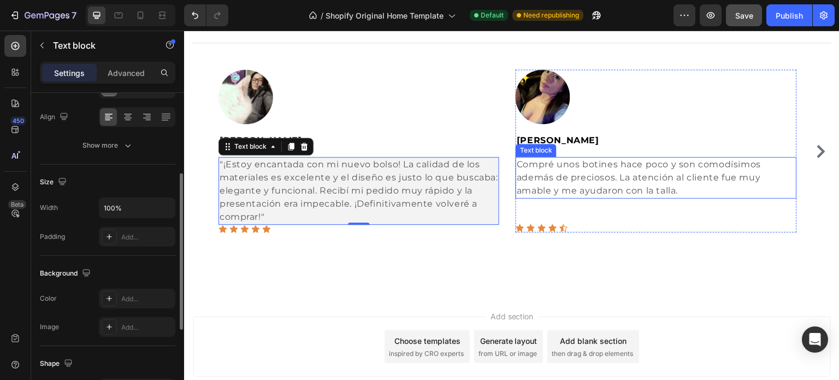
click at [623, 172] on p "Compré unos botines hace poco y son comodísimos además de preciosos. La atenció…" at bounding box center [656, 177] width 279 height 39
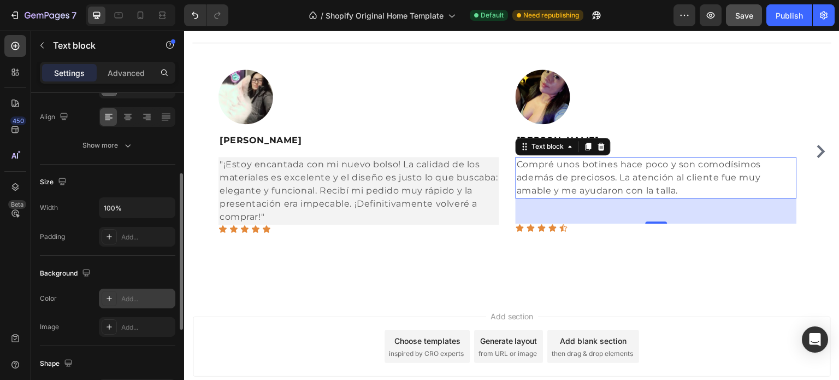
click at [140, 296] on div "Add..." at bounding box center [146, 299] width 51 height 10
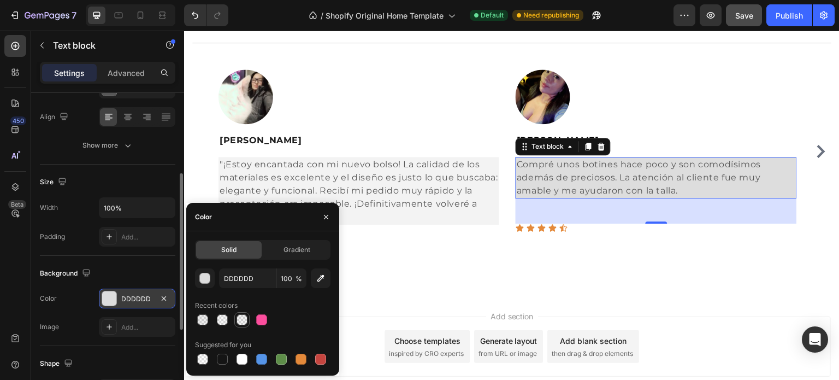
click at [242, 319] on div at bounding box center [242, 319] width 11 height 11
type input "595959"
type input "7"
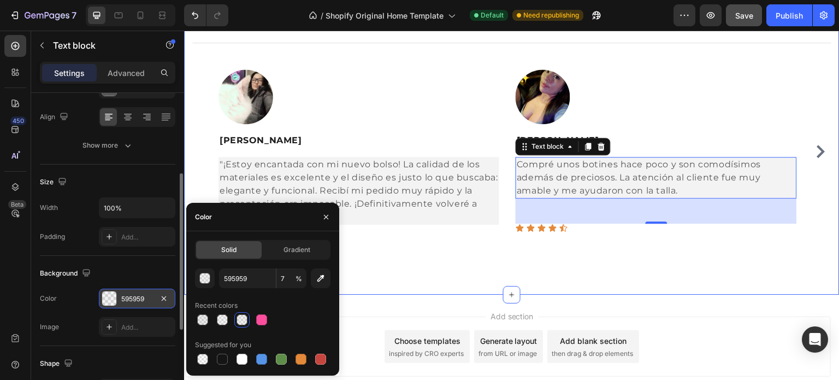
click at [688, 270] on div "Lo que nuestros clientes dicen Heading Title Line Image Helena Suarez Text bloc…" at bounding box center [512, 123] width 656 height 344
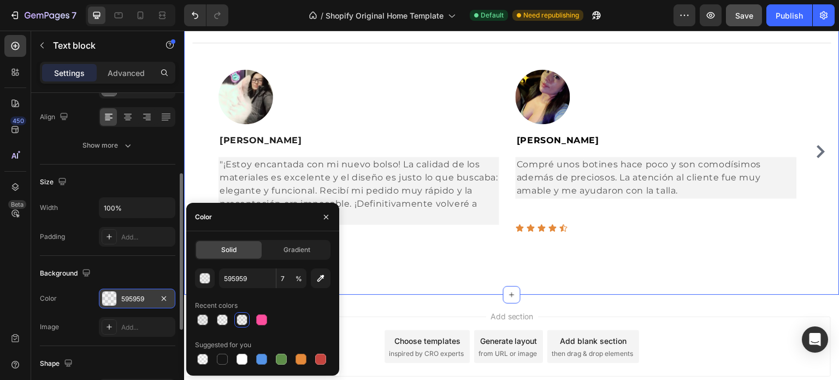
scroll to position [0, 0]
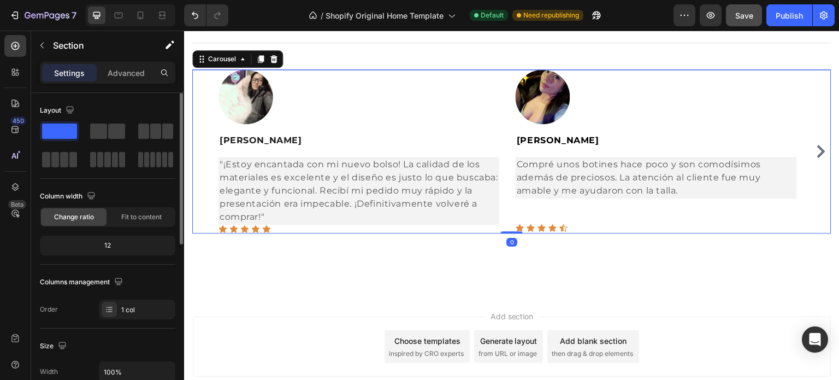
click at [815, 151] on icon "Carousel Next Arrow" at bounding box center [821, 151] width 13 height 13
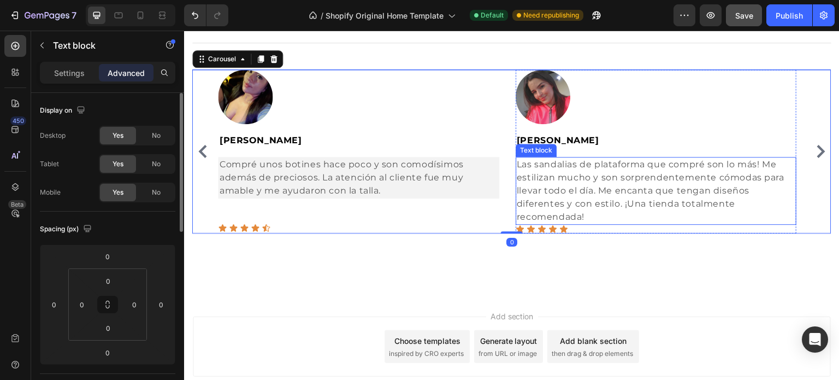
click at [569, 187] on p "Las sandalias de plataforma que compré son lo más! Me estilizan mucho y son sor…" at bounding box center [656, 191] width 279 height 66
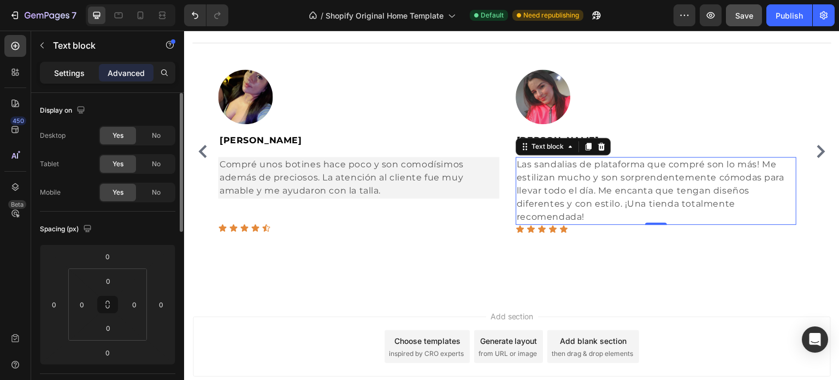
click at [66, 74] on p "Settings" at bounding box center [69, 72] width 31 height 11
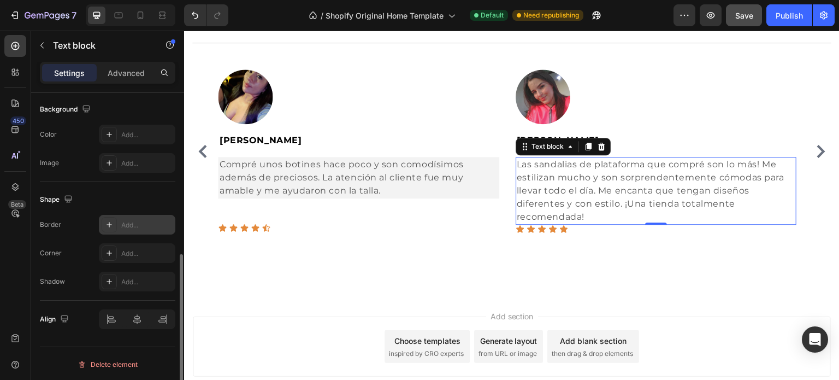
scroll to position [273, 0]
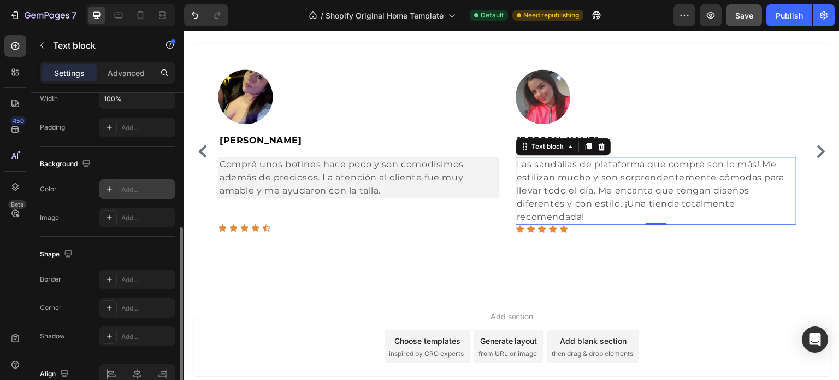
click at [151, 181] on div "Add..." at bounding box center [137, 189] width 76 height 20
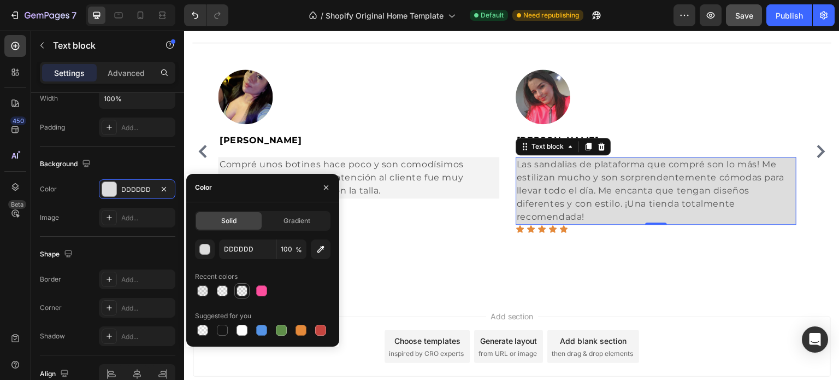
click at [238, 290] on div at bounding box center [242, 290] width 11 height 11
type input "595959"
type input "7"
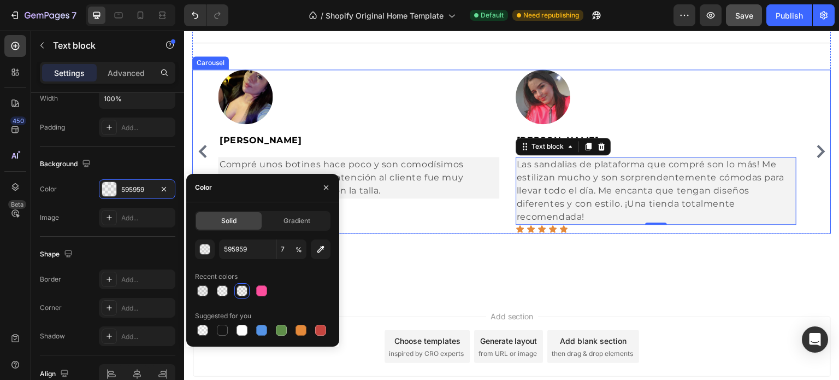
click at [817, 154] on icon "Carousel Next Arrow" at bounding box center [821, 151] width 8 height 13
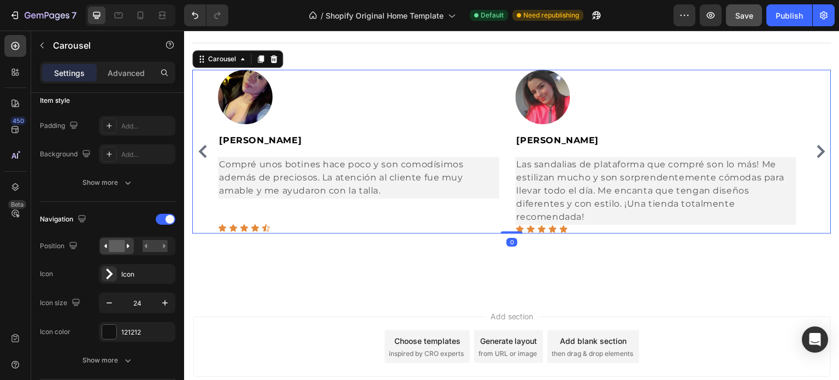
scroll to position [0, 0]
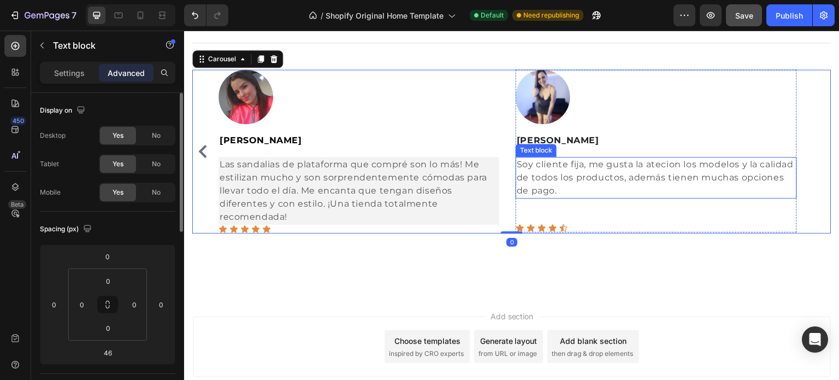
click at [662, 183] on p "Soy cliente fija, me gusta la atecion los modelos y la calidad de todos los pro…" at bounding box center [656, 177] width 279 height 39
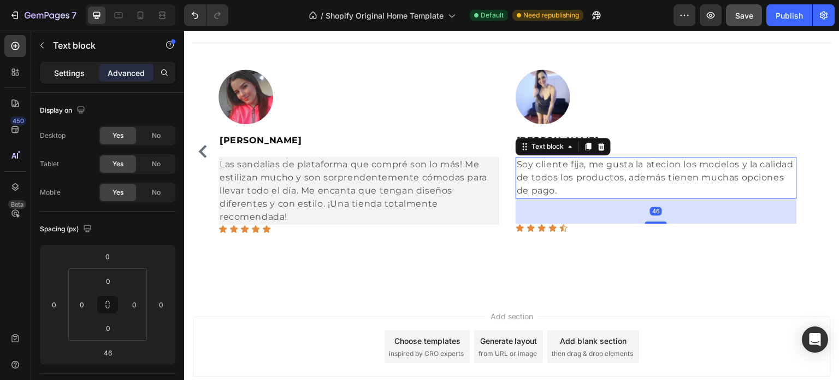
click at [76, 75] on p "Settings" at bounding box center [69, 72] width 31 height 11
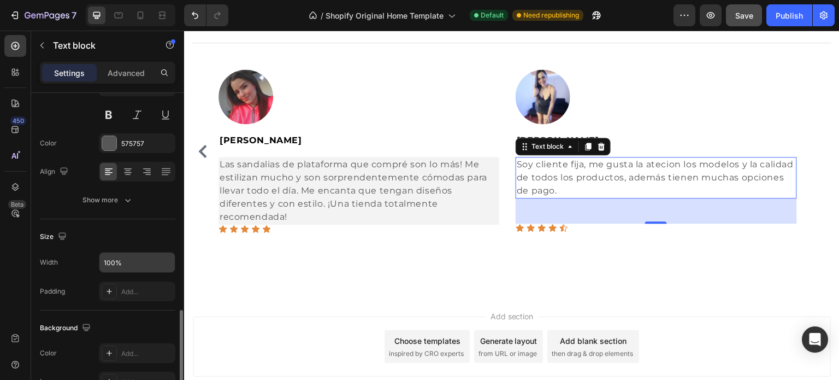
scroll to position [219, 0]
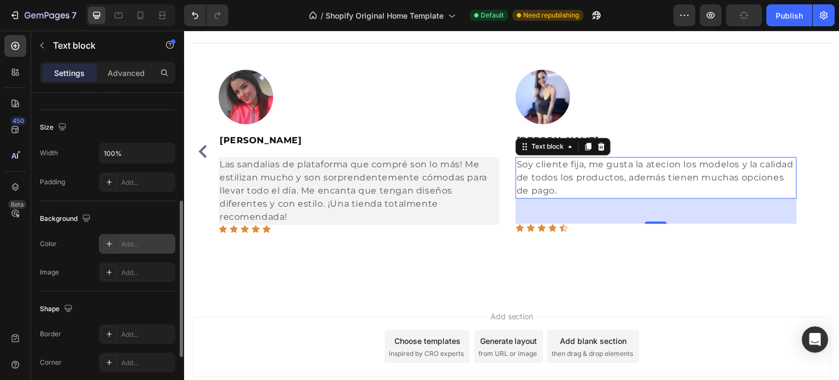
click at [154, 248] on div "Add..." at bounding box center [137, 244] width 76 height 20
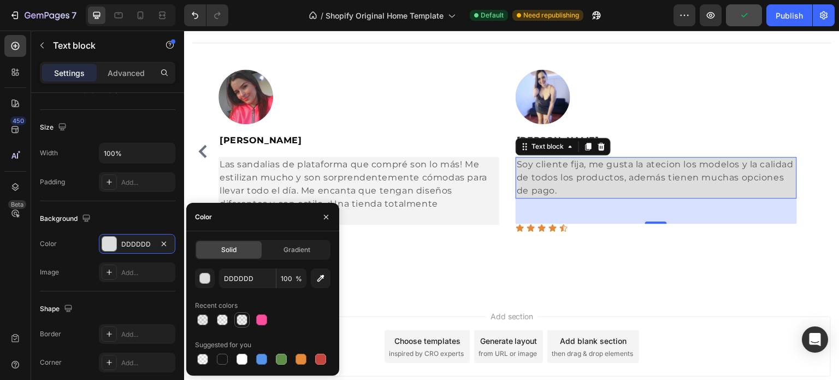
click at [241, 316] on div at bounding box center [242, 319] width 11 height 11
type input "595959"
type input "7"
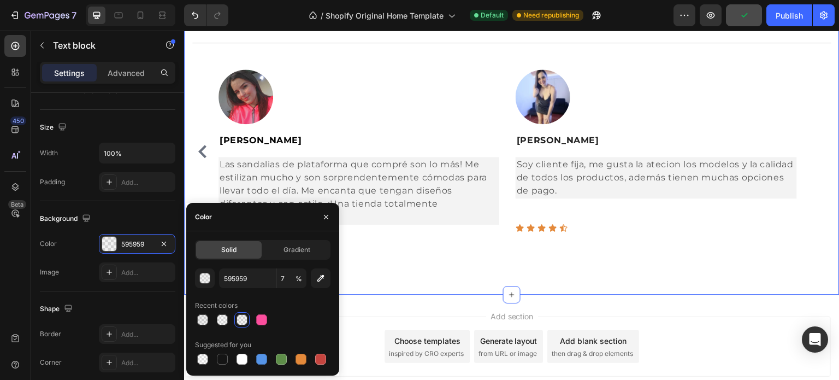
click at [670, 270] on div "Lo que nuestros clientes dicen Heading Title Line Image Helena Suarez Text bloc…" at bounding box center [512, 123] width 656 height 344
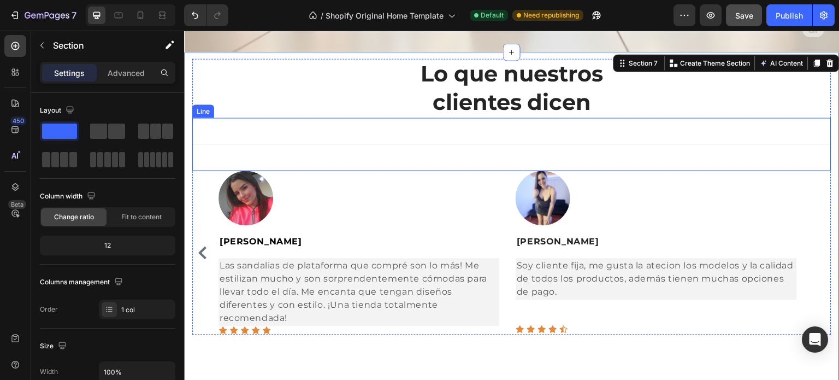
scroll to position [2119, 0]
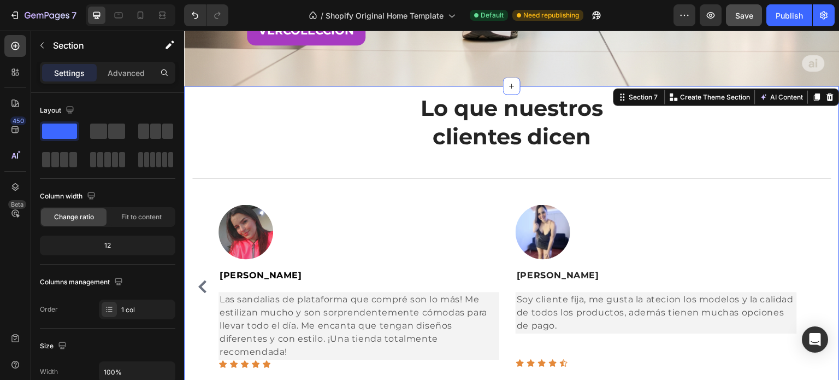
click at [723, 16] on div "Preview Save Publish" at bounding box center [754, 15] width 161 height 22
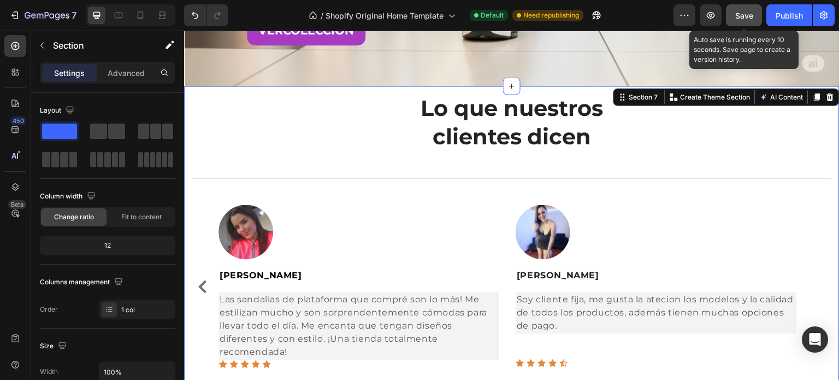
click at [741, 17] on span "Save" at bounding box center [744, 15] width 18 height 9
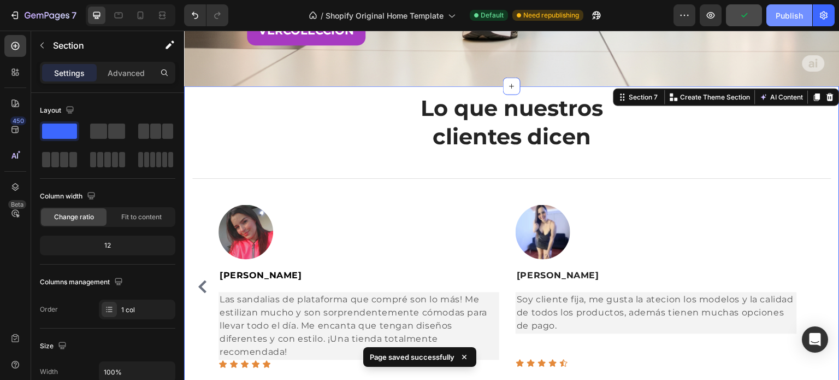
click at [782, 15] on div "Publish" at bounding box center [789, 15] width 27 height 11
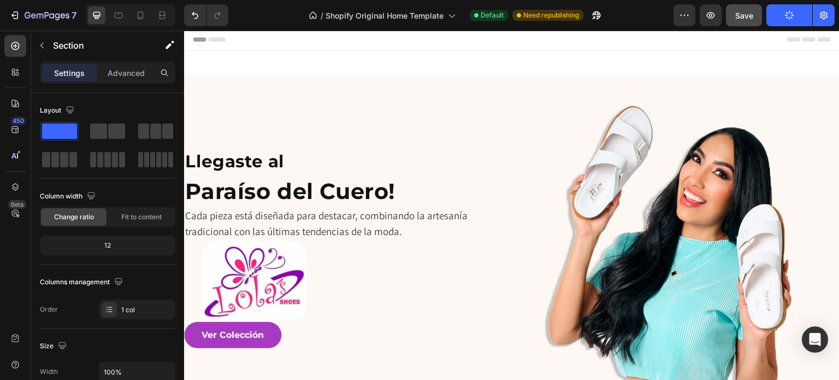
scroll to position [0, 0]
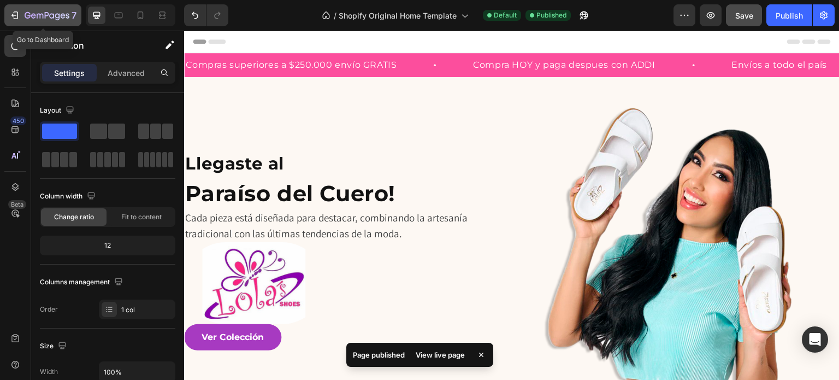
click at [14, 13] on icon "button" at bounding box center [14, 15] width 11 height 11
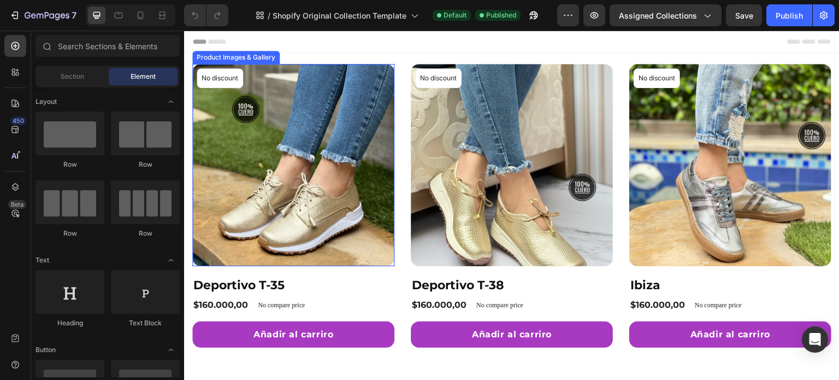
click at [387, 186] on img at bounding box center [293, 165] width 202 height 202
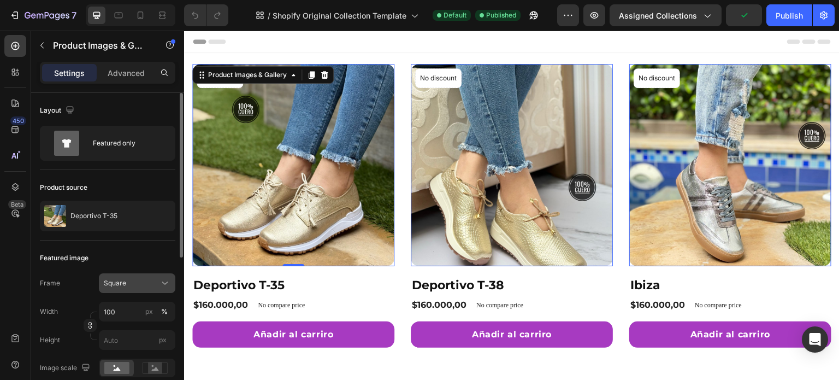
click at [132, 290] on button "Square" at bounding box center [137, 283] width 76 height 20
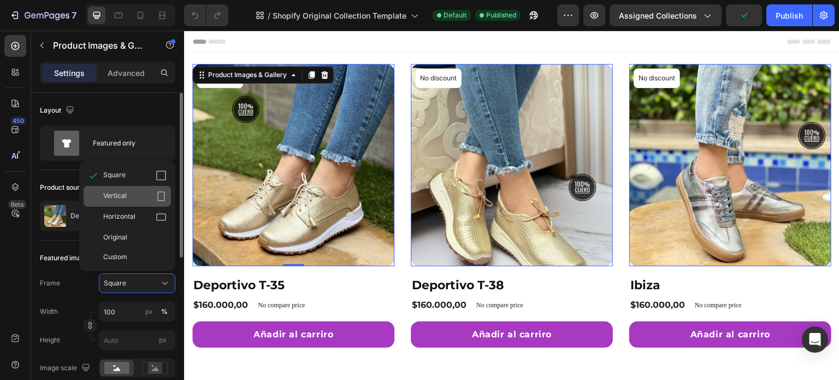
click at [139, 201] on div "Vertical" at bounding box center [134, 196] width 63 height 11
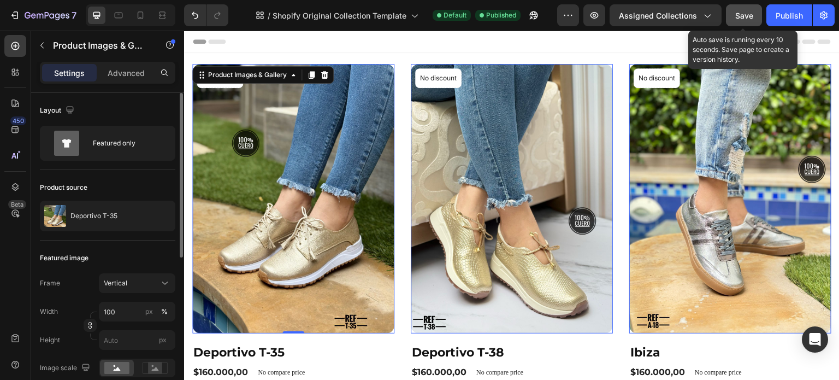
click at [751, 20] on div "Save" at bounding box center [744, 15] width 18 height 11
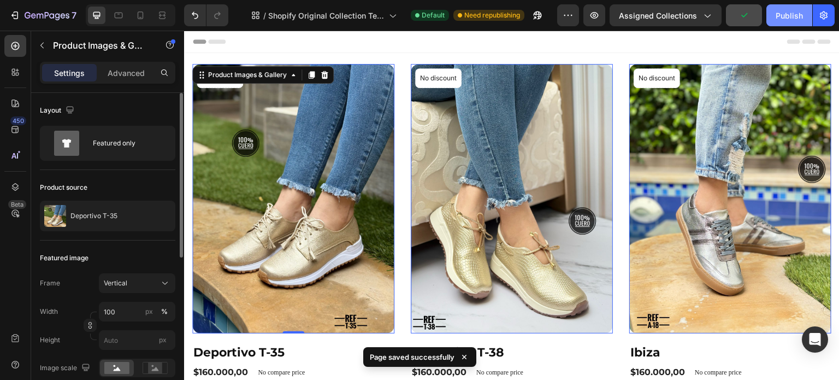
click at [791, 21] on div "Publish" at bounding box center [789, 15] width 27 height 11
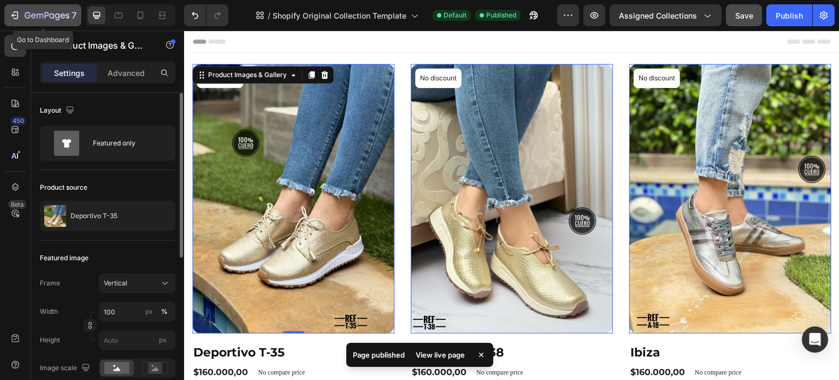
click at [9, 10] on icon "button" at bounding box center [14, 15] width 11 height 11
